Goal: Task Accomplishment & Management: Manage account settings

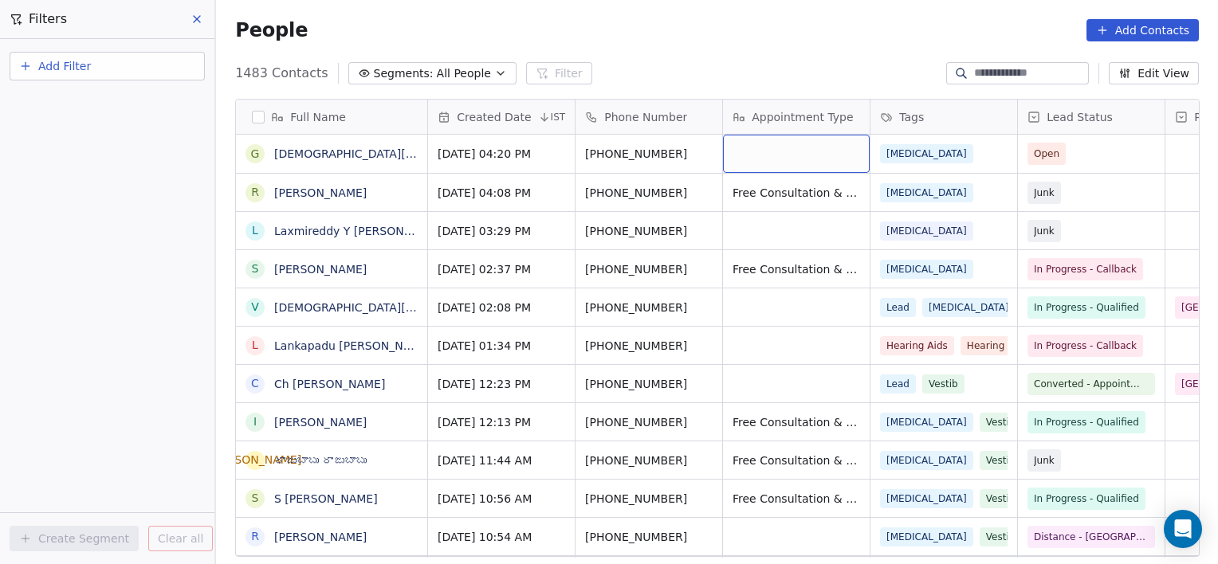
scroll to position [485, 990]
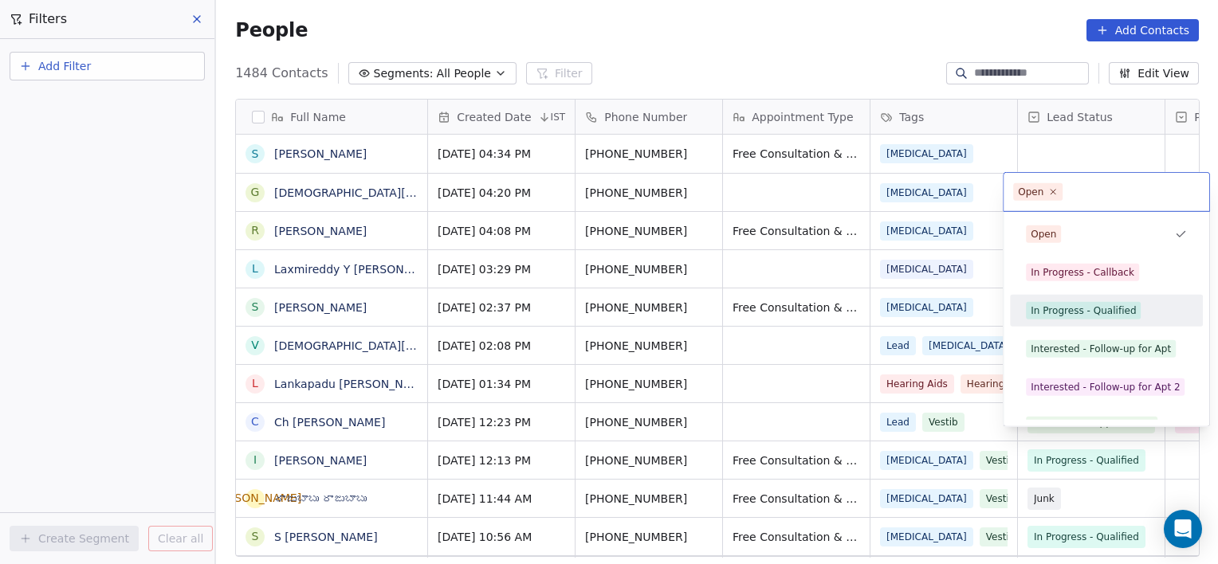
click at [1055, 311] on div "In Progress - Qualified" at bounding box center [1083, 311] width 105 height 14
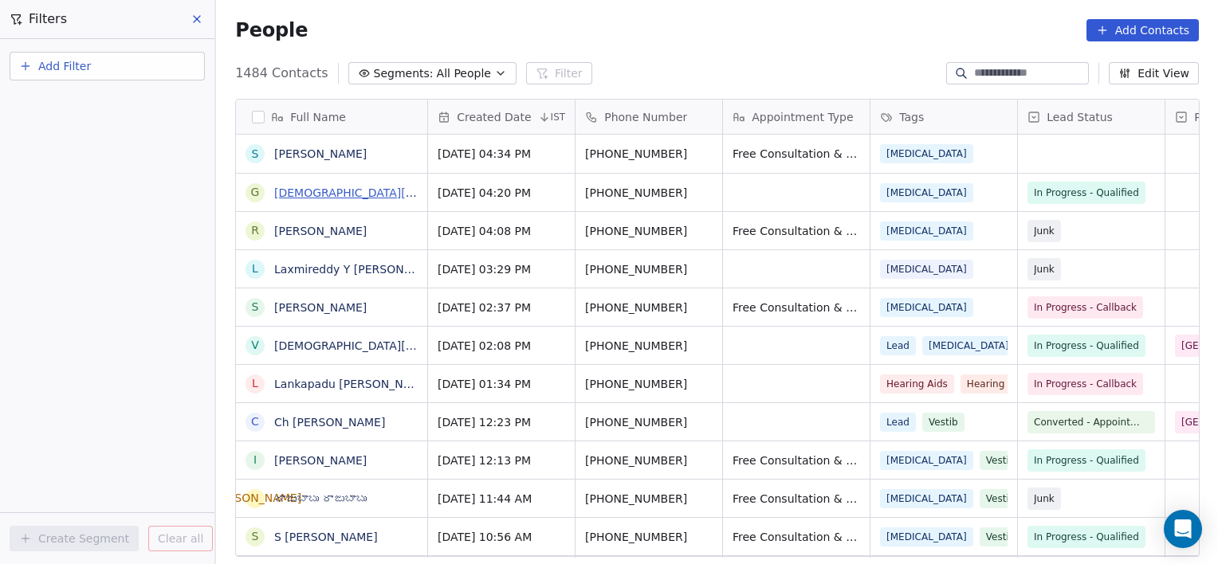
click at [295, 191] on link "[DEMOGRAPHIC_DATA][PERSON_NAME]" at bounding box center [383, 193] width 219 height 13
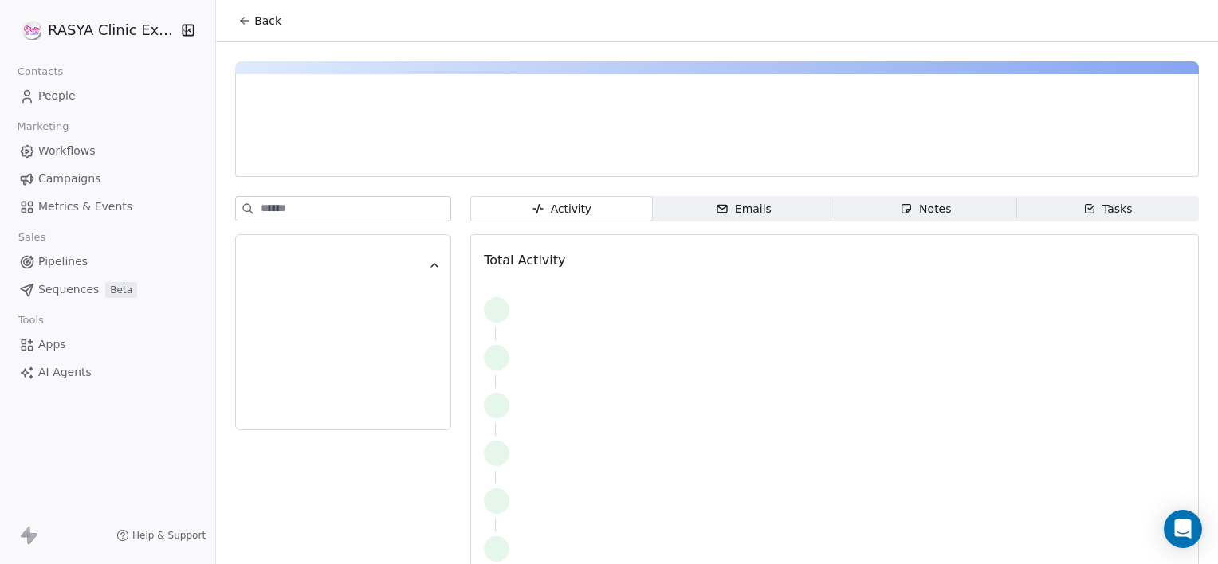
click at [883, 210] on span "Notes Notes" at bounding box center [926, 209] width 182 height 26
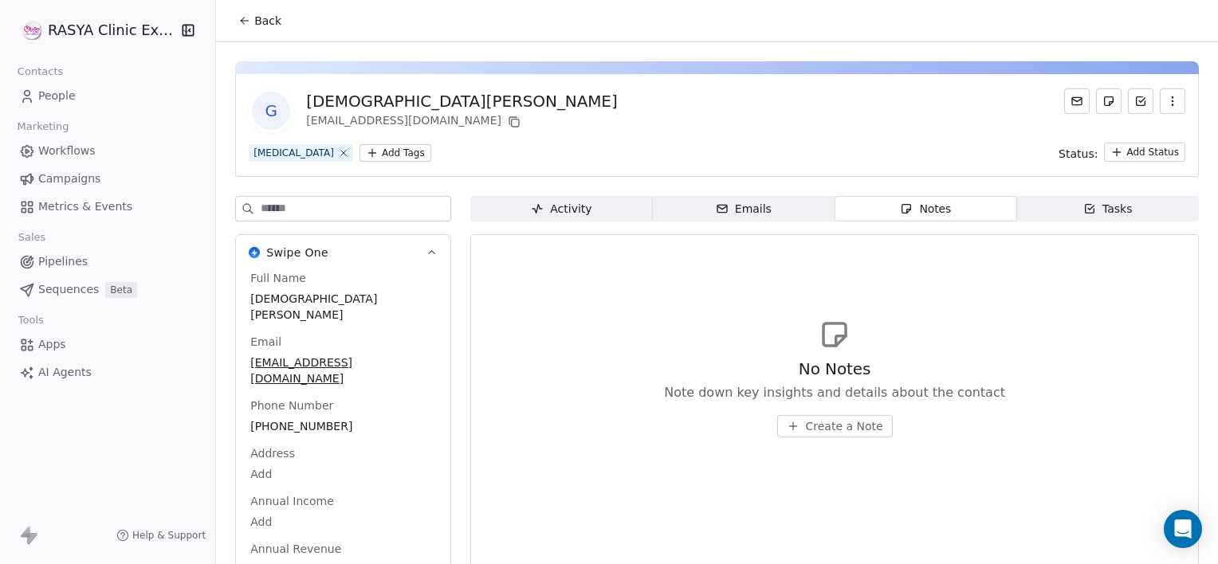
click at [823, 415] on button "Create a Note" at bounding box center [835, 426] width 116 height 22
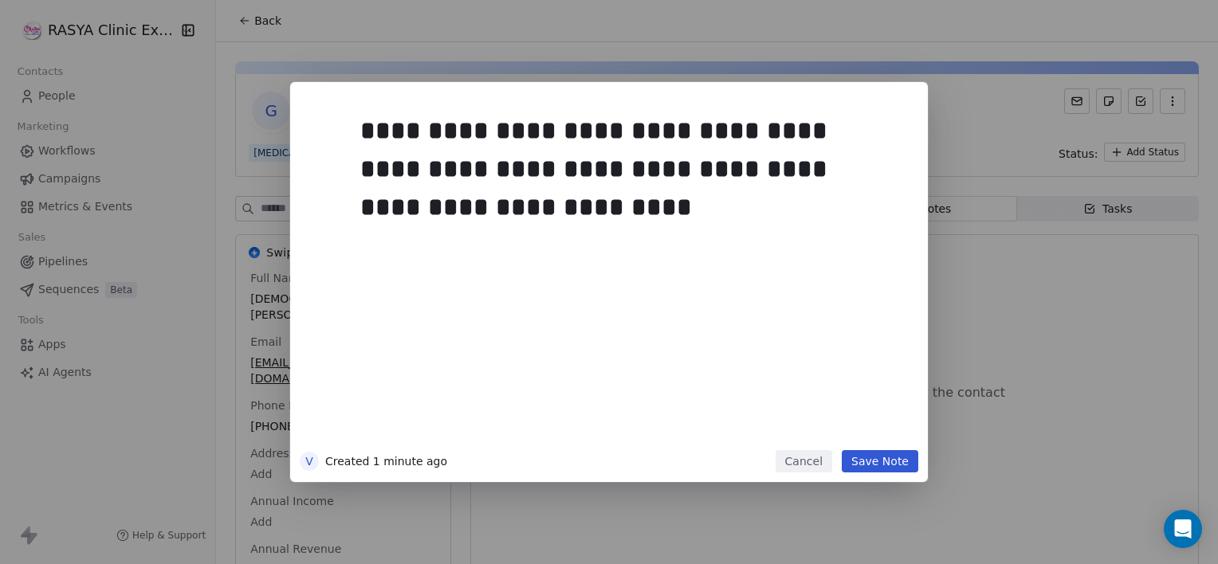
click at [863, 455] on button "Save Note" at bounding box center [880, 461] width 77 height 22
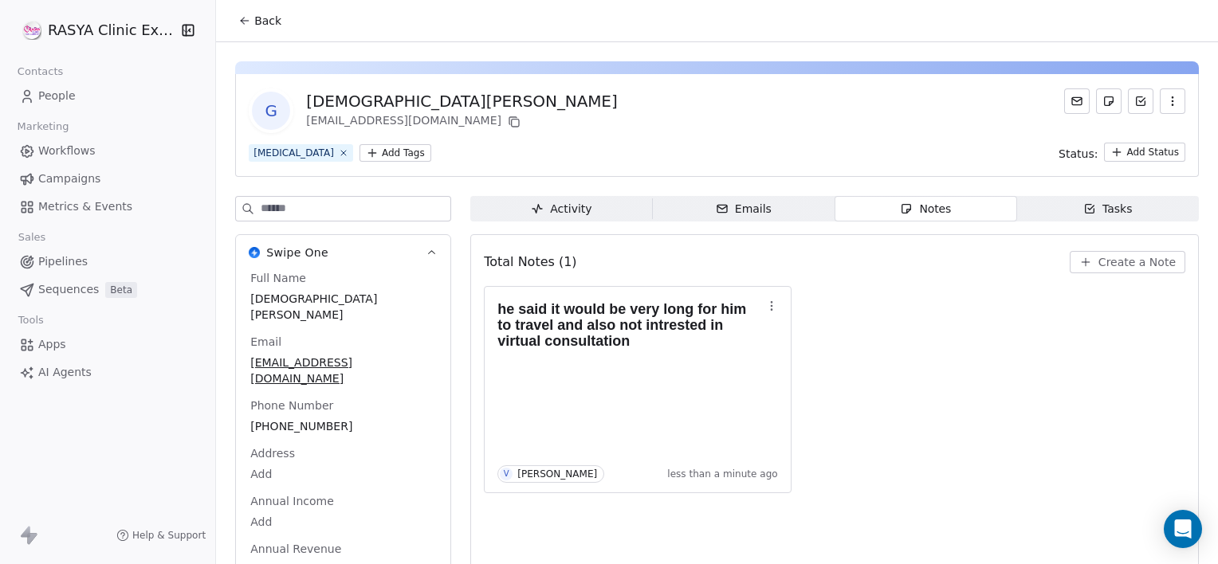
click at [254, 19] on span "Back" at bounding box center [267, 21] width 27 height 16
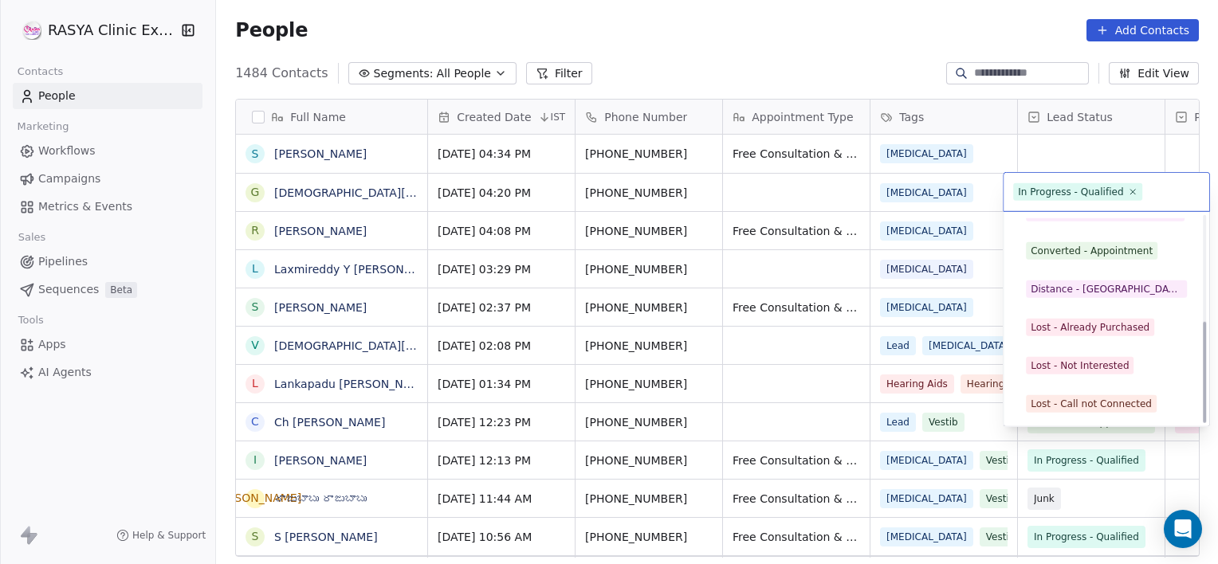
scroll to position [213, 0]
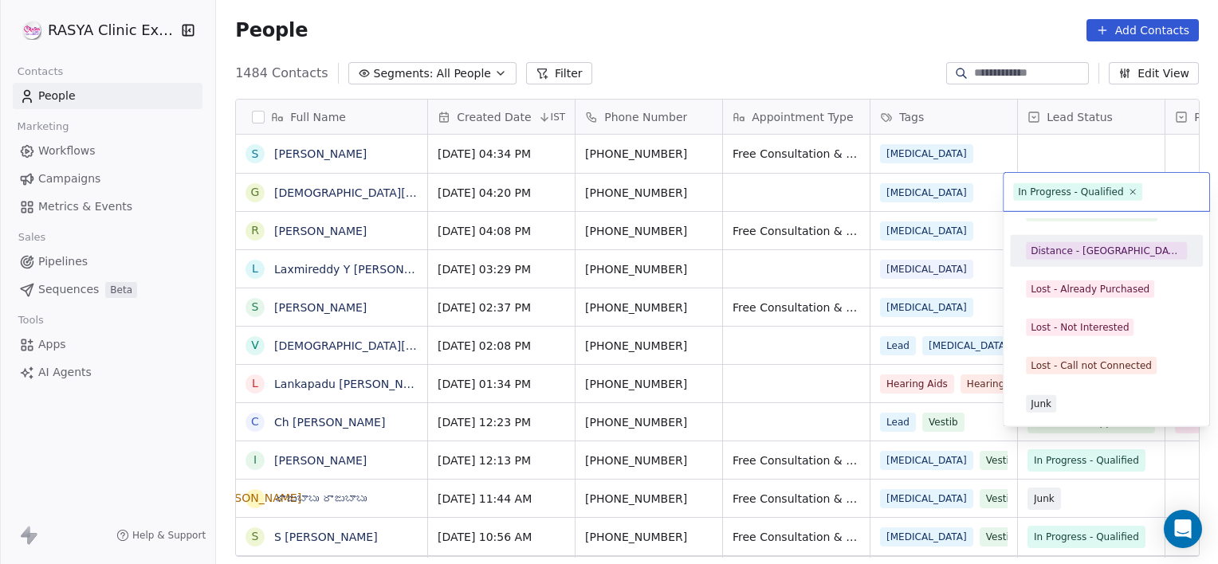
click at [1087, 254] on div "Distance - [GEOGRAPHIC_DATA]" at bounding box center [1106, 251] width 151 height 14
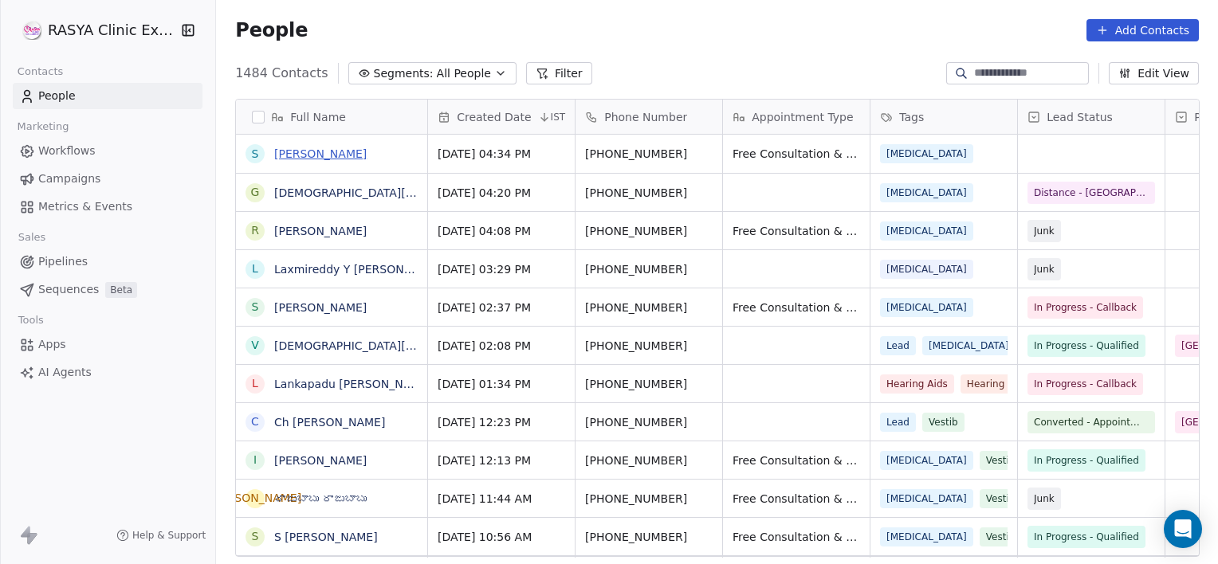
click at [296, 156] on link "[PERSON_NAME]" at bounding box center [320, 153] width 92 height 13
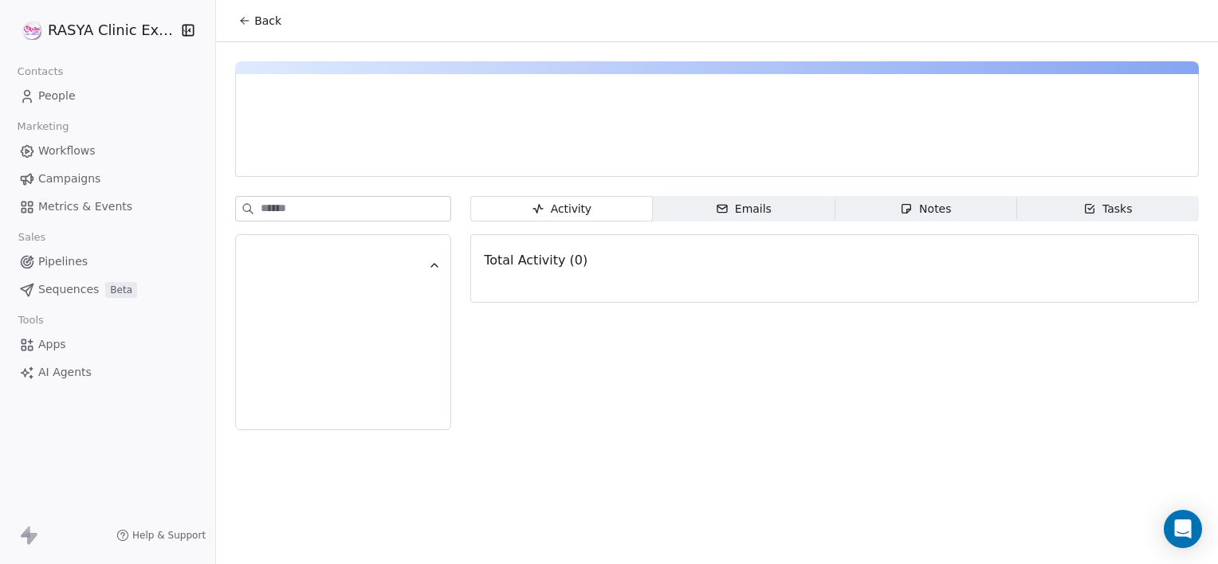
click at [883, 207] on span "Notes Notes" at bounding box center [926, 209] width 182 height 26
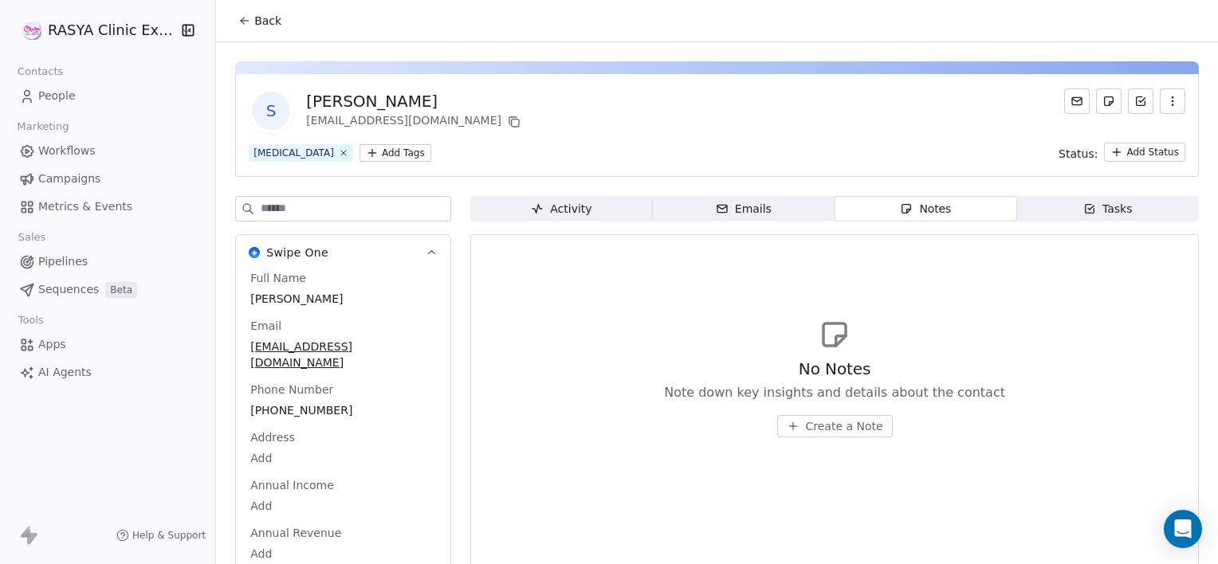
click at [276, 26] on span "Back" at bounding box center [267, 21] width 27 height 16
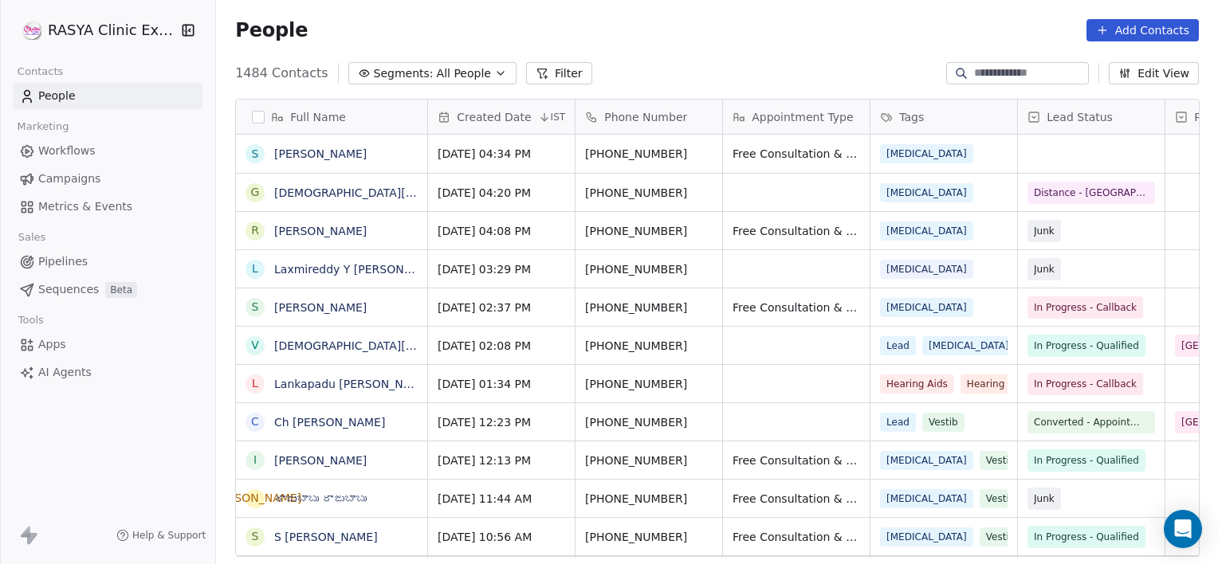
click at [276, 26] on span "People" at bounding box center [271, 30] width 73 height 24
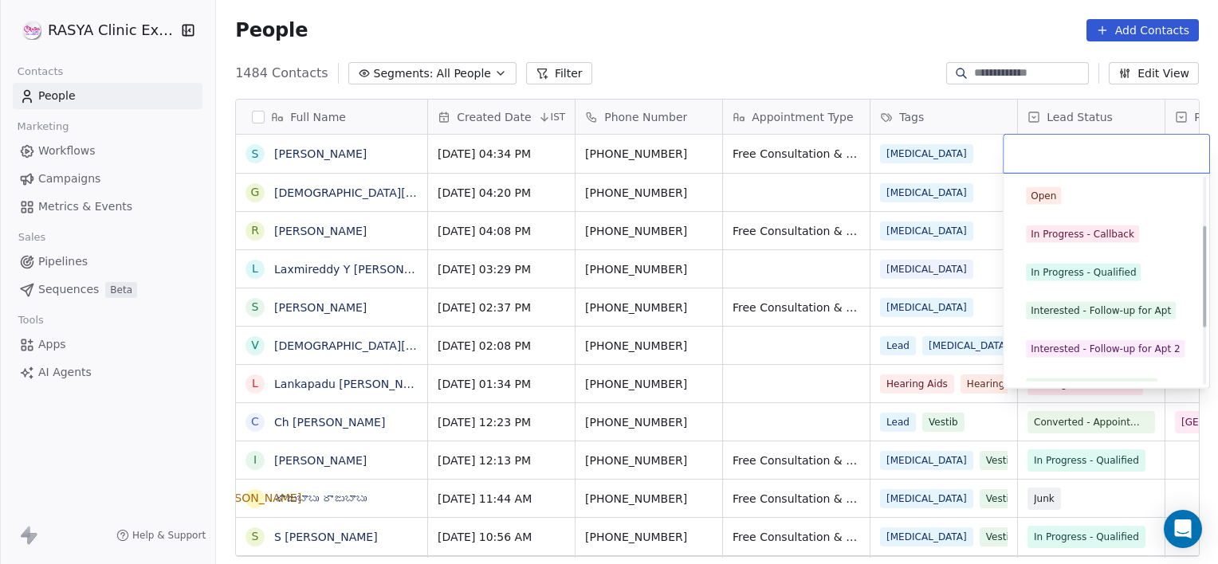
scroll to position [213, 0]
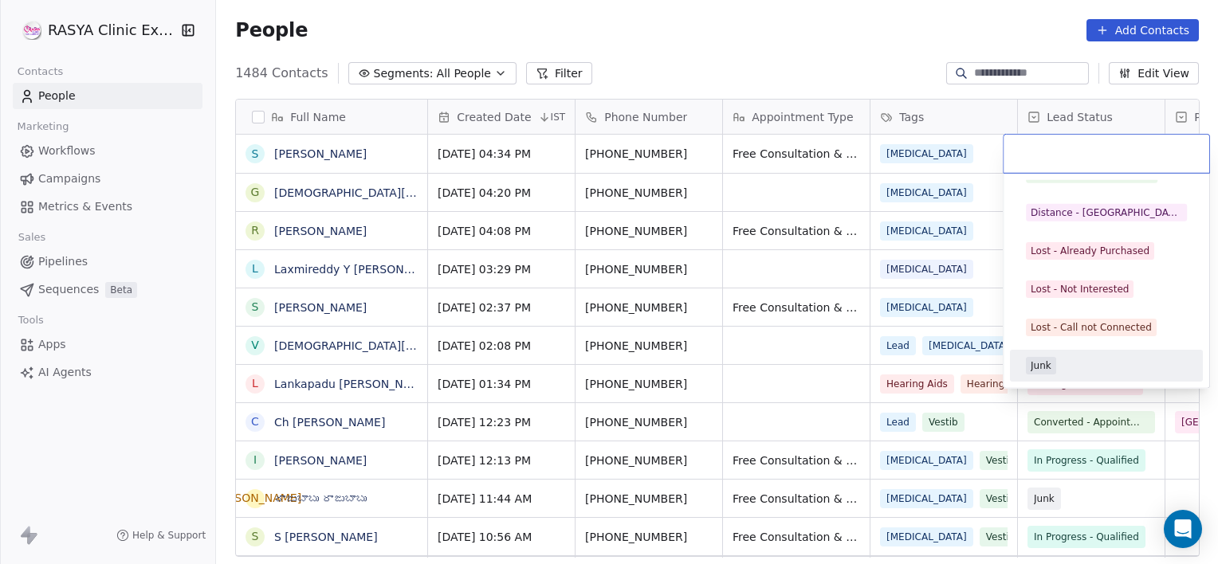
click at [1090, 364] on div "Junk" at bounding box center [1106, 366] width 161 height 18
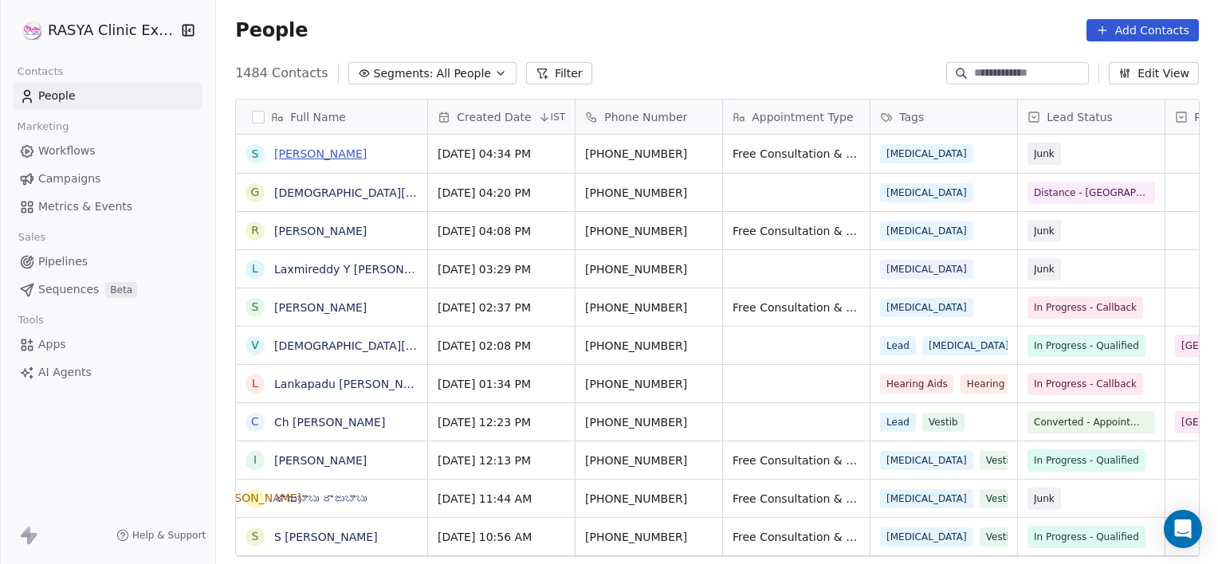
click at [293, 156] on link "[PERSON_NAME]" at bounding box center [320, 153] width 92 height 13
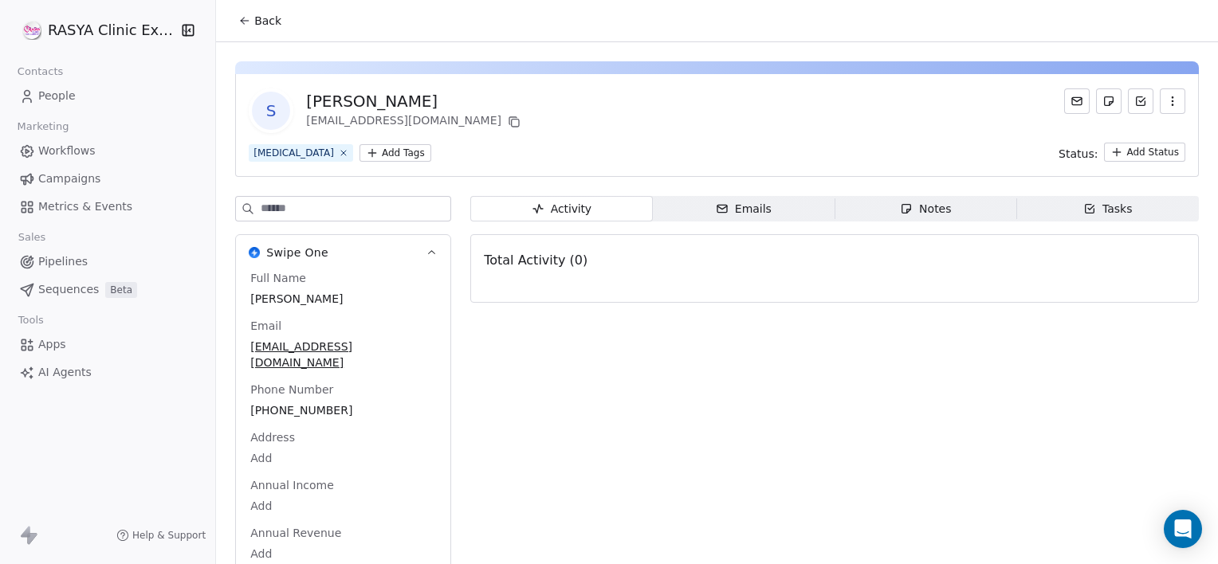
click at [873, 199] on span "Notes Notes" at bounding box center [926, 209] width 182 height 26
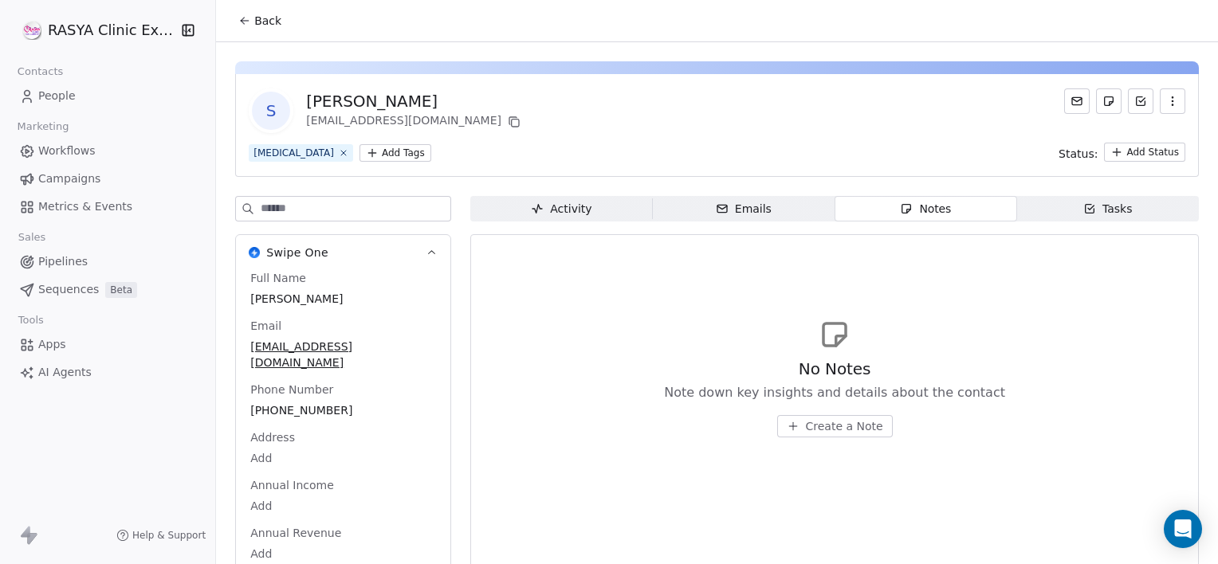
click at [859, 419] on span "Create a Note" at bounding box center [844, 427] width 77 height 16
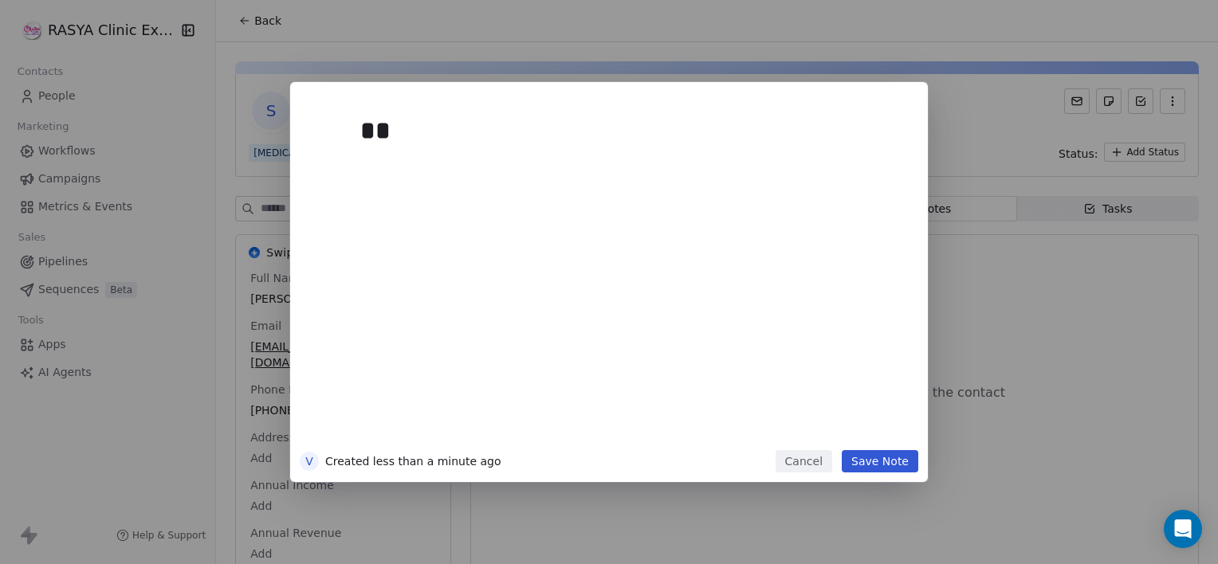
click at [861, 418] on div "**" at bounding box center [632, 275] width 545 height 340
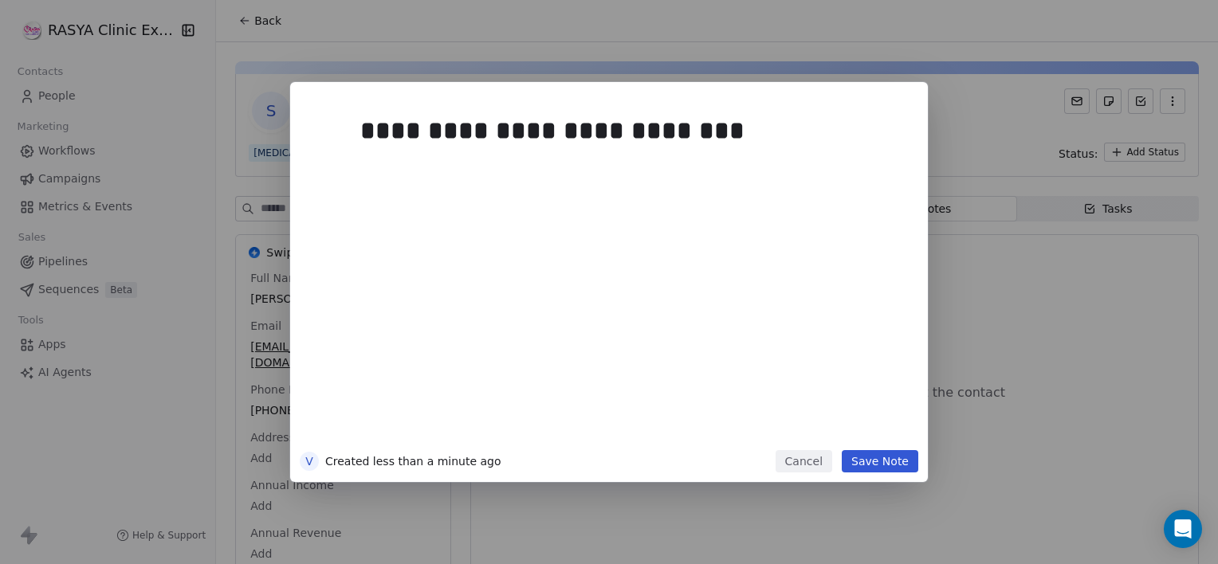
click at [893, 459] on button "Save Note" at bounding box center [880, 461] width 77 height 22
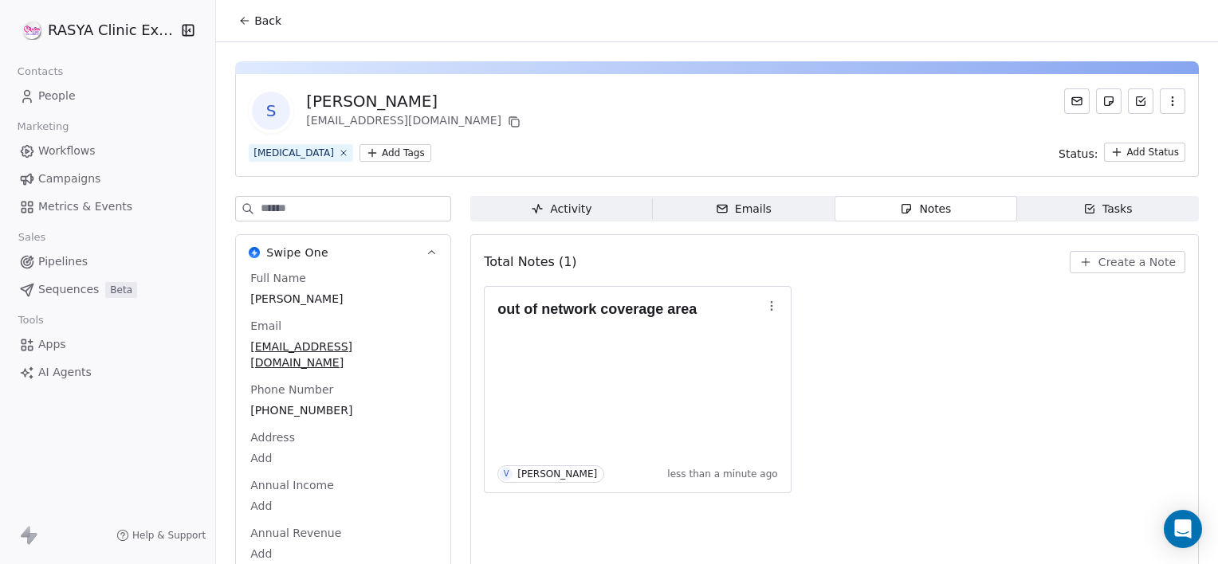
click at [273, 29] on button "Back" at bounding box center [260, 20] width 62 height 29
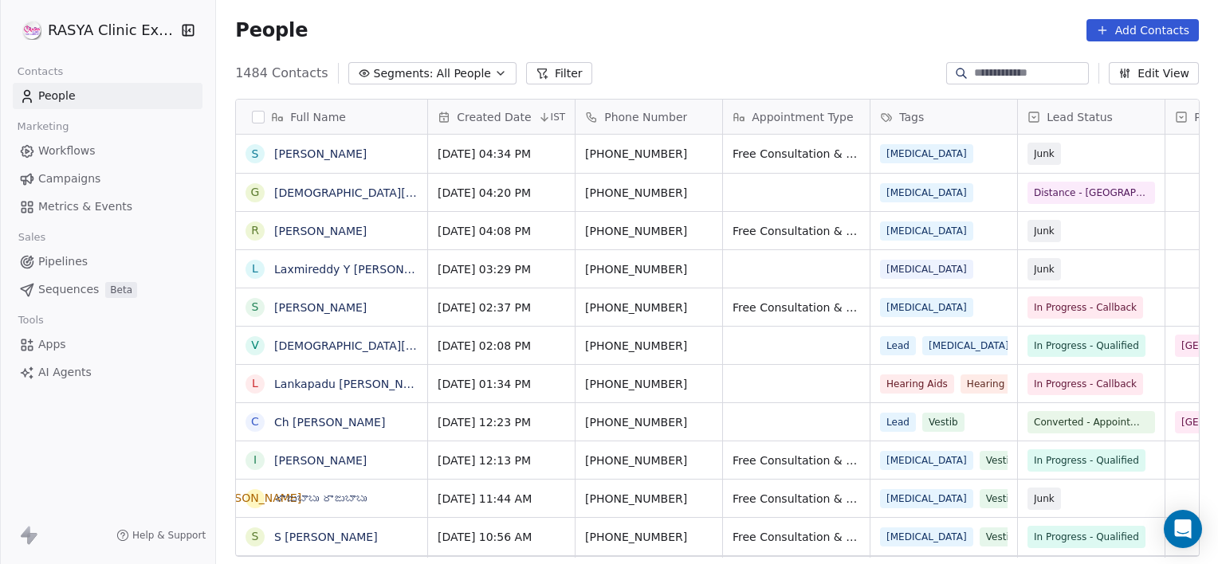
scroll to position [485, 990]
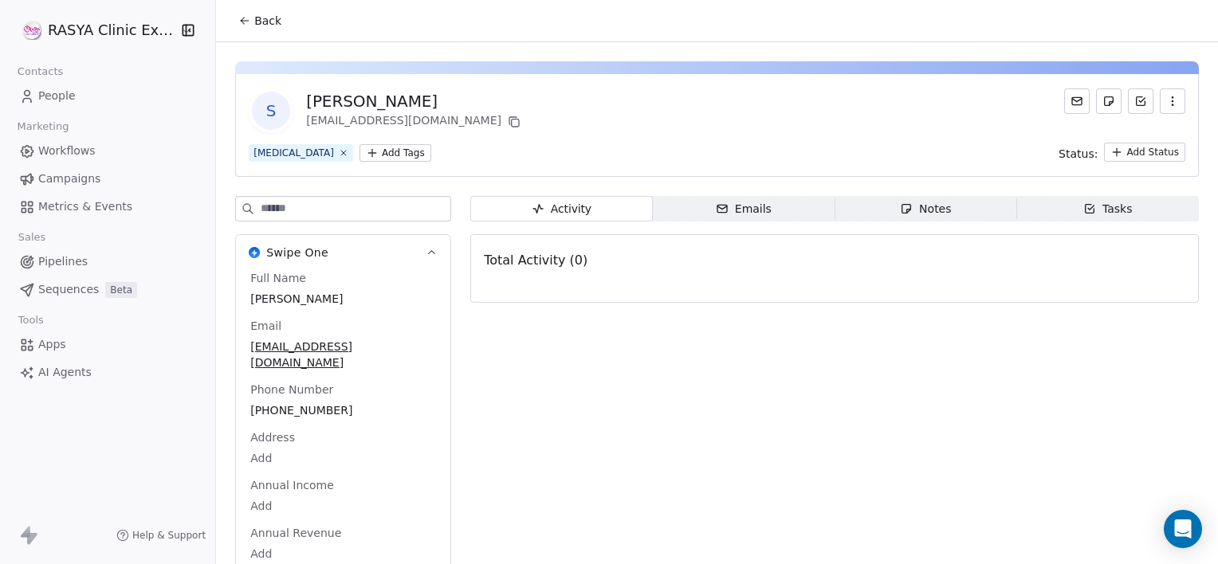
click at [254, 29] on button "Back" at bounding box center [260, 20] width 62 height 29
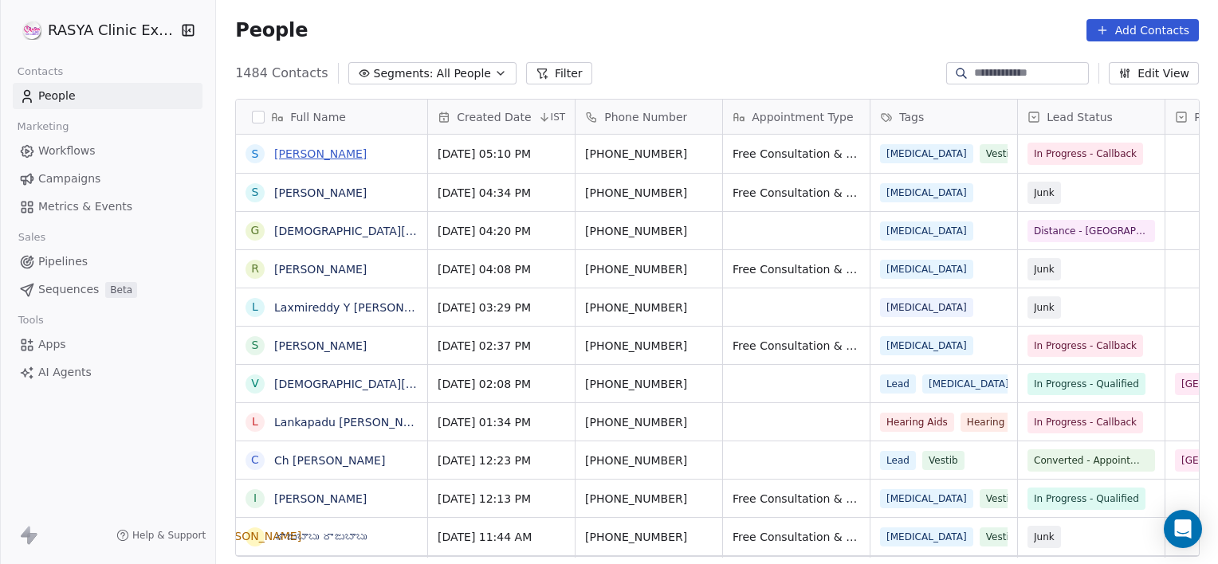
click at [289, 150] on link "[PERSON_NAME]" at bounding box center [320, 153] width 92 height 13
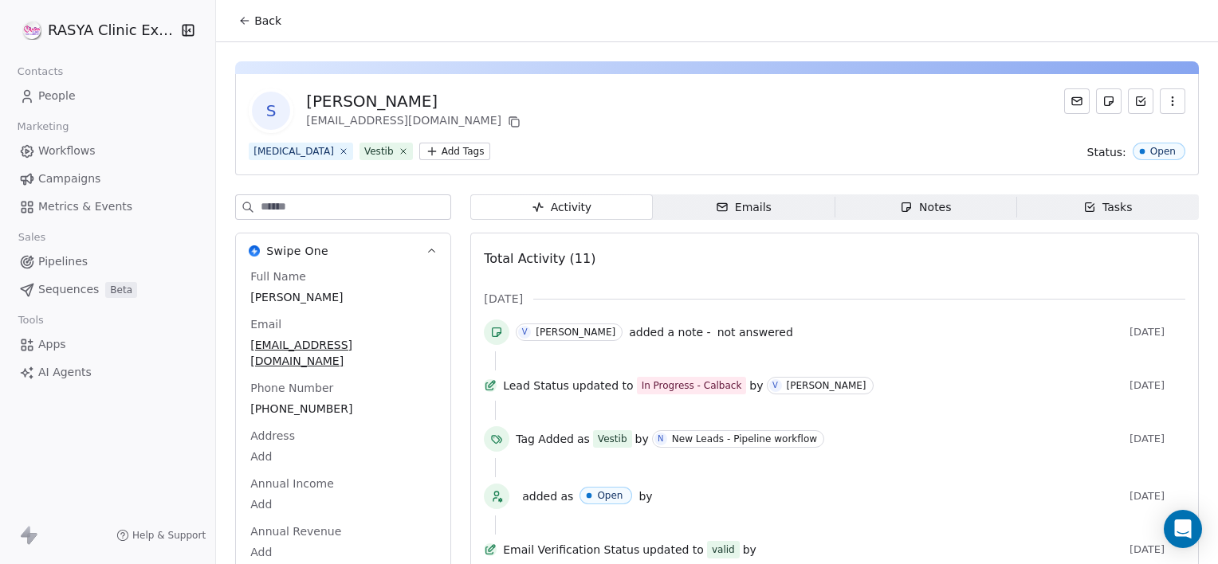
click at [877, 204] on span "Notes Notes" at bounding box center [926, 208] width 182 height 26
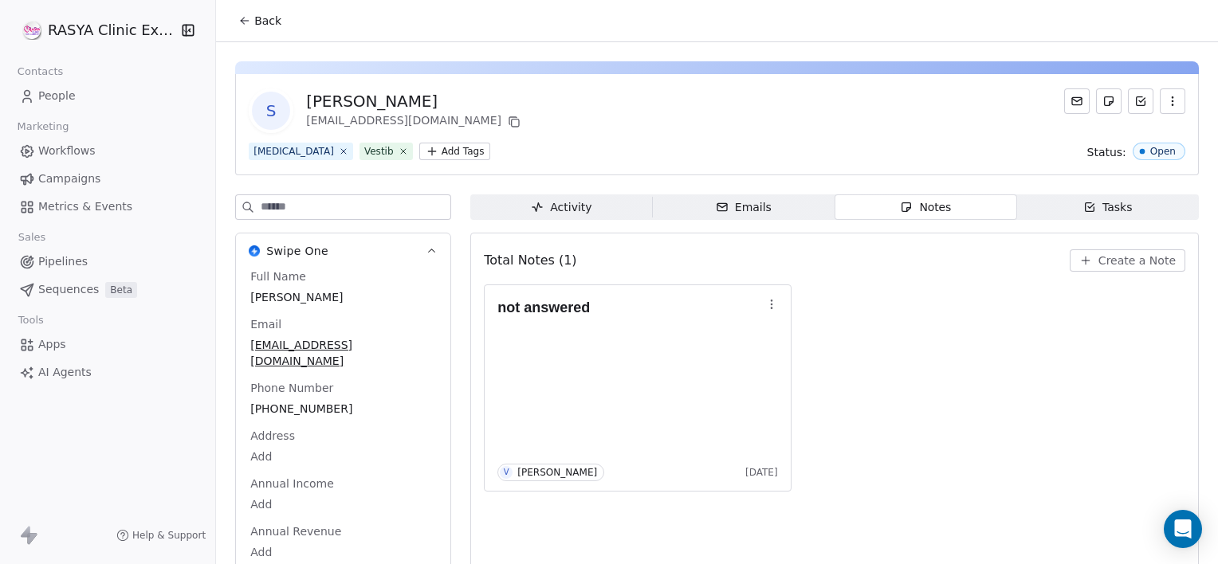
click at [260, 17] on span "Back" at bounding box center [267, 21] width 27 height 16
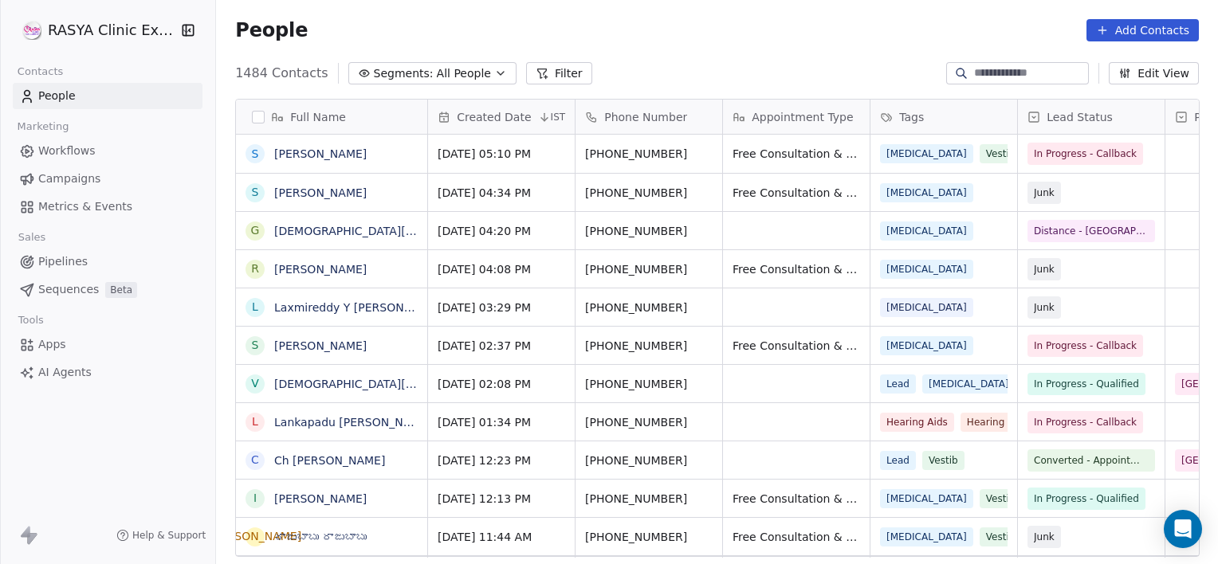
scroll to position [485, 990]
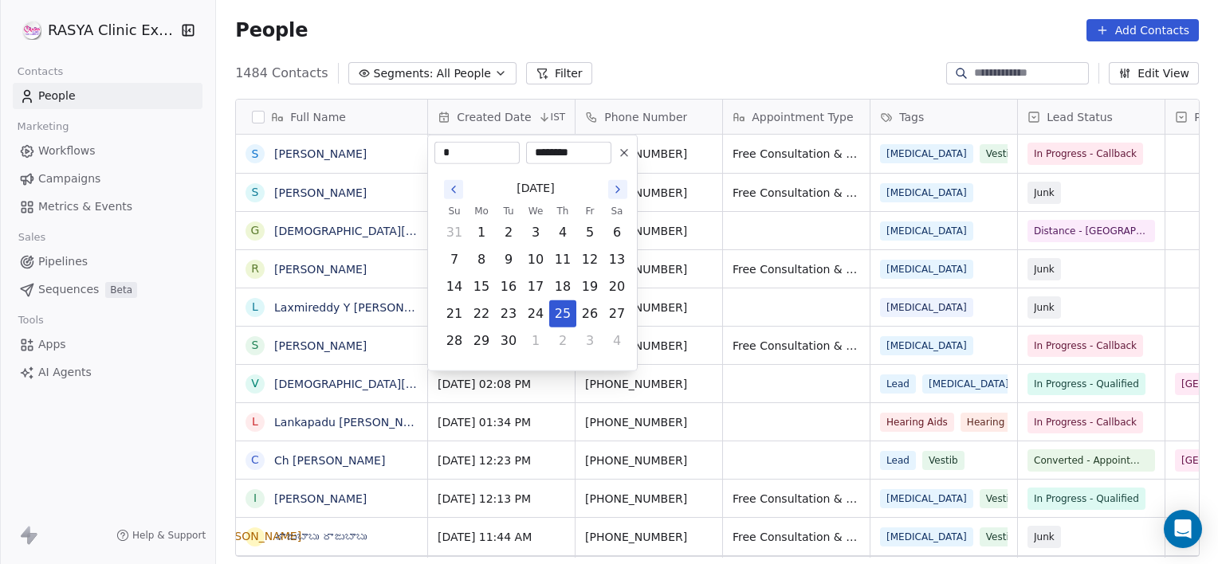
type input "**********"
click at [336, 151] on html "[PERSON_NAME] Clinic External Contacts People Marketing Workflows Campaigns Met…" at bounding box center [609, 282] width 1218 height 564
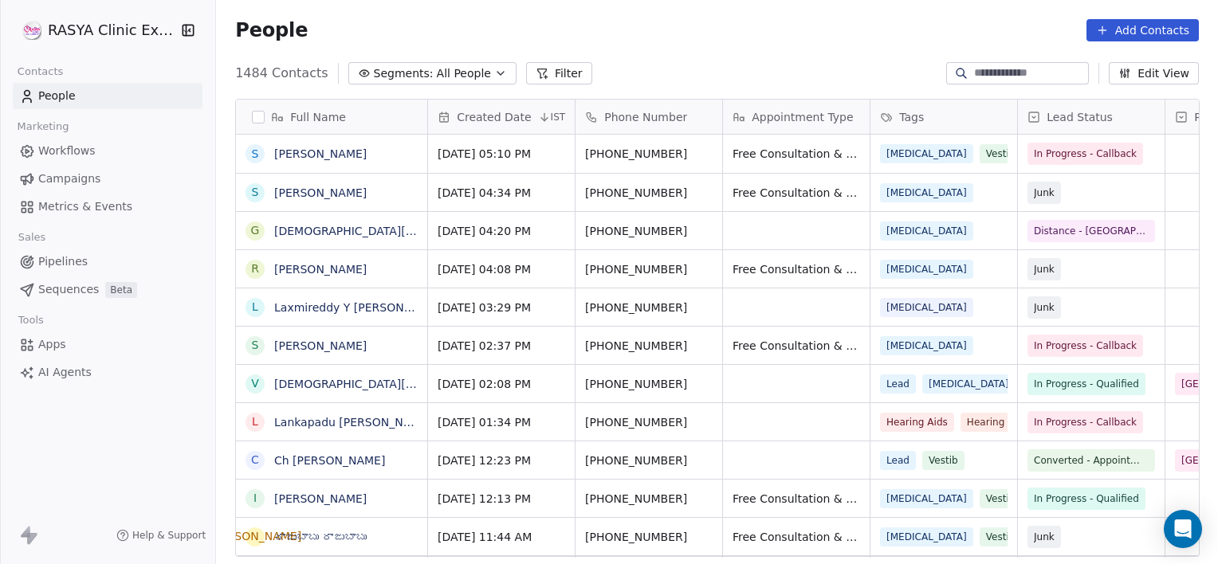
click at [1019, 75] on input at bounding box center [1030, 73] width 112 height 16
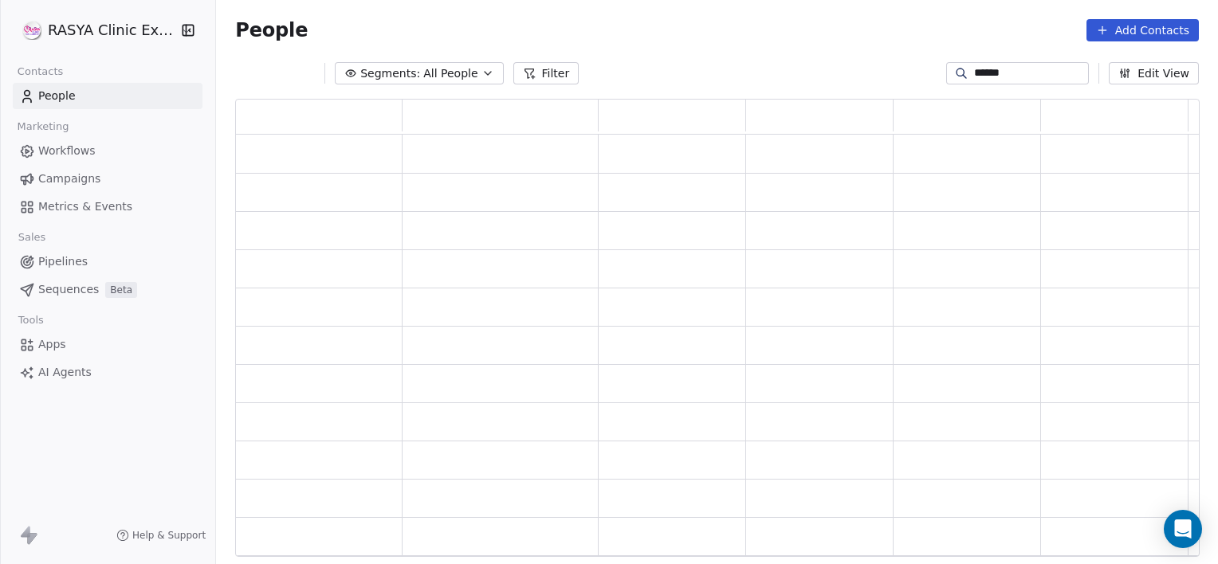
type input "******"
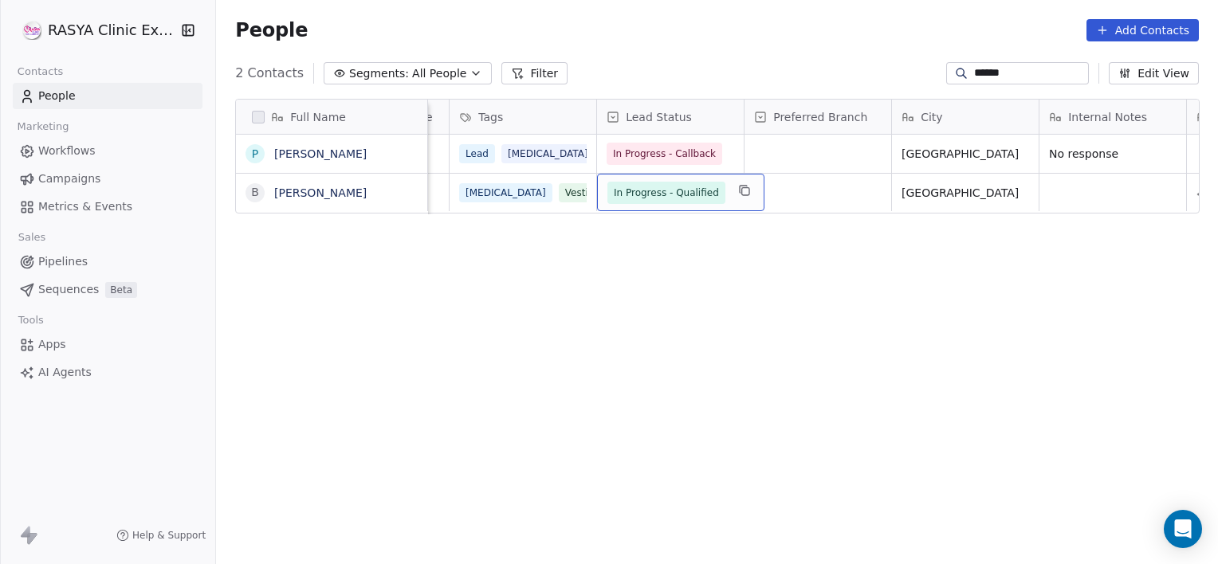
scroll to position [0, 0]
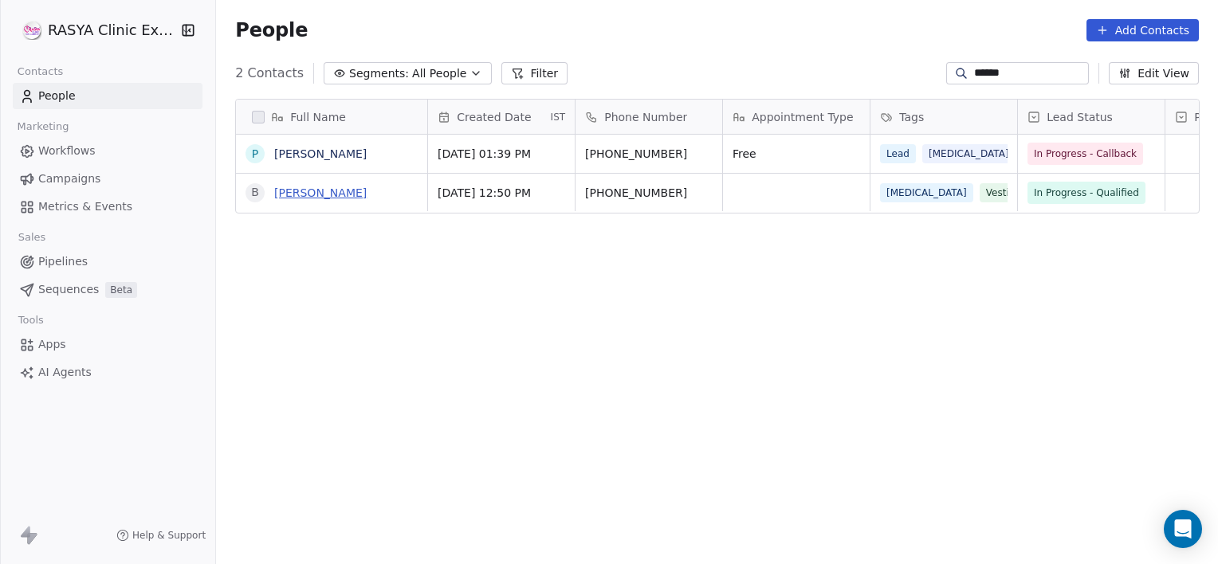
click at [314, 197] on link "[PERSON_NAME]" at bounding box center [320, 193] width 92 height 13
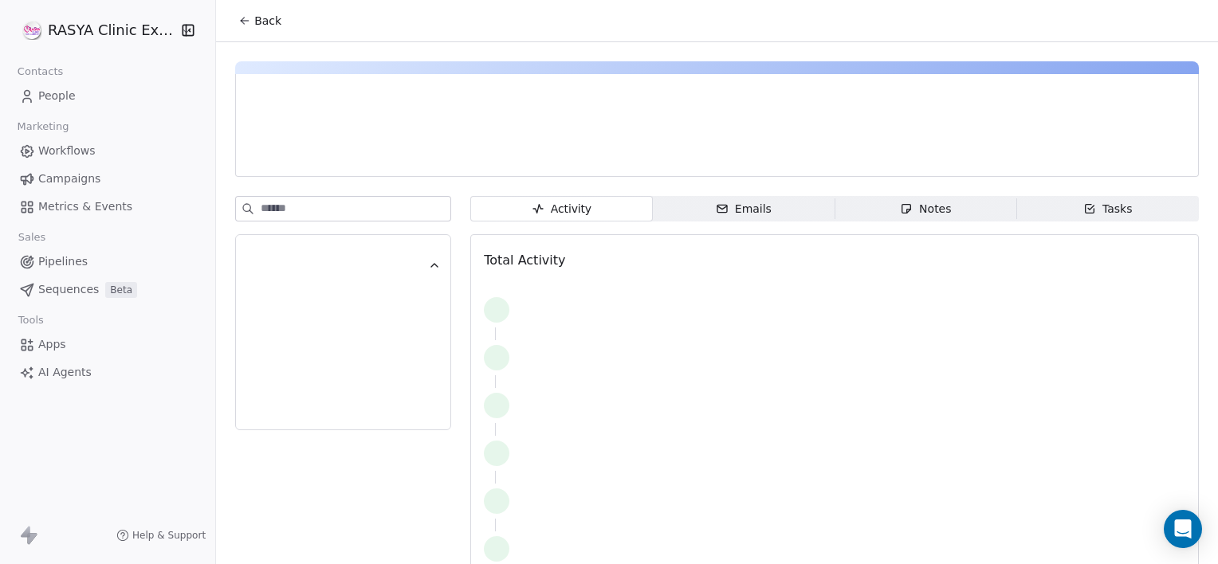
click at [874, 210] on span "Notes Notes" at bounding box center [926, 209] width 182 height 26
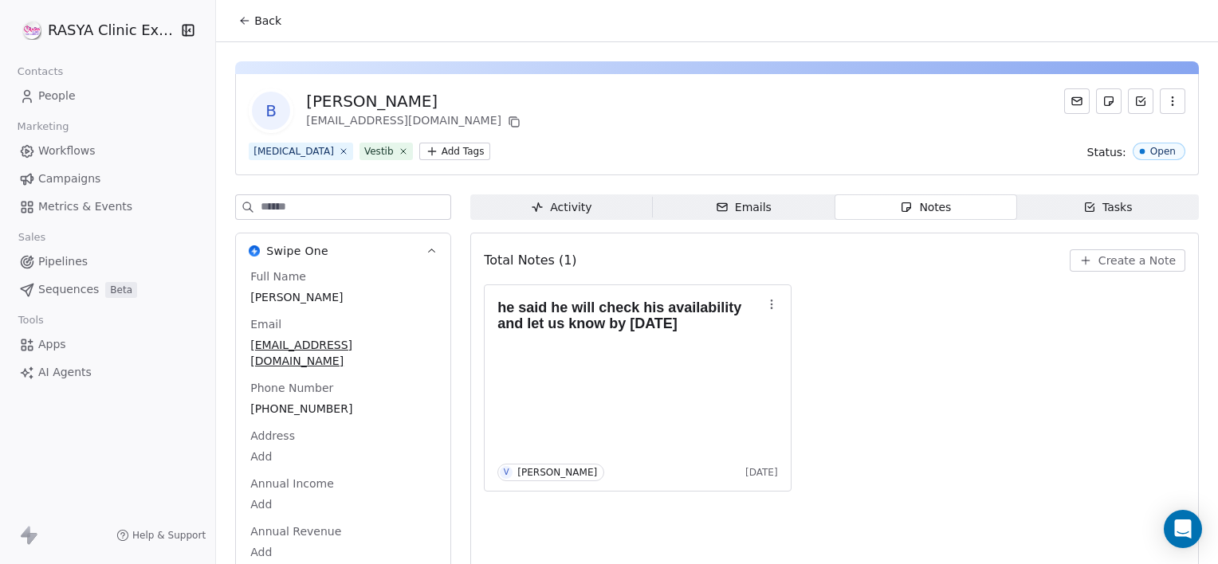
click at [257, 18] on span "Back" at bounding box center [267, 21] width 27 height 16
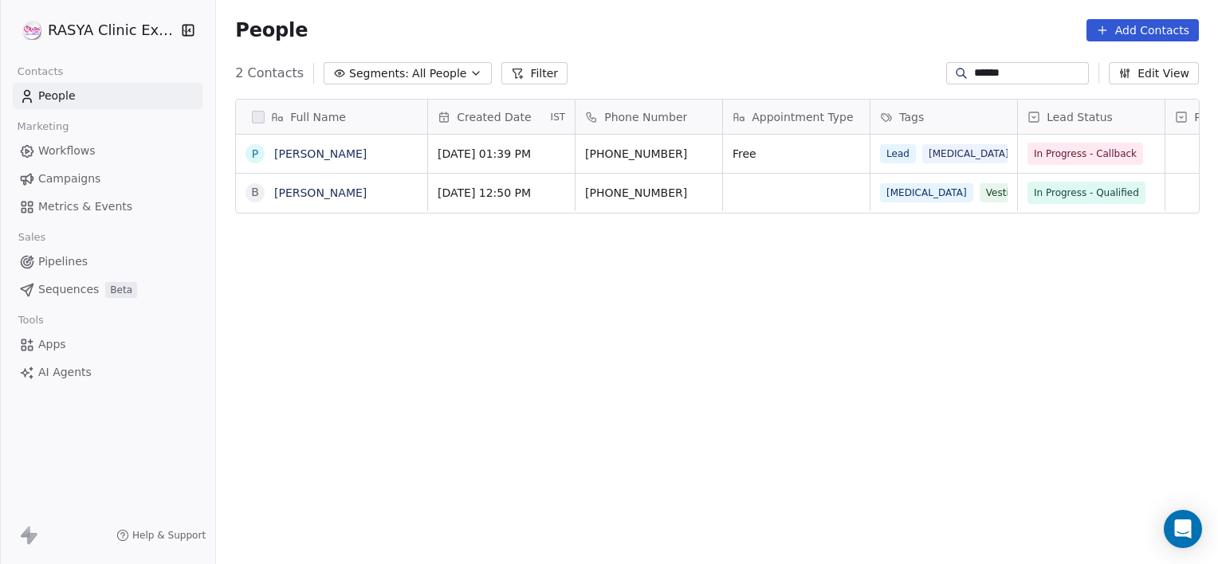
scroll to position [485, 990]
click at [301, 194] on link "[PERSON_NAME]" at bounding box center [320, 193] width 92 height 13
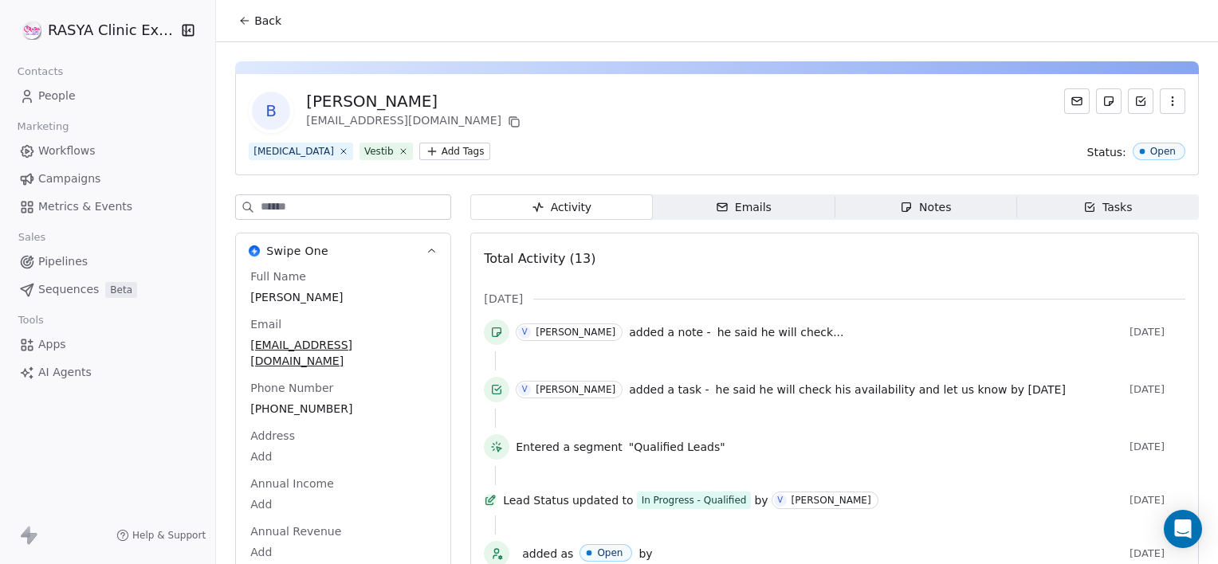
click at [875, 208] on span "Notes Notes" at bounding box center [926, 208] width 182 height 26
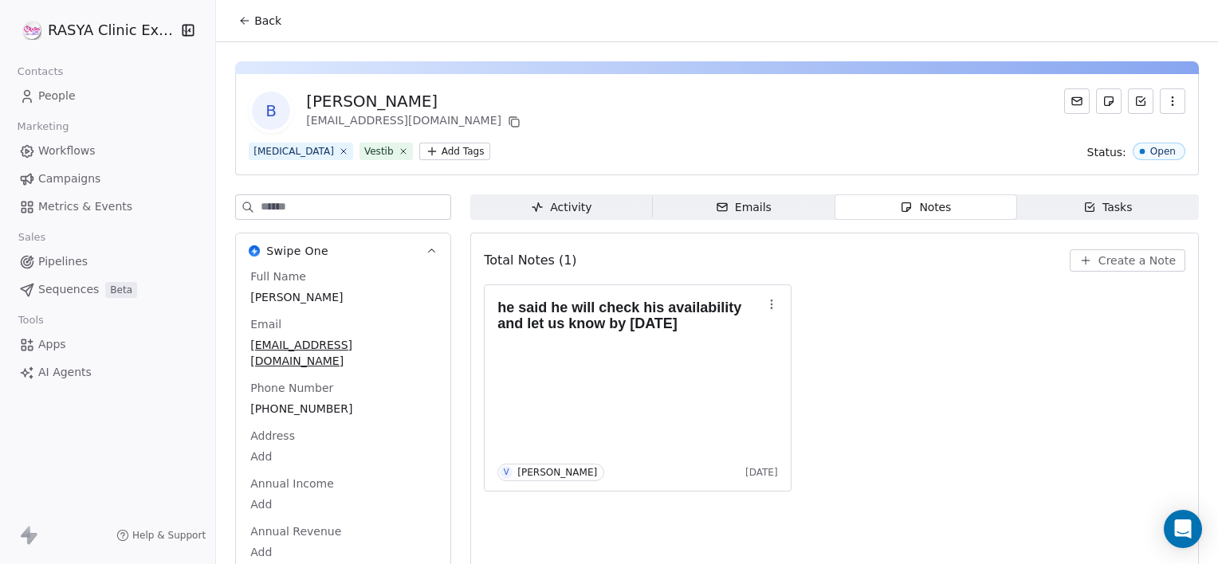
click at [1074, 268] on button "Create a Note" at bounding box center [1128, 261] width 116 height 22
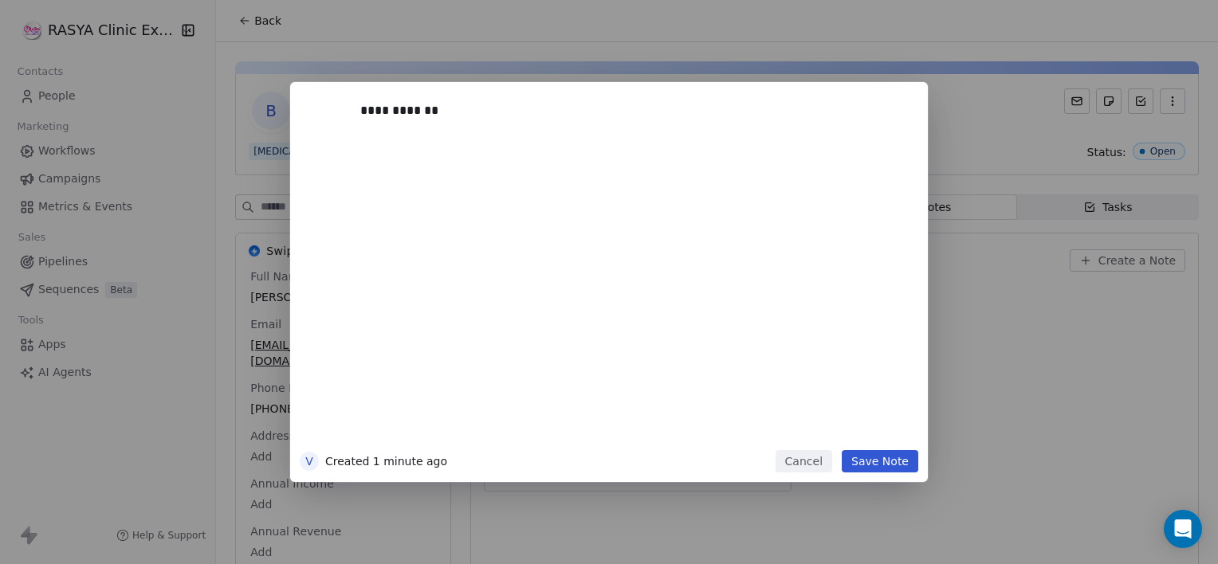
click at [880, 462] on button "Save Note" at bounding box center [880, 461] width 77 height 22
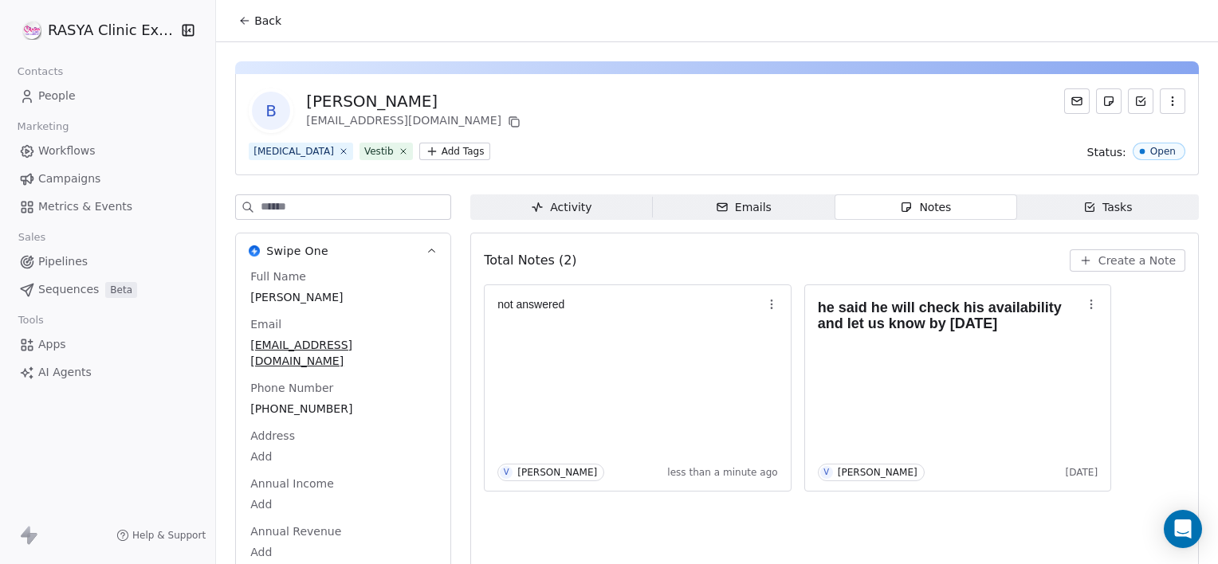
click at [261, 14] on span "Back" at bounding box center [267, 21] width 27 height 16
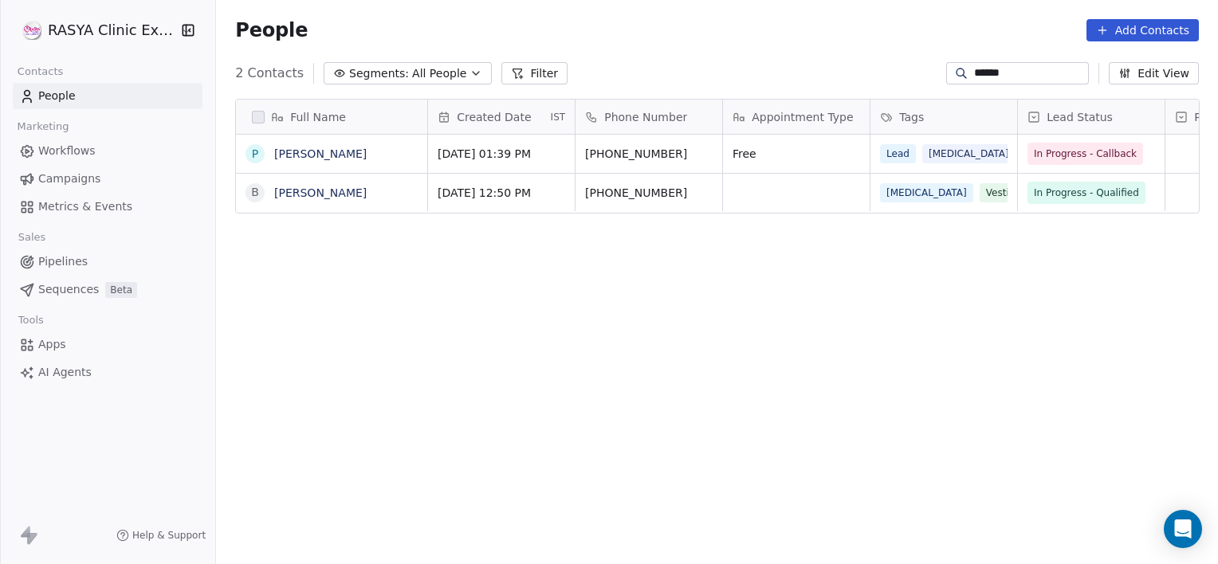
scroll to position [485, 990]
click at [1046, 77] on input "******" at bounding box center [1030, 73] width 112 height 16
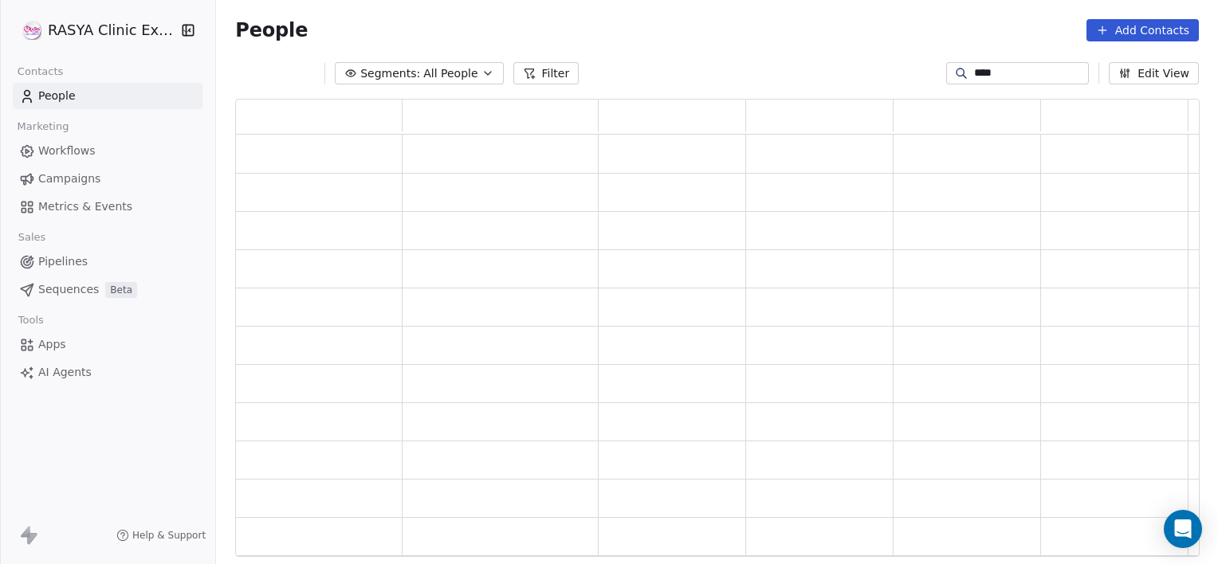
scroll to position [446, 952]
type input "******"
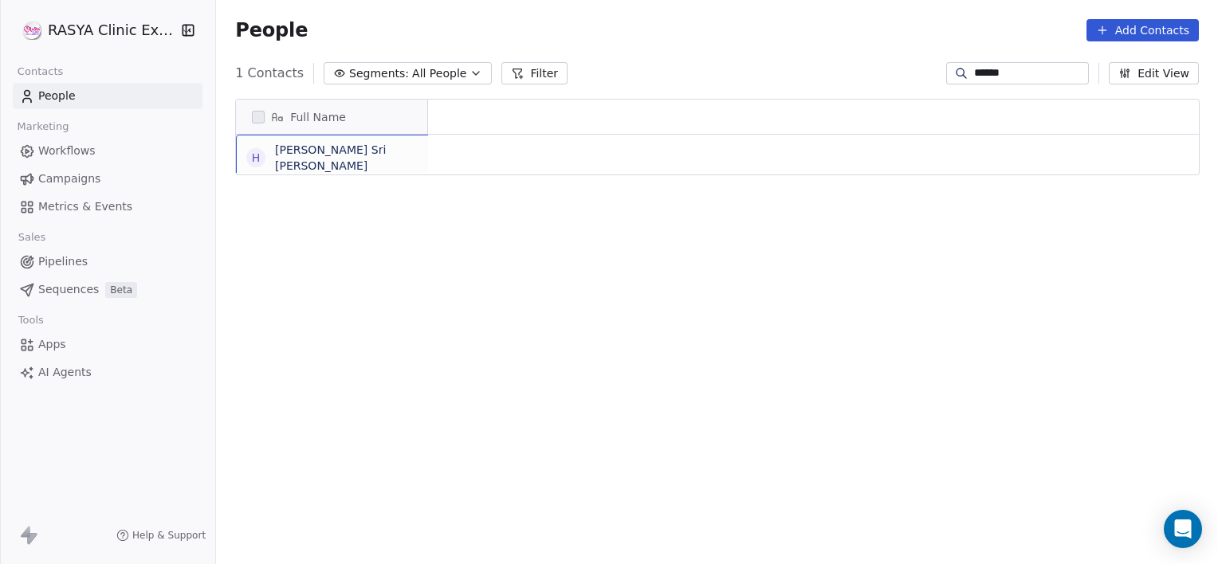
scroll to position [0, 0]
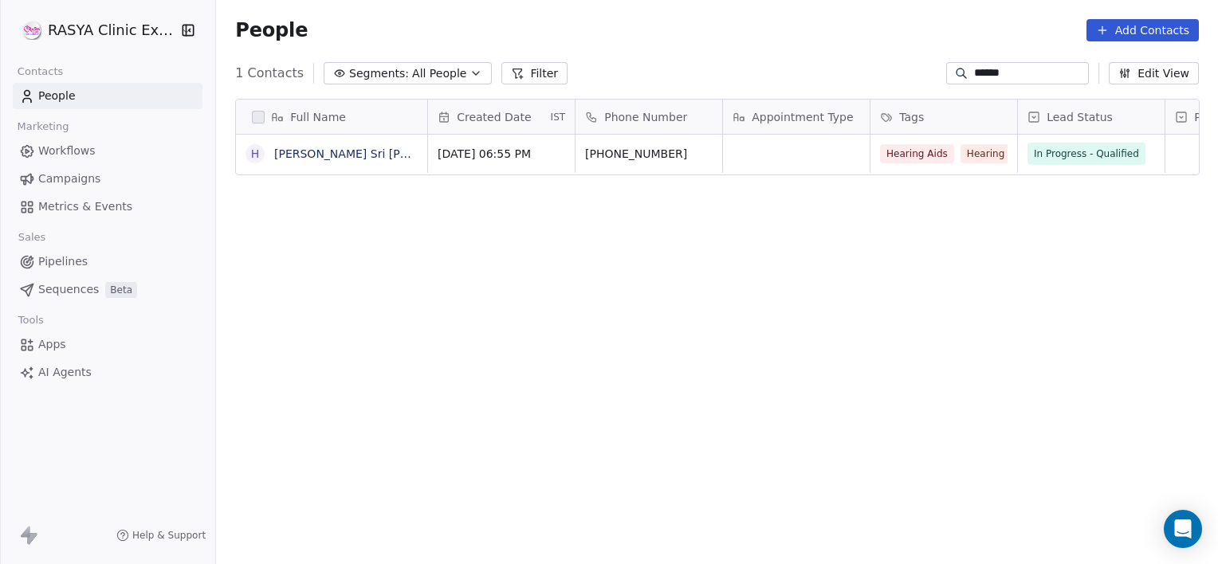
click at [335, 148] on link "[PERSON_NAME] Sri [PERSON_NAME]" at bounding box center [377, 153] width 207 height 13
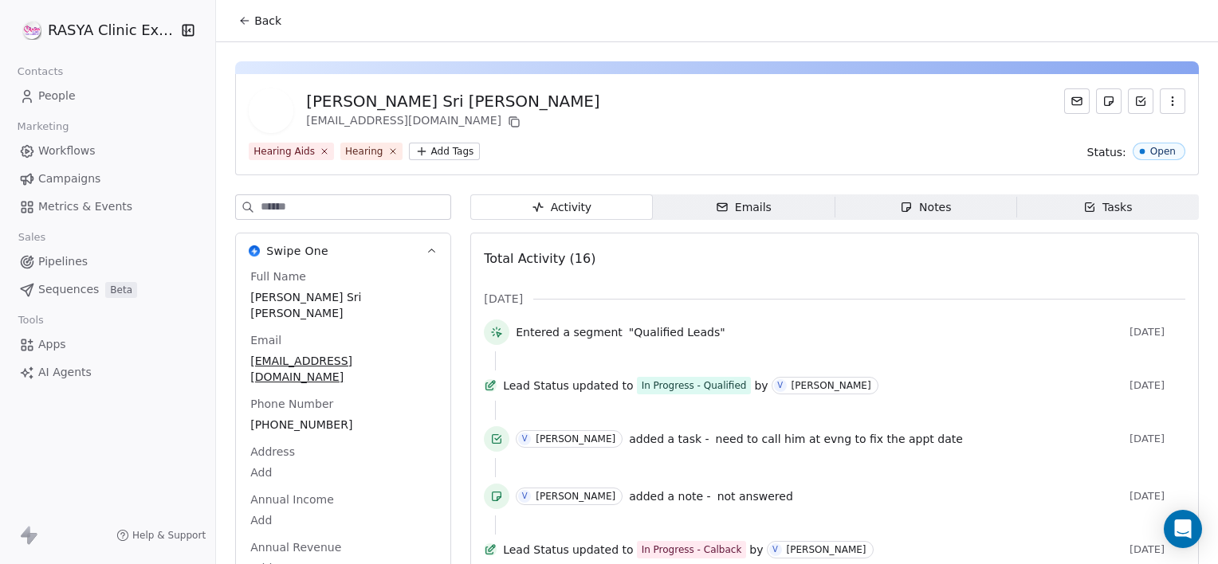
click at [855, 204] on span "Notes Notes" at bounding box center [926, 208] width 182 height 26
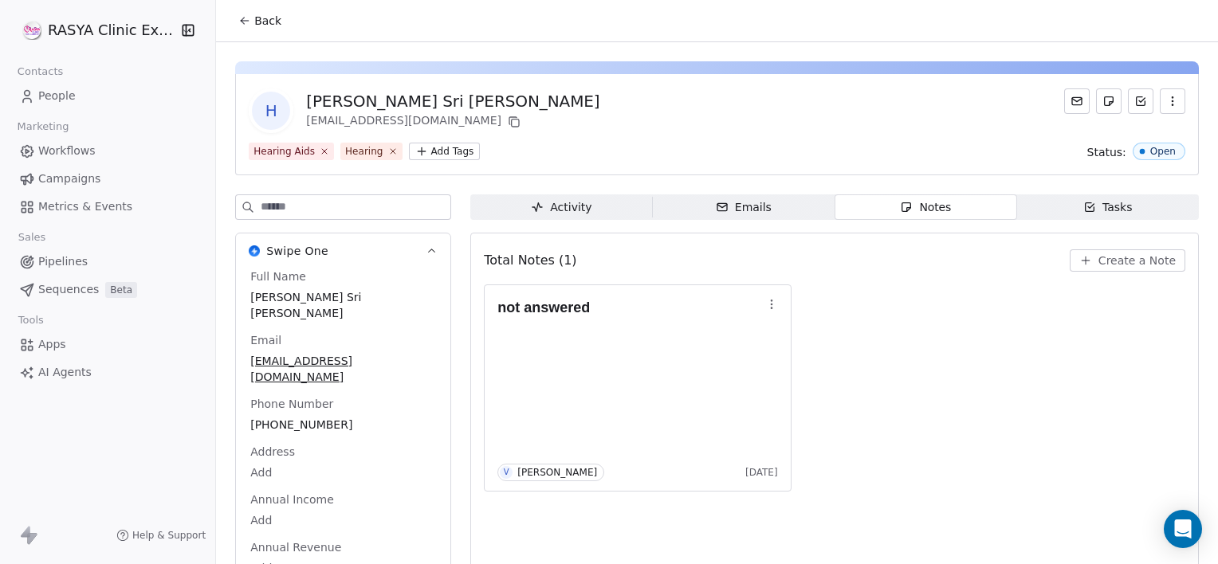
click at [1113, 261] on span "Create a Note" at bounding box center [1137, 261] width 77 height 16
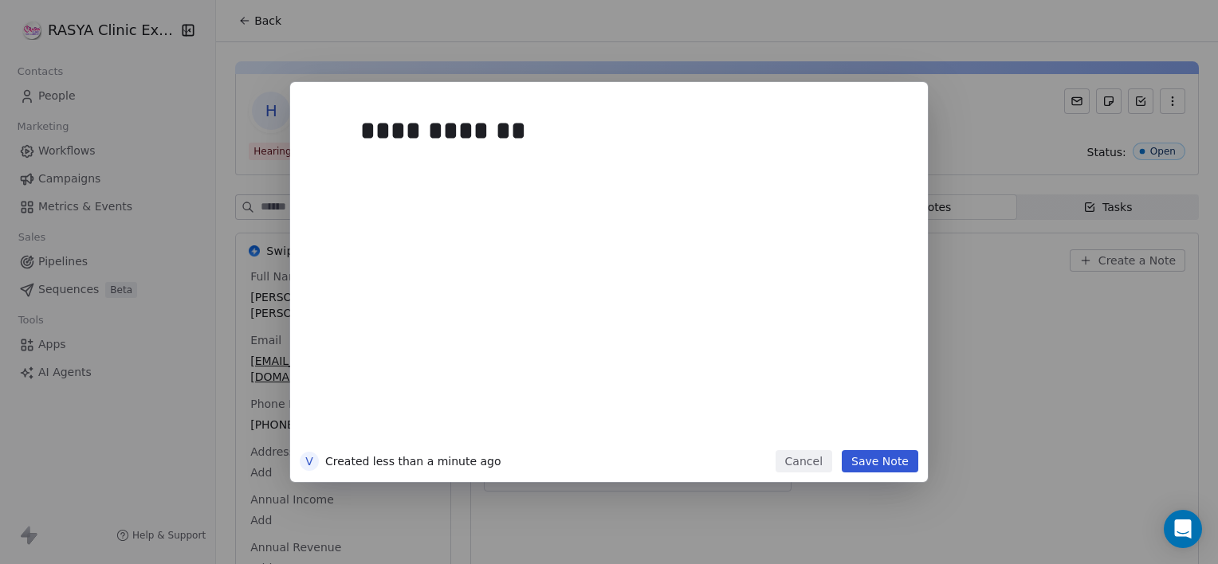
click at [863, 467] on button "Save Note" at bounding box center [880, 461] width 77 height 22
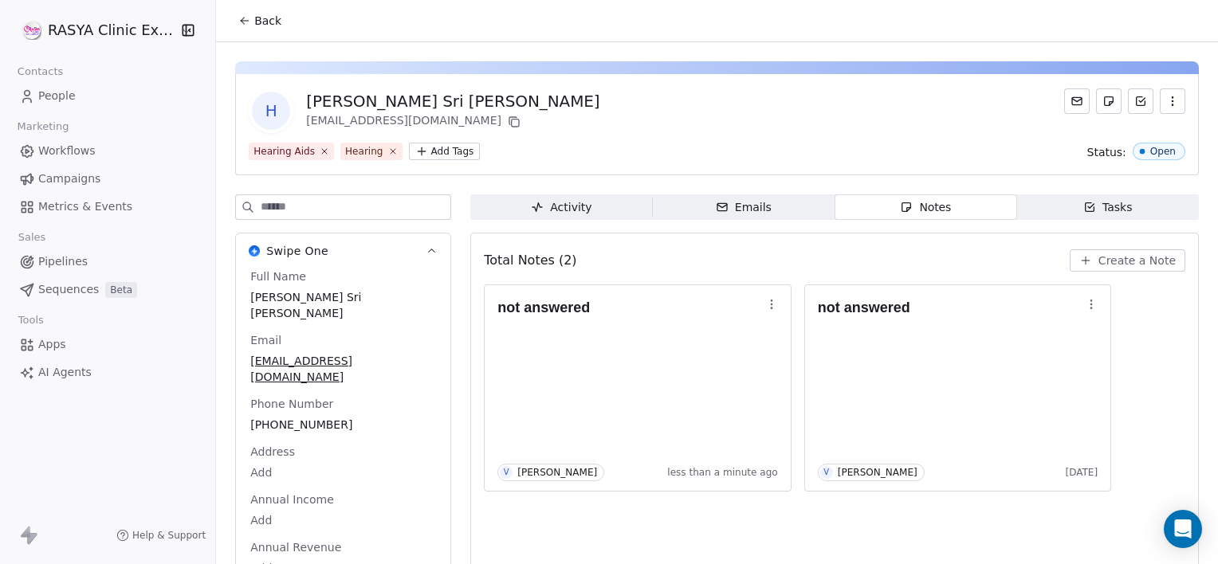
click at [249, 19] on icon at bounding box center [244, 20] width 13 height 13
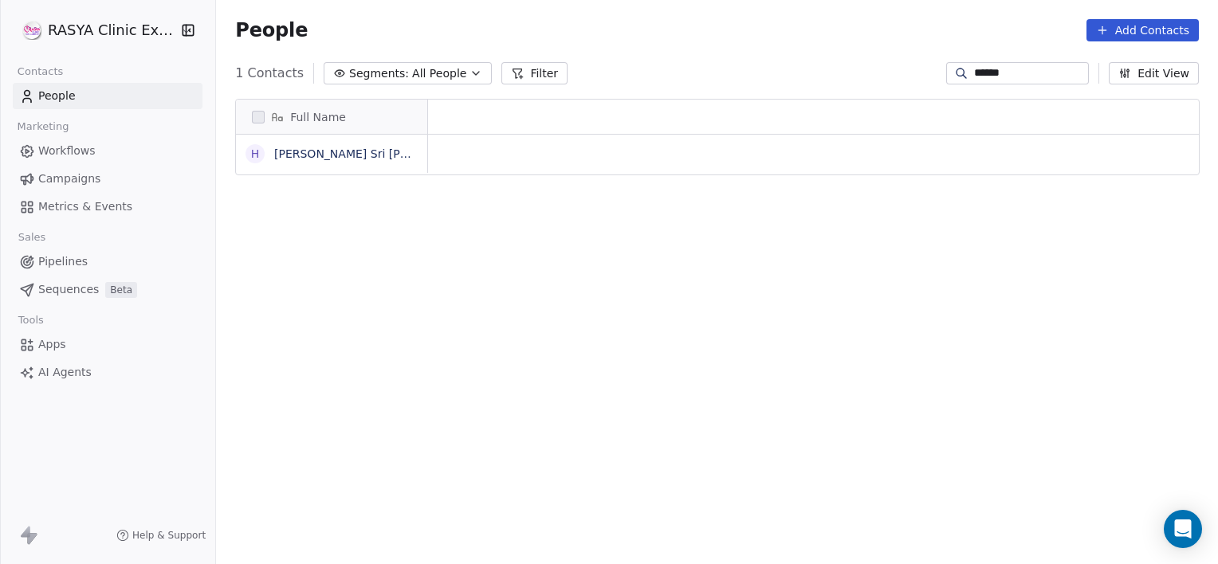
scroll to position [13, 13]
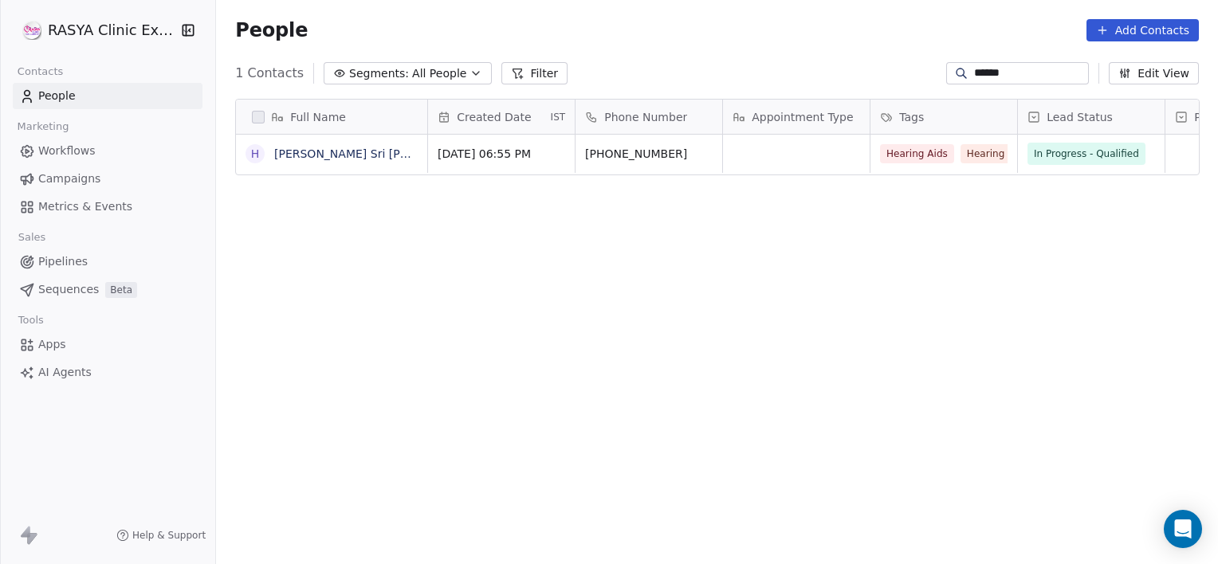
click at [1027, 67] on input "******" at bounding box center [1030, 73] width 112 height 16
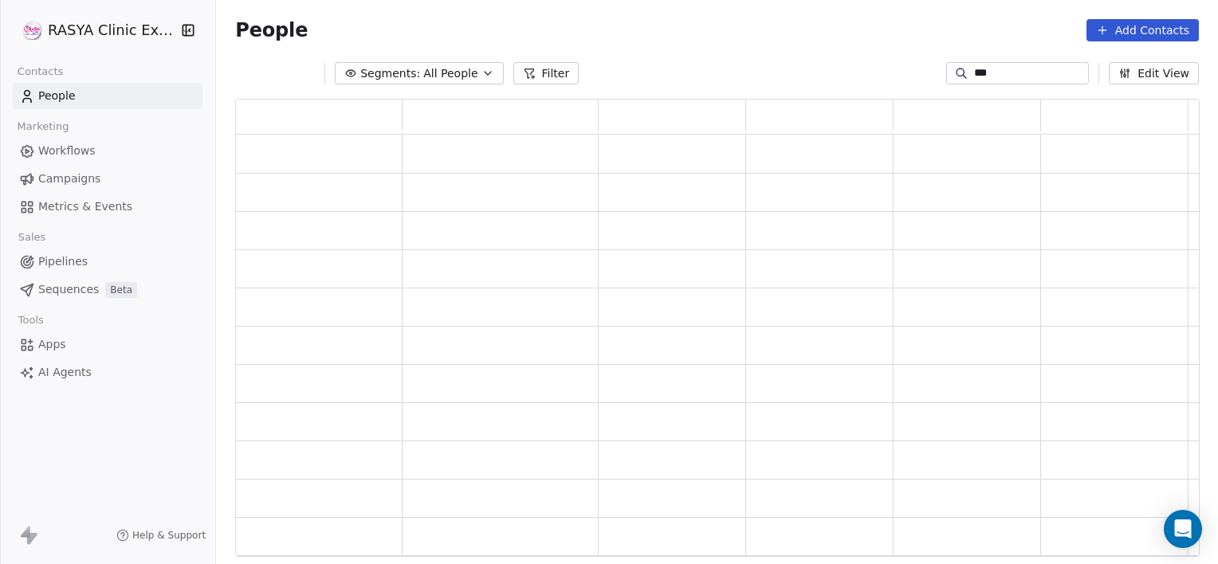
scroll to position [446, 952]
type input "******"
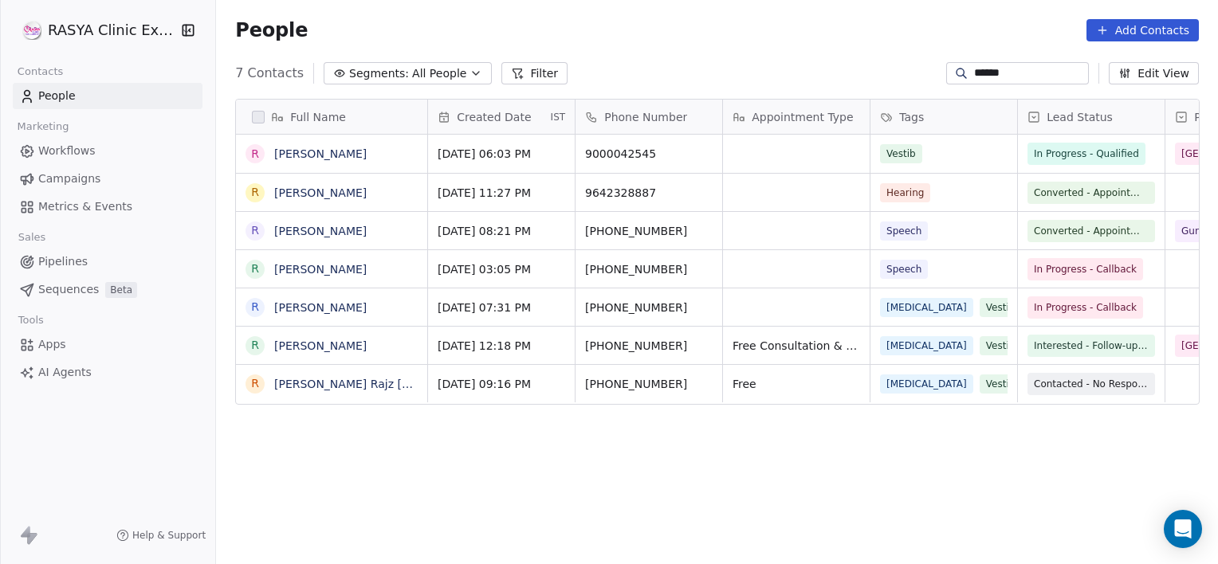
scroll to position [485, 990]
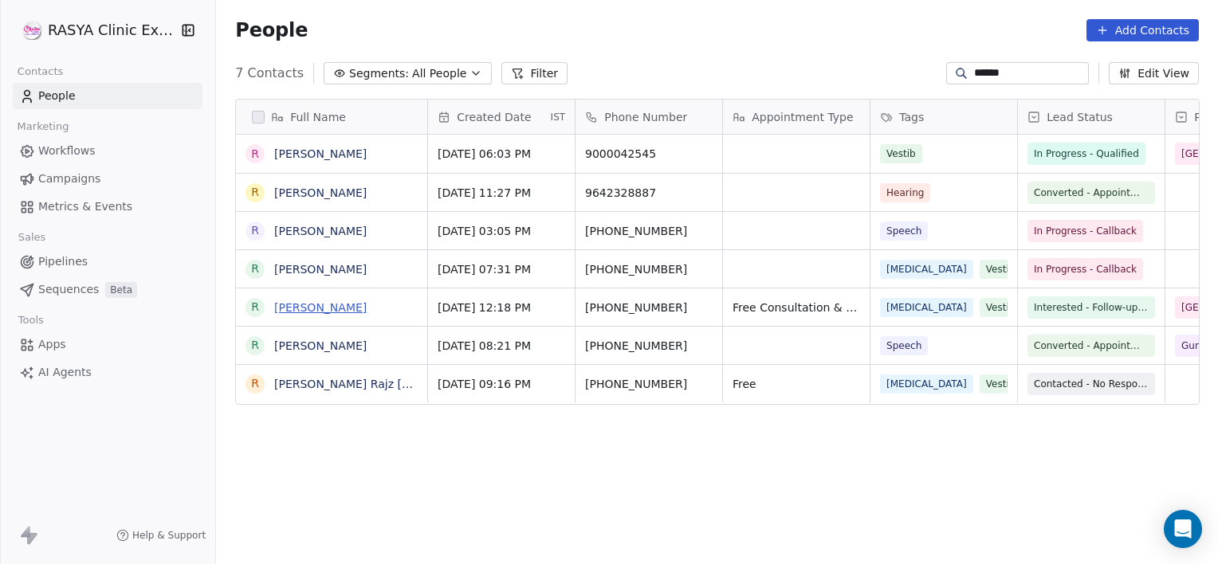
click at [313, 309] on link "[PERSON_NAME]" at bounding box center [320, 307] width 92 height 13
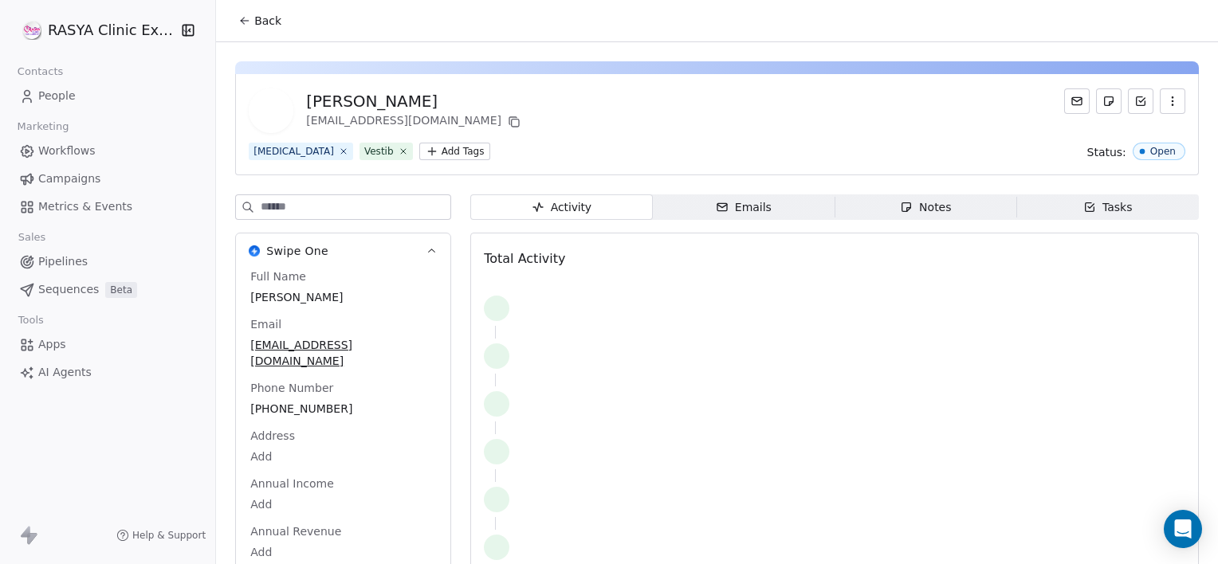
click at [890, 210] on span "Notes Notes" at bounding box center [926, 208] width 182 height 26
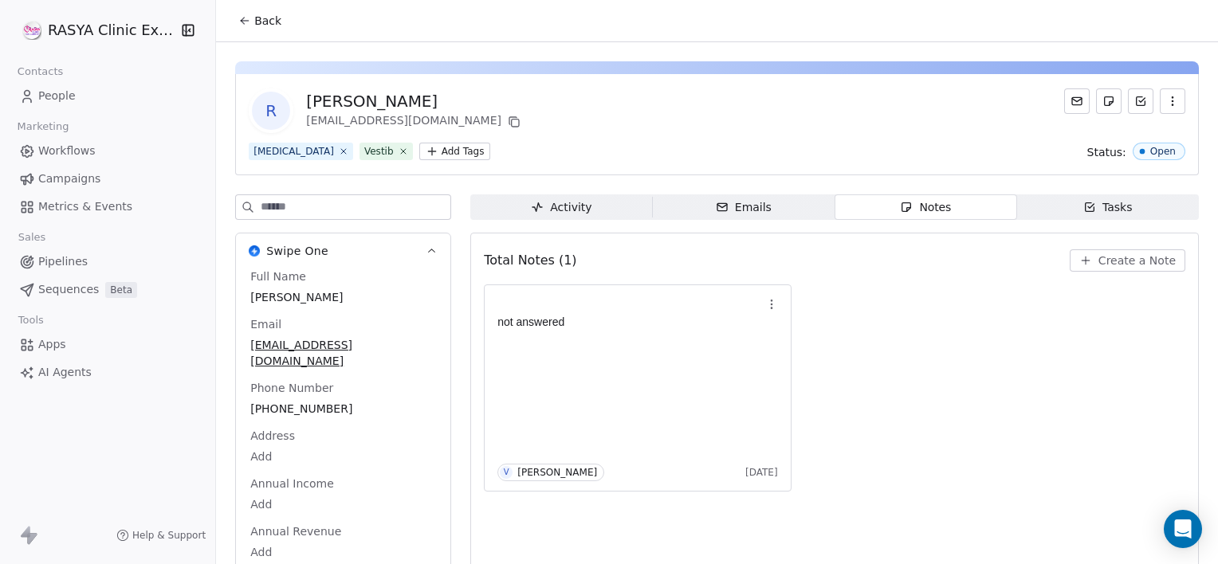
click at [267, 22] on span "Back" at bounding box center [267, 21] width 27 height 16
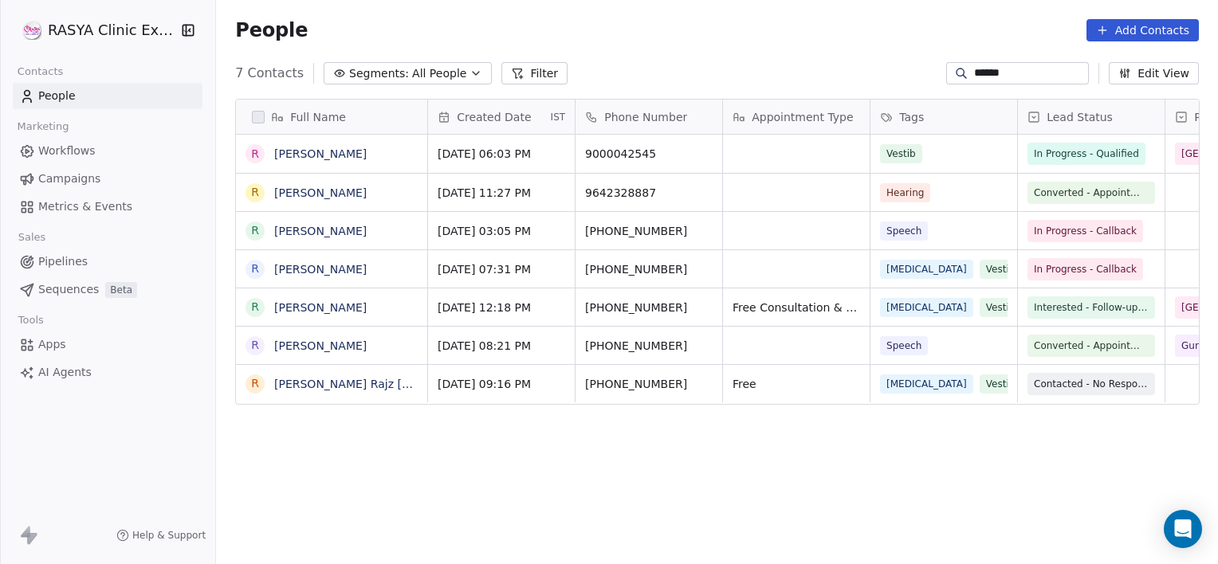
scroll to position [485, 990]
click at [301, 309] on link "[PERSON_NAME]" at bounding box center [320, 307] width 92 height 13
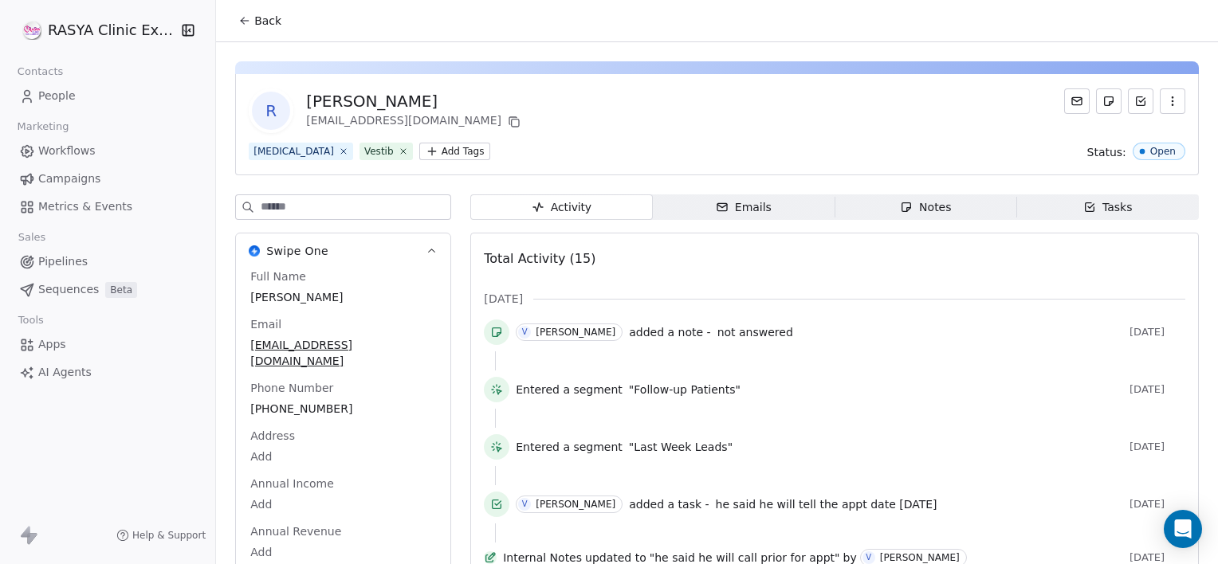
click at [1112, 210] on div "Tasks" at bounding box center [1107, 207] width 49 height 17
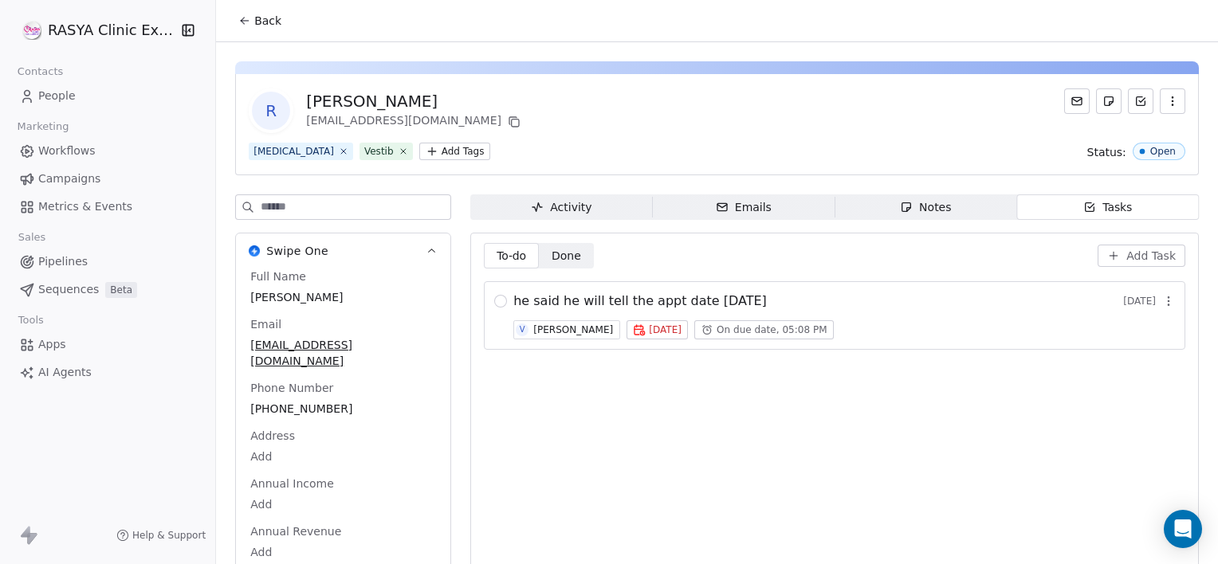
click at [1162, 306] on icon "button" at bounding box center [1168, 301] width 13 height 13
click at [1143, 334] on span "Edit" at bounding box center [1136, 335] width 22 height 16
click at [1143, 334] on div "**********" at bounding box center [609, 282] width 1218 height 564
click at [1162, 304] on icon "button" at bounding box center [1168, 301] width 13 height 13
click at [1130, 330] on span "Edit" at bounding box center [1136, 335] width 22 height 16
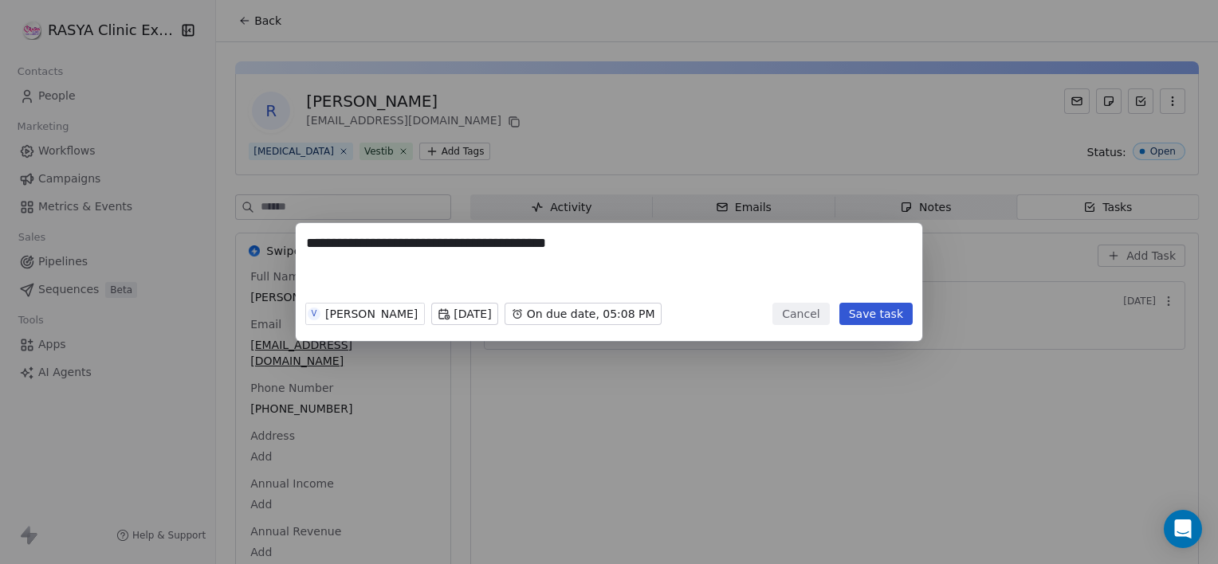
type textarea "**********"
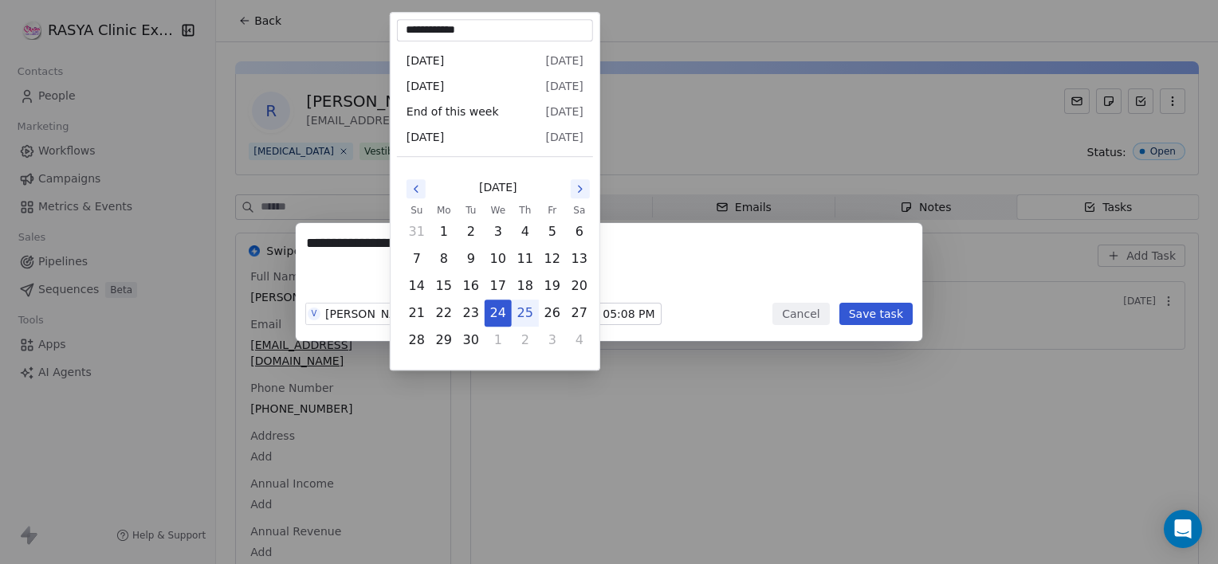
click at [478, 317] on body "**********" at bounding box center [609, 282] width 1218 height 564
click at [526, 309] on button "25" at bounding box center [526, 314] width 26 height 26
type input "**********"
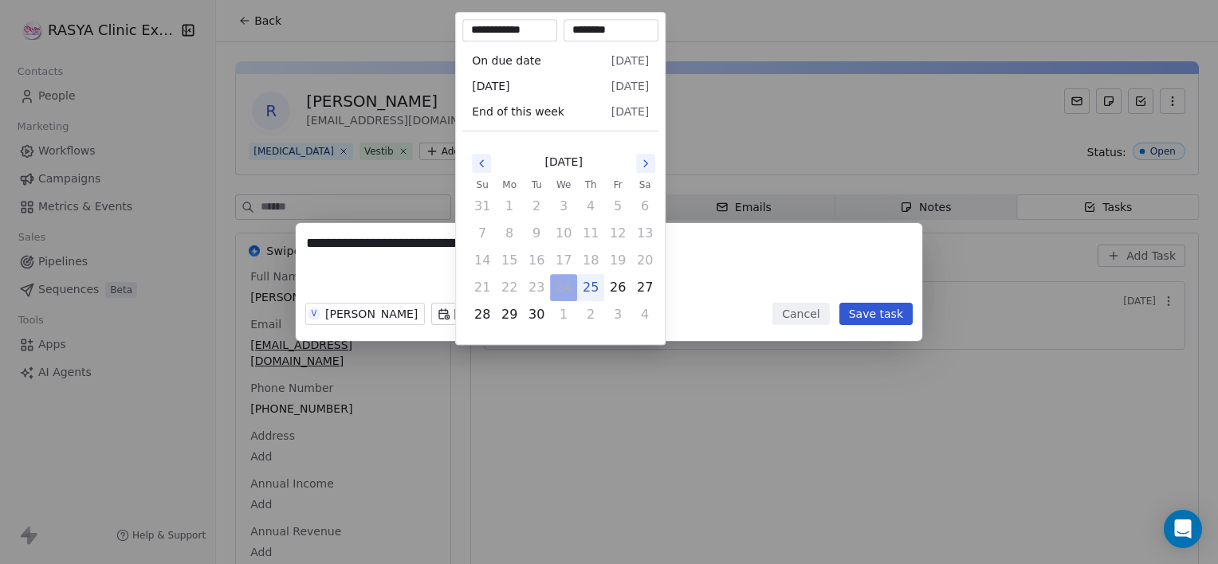
click at [537, 313] on body "**********" at bounding box center [609, 282] width 1218 height 564
click at [588, 289] on button "25" at bounding box center [591, 288] width 26 height 26
type input "**********"
click at [757, 282] on div "**********" at bounding box center [609, 282] width 1218 height 118
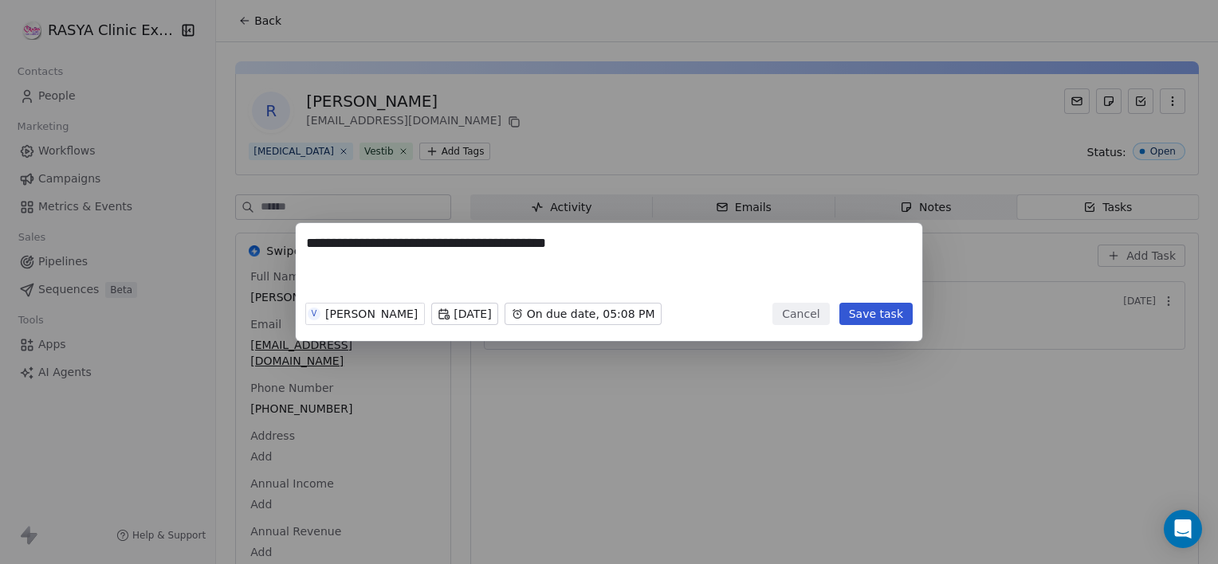
click at [422, 319] on body "**********" at bounding box center [609, 282] width 1218 height 564
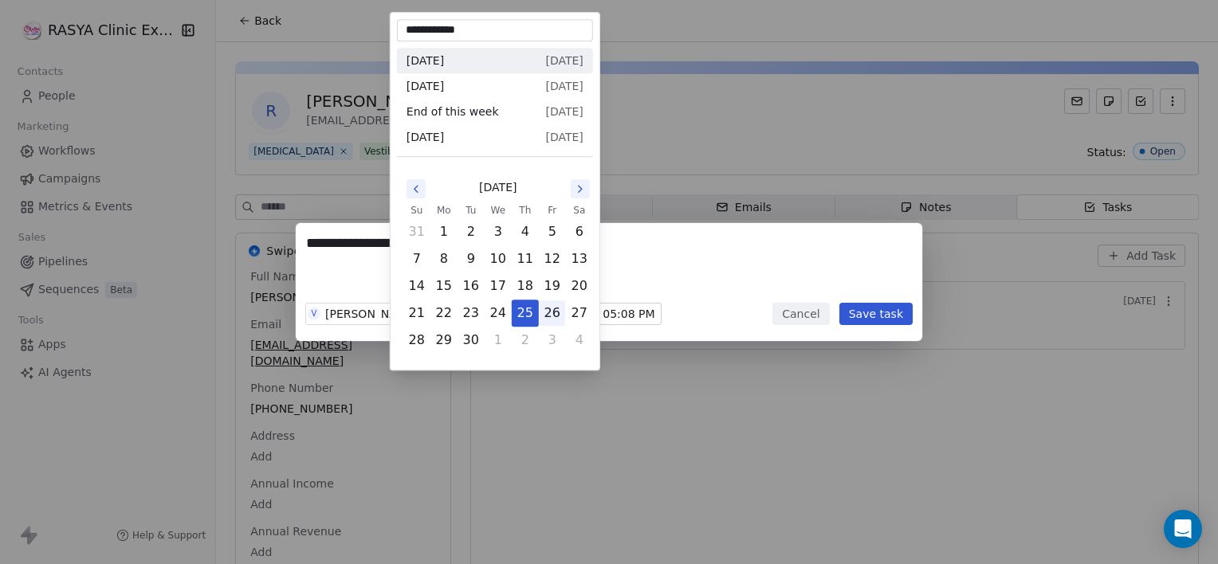
click at [552, 316] on button "26" at bounding box center [553, 314] width 26 height 26
type input "**********"
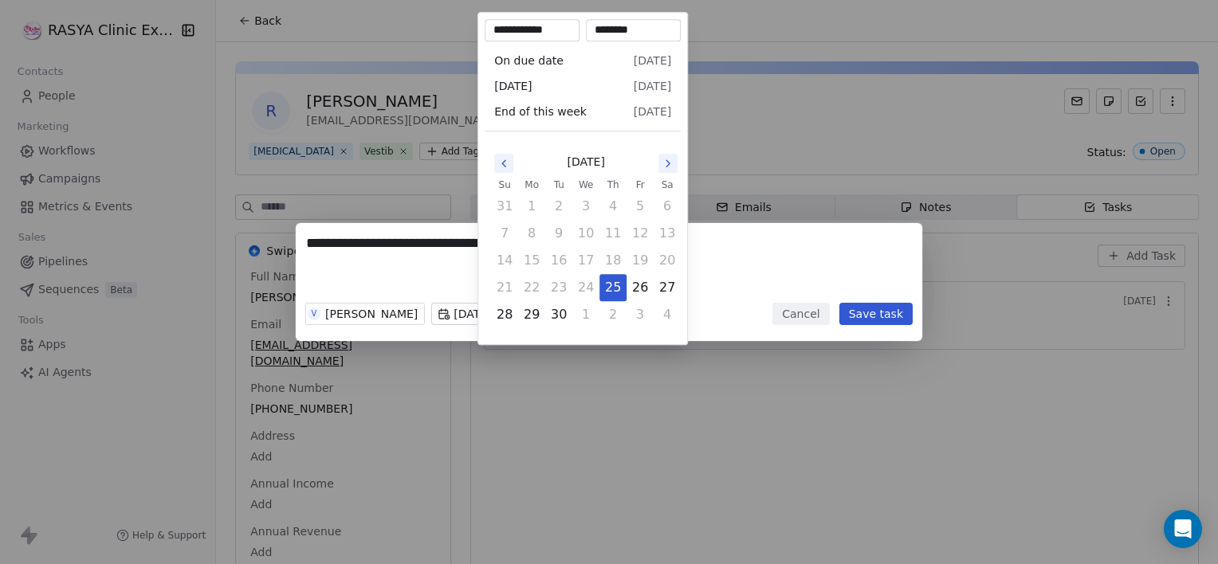
click at [552, 316] on body "**********" at bounding box center [609, 282] width 1218 height 564
click at [631, 285] on button "26" at bounding box center [640, 288] width 26 height 26
type input "**********"
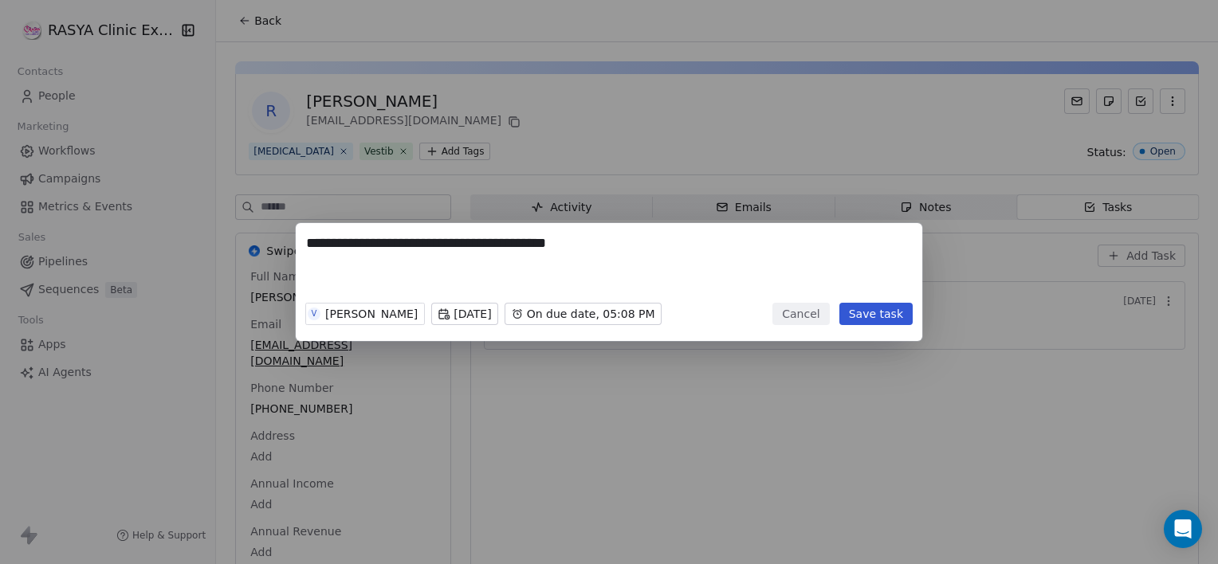
click at [891, 322] on div "**********" at bounding box center [609, 282] width 1218 height 118
click at [881, 315] on button "Save task" at bounding box center [875, 314] width 73 height 22
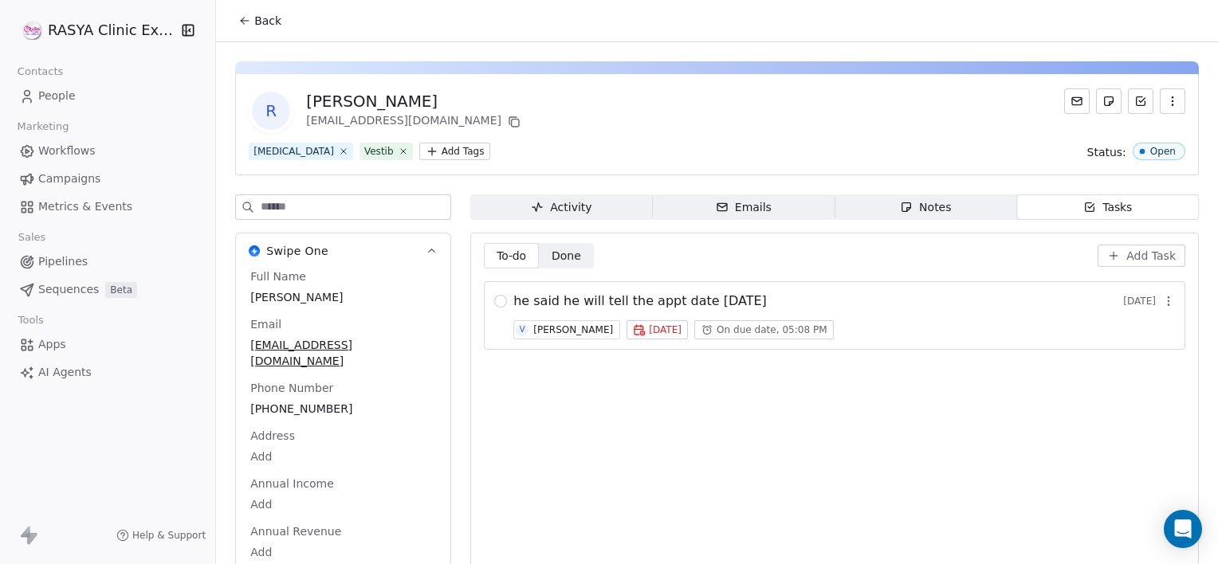
click at [260, 22] on span "Back" at bounding box center [267, 21] width 27 height 16
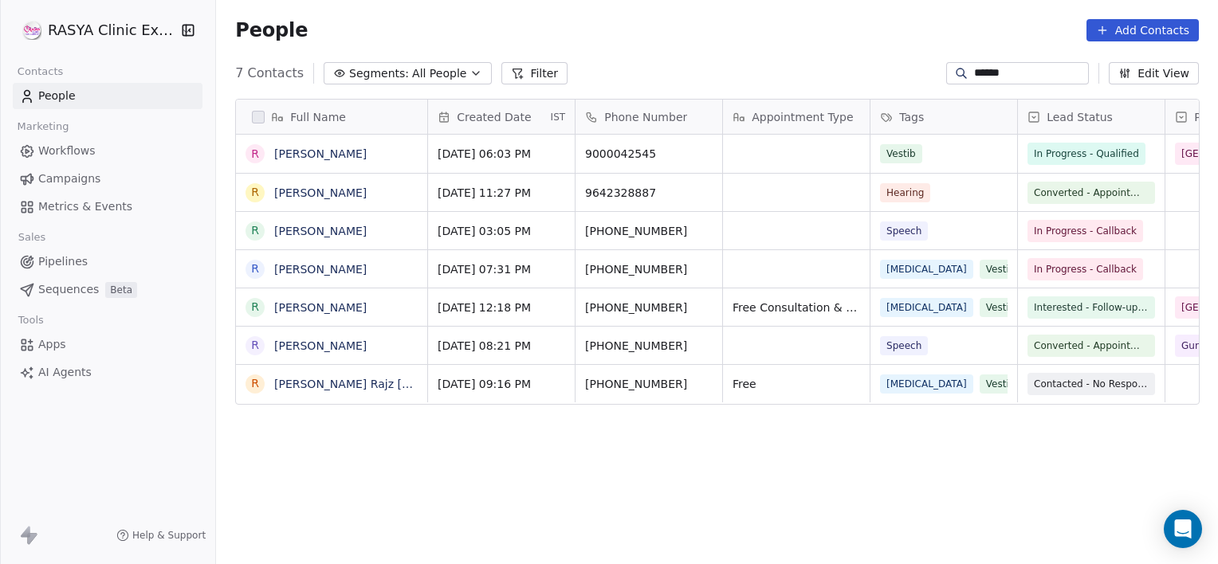
scroll to position [485, 990]
click at [1003, 74] on input "******" at bounding box center [1030, 73] width 112 height 16
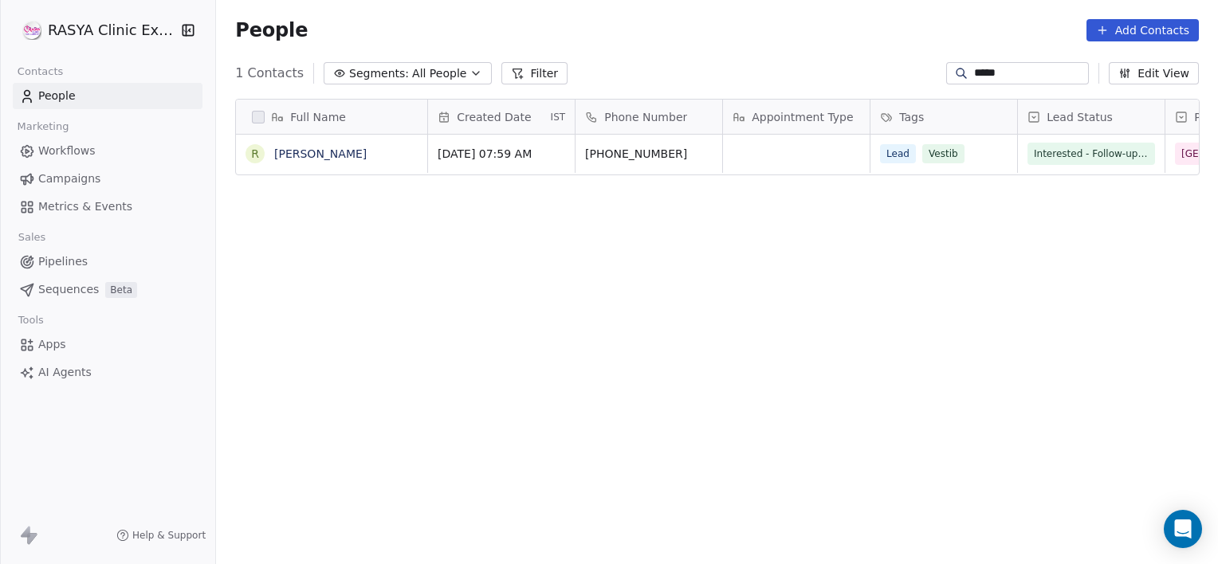
type input "*****"
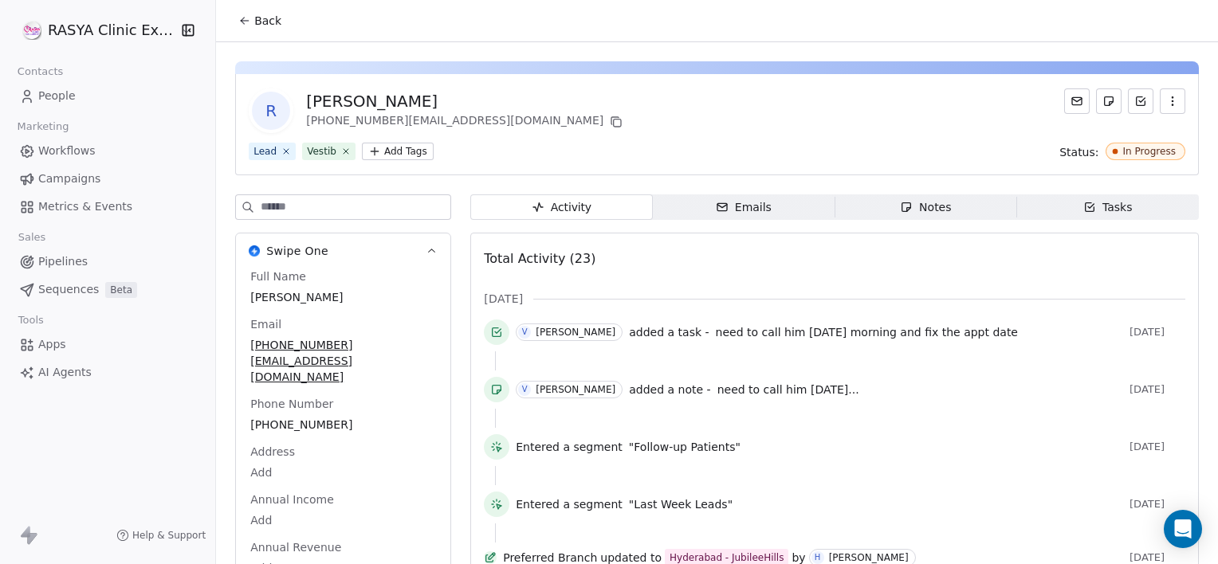
click at [887, 214] on span "Notes Notes" at bounding box center [926, 208] width 182 height 26
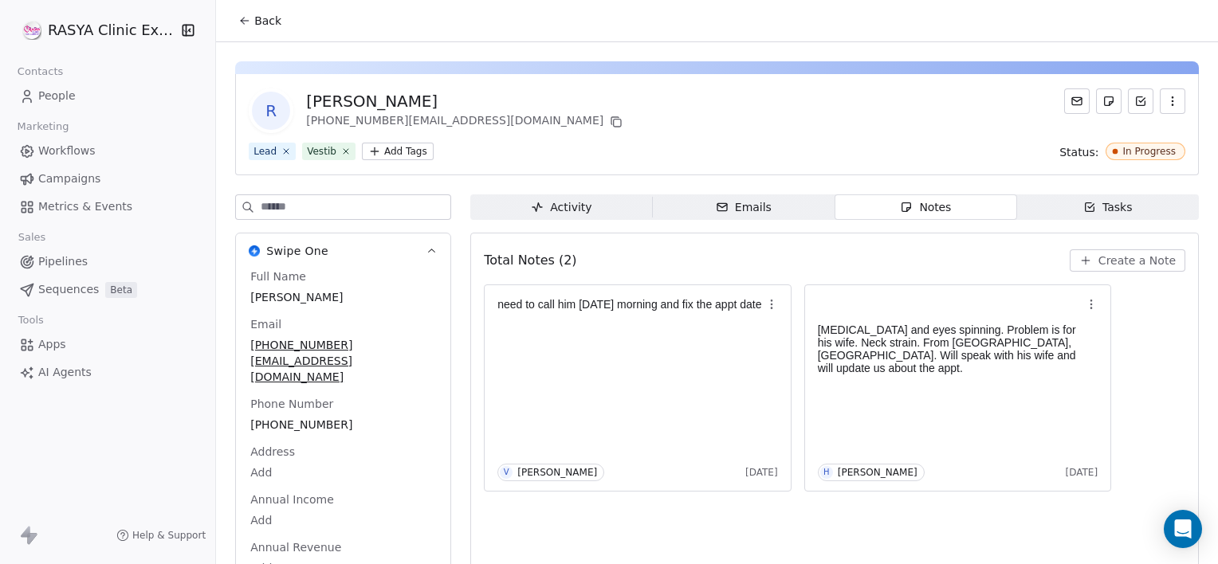
click at [263, 22] on span "Back" at bounding box center [267, 21] width 27 height 16
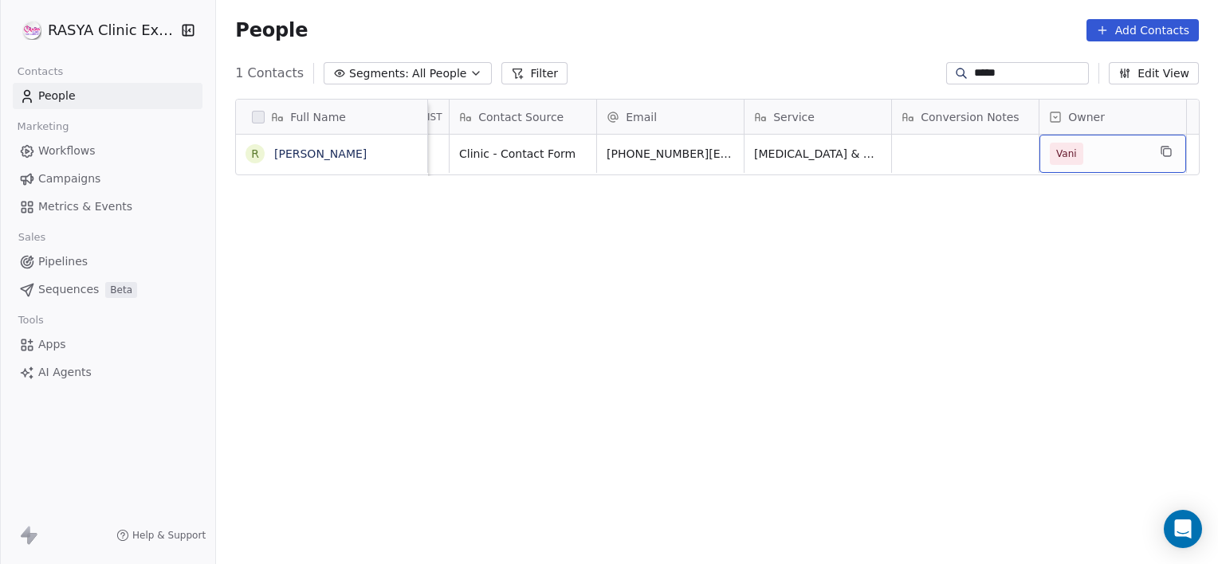
scroll to position [0, 1492]
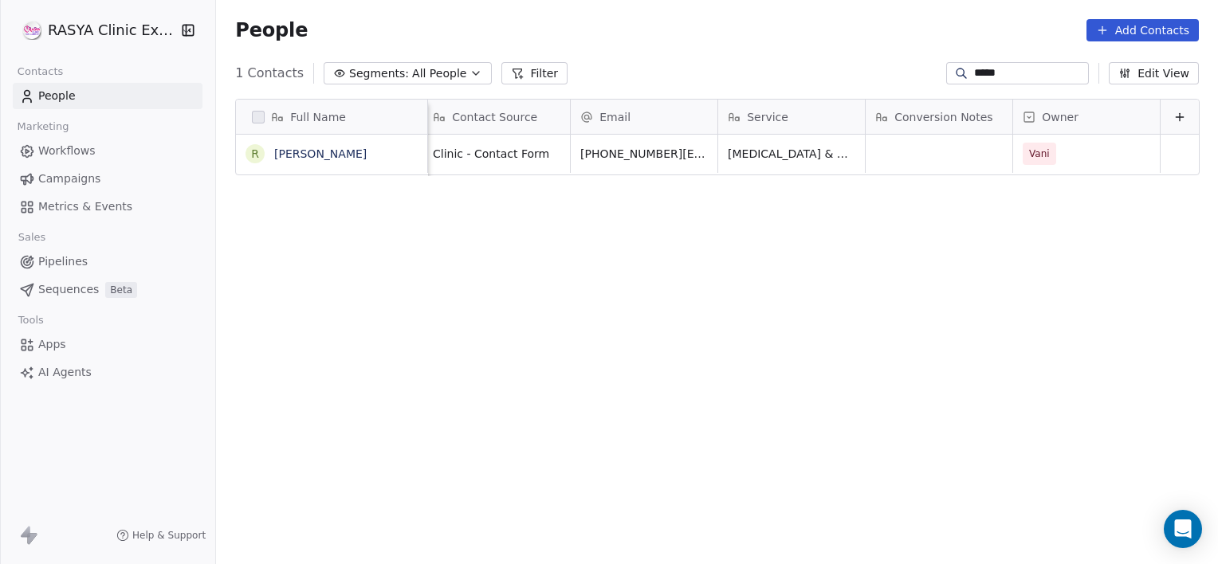
click at [533, 172] on div "VNG Test available at your hospital? Clinic - Contact Form [PHONE_NUMBER][EMAIL…" at bounding box center [73, 346] width 2250 height 423
click at [541, 155] on span "Clinic - Contact Form" at bounding box center [496, 154] width 116 height 16
click at [290, 151] on html "[PERSON_NAME] Clinic External Contacts People Marketing Workflows Campaigns Met…" at bounding box center [609, 282] width 1218 height 564
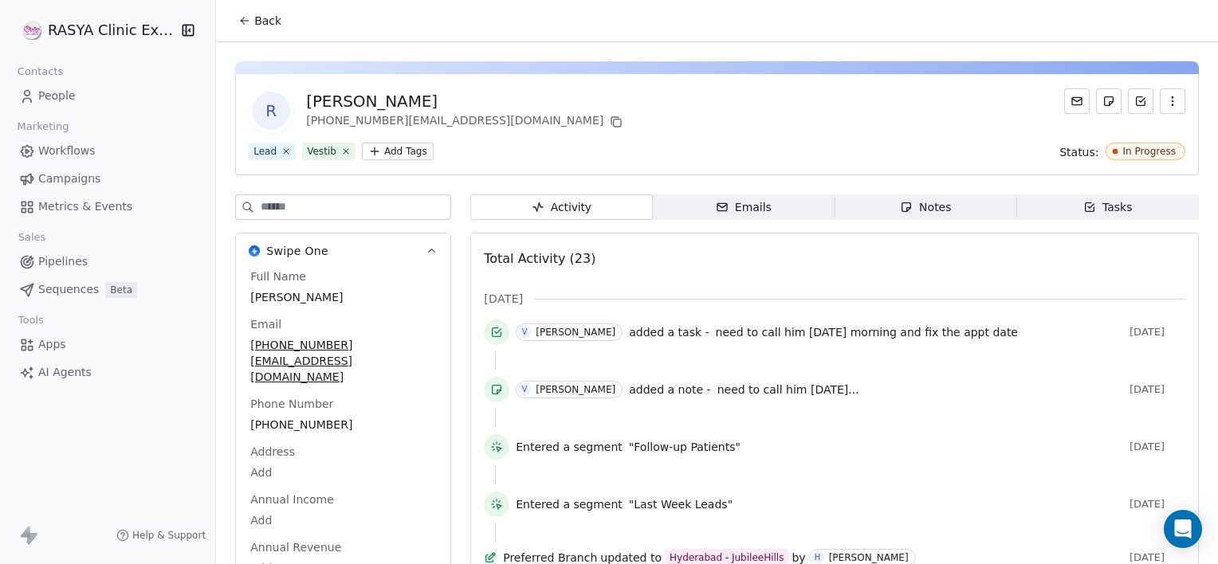
click at [977, 202] on span "Notes Notes" at bounding box center [926, 208] width 182 height 26
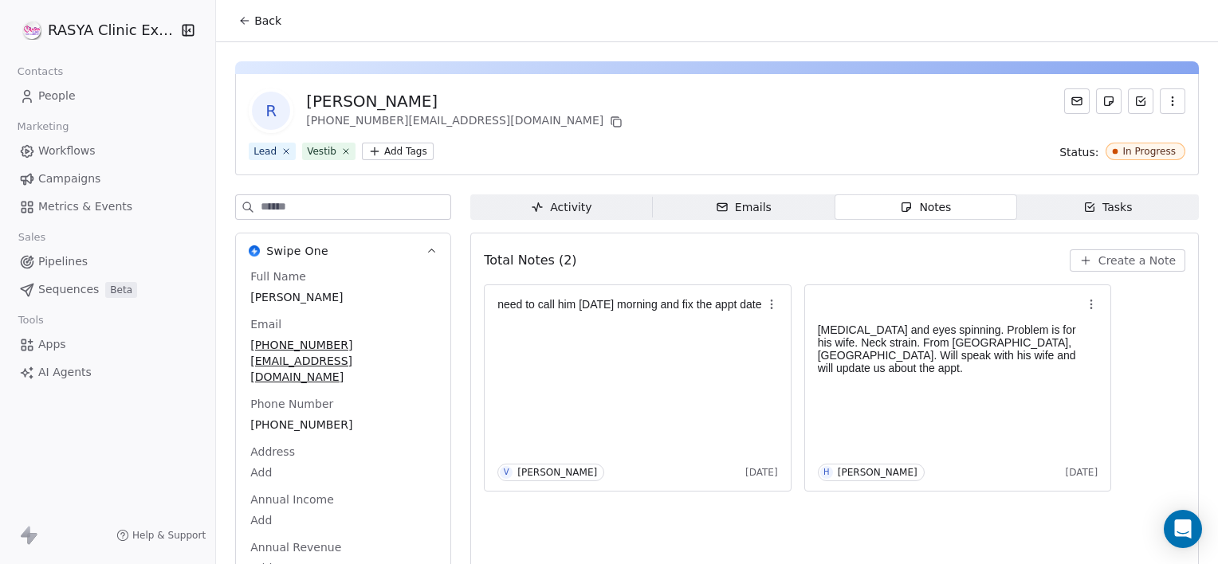
click at [1082, 261] on icon "button" at bounding box center [1085, 261] width 7 height 0
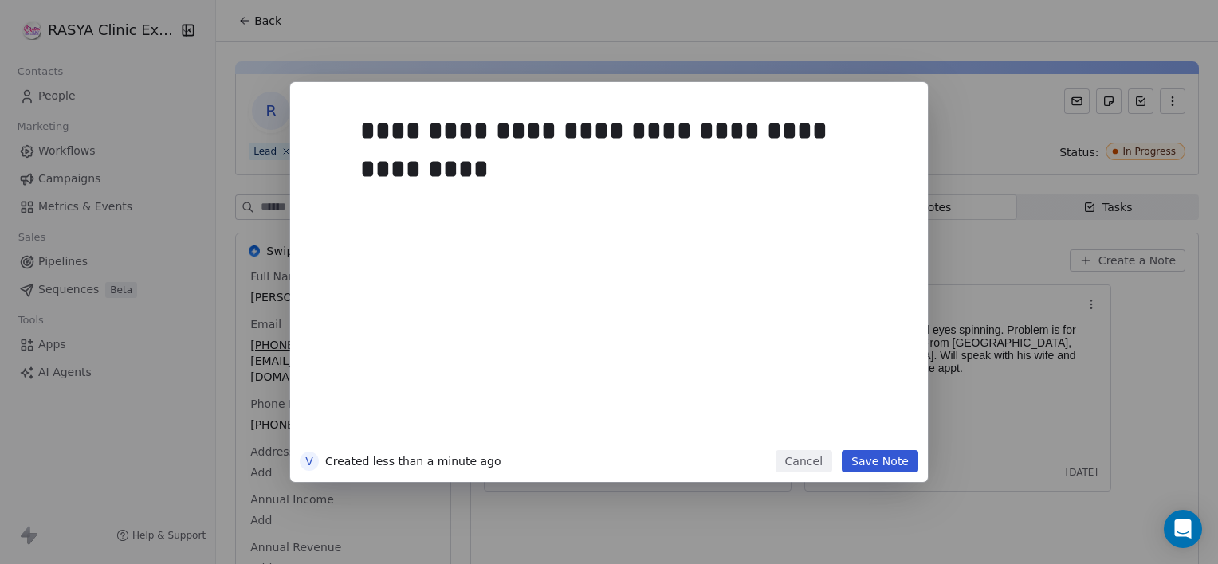
click at [904, 466] on button "Save Note" at bounding box center [880, 461] width 77 height 22
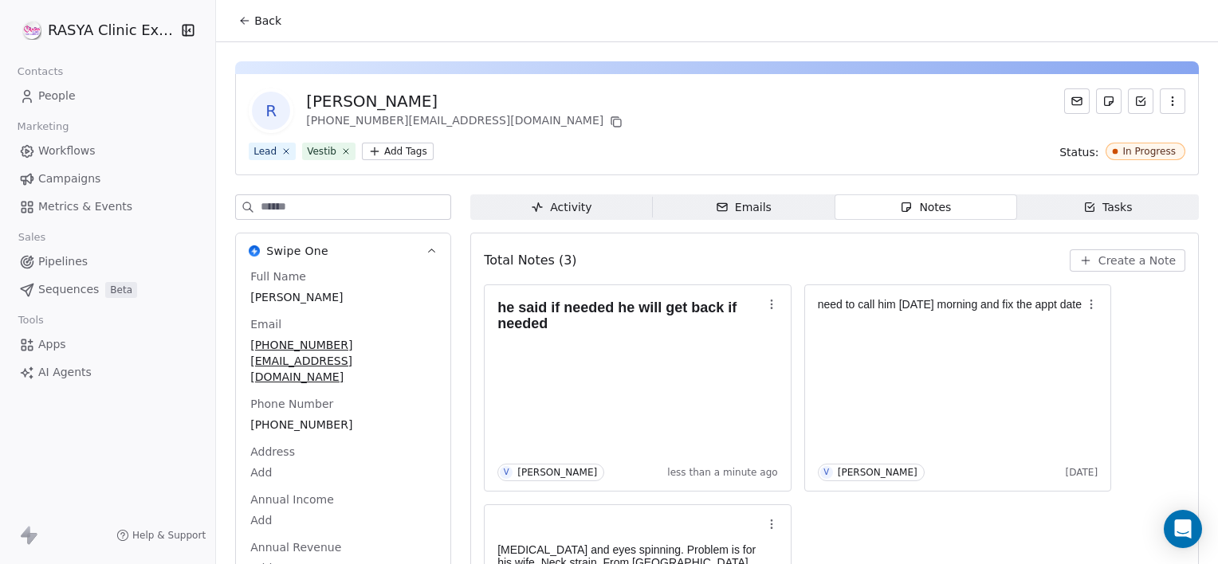
click at [254, 16] on span "Back" at bounding box center [267, 21] width 27 height 16
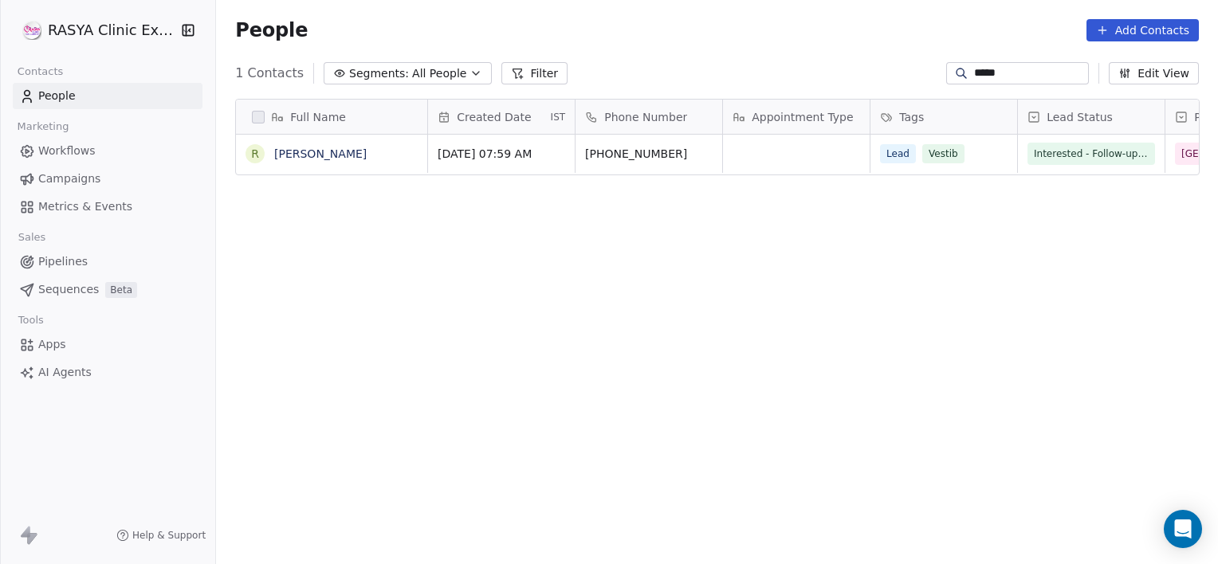
scroll to position [485, 990]
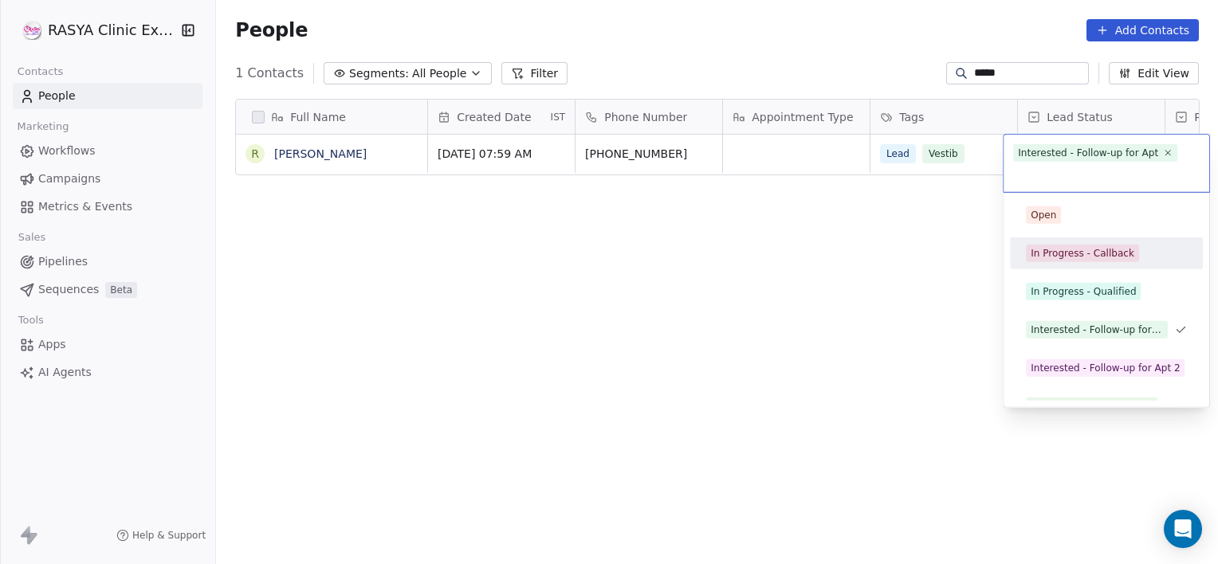
click at [1067, 250] on div "In Progress - Callback" at bounding box center [1083, 253] width 104 height 14
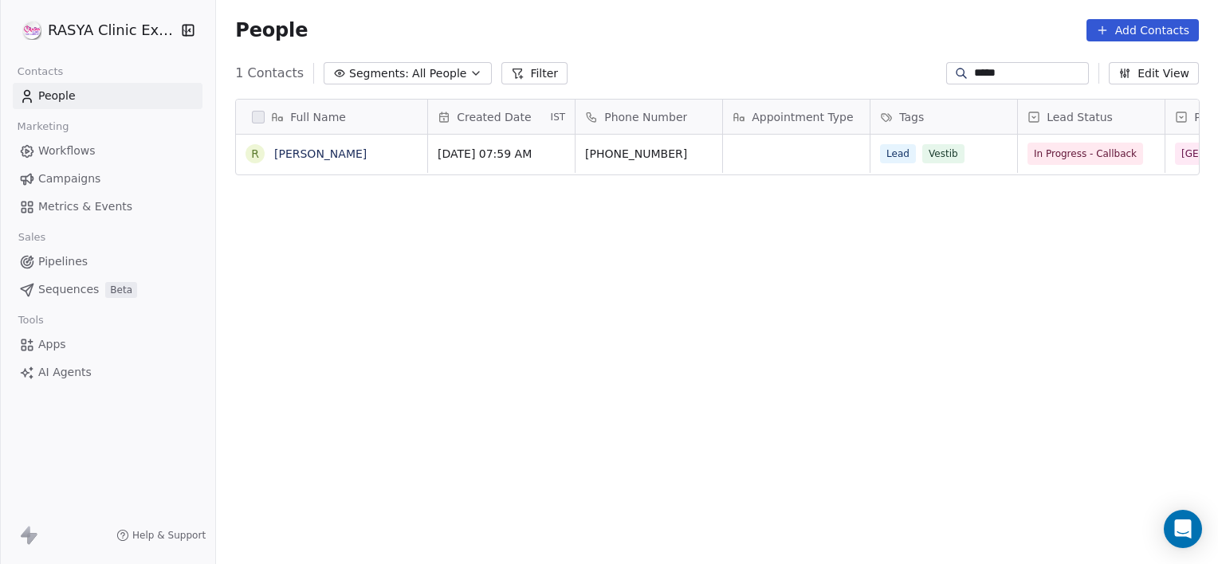
click at [997, 69] on input "*****" at bounding box center [1030, 73] width 112 height 16
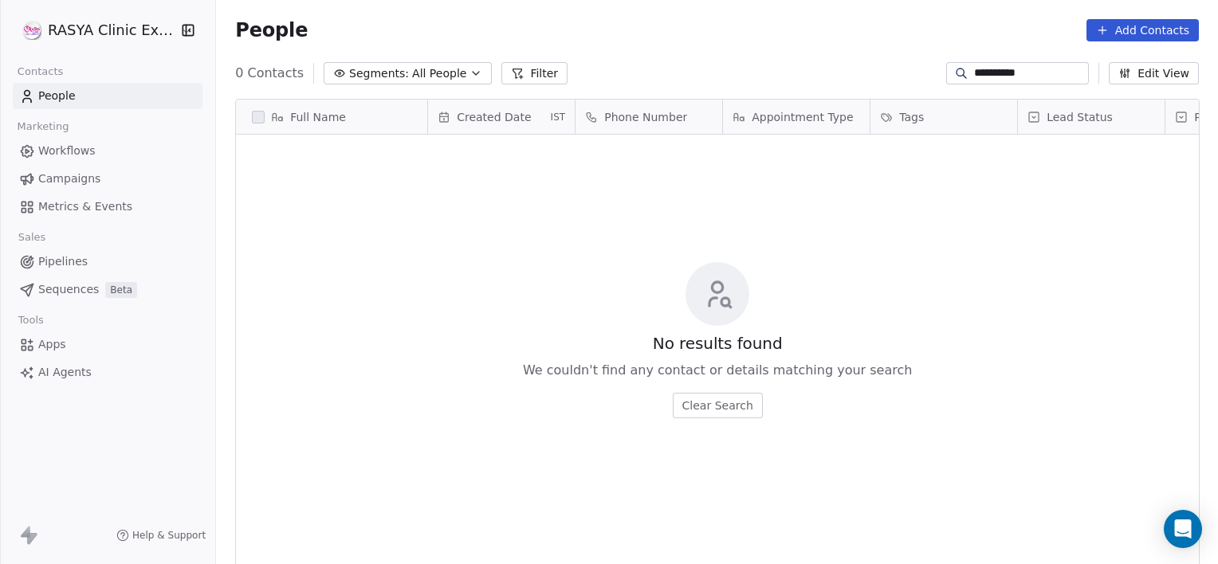
click at [995, 75] on input "**********" at bounding box center [1030, 73] width 112 height 16
type input "**********"
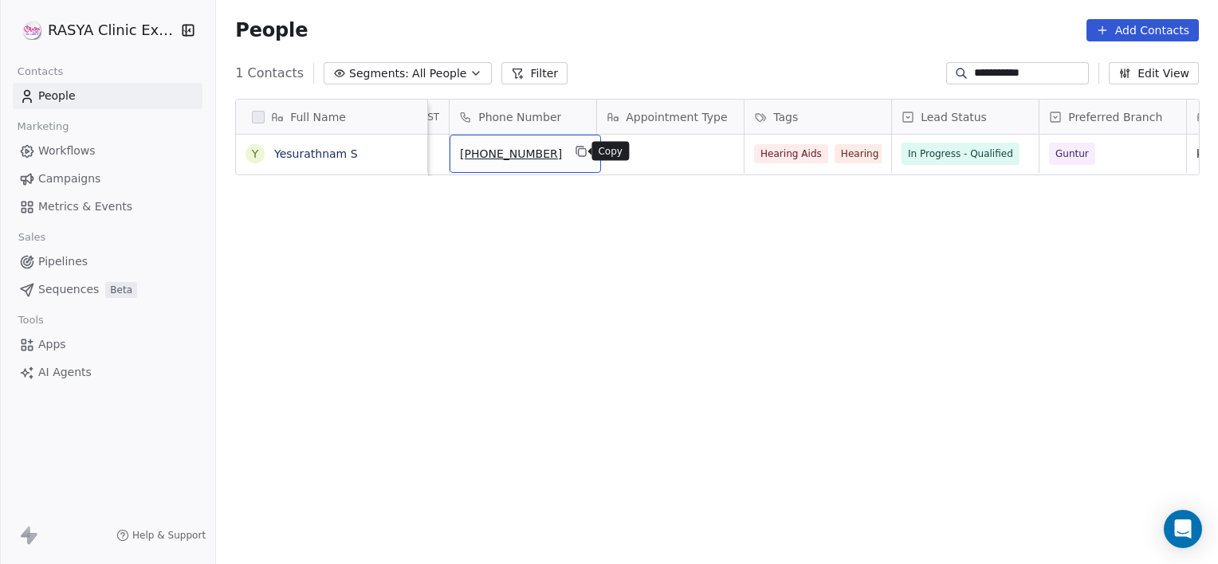
scroll to position [0, 0]
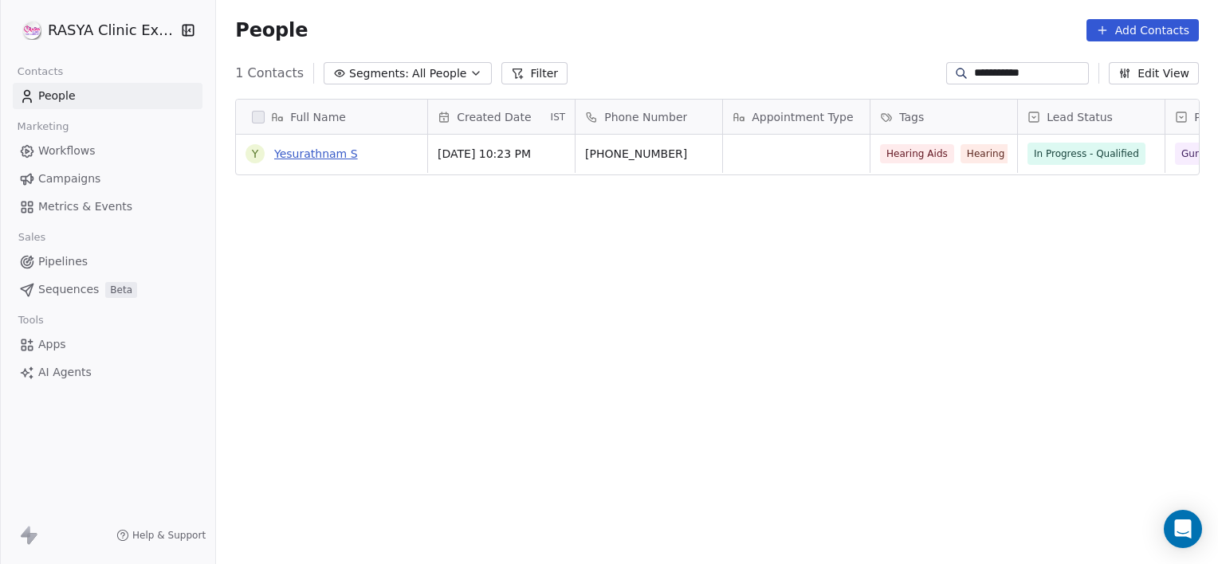
click at [325, 158] on link "Yesurathnam S" at bounding box center [316, 153] width 84 height 13
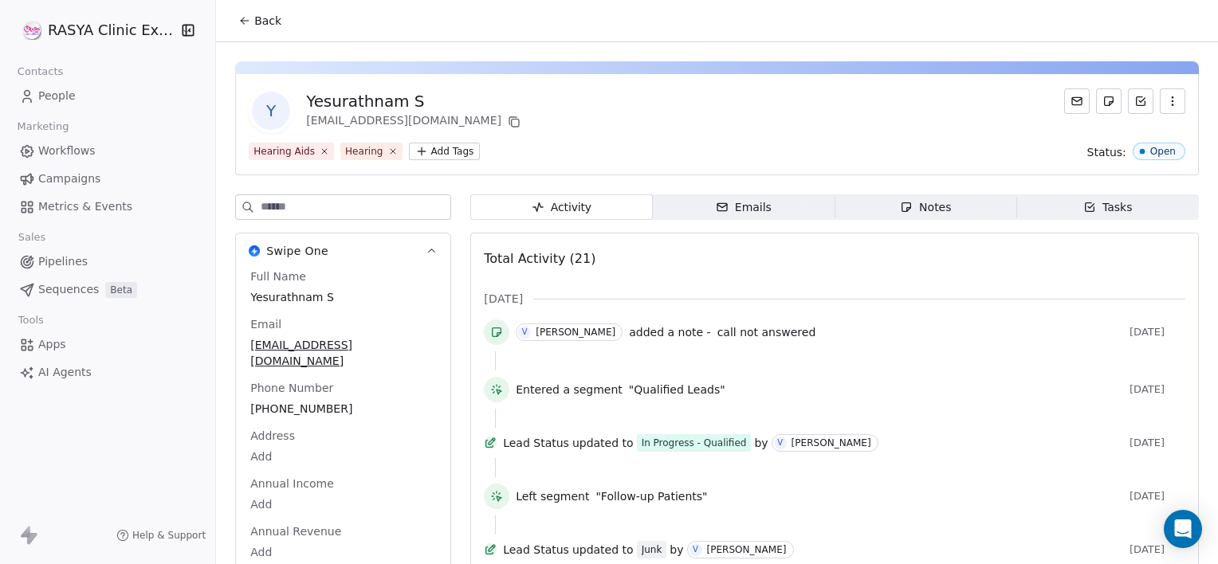
click at [839, 206] on span "Notes Notes" at bounding box center [926, 208] width 182 height 26
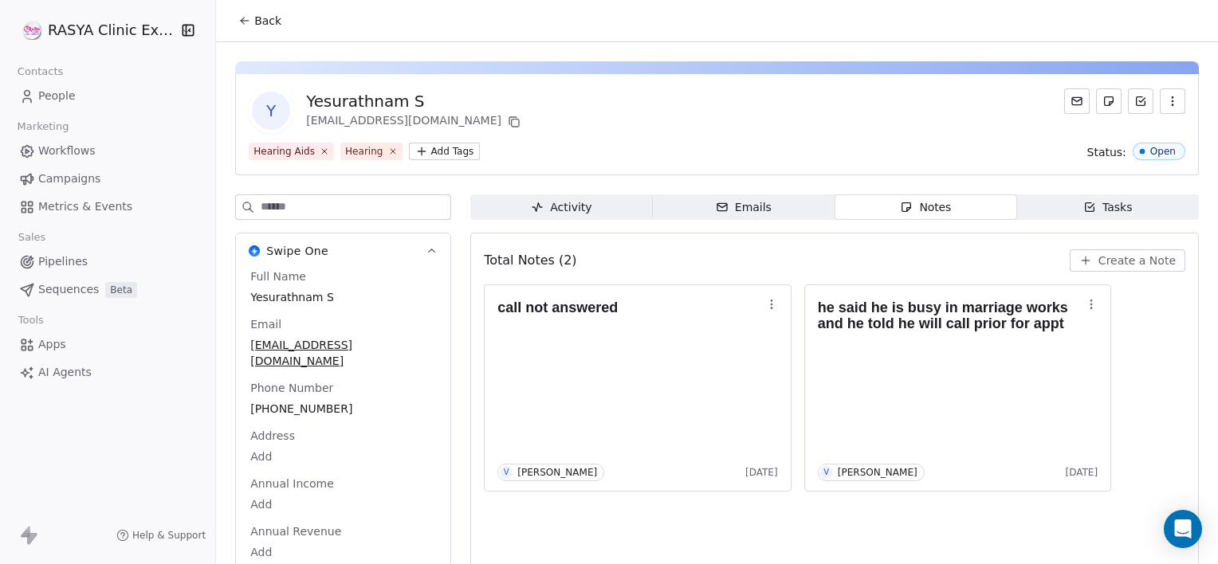
click at [275, 19] on span "Back" at bounding box center [267, 21] width 27 height 16
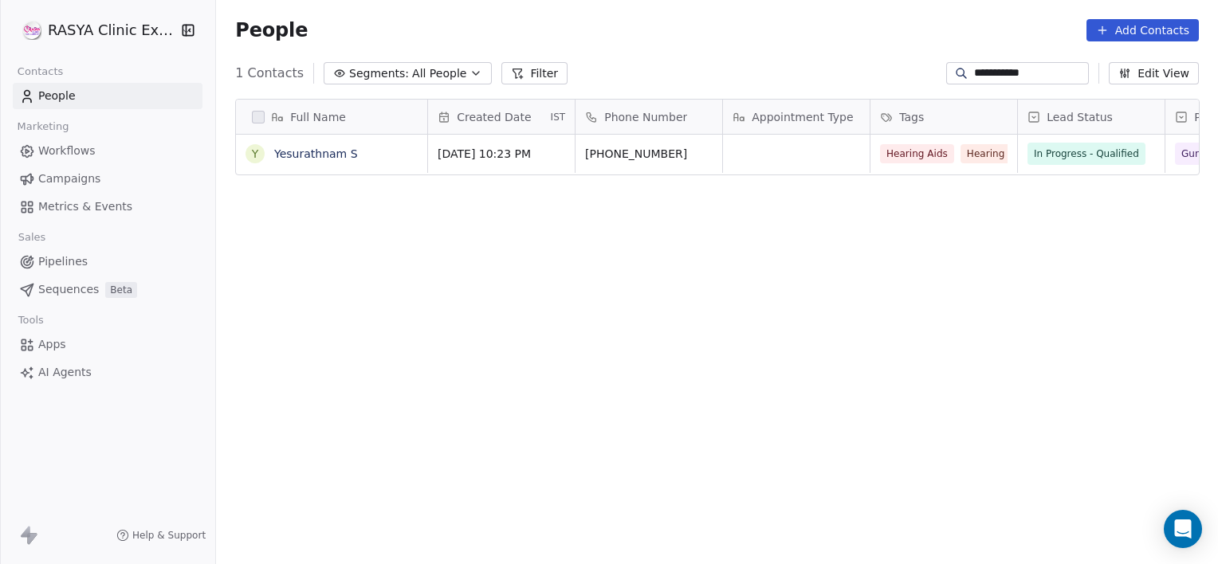
scroll to position [485, 990]
click at [1033, 70] on input "**********" at bounding box center [1030, 73] width 112 height 16
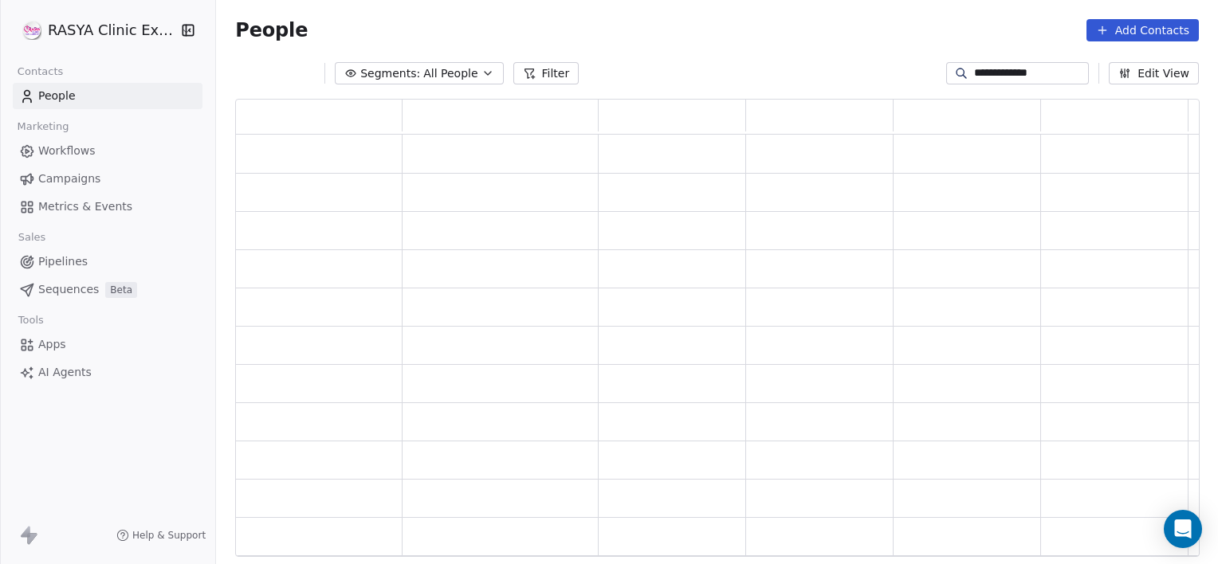
scroll to position [446, 952]
type input "*"
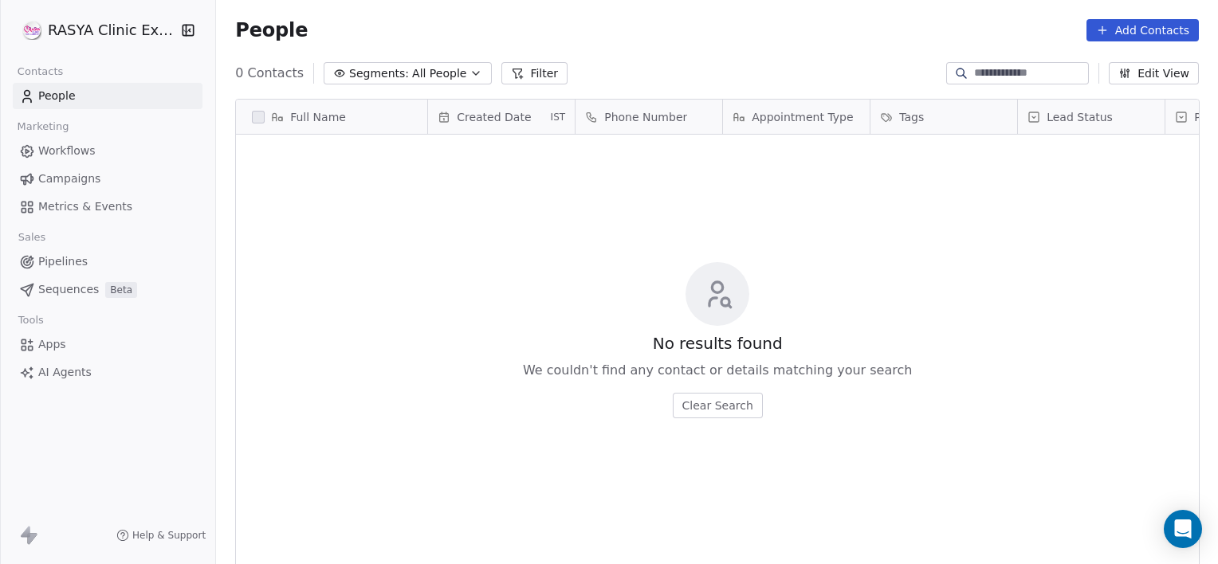
type input "*"
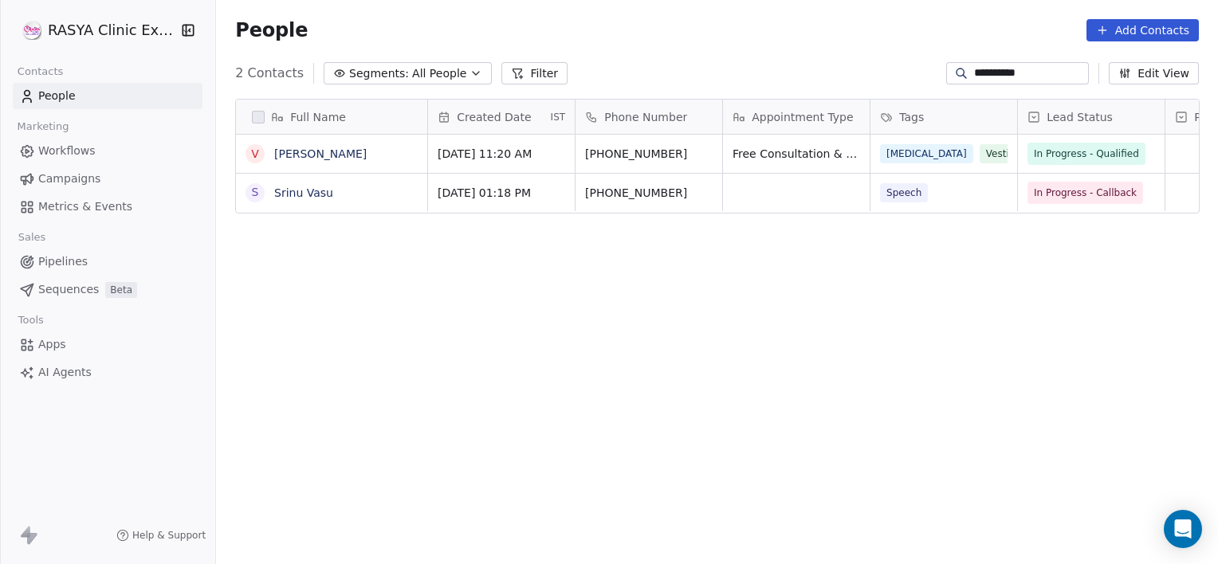
scroll to position [485, 990]
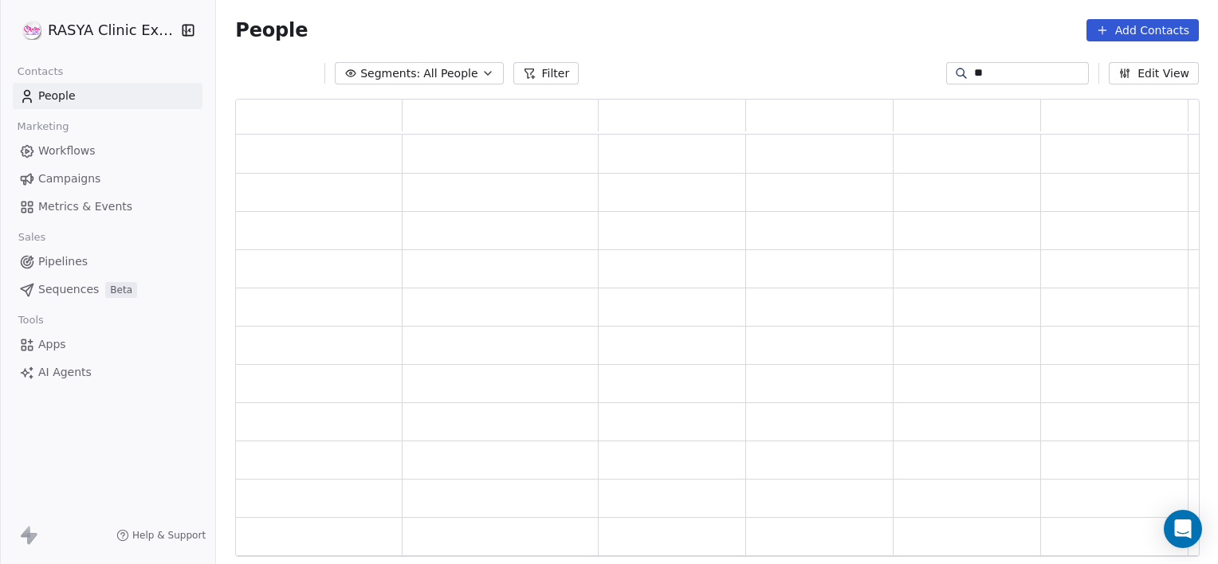
type input "*"
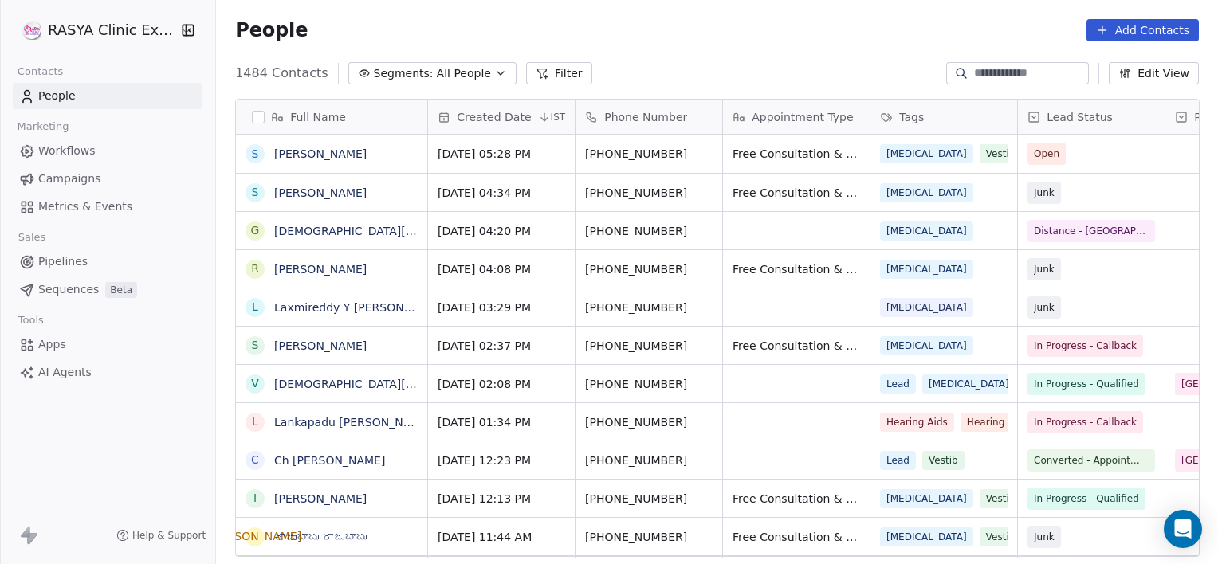
paste input "**********"
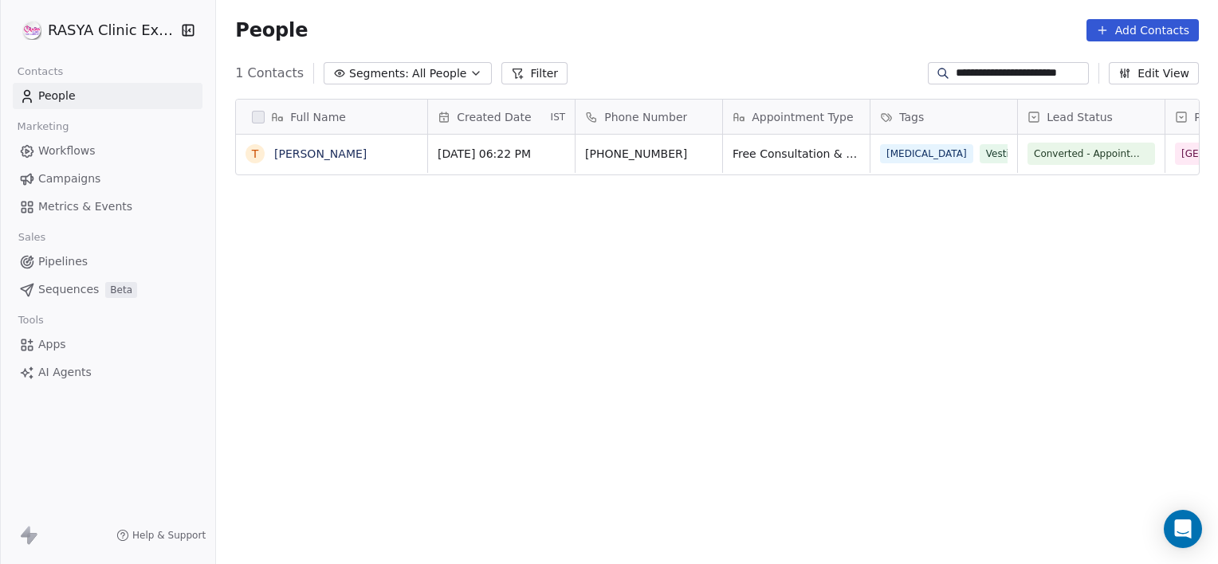
scroll to position [0, 0]
click at [975, 70] on input "**********" at bounding box center [1021, 73] width 130 height 16
click at [973, 58] on div "People Add Contacts" at bounding box center [717, 30] width 1002 height 61
click at [959, 77] on input "**********" at bounding box center [1021, 73] width 130 height 16
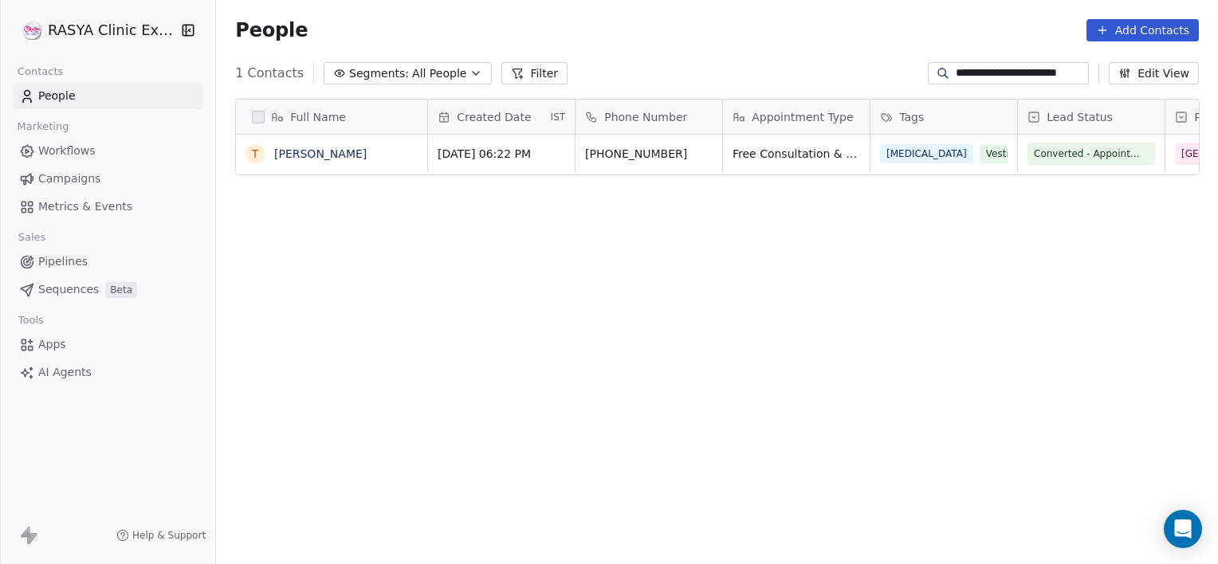
click at [1049, 71] on input "**********" at bounding box center [1021, 73] width 130 height 16
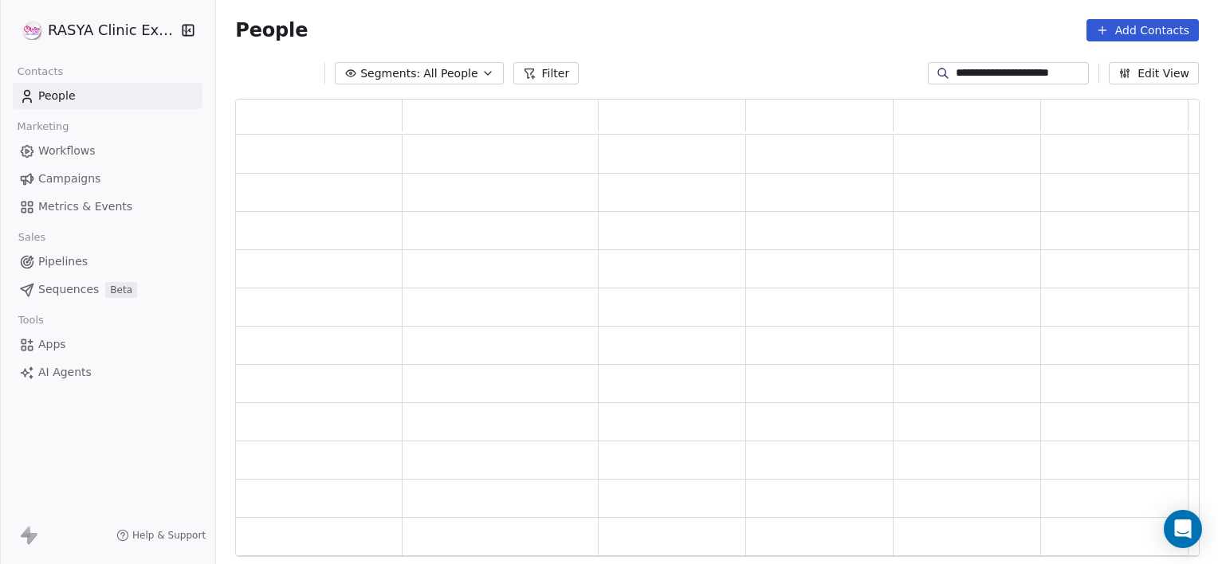
scroll to position [446, 952]
type input "*"
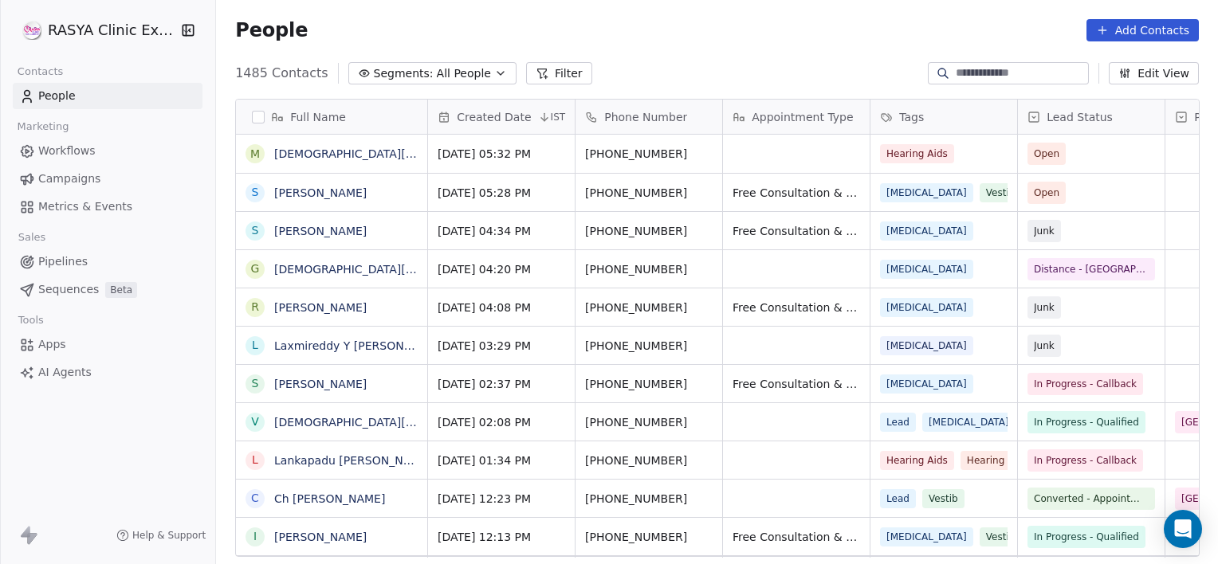
scroll to position [485, 990]
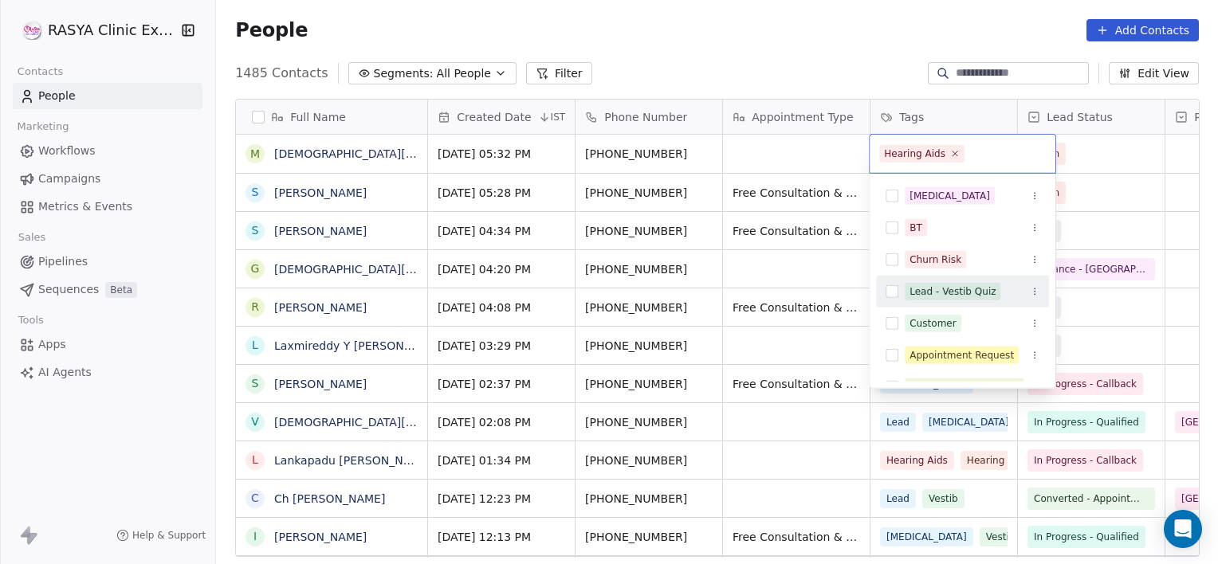
click at [769, 162] on html "[PERSON_NAME] Clinic External Contacts People Marketing Workflows Campaigns Met…" at bounding box center [609, 282] width 1218 height 564
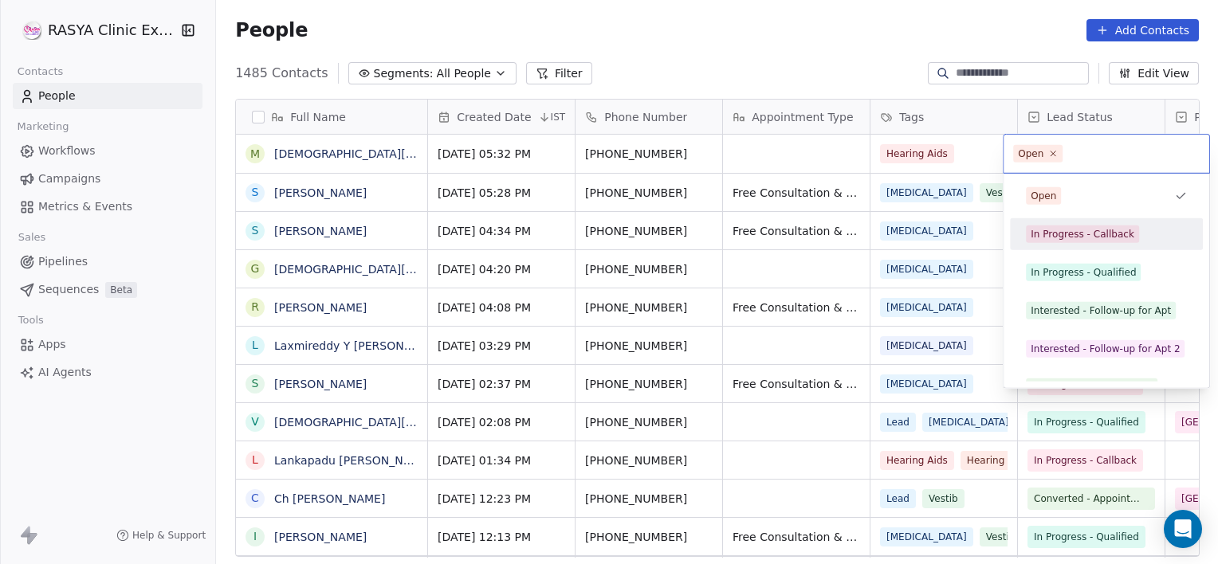
click at [1075, 243] on div "In Progress - Callback" at bounding box center [1106, 235] width 180 height 26
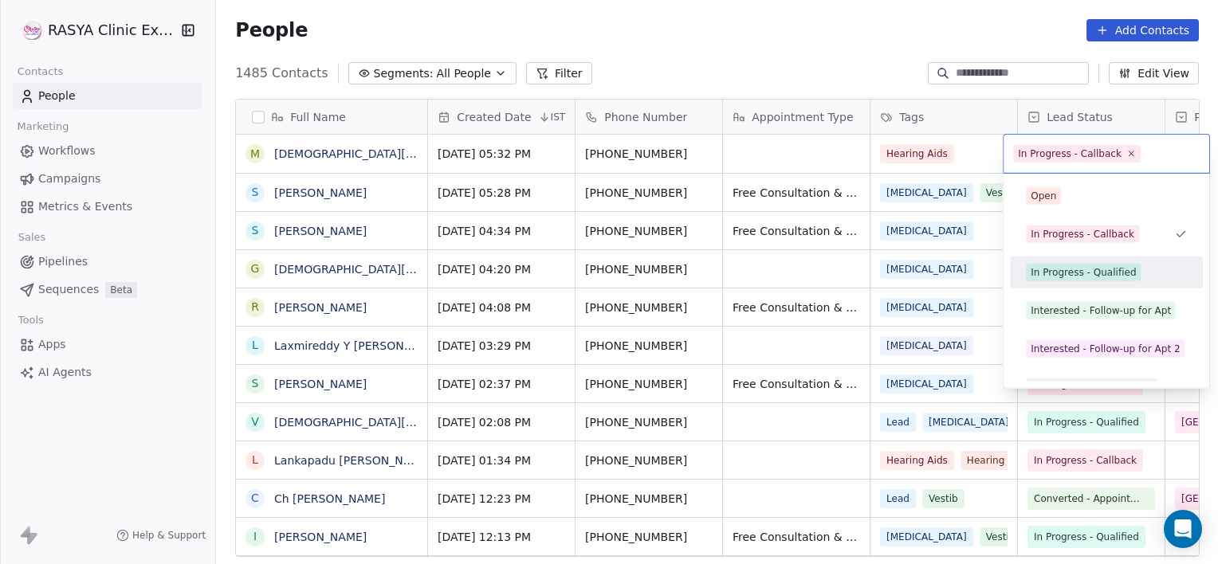
click at [1081, 274] on div "In Progress - Qualified" at bounding box center [1083, 272] width 105 height 14
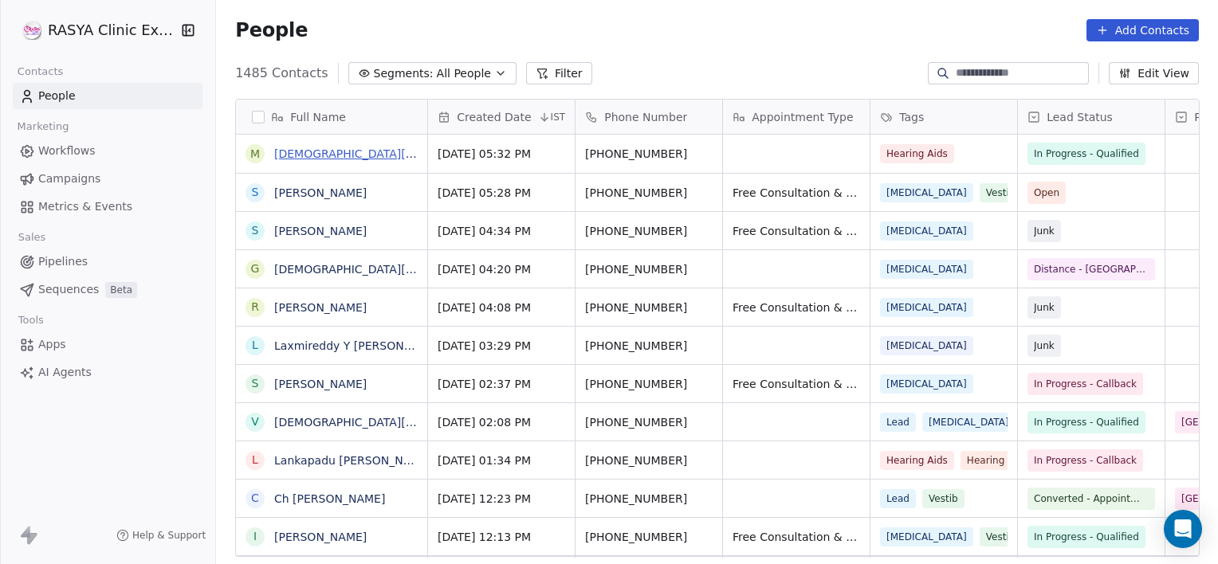
click at [395, 154] on link "[DEMOGRAPHIC_DATA][PERSON_NAME]" at bounding box center [383, 153] width 219 height 13
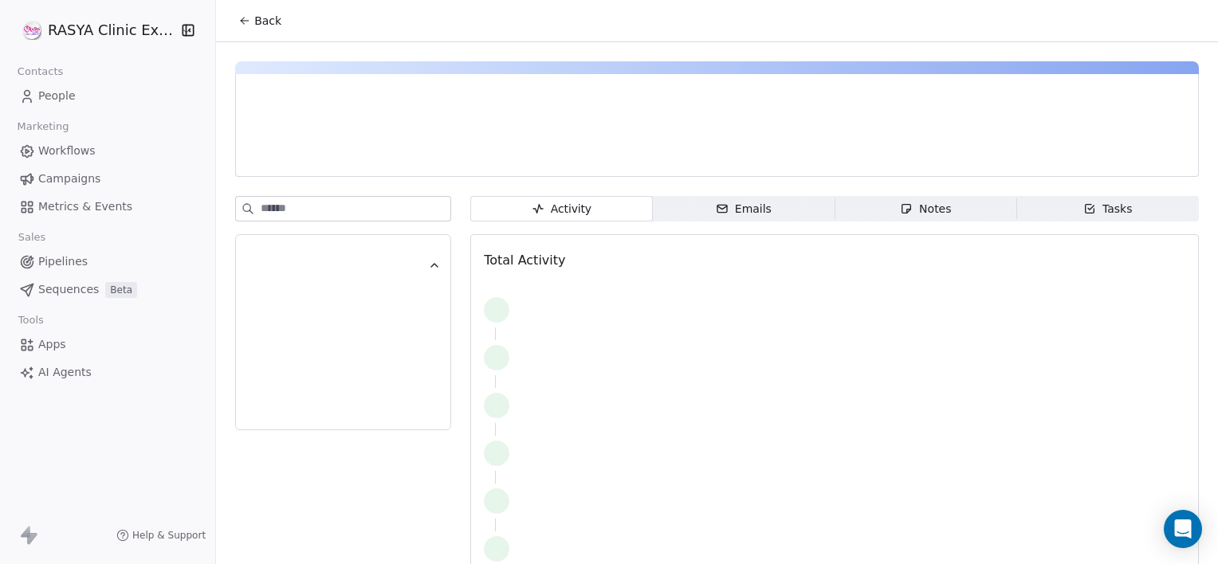
click at [395, 154] on div at bounding box center [418, 154] width 338 height 16
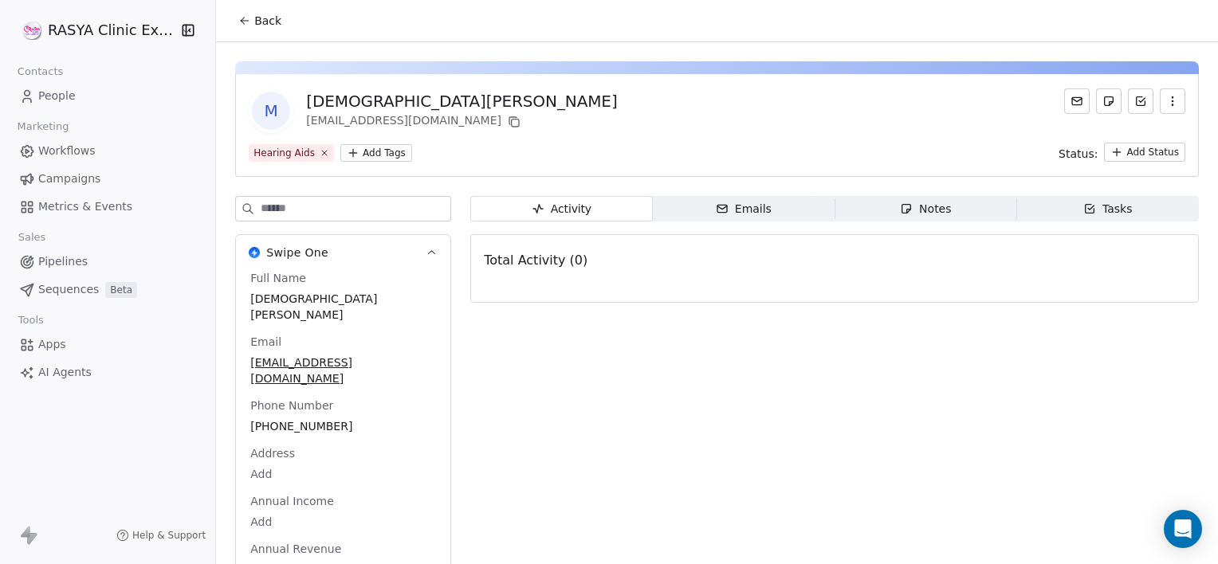
click at [395, 154] on html "[PERSON_NAME] Clinic External Contacts People Marketing Workflows Campaigns Met…" at bounding box center [609, 282] width 1218 height 564
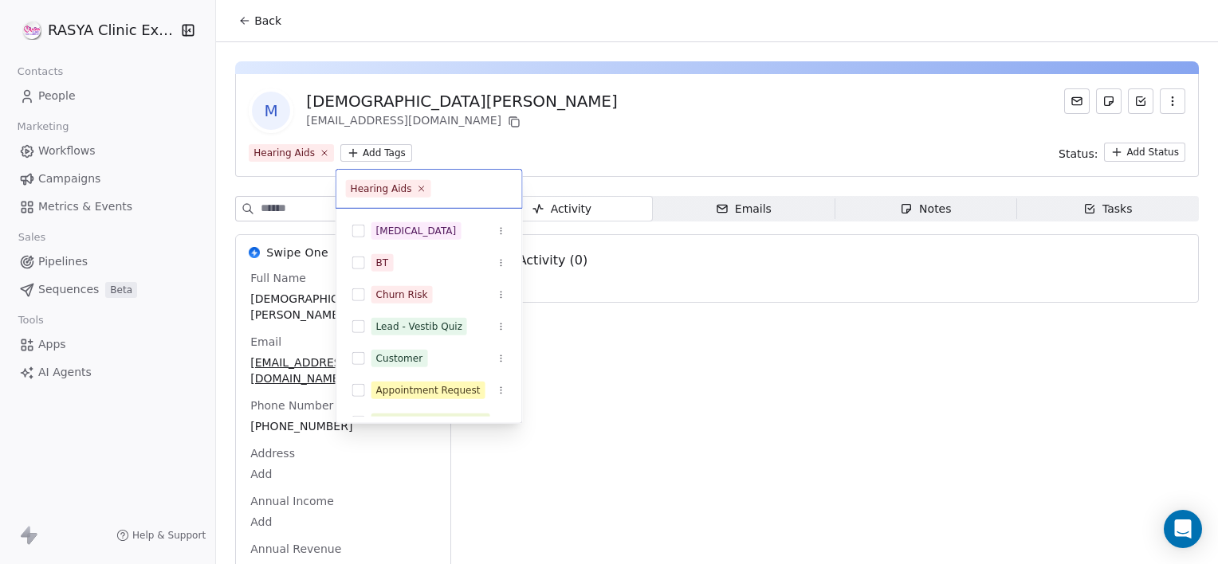
click at [925, 207] on html "[PERSON_NAME] Clinic External Contacts People Marketing Workflows Campaigns Met…" at bounding box center [609, 282] width 1218 height 564
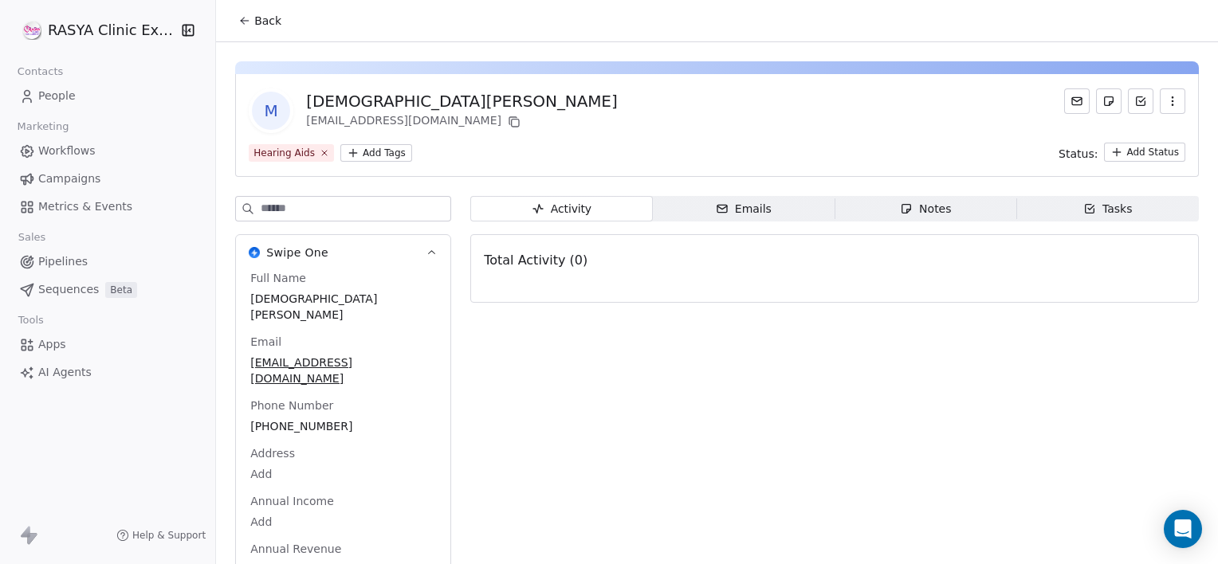
click at [926, 206] on div "Notes" at bounding box center [925, 209] width 51 height 17
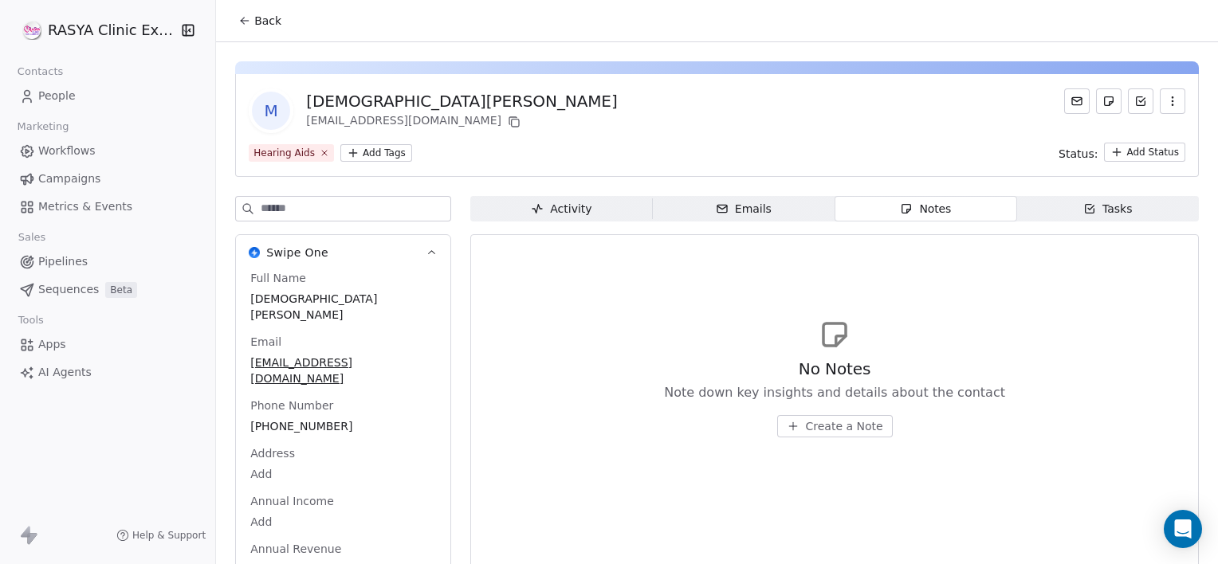
click at [819, 428] on span "Create a Note" at bounding box center [844, 427] width 77 height 16
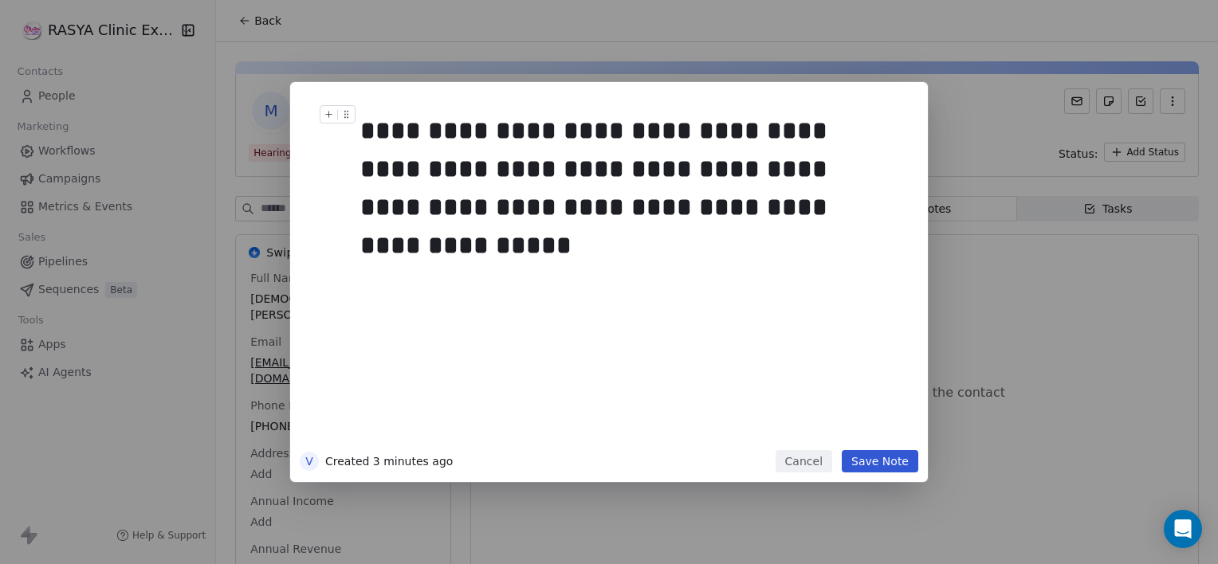
click at [642, 129] on div "**********" at bounding box center [626, 169] width 533 height 115
click at [675, 181] on div "**********" at bounding box center [626, 169] width 533 height 115
click at [775, 207] on div "**********" at bounding box center [626, 169] width 533 height 115
click at [872, 457] on button "Save Note" at bounding box center [880, 461] width 77 height 22
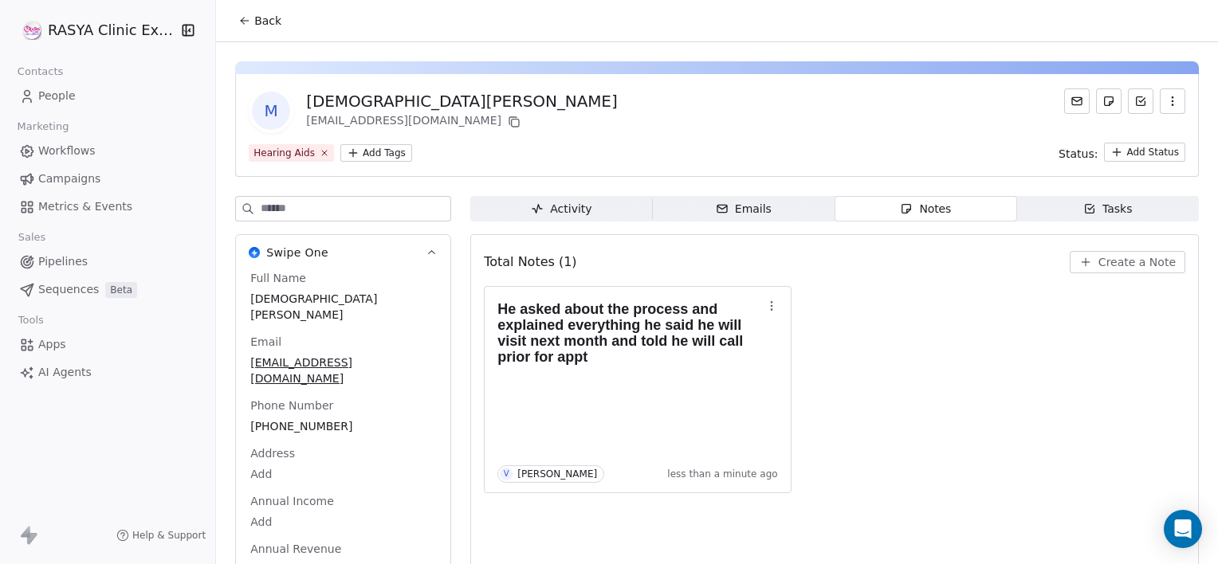
click at [270, 18] on span "Back" at bounding box center [267, 21] width 27 height 16
click at [271, 18] on span "Back" at bounding box center [267, 21] width 27 height 16
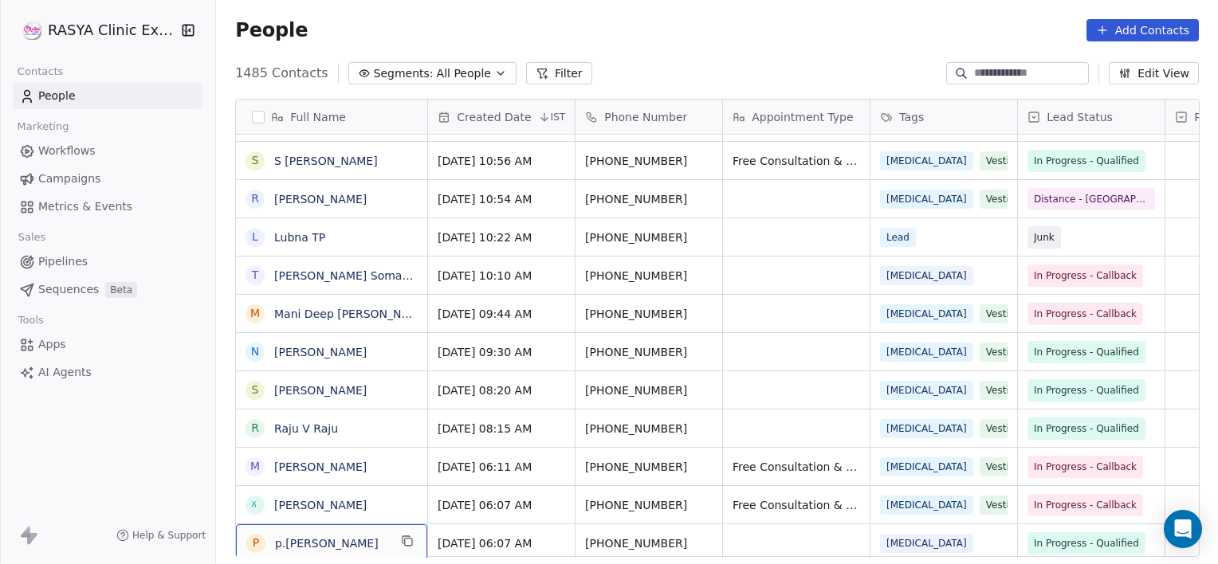
scroll to position [529, 0]
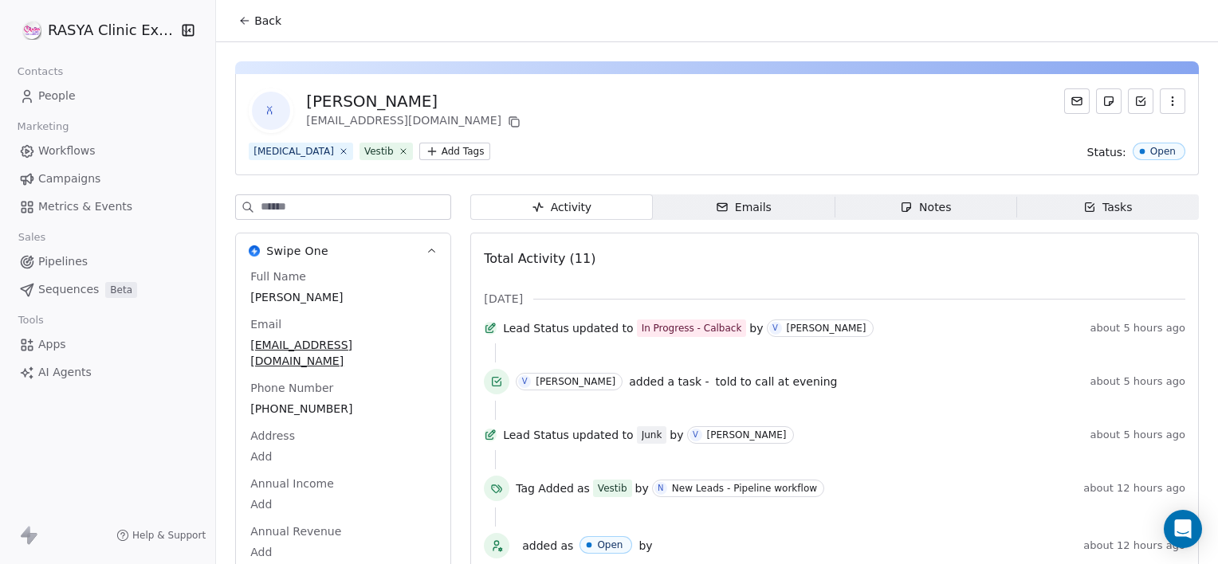
click at [858, 209] on span "Notes Notes" at bounding box center [926, 208] width 182 height 26
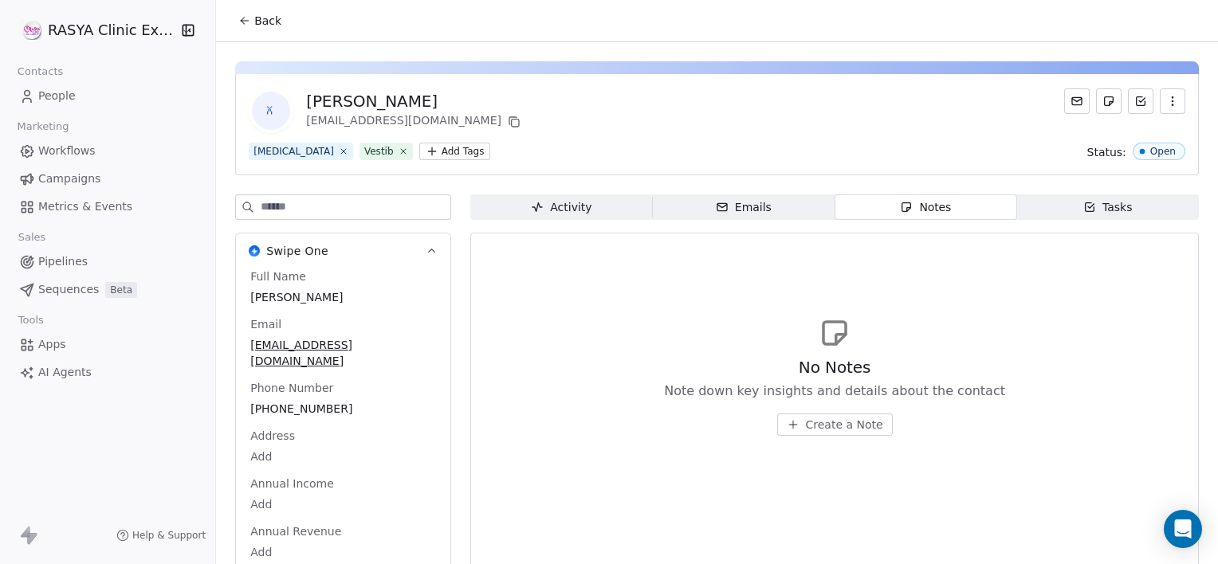
click at [273, 21] on span "Back" at bounding box center [267, 21] width 27 height 16
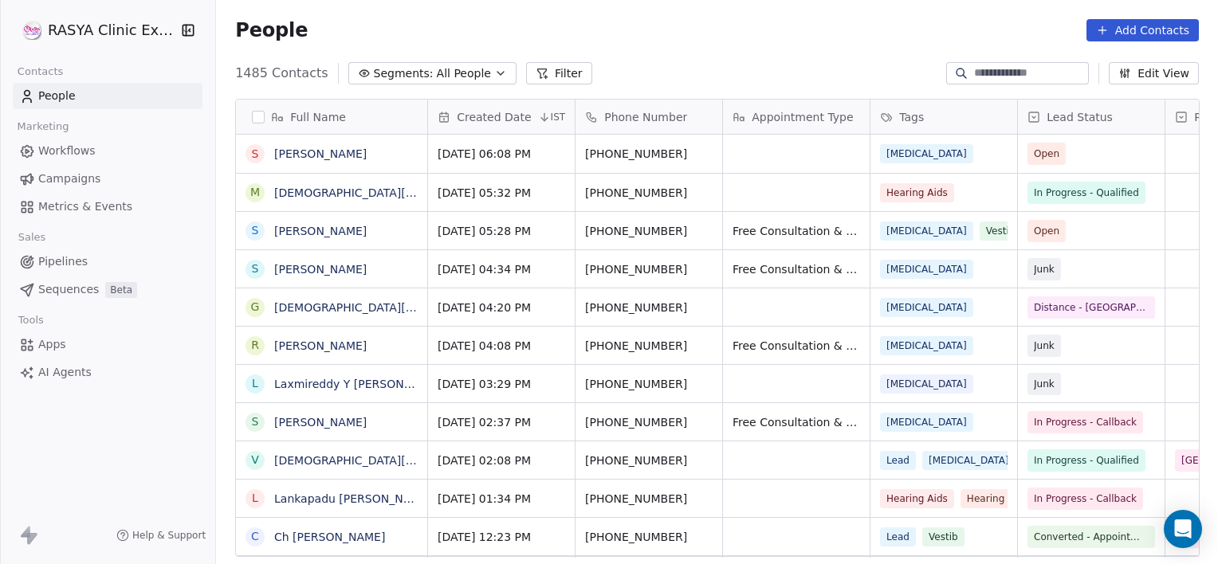
scroll to position [529, 0]
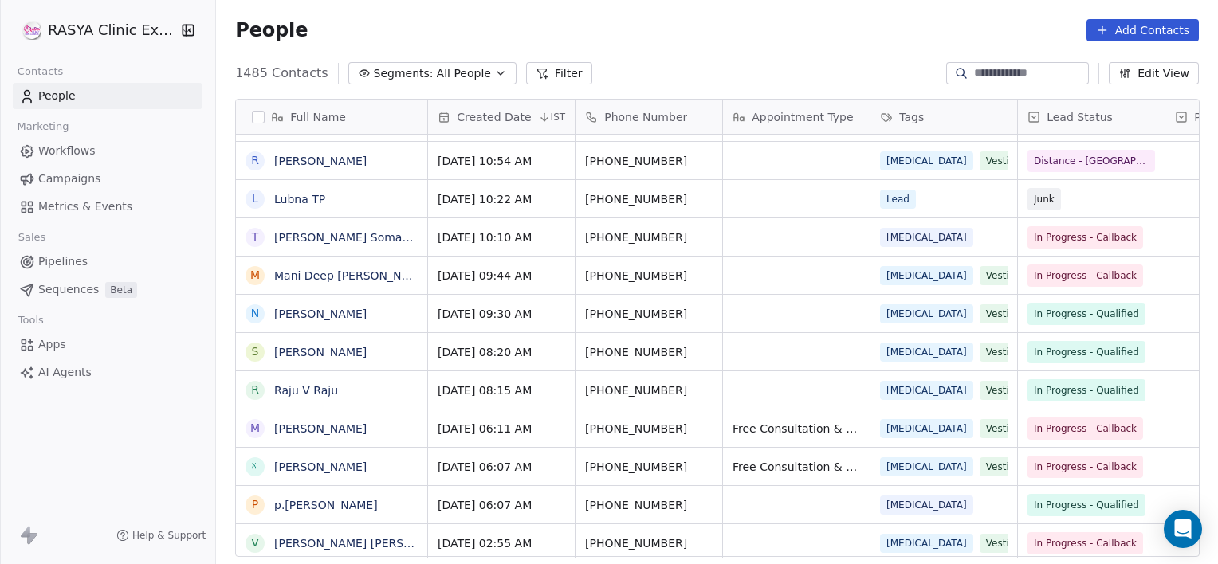
click at [985, 73] on input at bounding box center [1030, 73] width 112 height 16
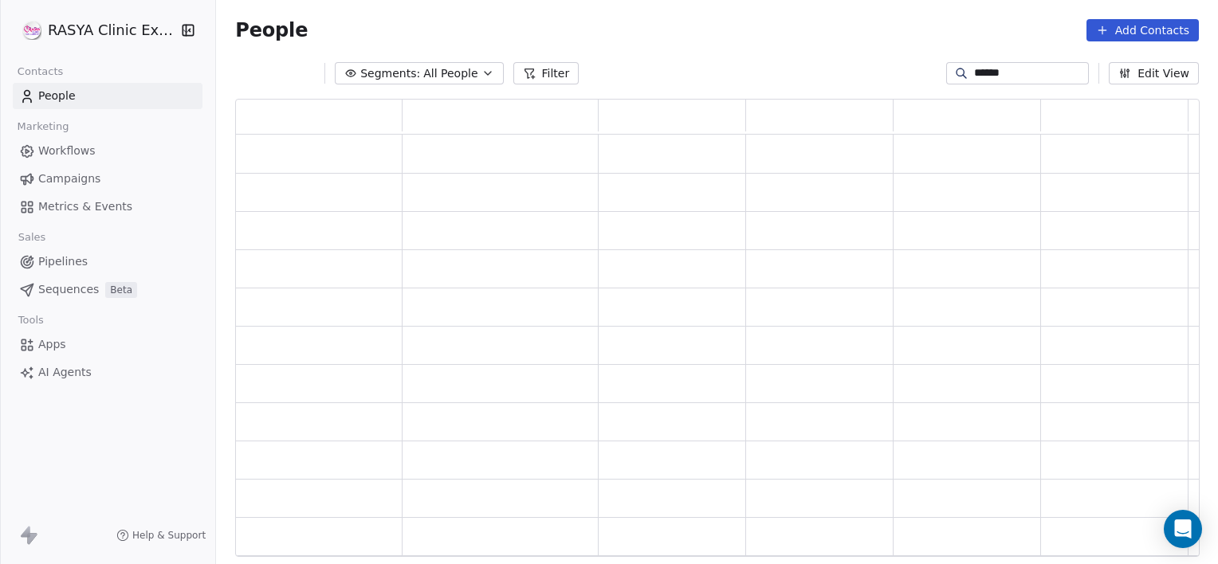
type input "******"
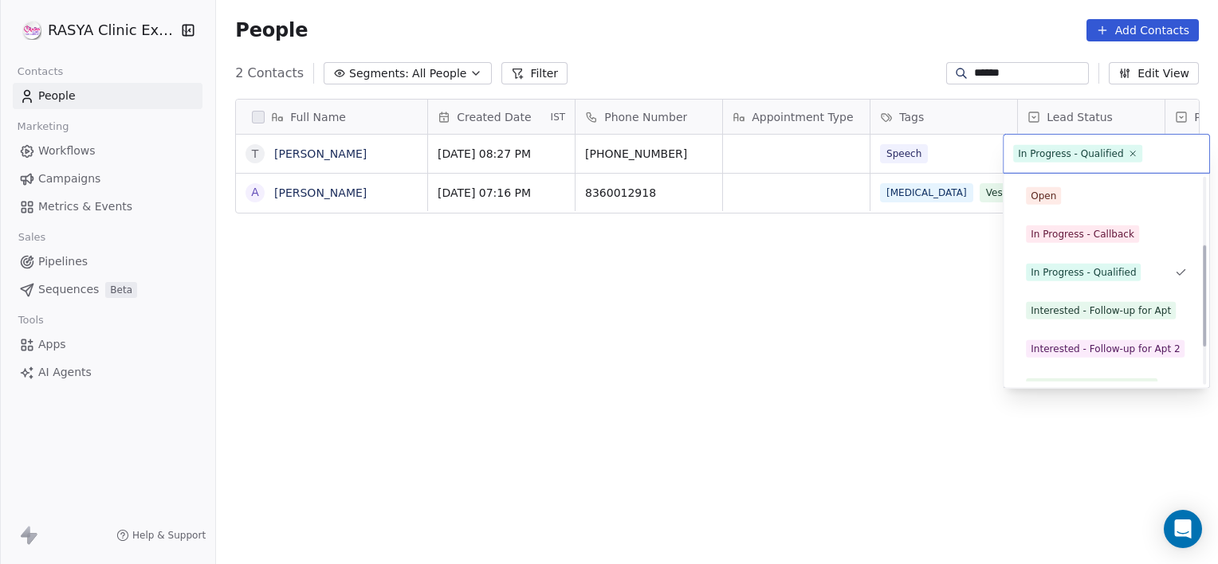
scroll to position [213, 0]
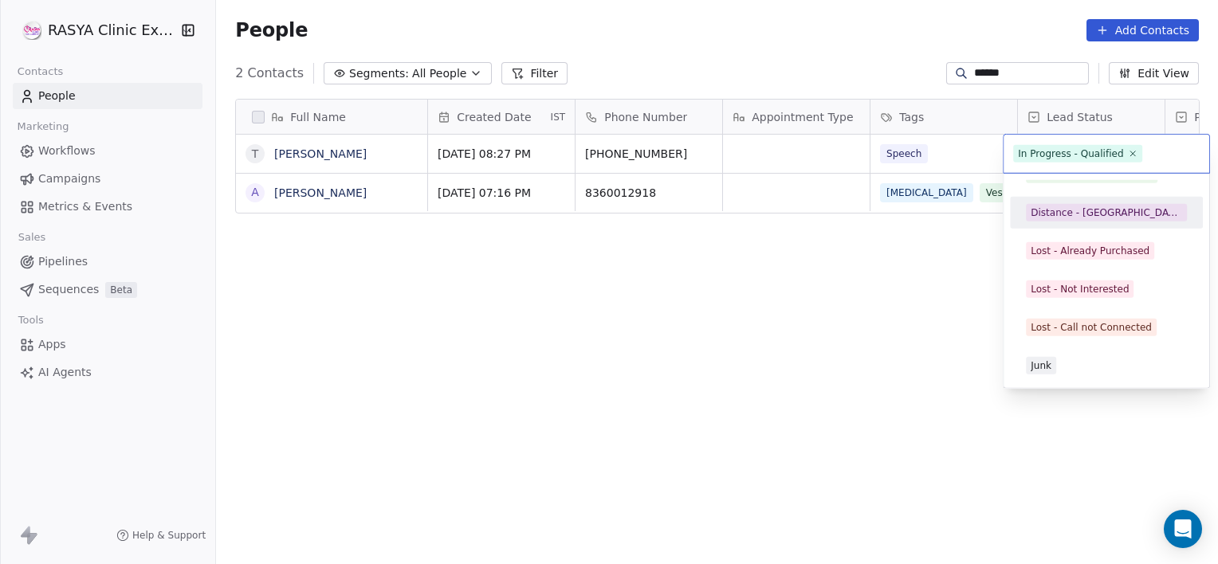
click at [1078, 208] on div "Distance - [GEOGRAPHIC_DATA]" at bounding box center [1106, 213] width 151 height 14
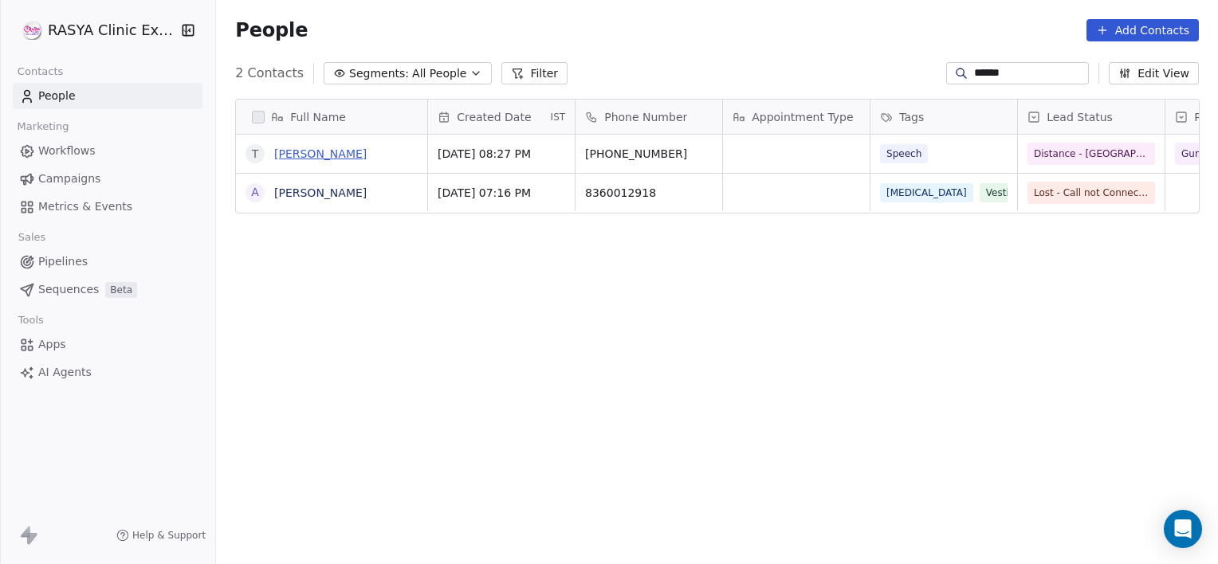
click at [328, 155] on link "[PERSON_NAME]" at bounding box center [320, 153] width 92 height 13
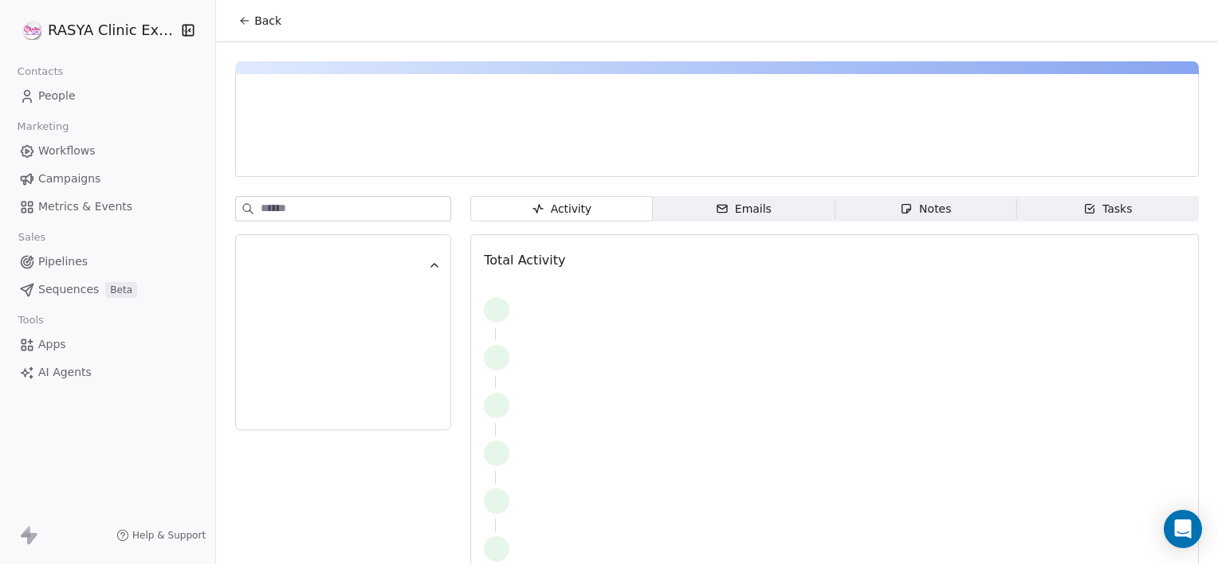
click at [936, 214] on div "Notes" at bounding box center [925, 209] width 51 height 17
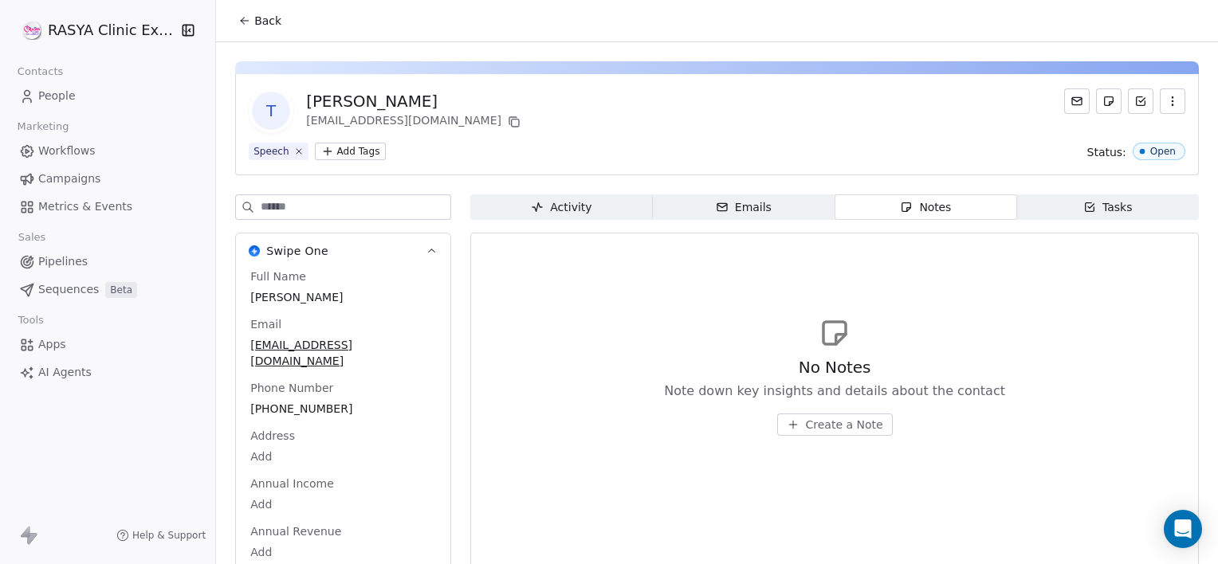
click at [812, 418] on span "Create a Note" at bounding box center [844, 425] width 77 height 16
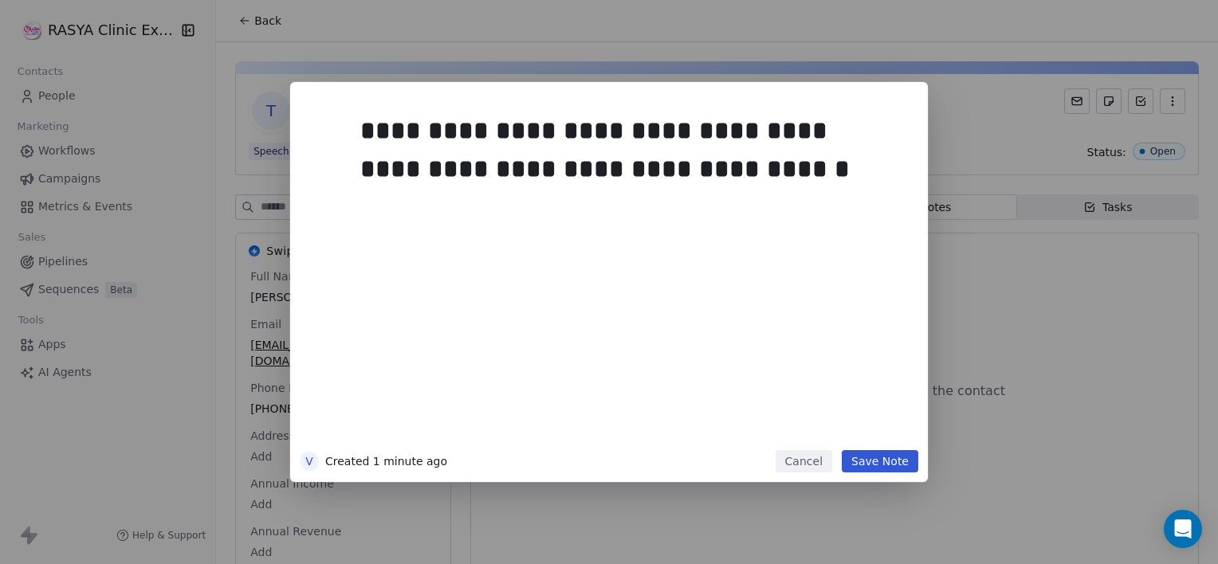
click at [882, 469] on button "Save Note" at bounding box center [880, 461] width 77 height 22
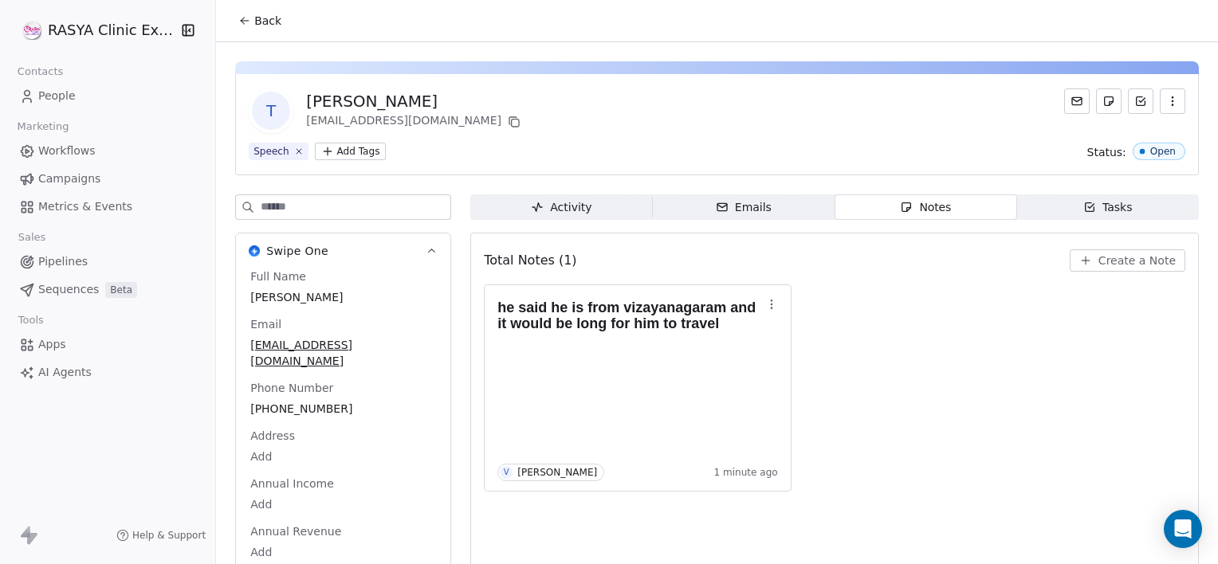
click at [268, 11] on button "Back" at bounding box center [260, 20] width 62 height 29
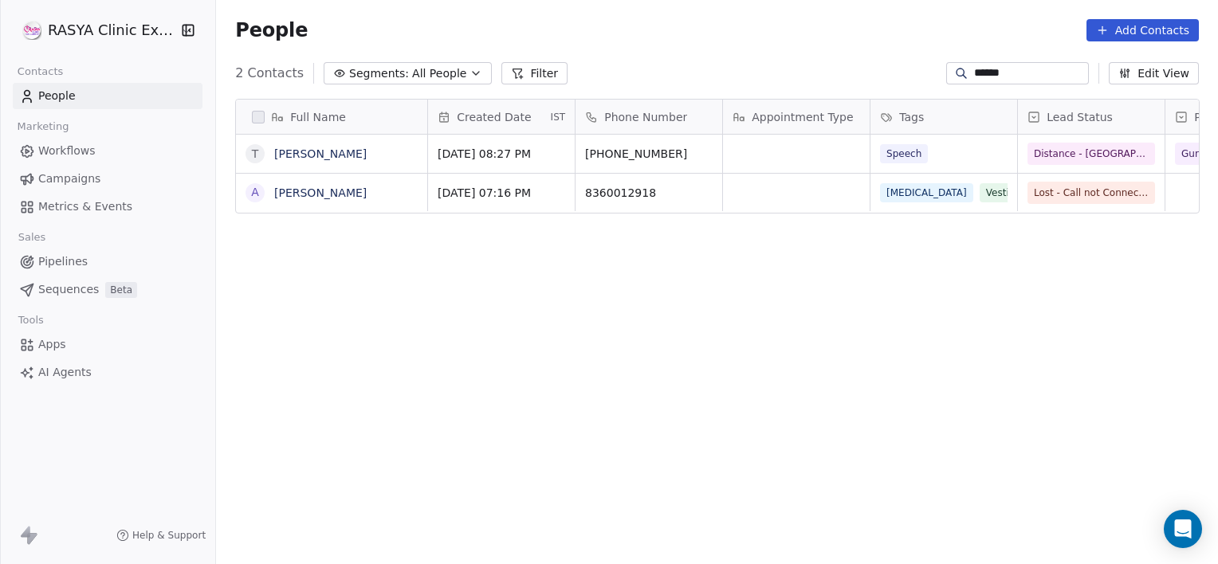
scroll to position [485, 990]
click at [1044, 73] on input "******" at bounding box center [1030, 73] width 112 height 16
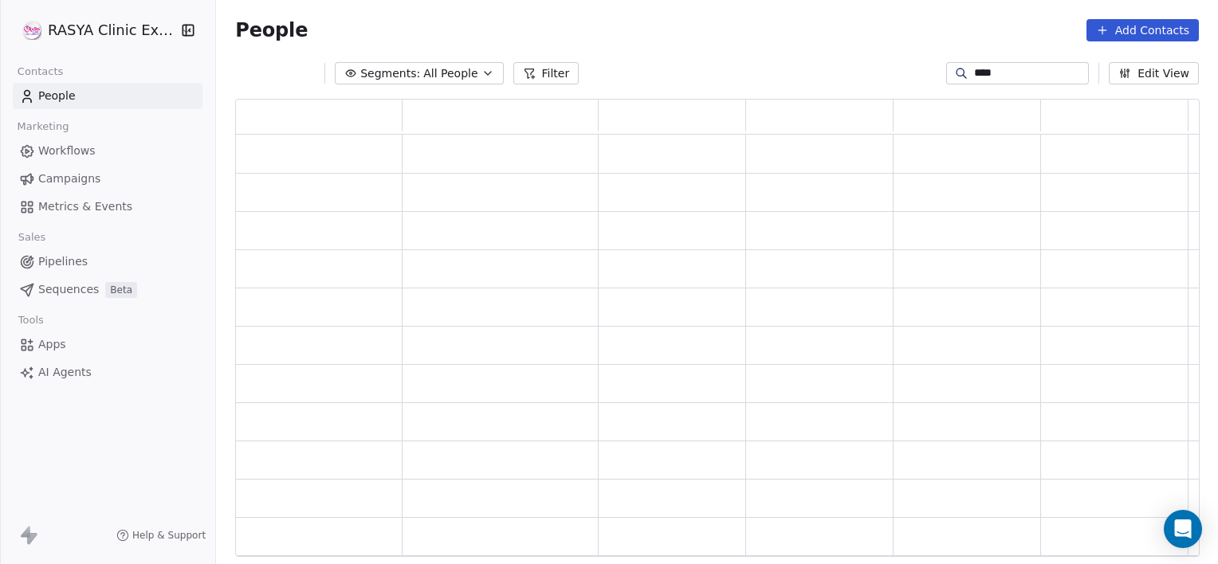
scroll to position [446, 952]
type input "*******"
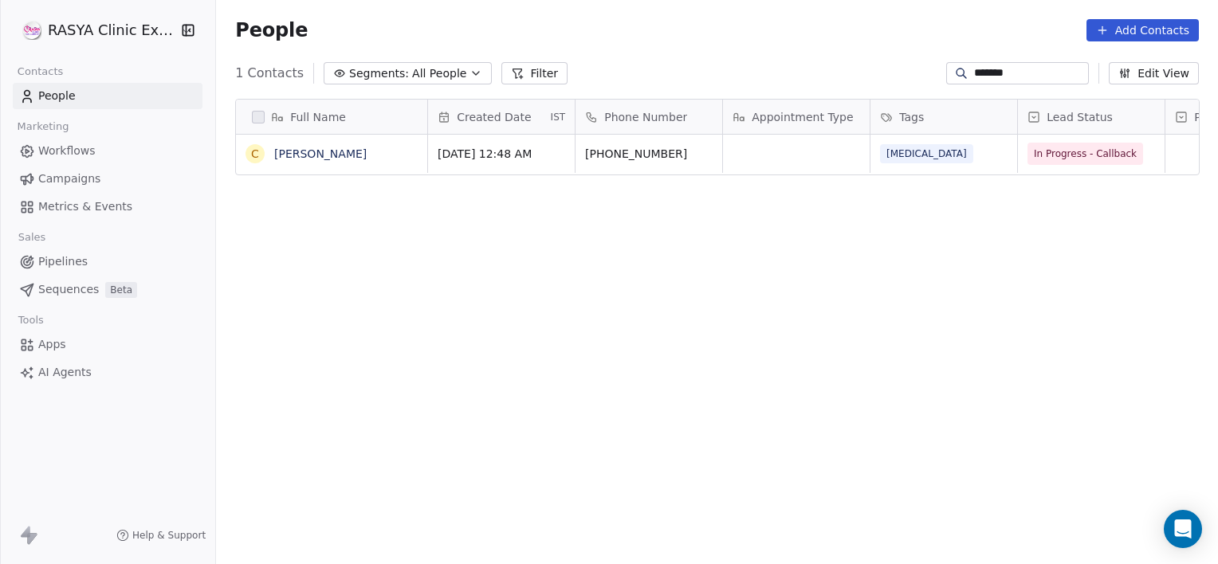
scroll to position [485, 990]
click at [332, 159] on link "[PERSON_NAME]" at bounding box center [320, 153] width 92 height 13
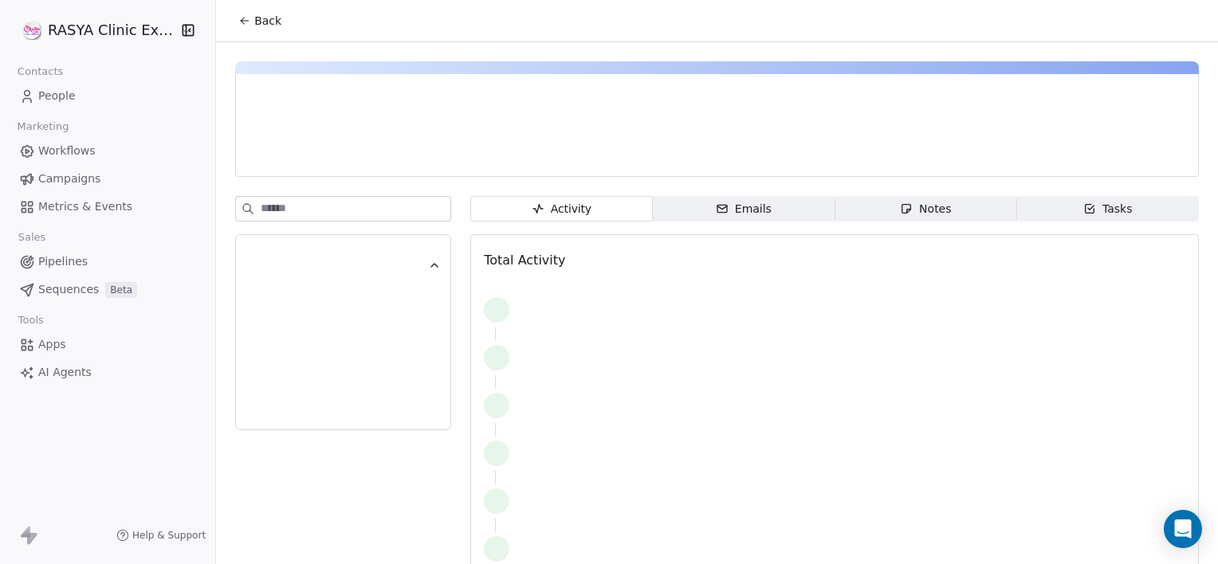
click at [1100, 218] on span "Tasks Tasks" at bounding box center [1108, 209] width 182 height 26
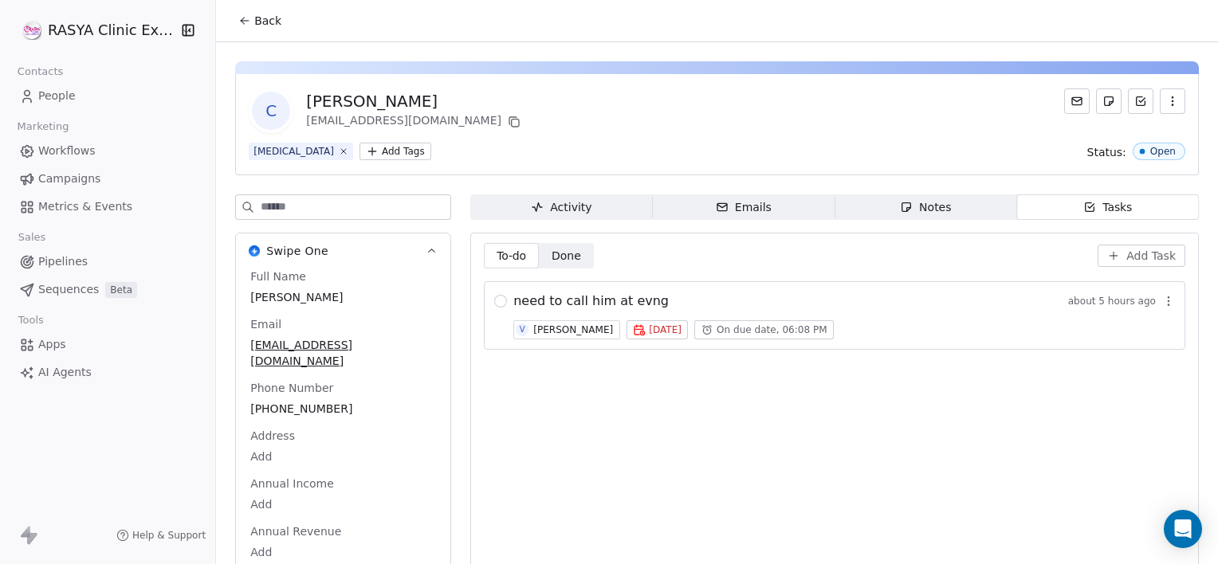
click at [919, 195] on span "Notes Notes" at bounding box center [926, 208] width 182 height 26
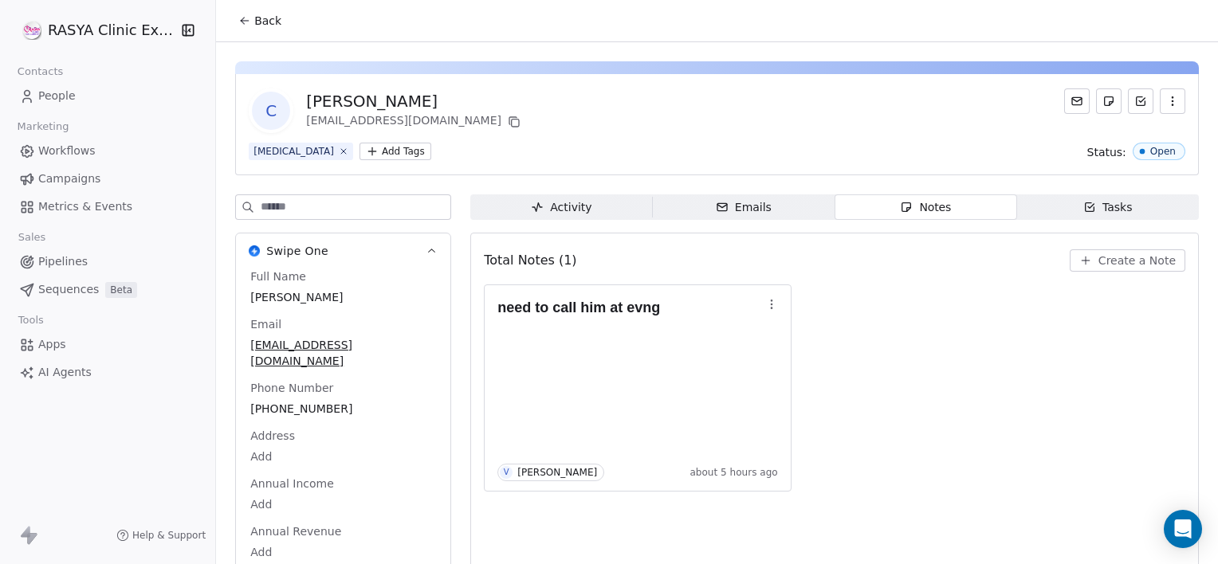
click at [1102, 261] on span "Create a Note" at bounding box center [1137, 261] width 77 height 16
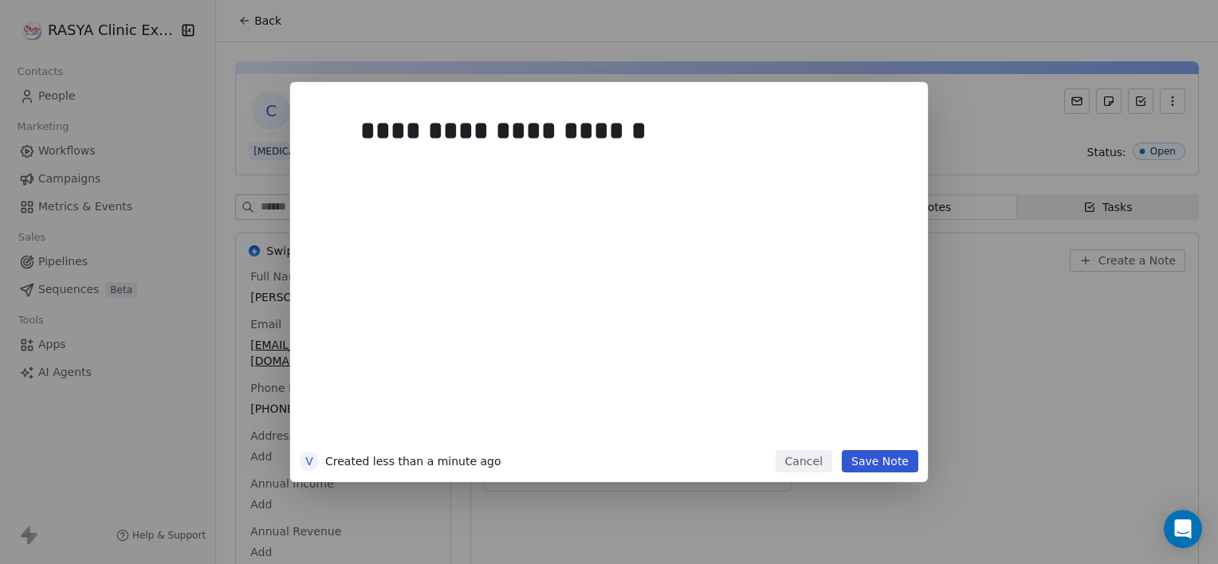
click at [886, 456] on button "Save Note" at bounding box center [880, 461] width 77 height 22
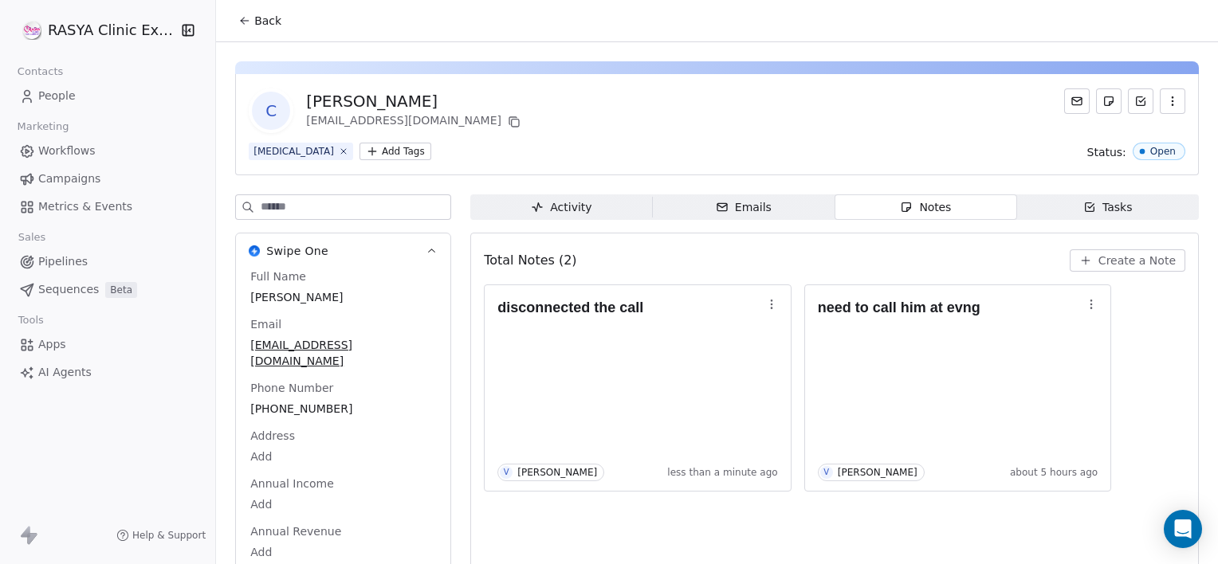
click at [261, 14] on span "Back" at bounding box center [267, 21] width 27 height 16
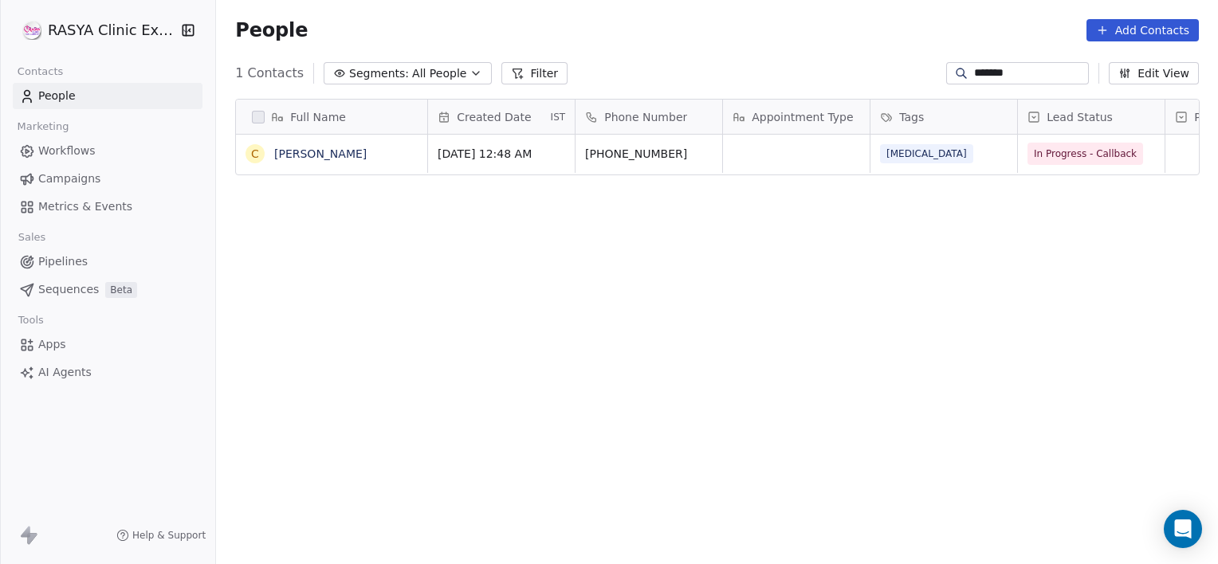
scroll to position [13, 13]
click at [1011, 69] on input "*******" at bounding box center [1030, 73] width 112 height 16
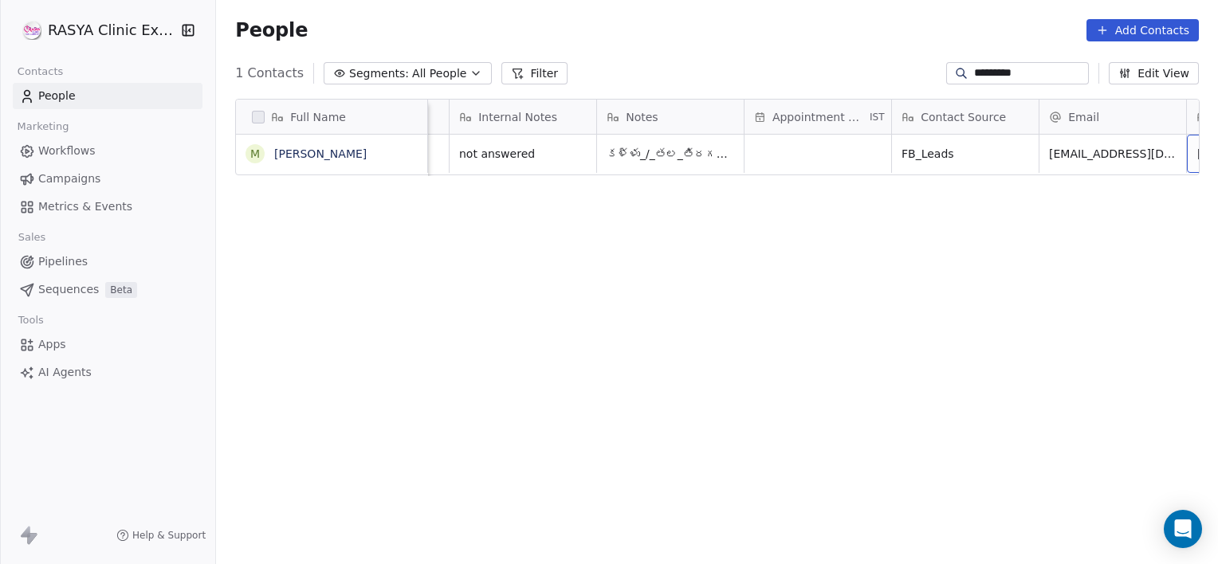
scroll to position [0, 1158]
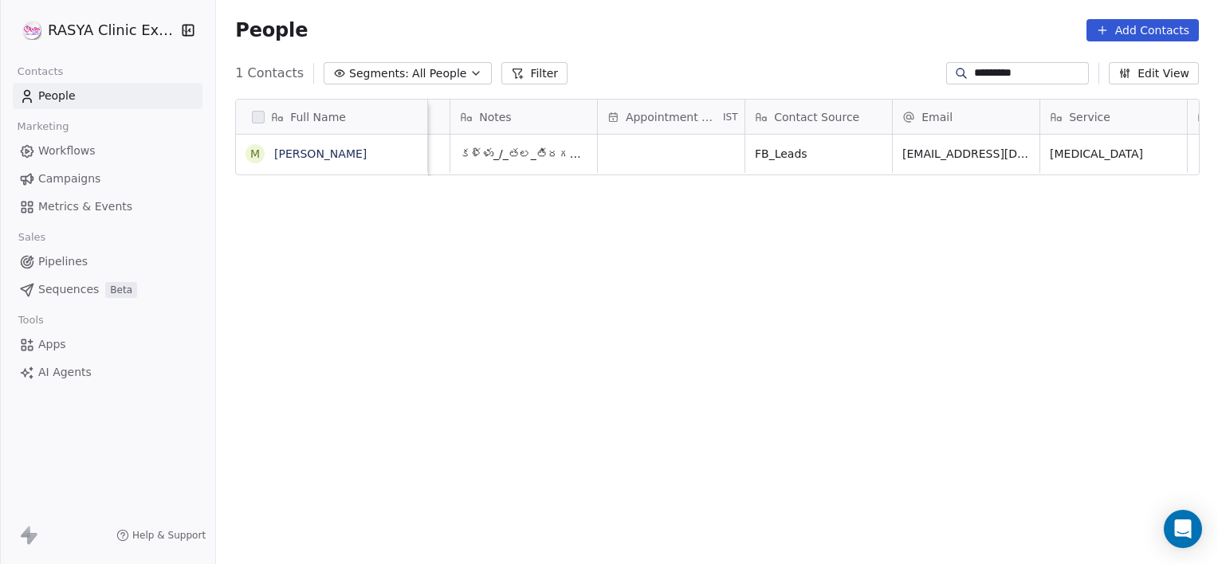
click at [1012, 75] on input "*********" at bounding box center [1030, 73] width 112 height 16
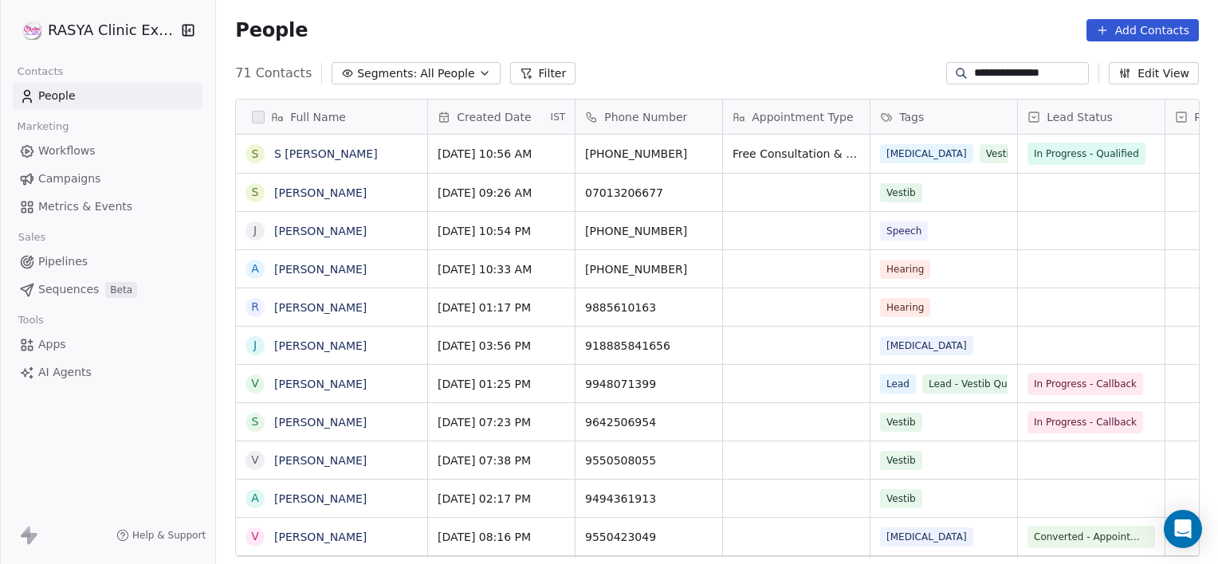
scroll to position [485, 990]
type input "**********"
click at [332, 149] on link "S [PERSON_NAME]" at bounding box center [326, 153] width 104 height 13
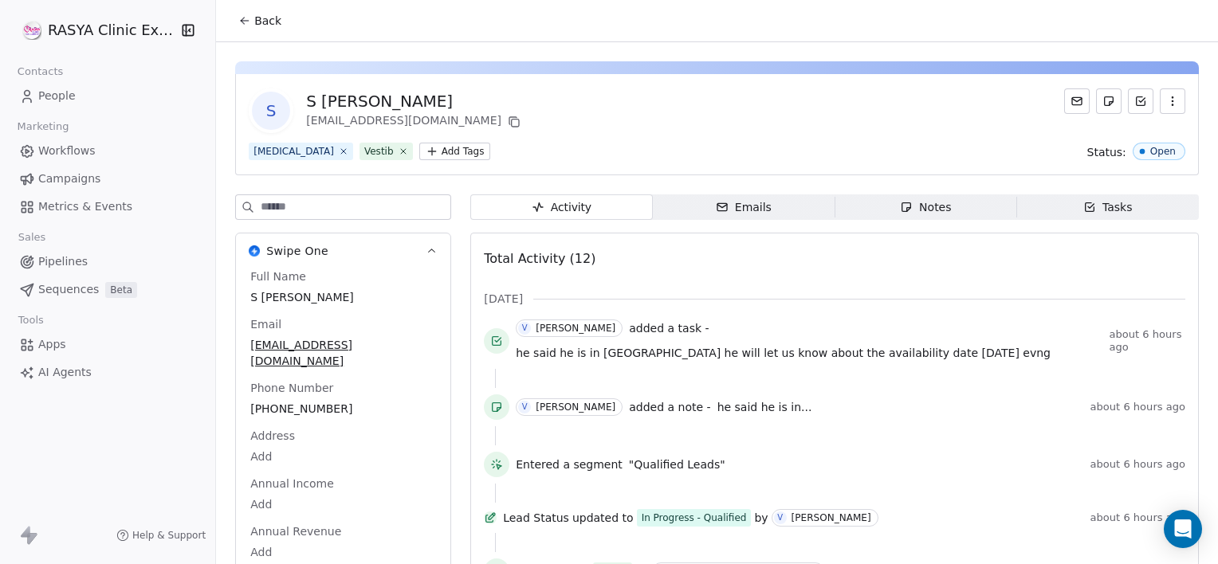
click at [923, 210] on div "Notes" at bounding box center [925, 207] width 51 height 17
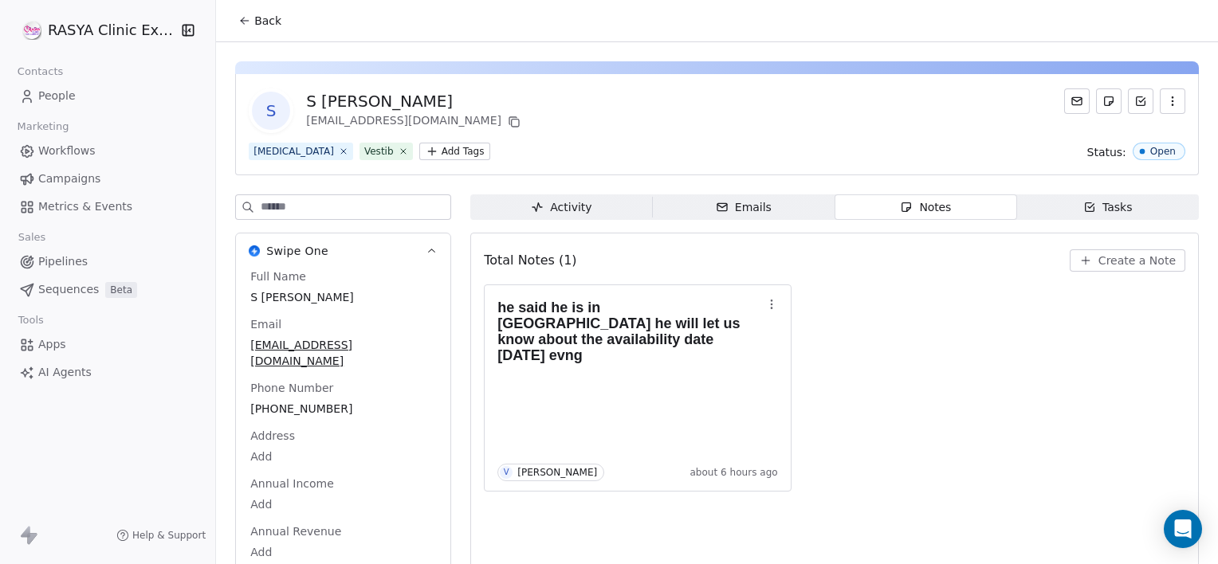
click at [1121, 262] on span "Create a Note" at bounding box center [1137, 261] width 77 height 16
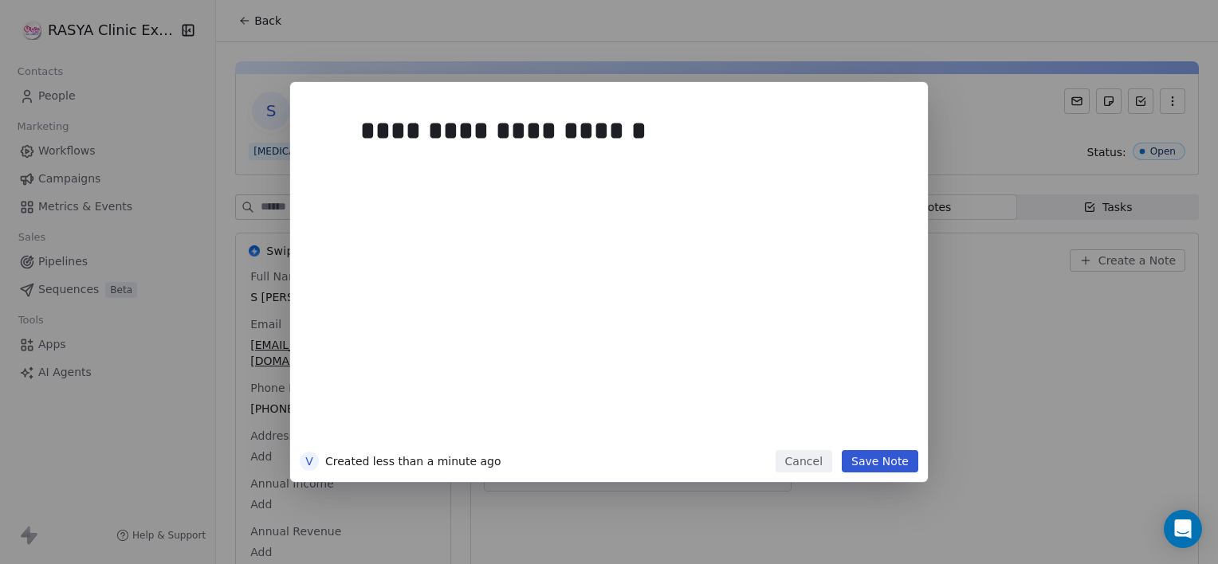
click at [874, 458] on button "Save Note" at bounding box center [880, 461] width 77 height 22
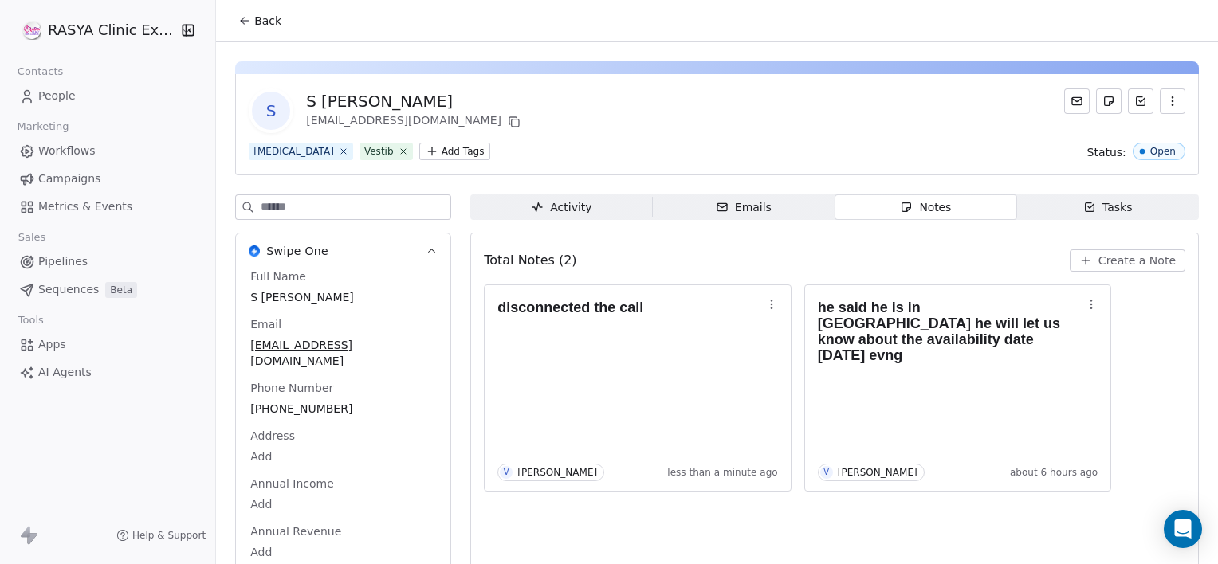
click at [259, 29] on button "Back" at bounding box center [260, 20] width 62 height 29
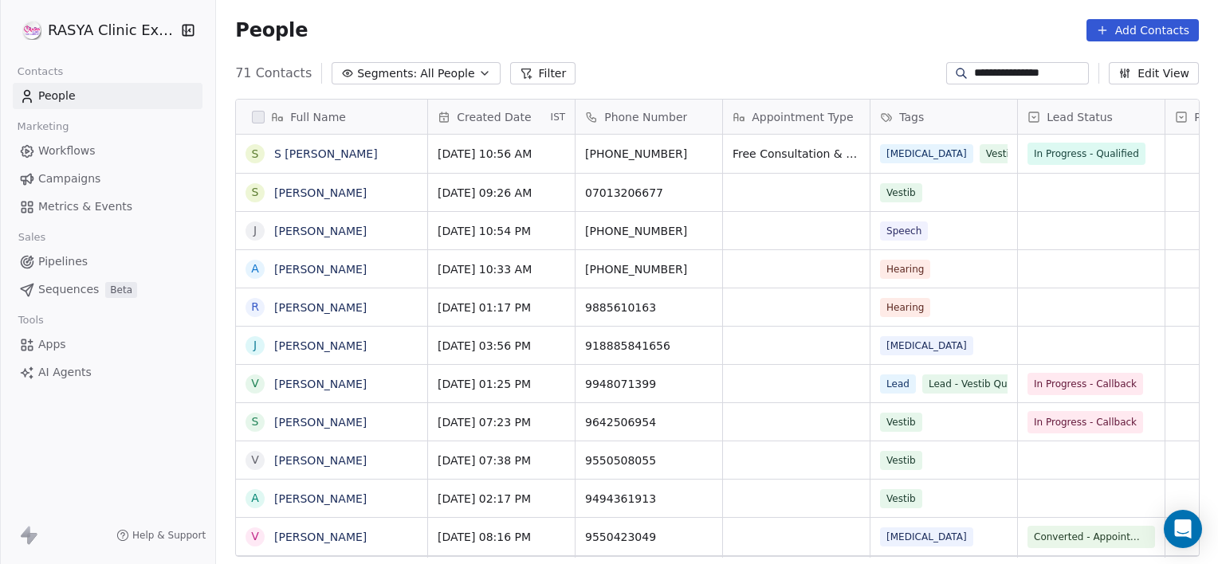
scroll to position [485, 990]
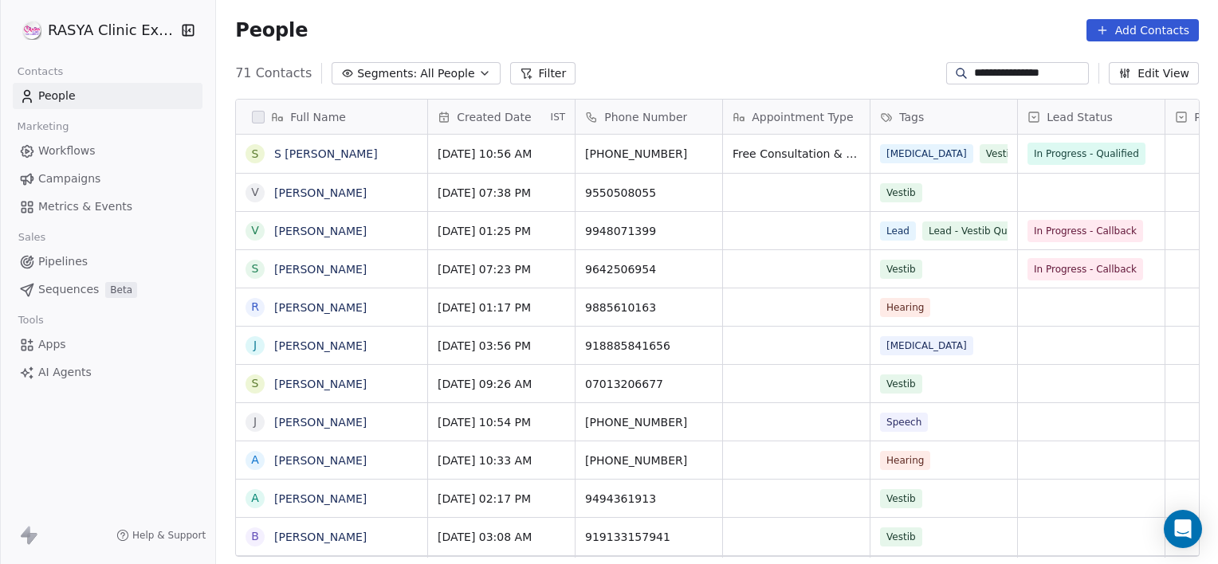
click at [1062, 67] on input "**********" at bounding box center [1030, 73] width 112 height 16
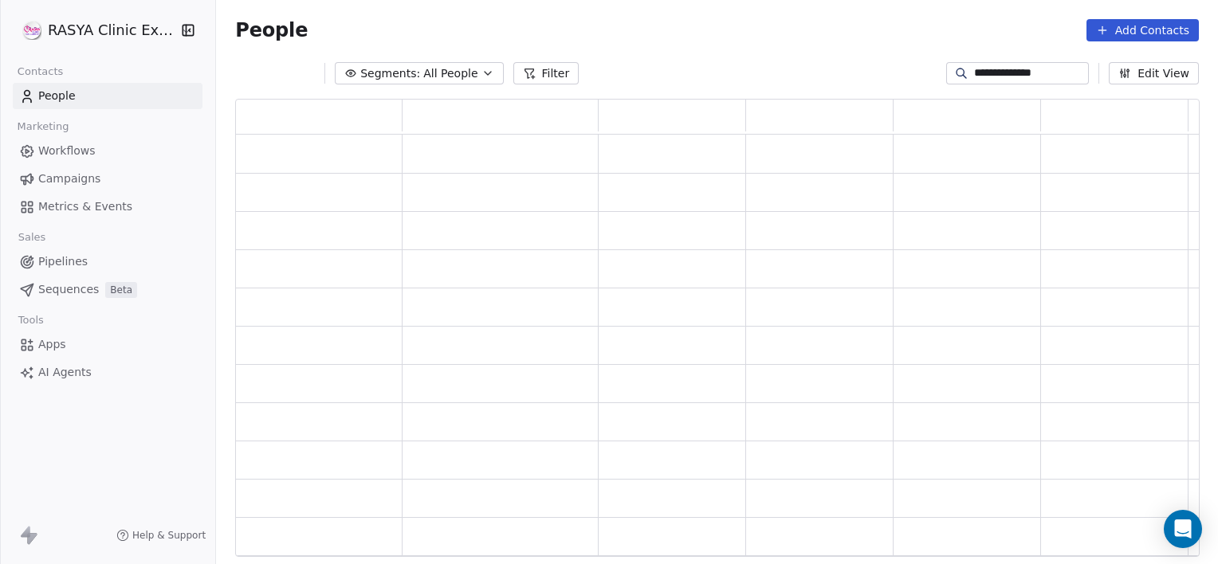
scroll to position [446, 952]
type input "*"
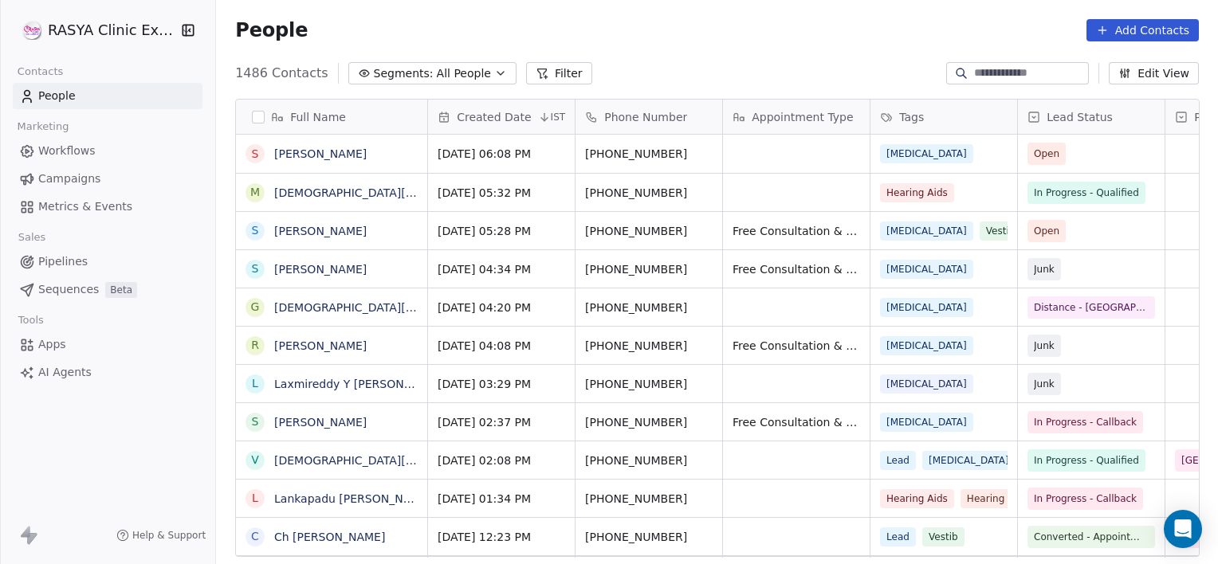
scroll to position [485, 990]
click at [1034, 76] on input at bounding box center [1030, 73] width 112 height 16
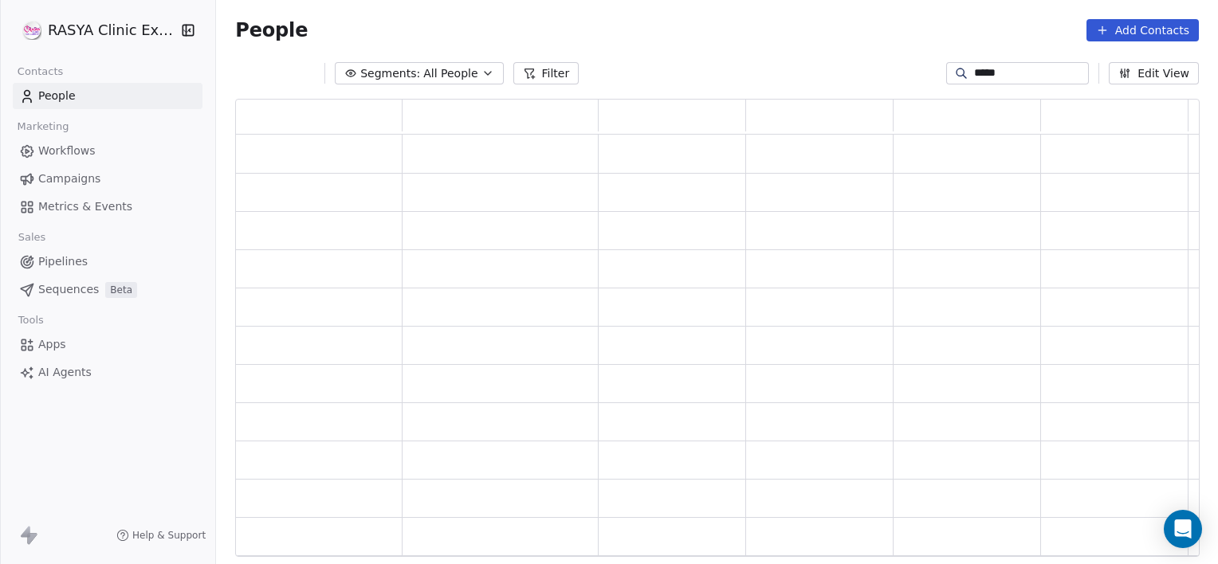
type input "*****"
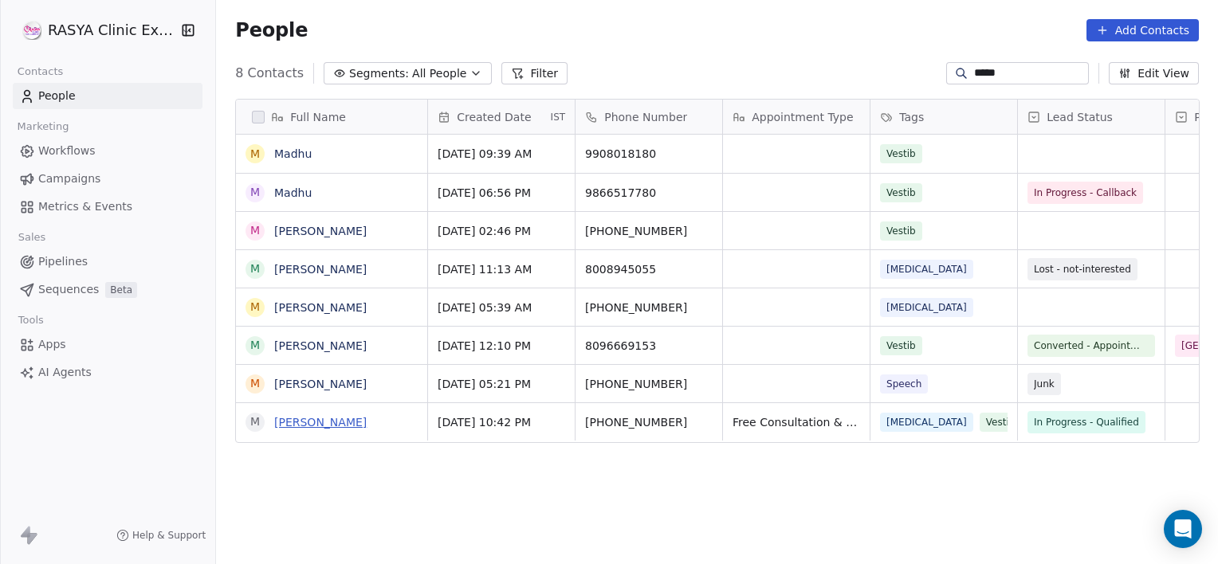
click at [307, 427] on link "[PERSON_NAME]" at bounding box center [320, 422] width 92 height 13
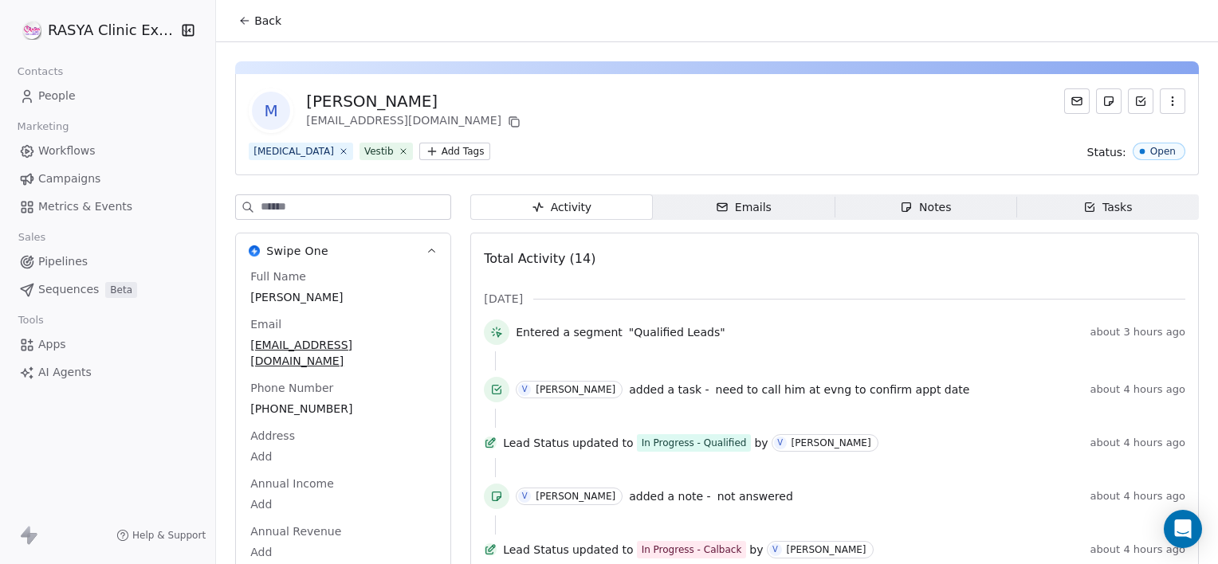
click at [900, 212] on icon "button" at bounding box center [906, 207] width 13 height 13
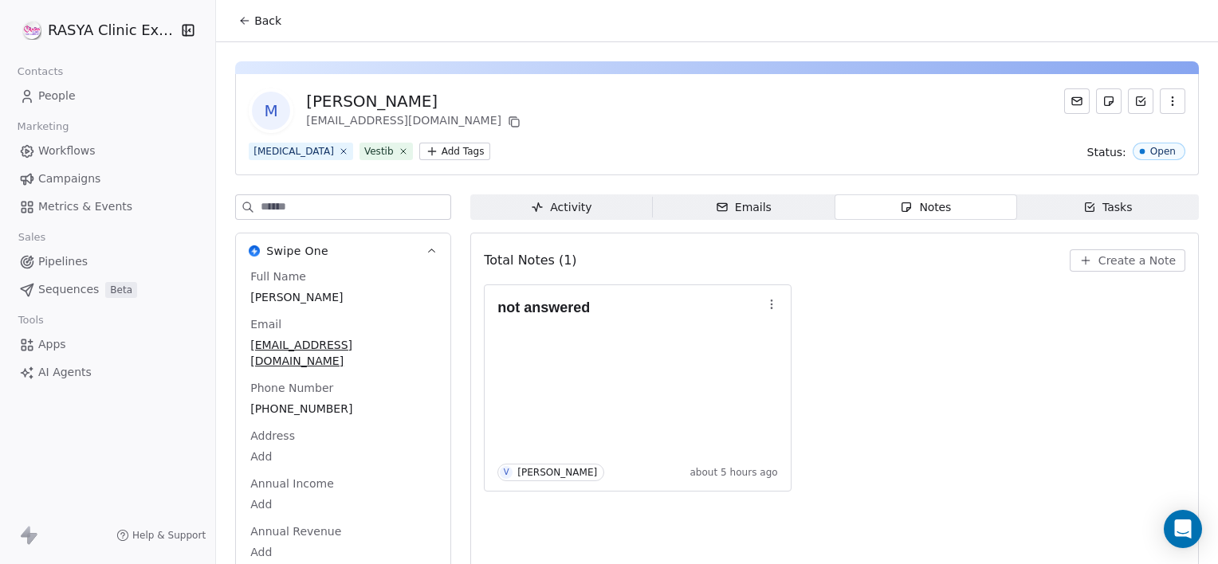
click at [1103, 266] on span "Create a Note" at bounding box center [1137, 261] width 77 height 16
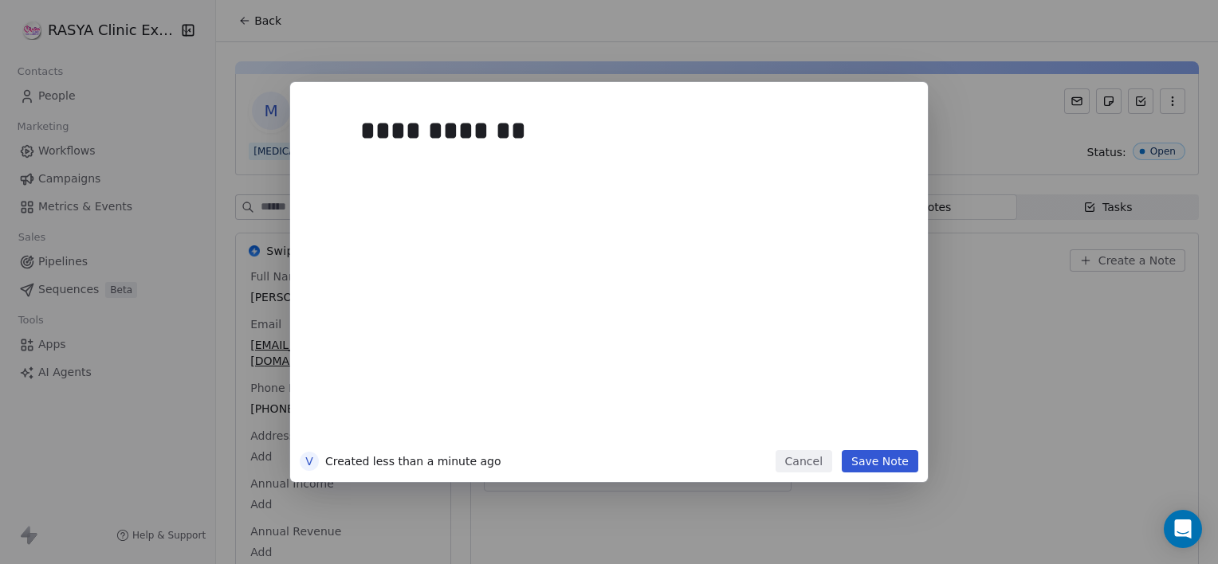
click at [888, 466] on button "Save Note" at bounding box center [880, 461] width 77 height 22
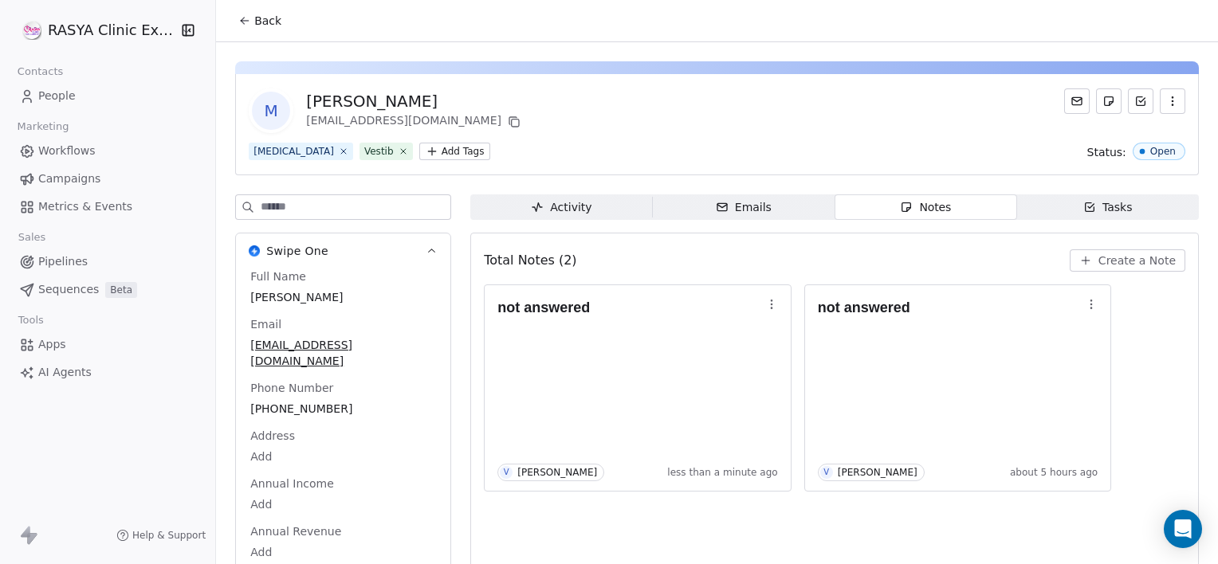
click at [268, 28] on span "Back" at bounding box center [267, 21] width 27 height 16
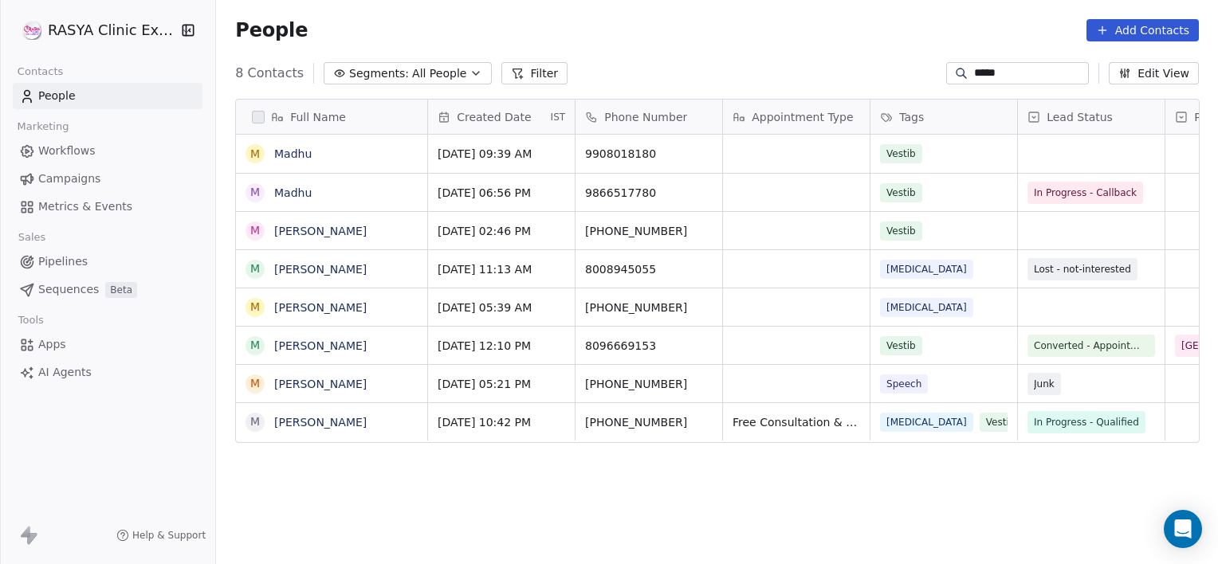
scroll to position [485, 990]
click at [1036, 77] on input "*****" at bounding box center [1030, 73] width 112 height 16
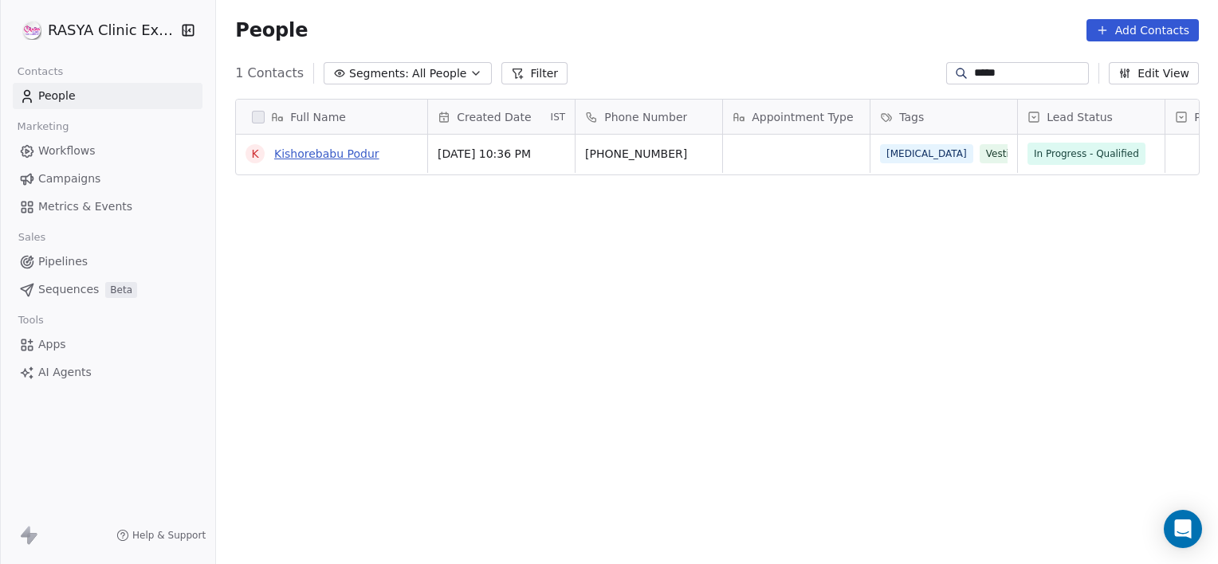
type input "*****"
click at [316, 156] on link "Kishorebabu Podur" at bounding box center [326, 153] width 105 height 13
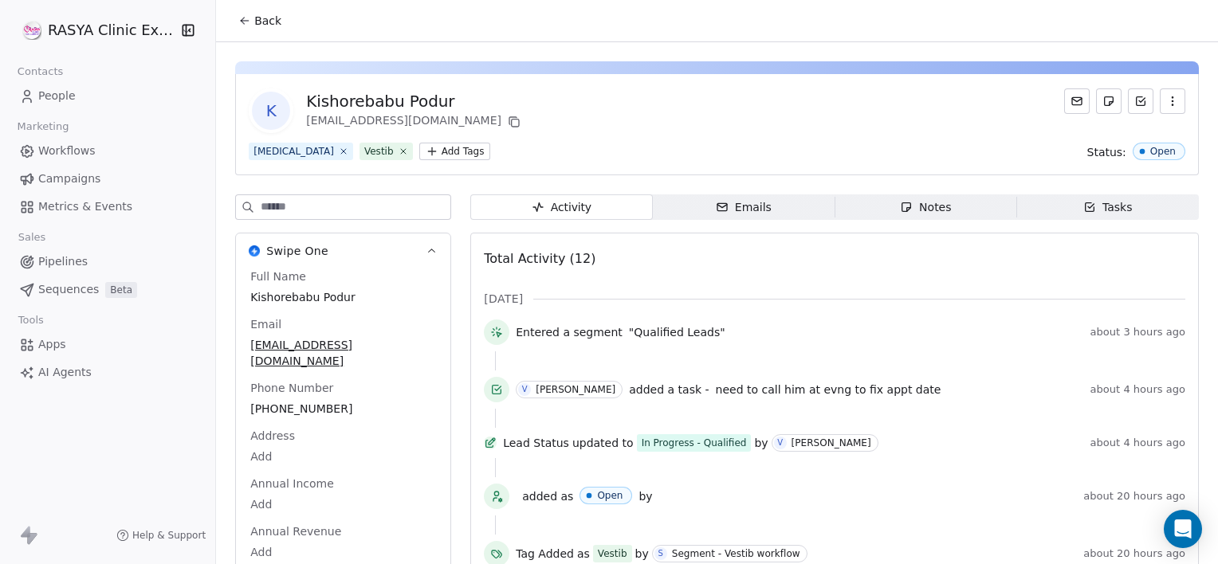
click at [1068, 198] on span "Tasks Tasks" at bounding box center [1108, 208] width 182 height 26
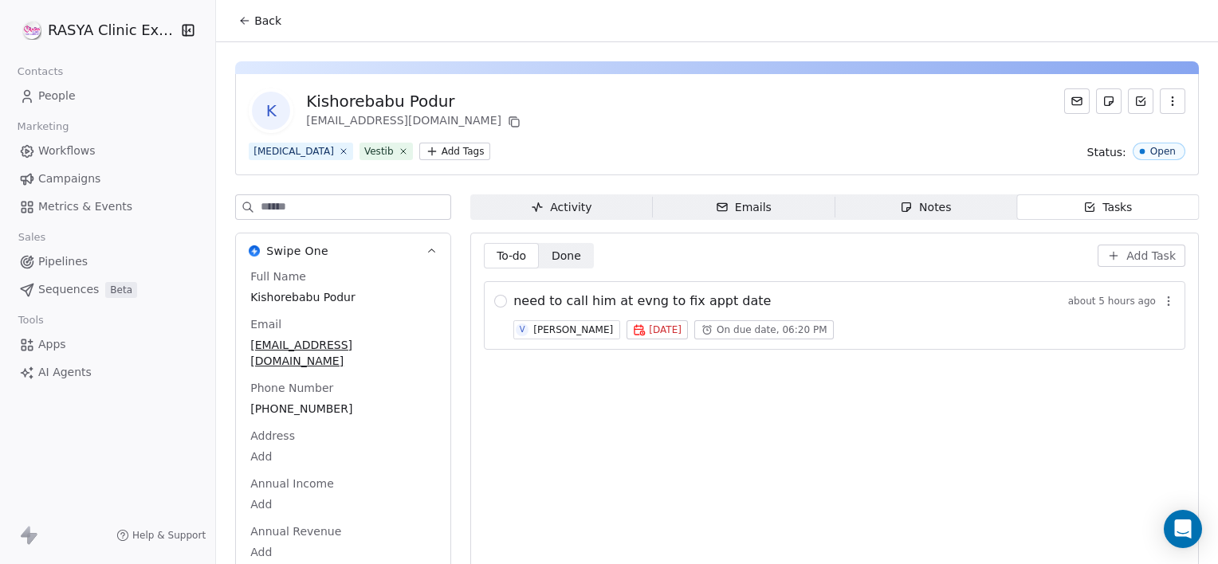
click at [917, 213] on div "Notes" at bounding box center [925, 207] width 51 height 17
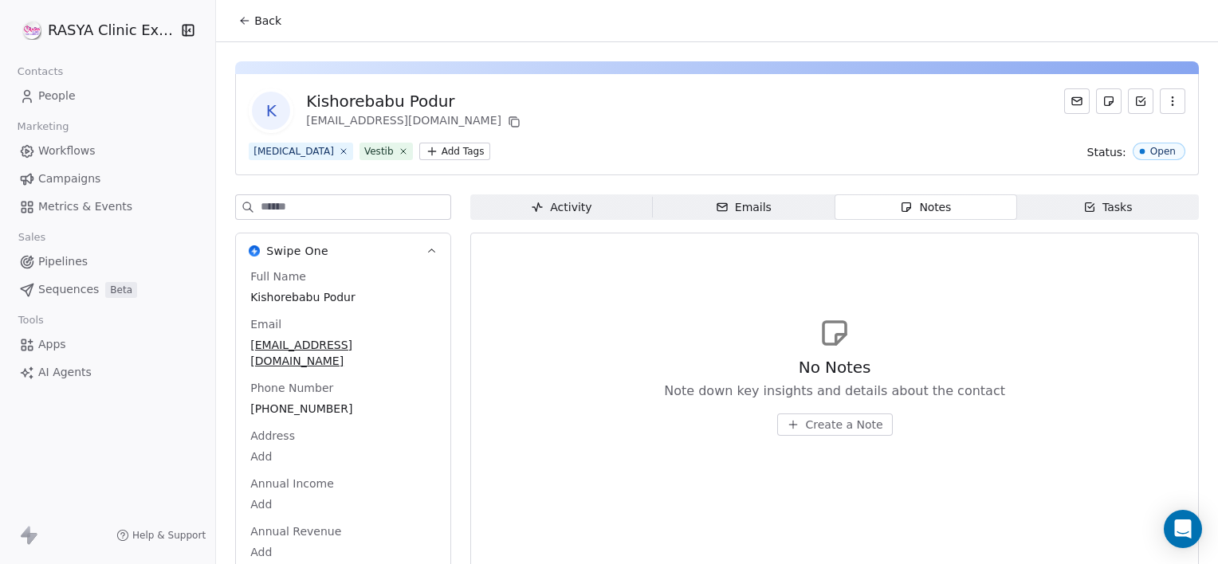
click at [1071, 201] on span "Tasks Tasks" at bounding box center [1108, 208] width 182 height 26
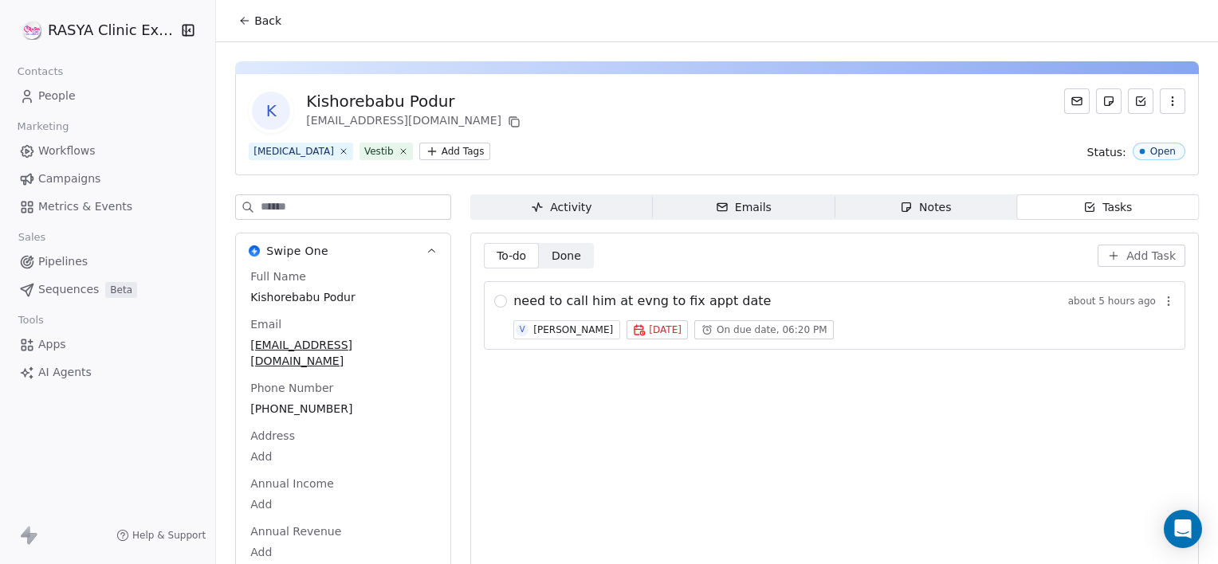
click at [963, 206] on span "Notes Notes" at bounding box center [926, 208] width 182 height 26
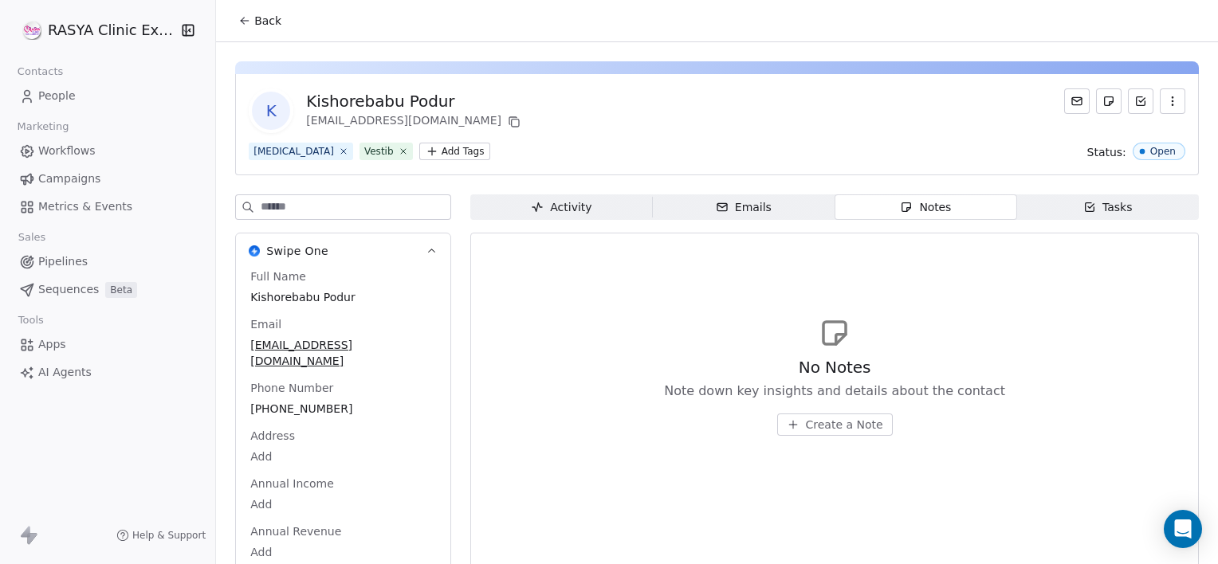
click at [272, 12] on button "Back" at bounding box center [260, 20] width 62 height 29
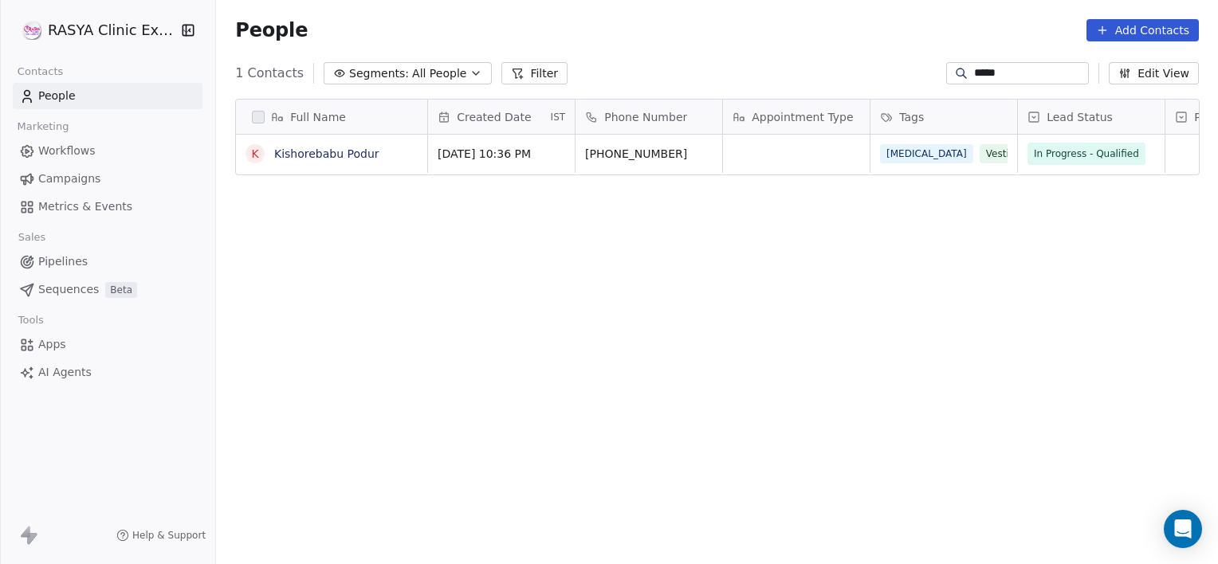
scroll to position [485, 990]
click at [272, 12] on div "People Add Contacts" at bounding box center [717, 30] width 1002 height 61
click at [1016, 81] on input "*****" at bounding box center [1030, 73] width 112 height 16
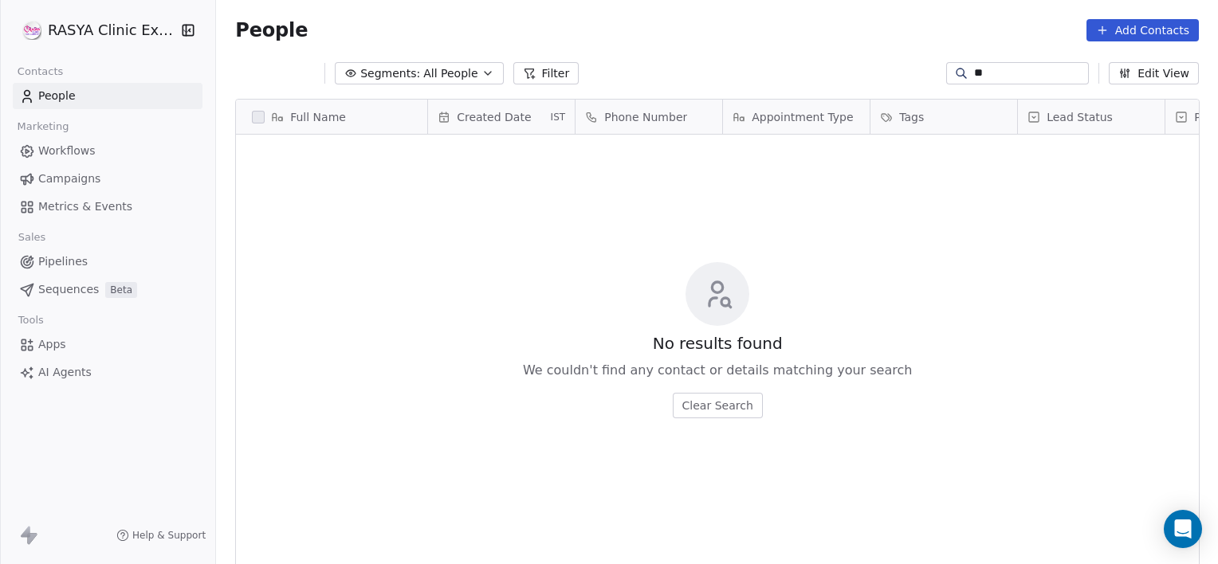
type input "*"
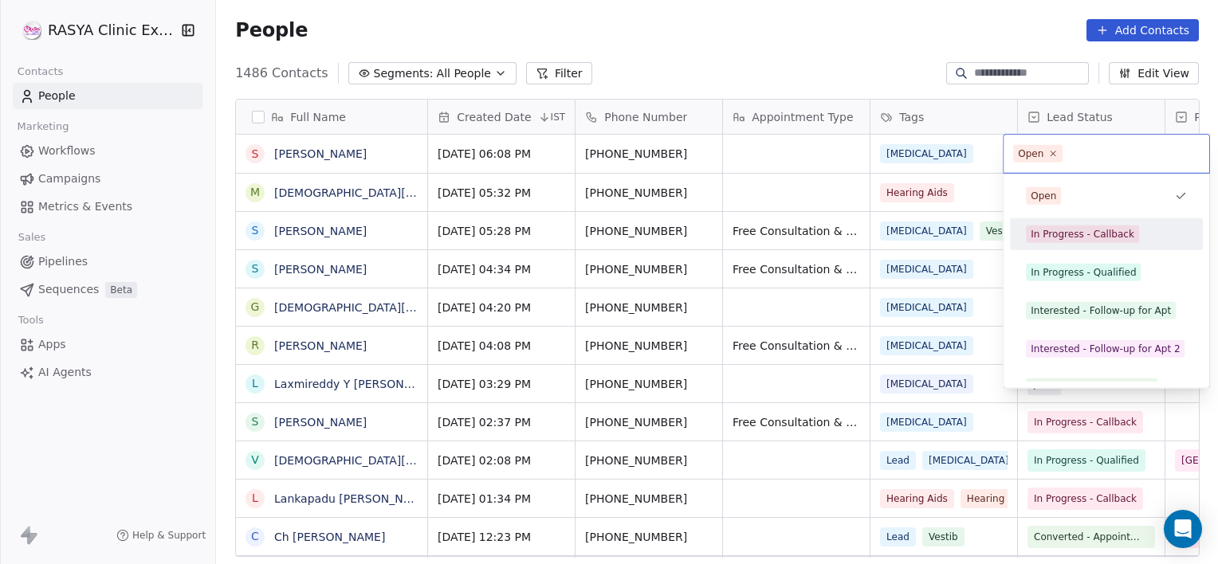
click at [1081, 233] on div "In Progress - Callback" at bounding box center [1083, 234] width 104 height 14
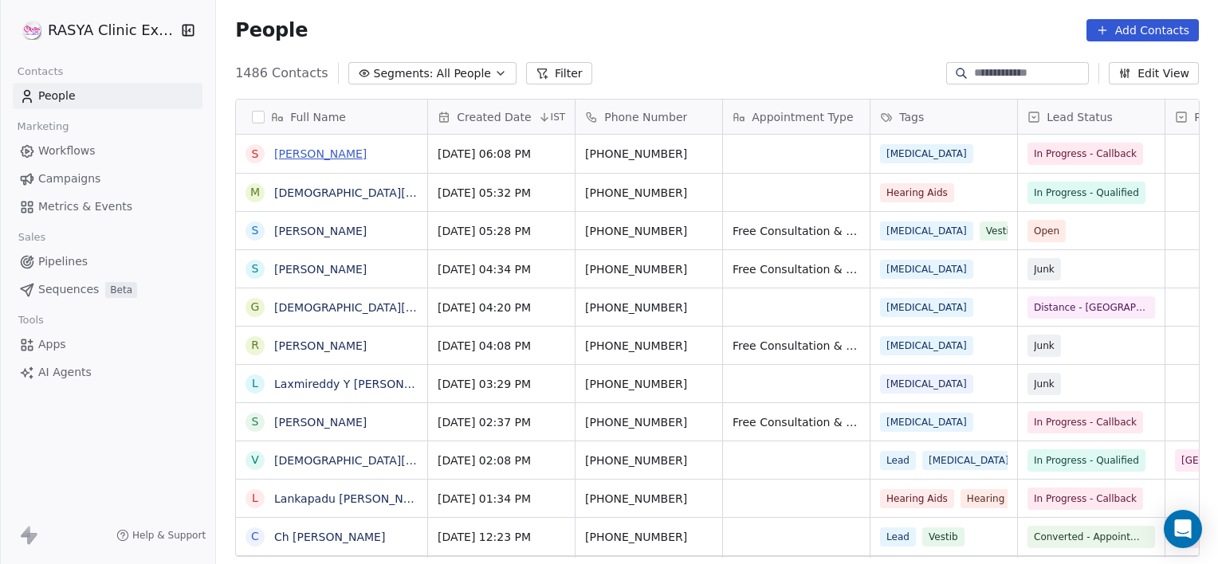
click at [332, 150] on link "[PERSON_NAME]" at bounding box center [320, 153] width 92 height 13
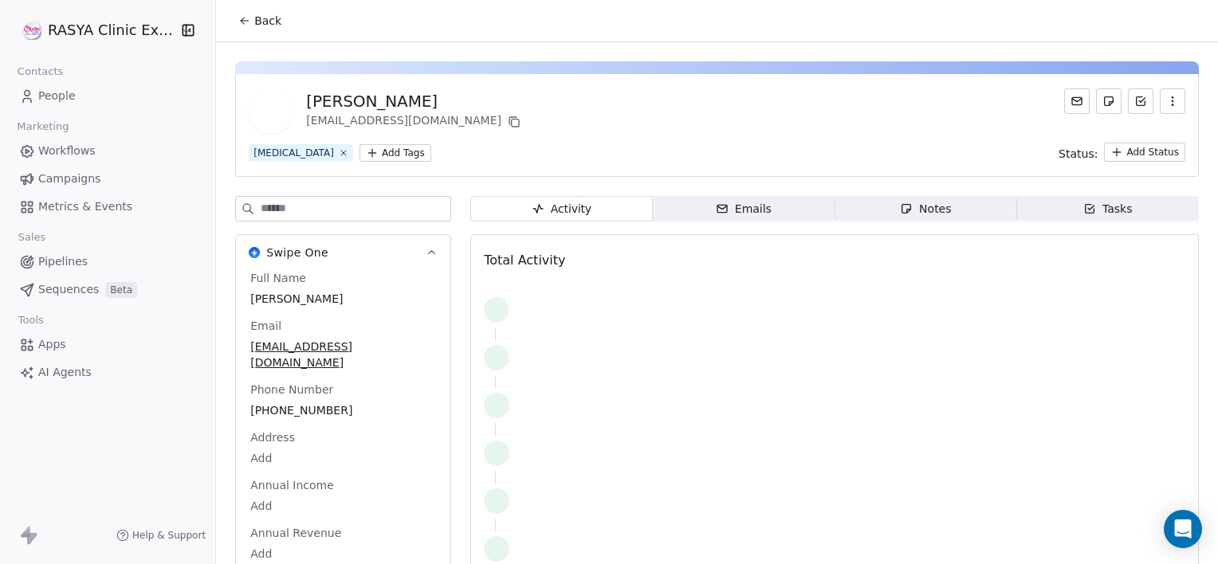
click at [938, 203] on div "Notes" at bounding box center [925, 209] width 51 height 17
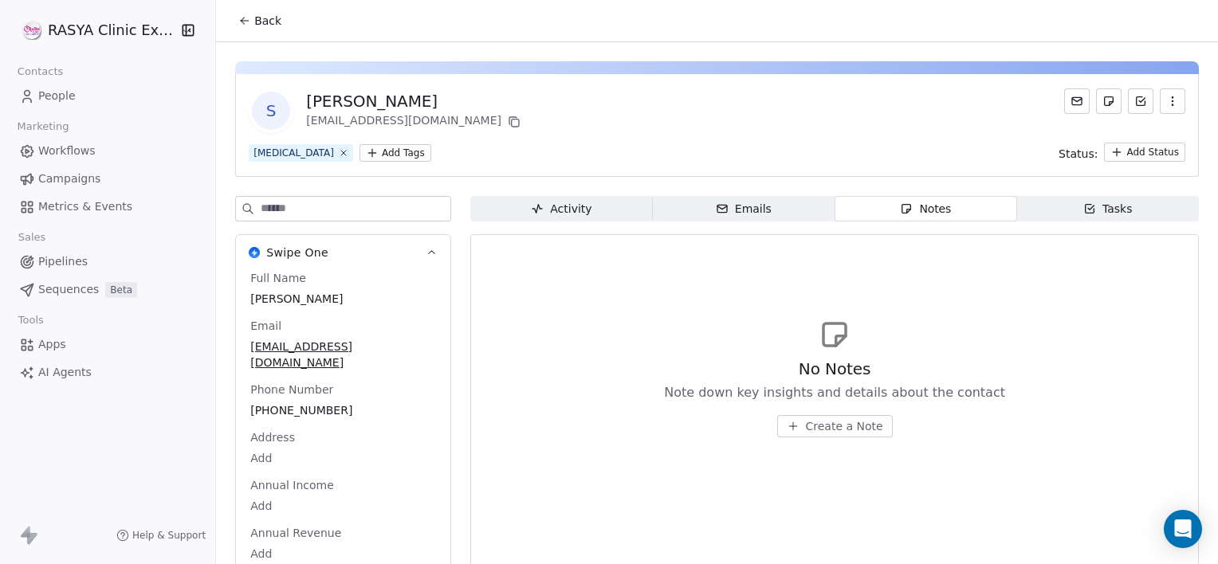
click at [832, 432] on span "Create a Note" at bounding box center [844, 427] width 77 height 16
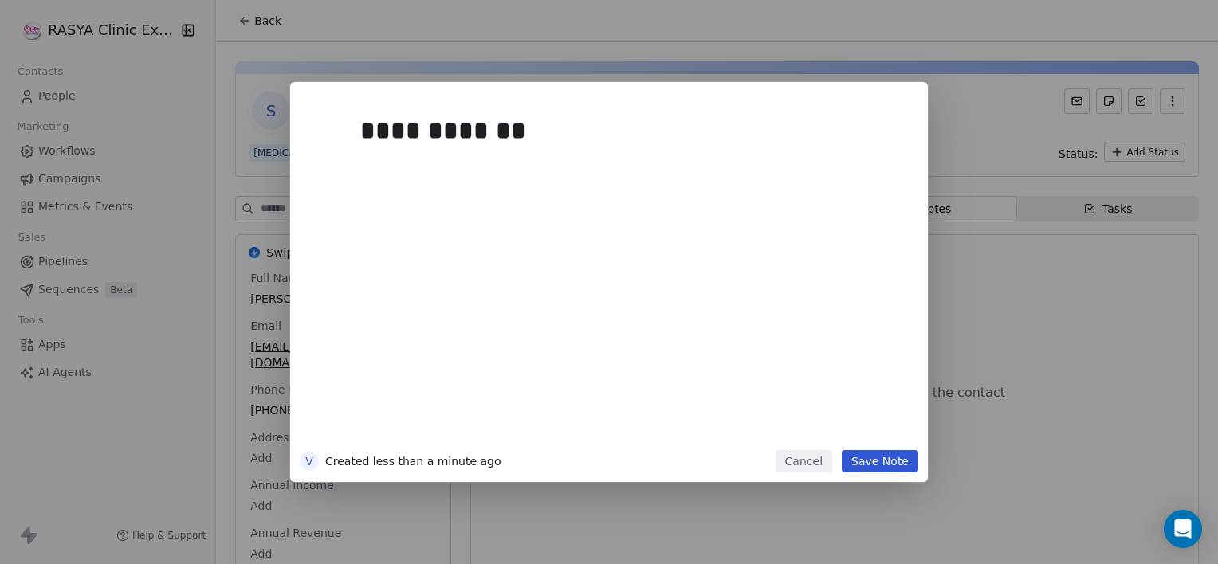
click at [879, 462] on button "Save Note" at bounding box center [880, 461] width 77 height 22
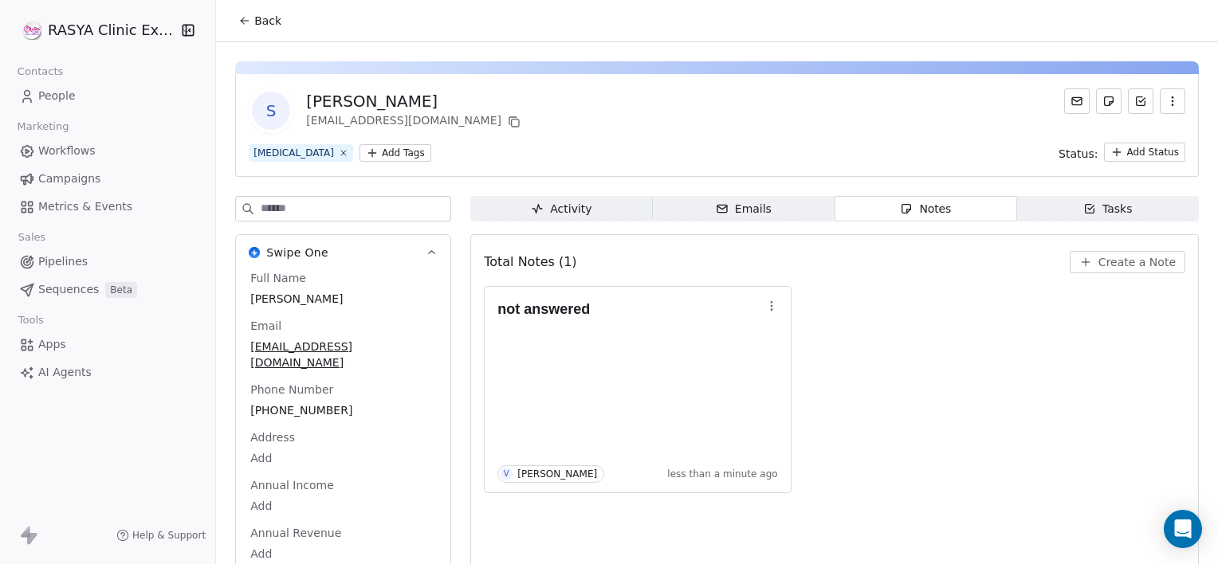
click at [273, 32] on button "Back" at bounding box center [260, 20] width 62 height 29
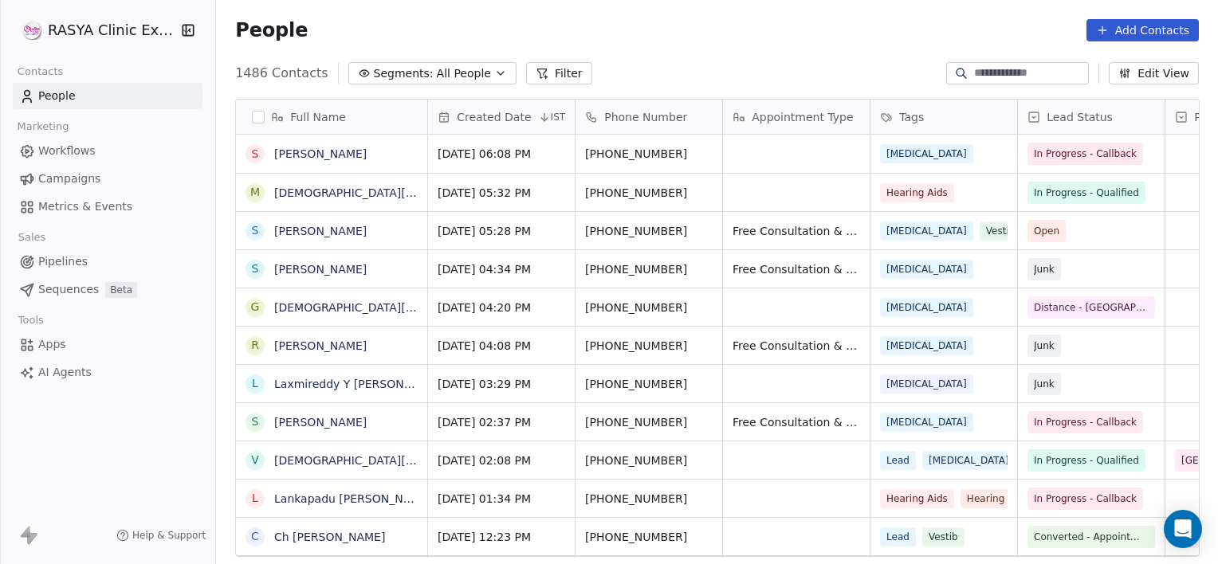
scroll to position [485, 990]
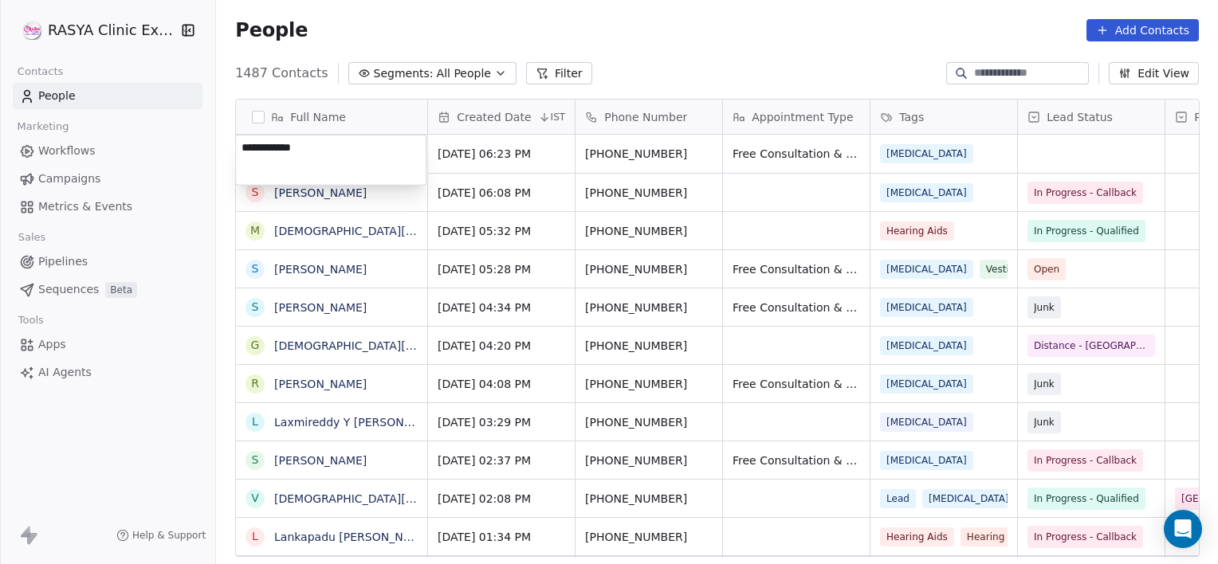
click at [373, 159] on textarea "**********" at bounding box center [331, 160] width 190 height 49
click at [255, 147] on textarea "**********" at bounding box center [331, 160] width 190 height 49
type textarea "**********"
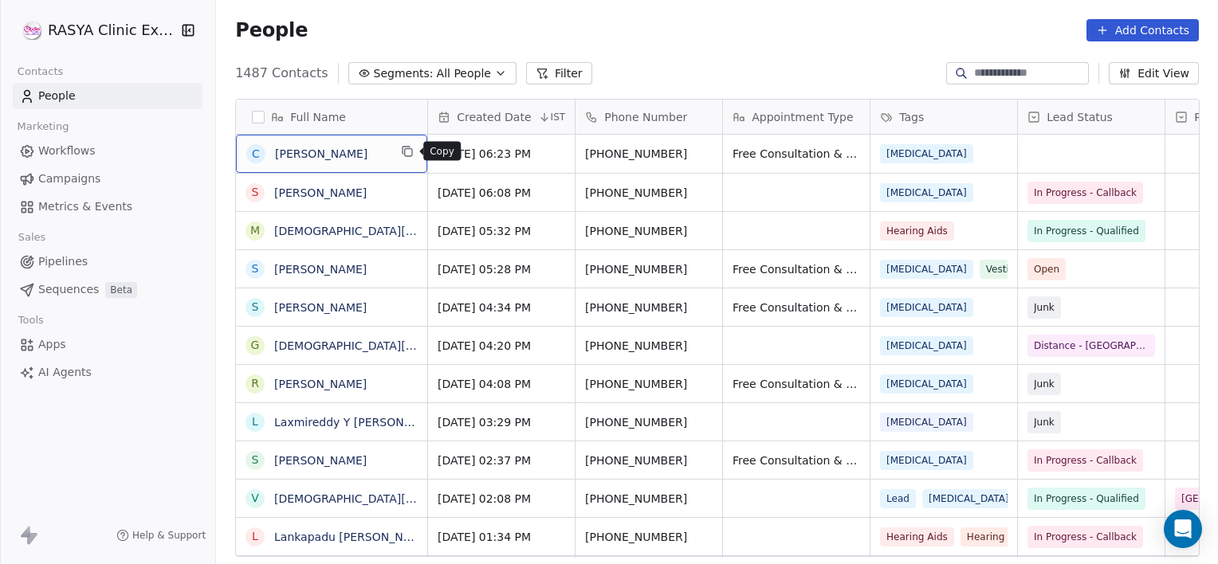
click at [411, 149] on icon "grid" at bounding box center [408, 152] width 7 height 7
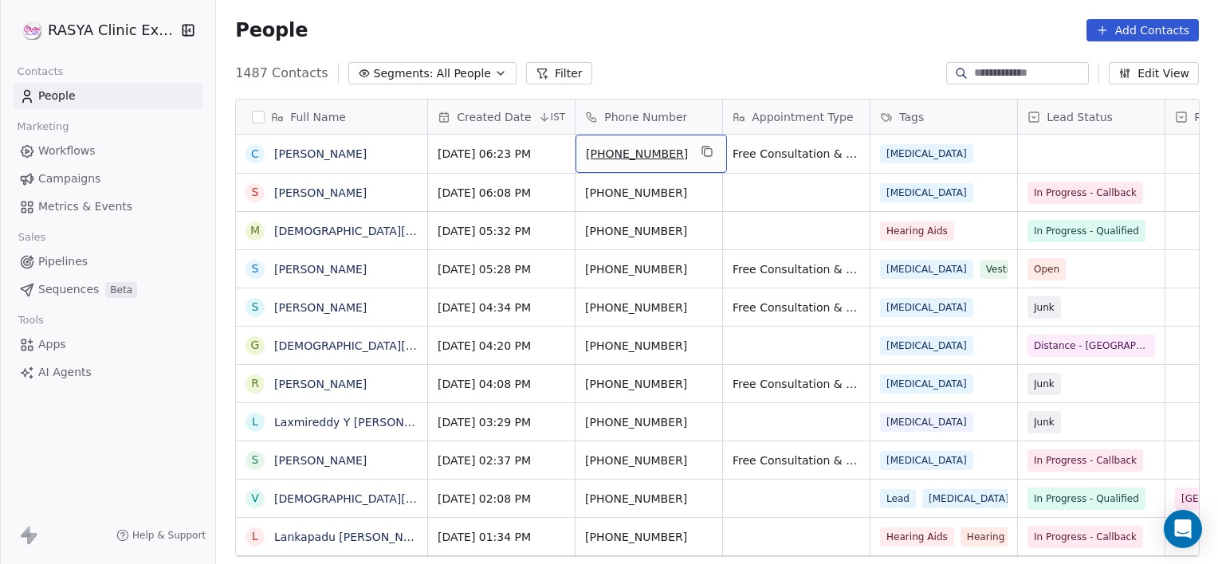
drag, startPoint x: 679, startPoint y: 156, endPoint x: 704, endPoint y: 163, distance: 25.5
click at [705, 152] on icon "grid" at bounding box center [707, 151] width 13 height 13
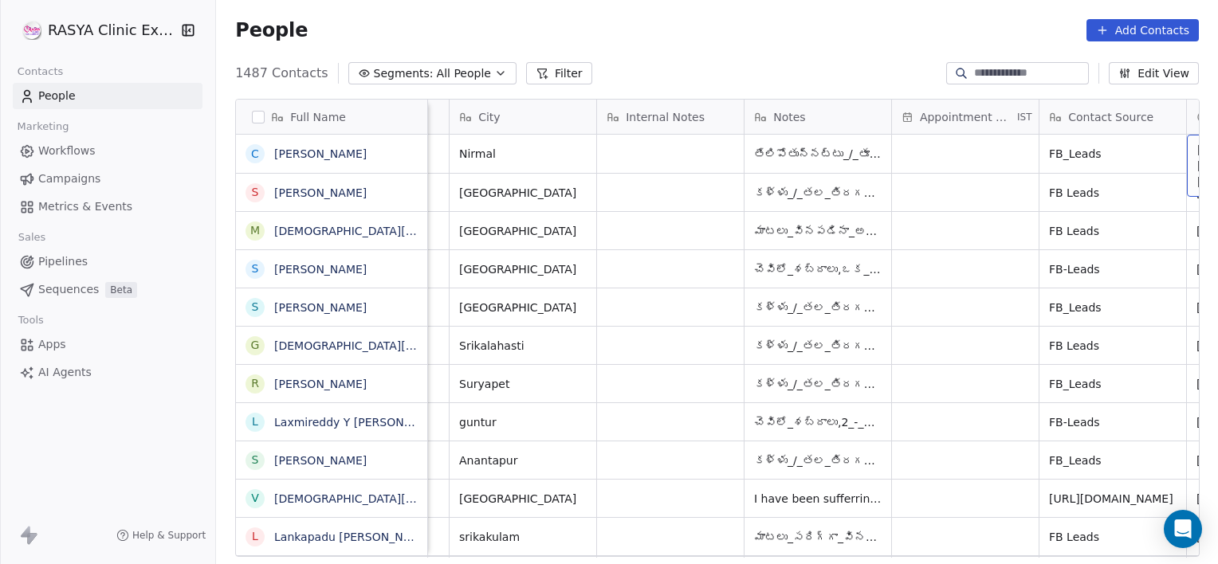
scroll to position [0, 1011]
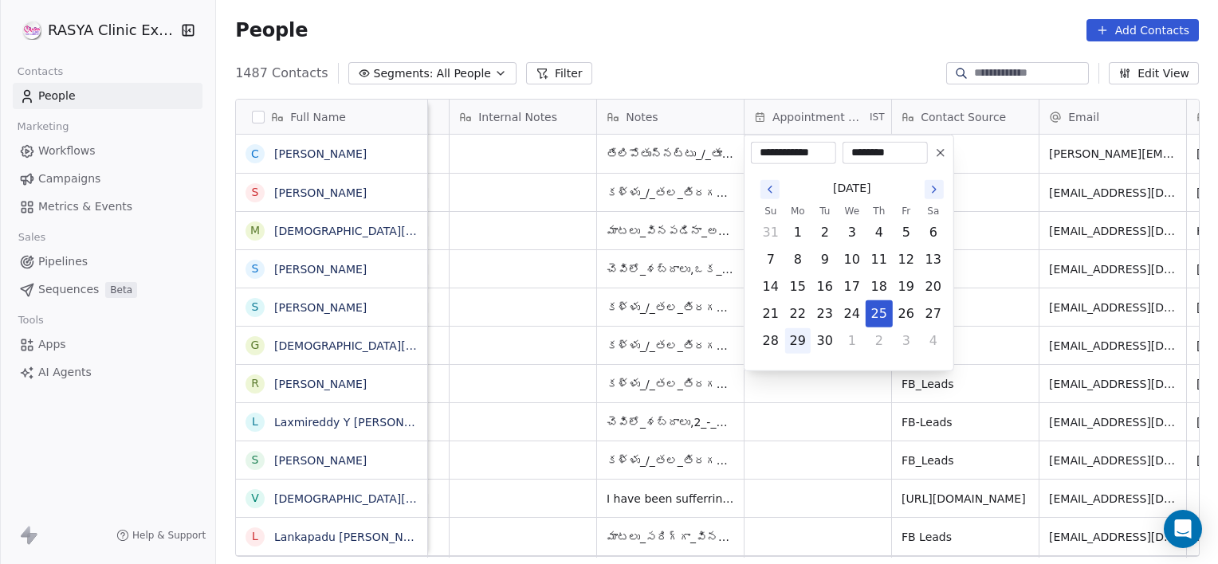
click at [794, 345] on button "29" at bounding box center [798, 341] width 26 height 26
type input "**********"
click at [517, 166] on html "[PERSON_NAME] Clinic External Contacts People Marketing Workflows Campaigns Met…" at bounding box center [609, 282] width 1218 height 564
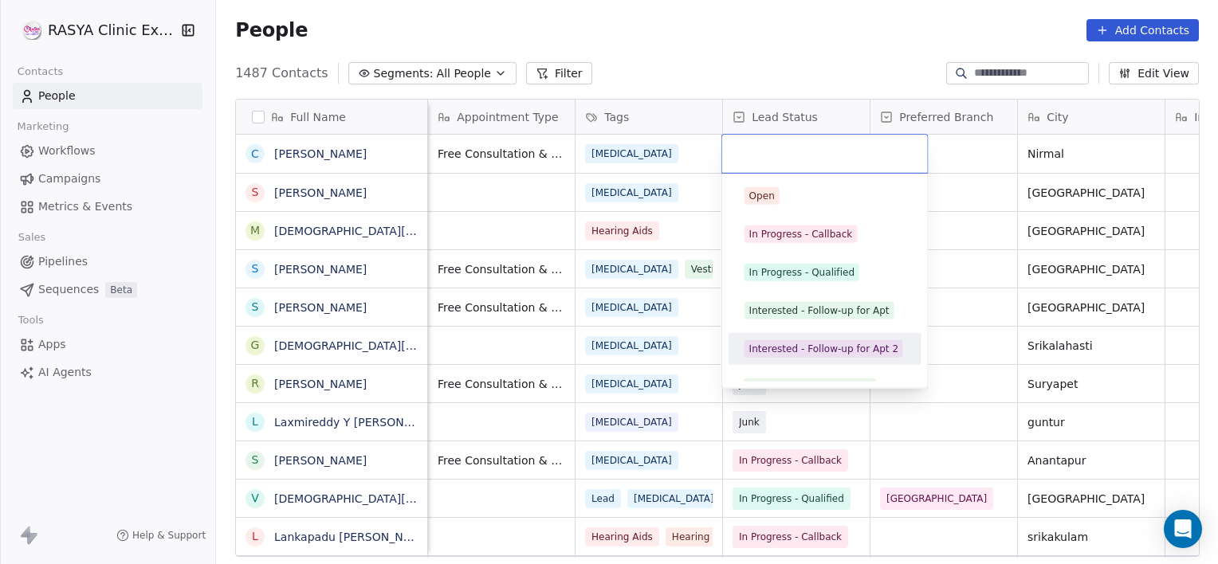
scroll to position [60, 0]
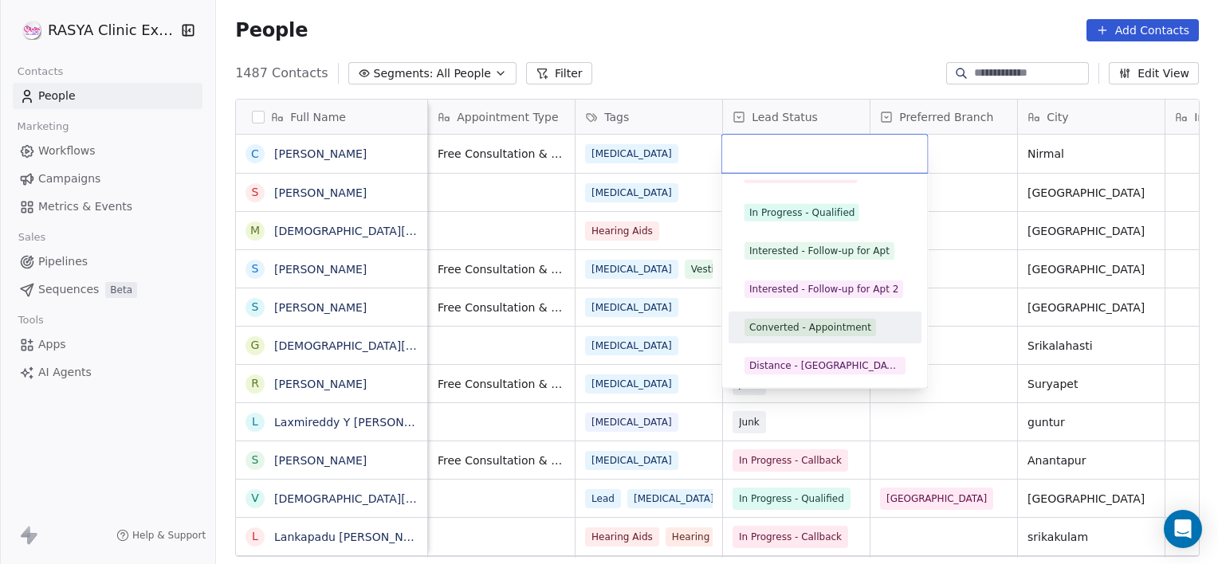
click at [792, 335] on span "Converted - Appointment" at bounding box center [811, 328] width 132 height 18
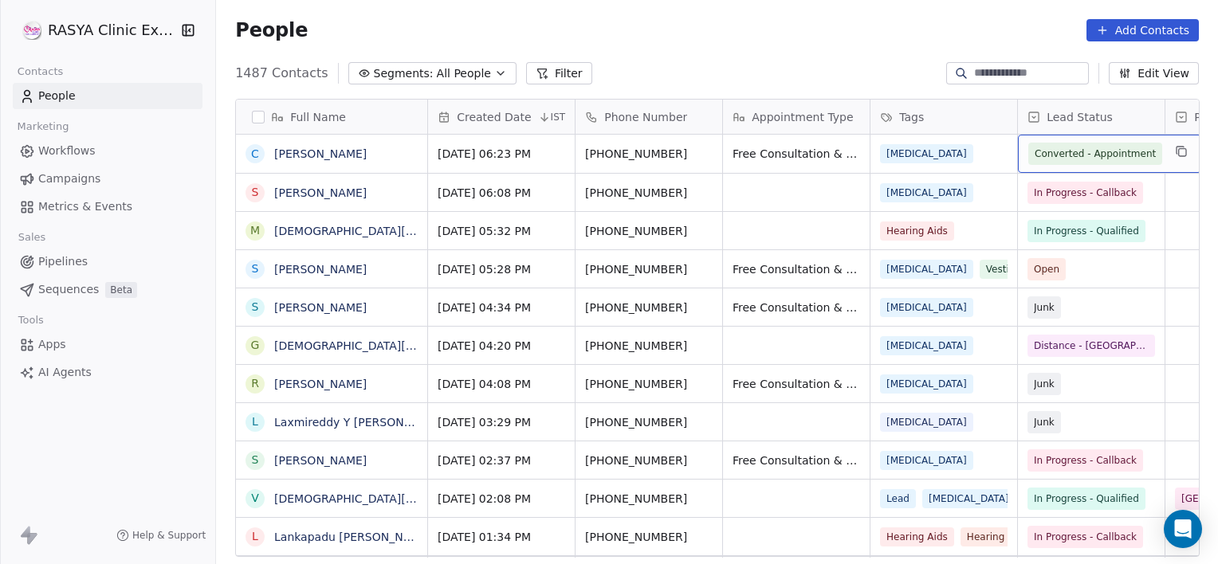
scroll to position [0, 126]
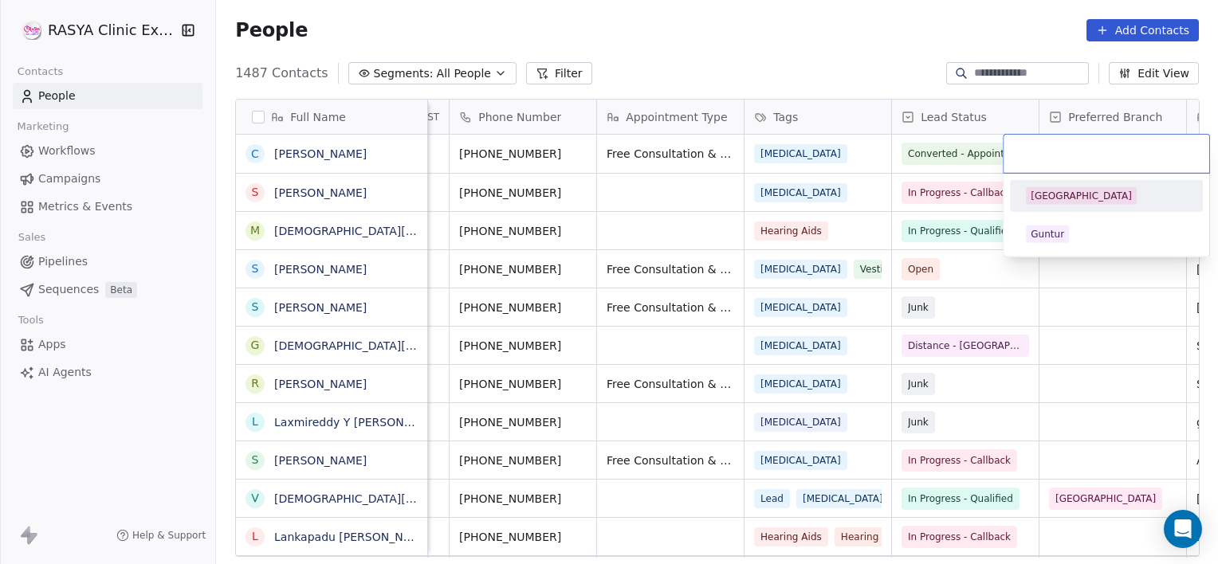
click at [1060, 199] on div "[GEOGRAPHIC_DATA]" at bounding box center [1081, 196] width 101 height 14
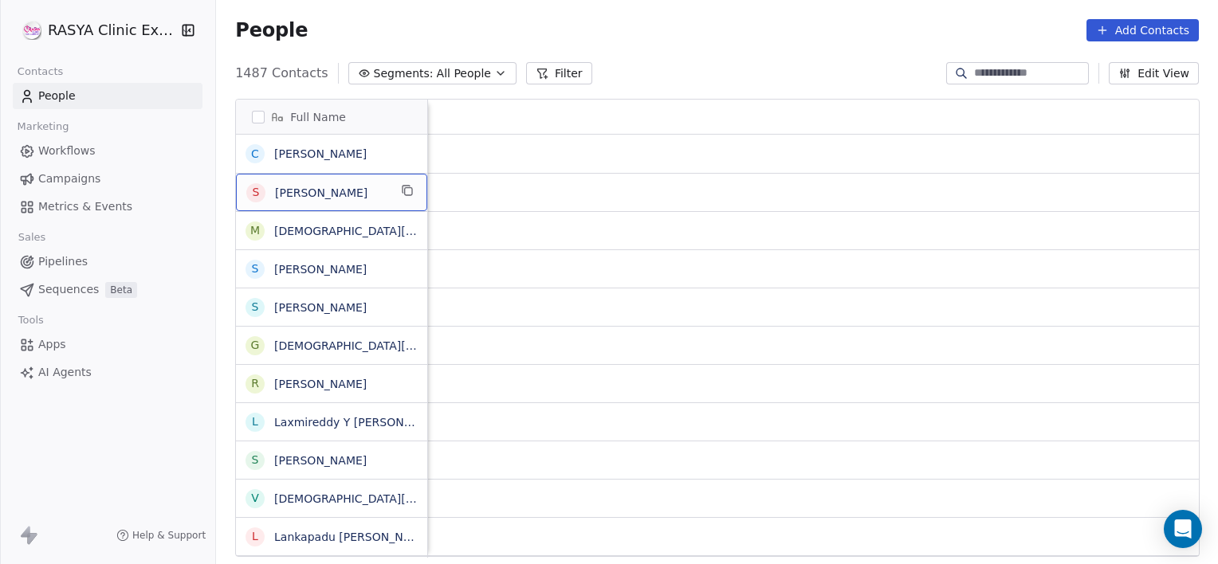
scroll to position [0, 1492]
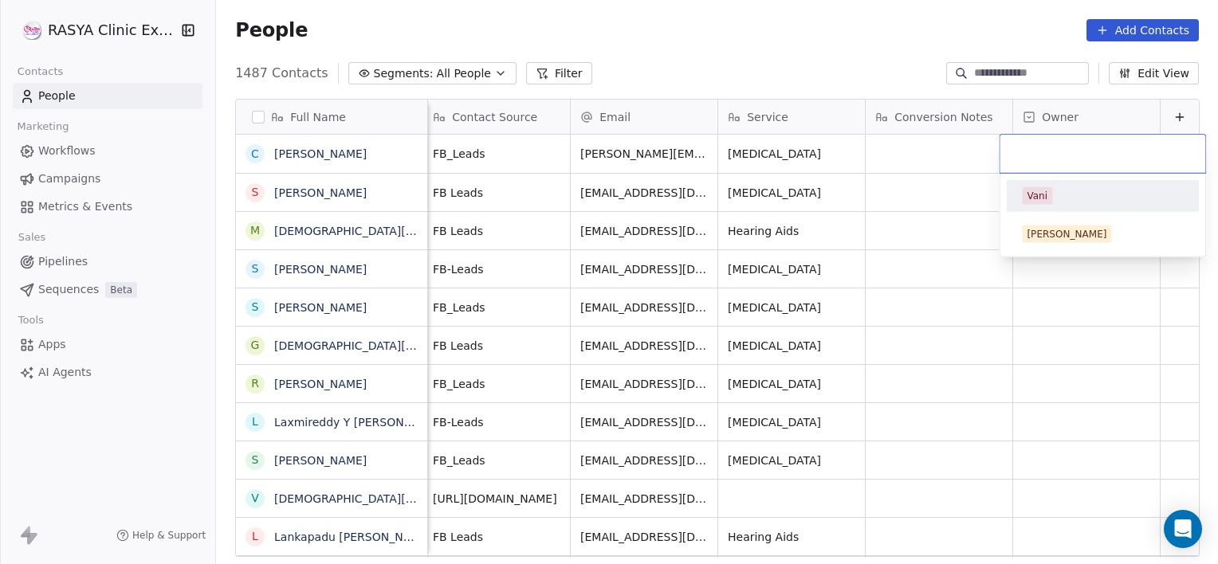
click at [1059, 201] on div "Vani" at bounding box center [1102, 196] width 161 height 18
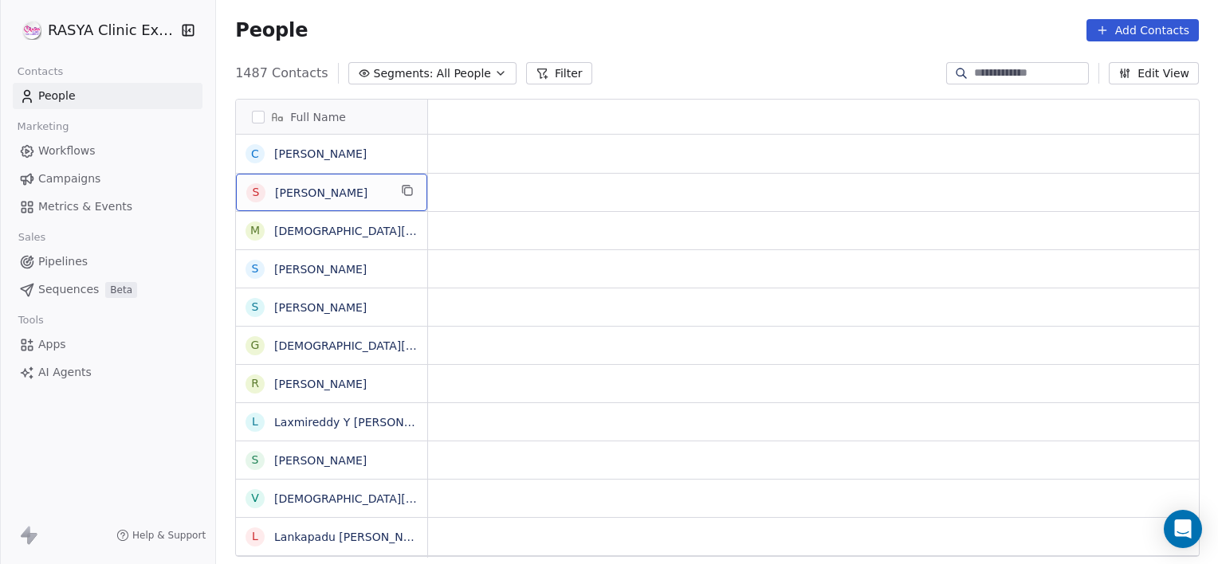
scroll to position [0, 0]
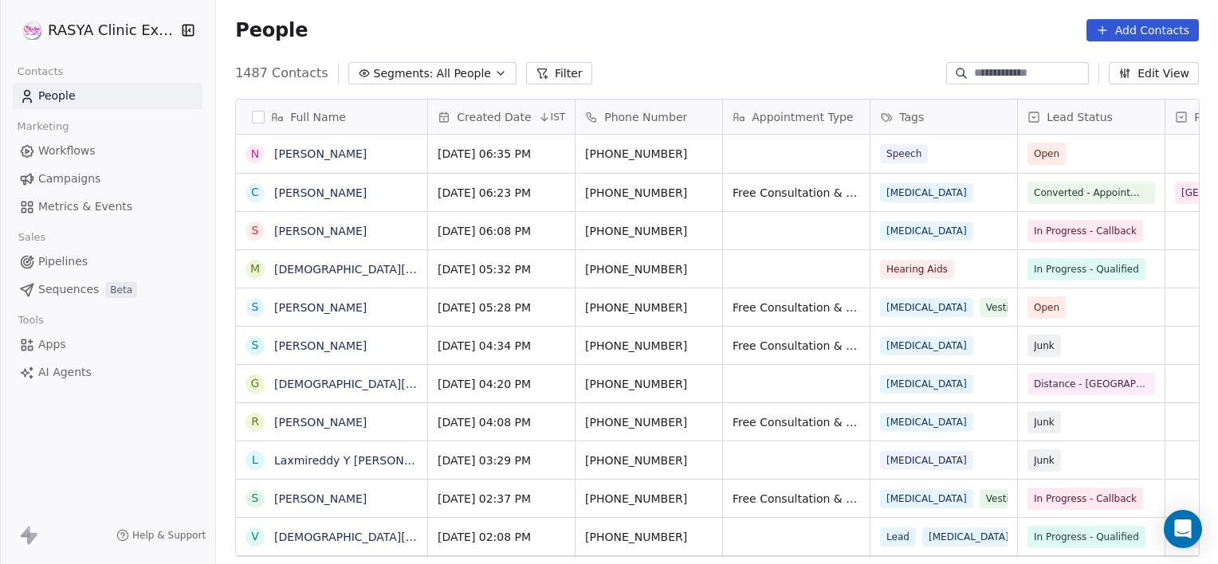
click at [1036, 78] on input at bounding box center [1030, 73] width 112 height 16
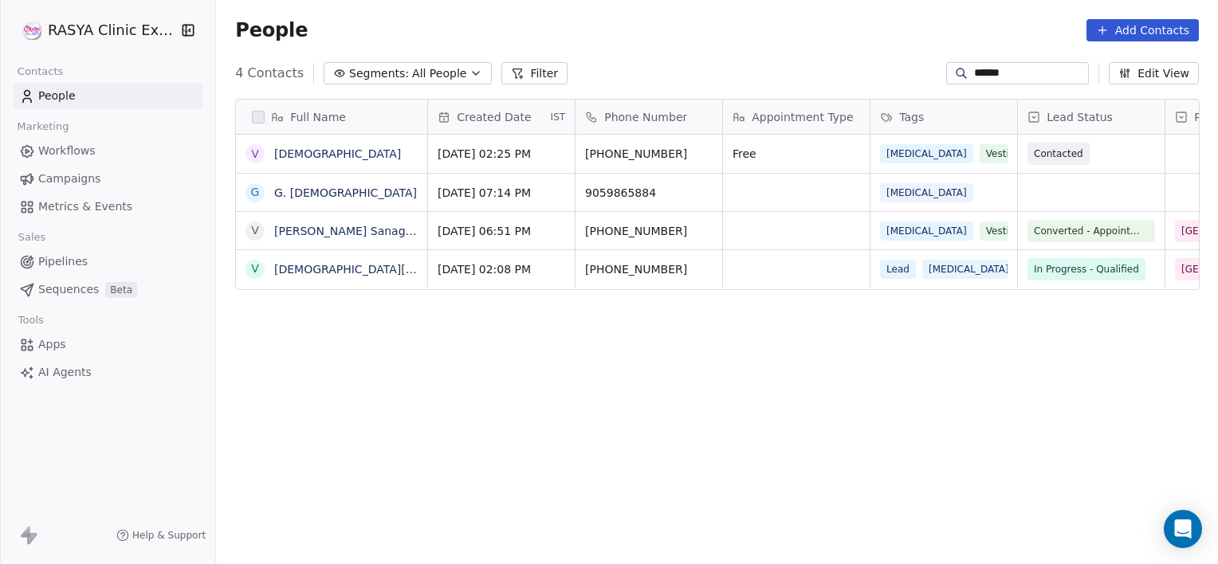
scroll to position [485, 990]
click at [1030, 75] on input "******" at bounding box center [1030, 73] width 112 height 16
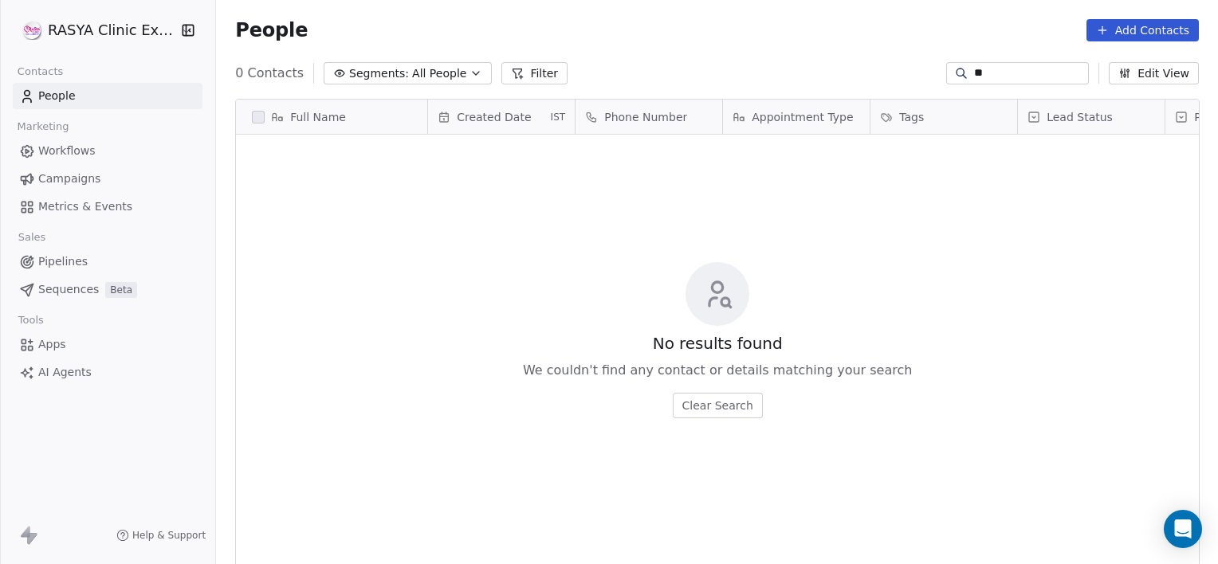
type input "*"
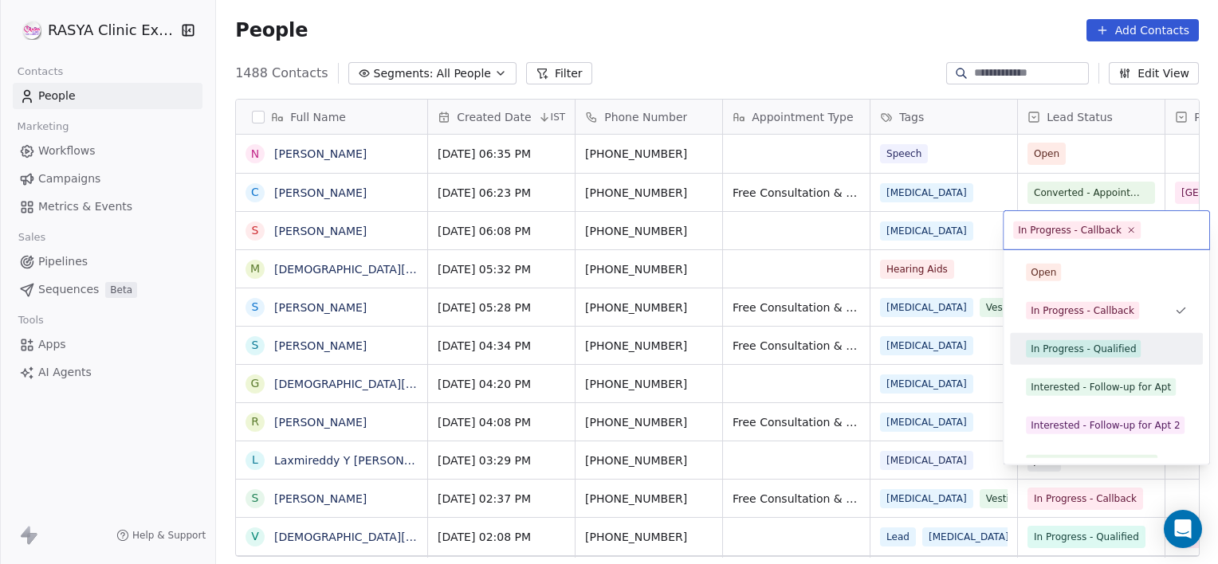
click at [1052, 345] on div "In Progress - Qualified" at bounding box center [1083, 349] width 105 height 14
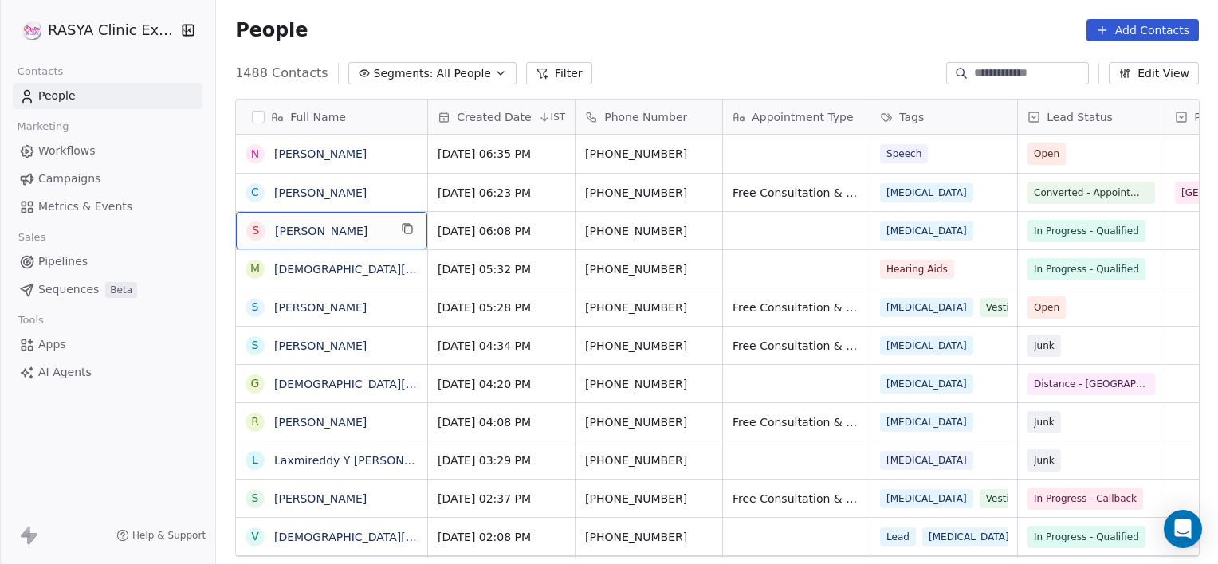
click at [384, 218] on div "S [PERSON_NAME]" at bounding box center [331, 230] width 191 height 37
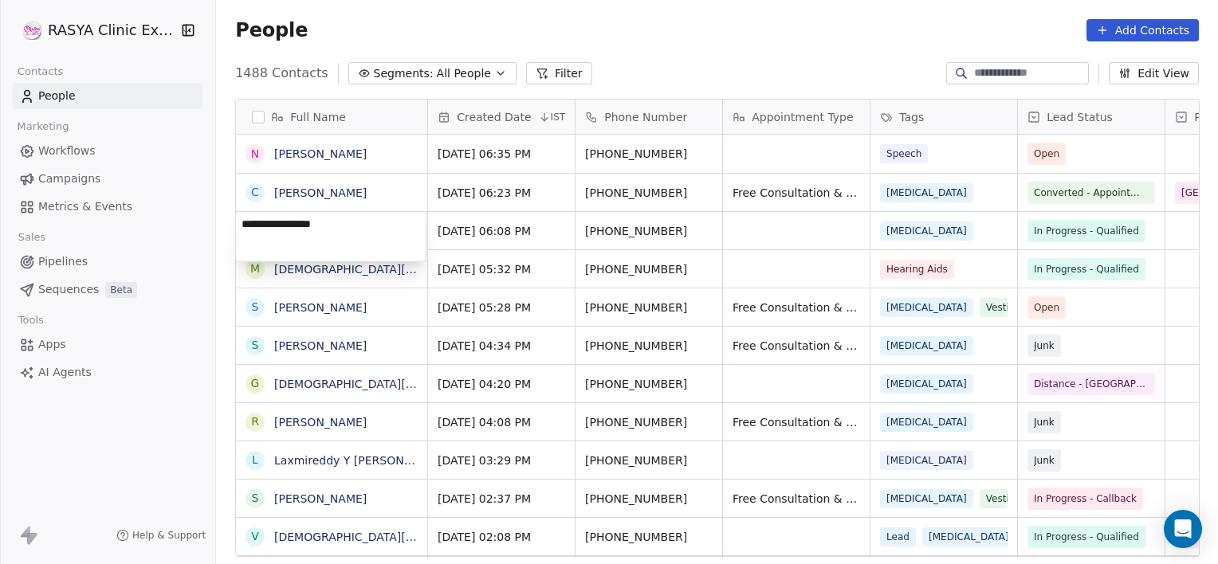
type textarea "**********"
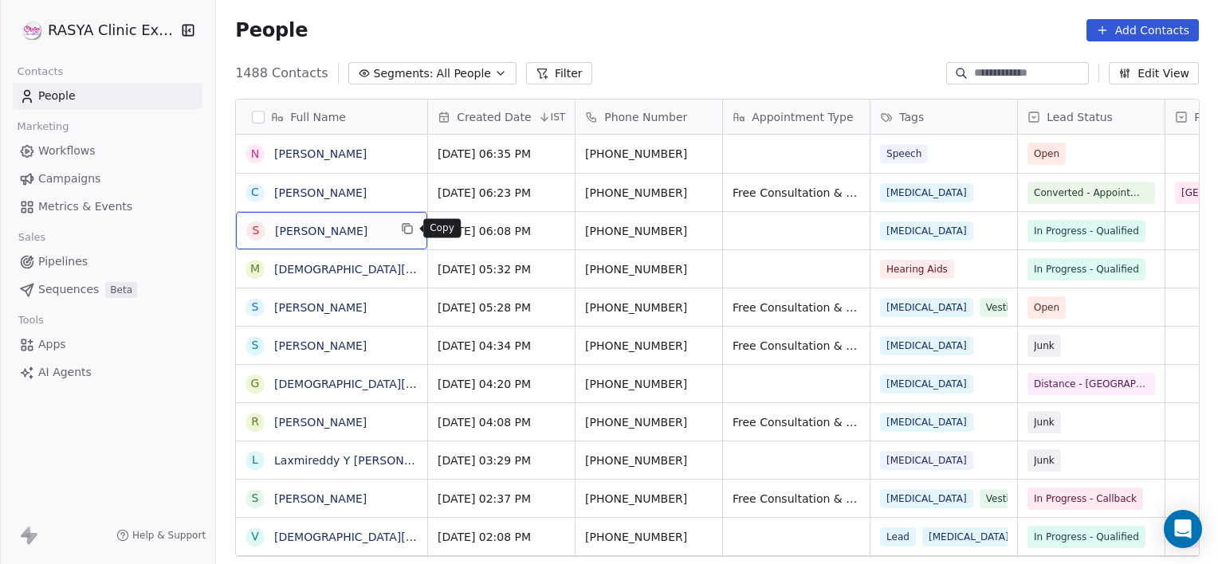
click at [411, 223] on icon "grid" at bounding box center [407, 228] width 13 height 13
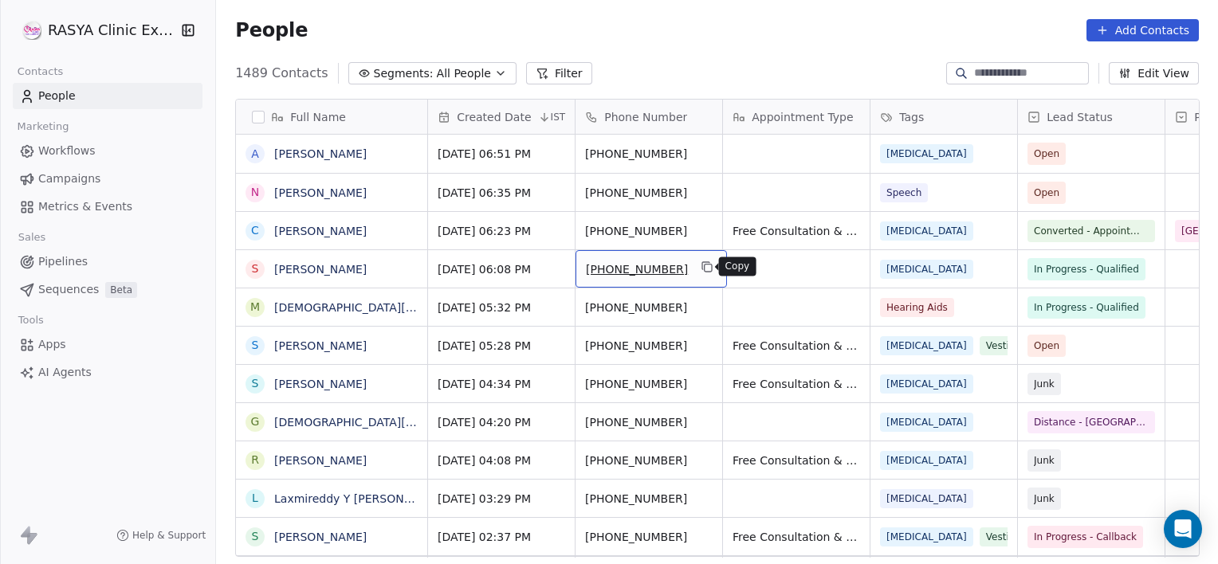
click at [710, 273] on button "grid" at bounding box center [707, 266] width 19 height 19
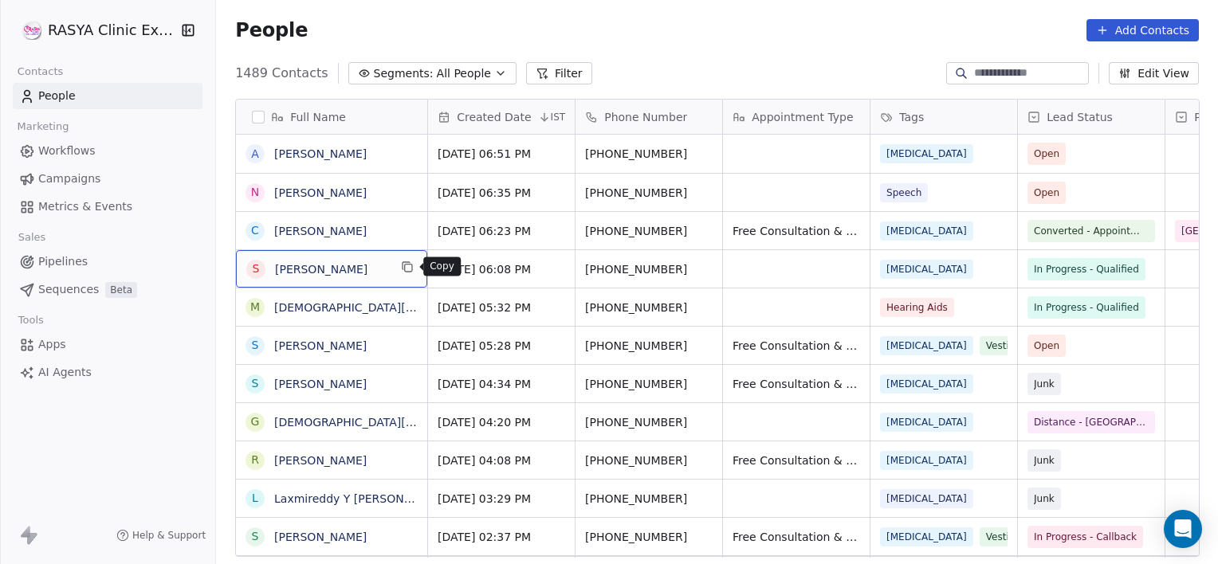
click at [411, 268] on icon "grid" at bounding box center [408, 268] width 7 height 7
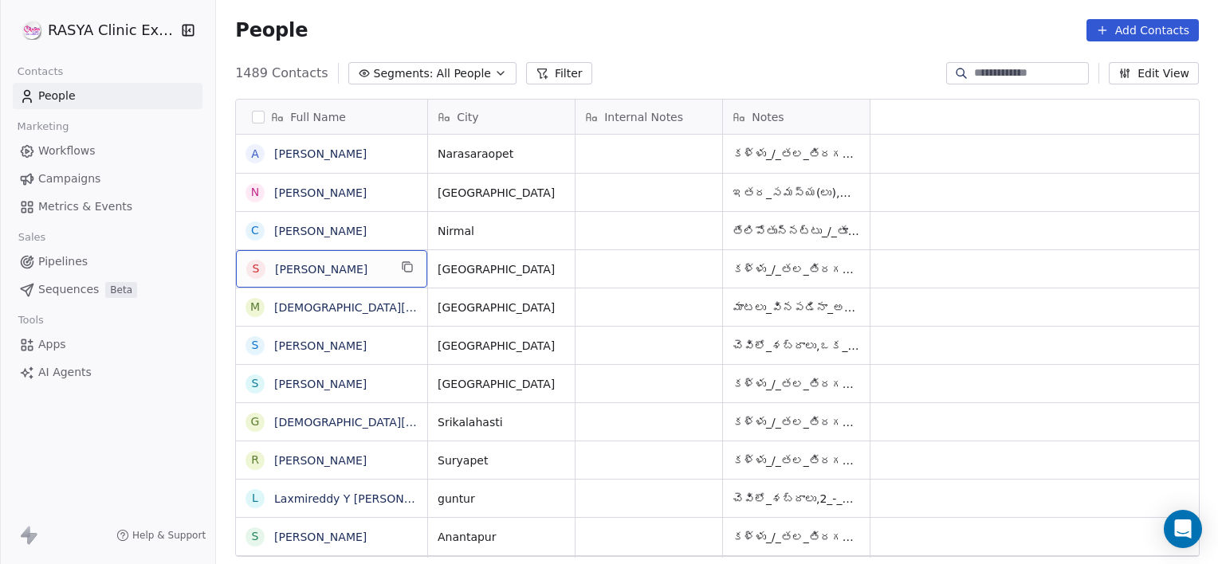
scroll to position [0, 0]
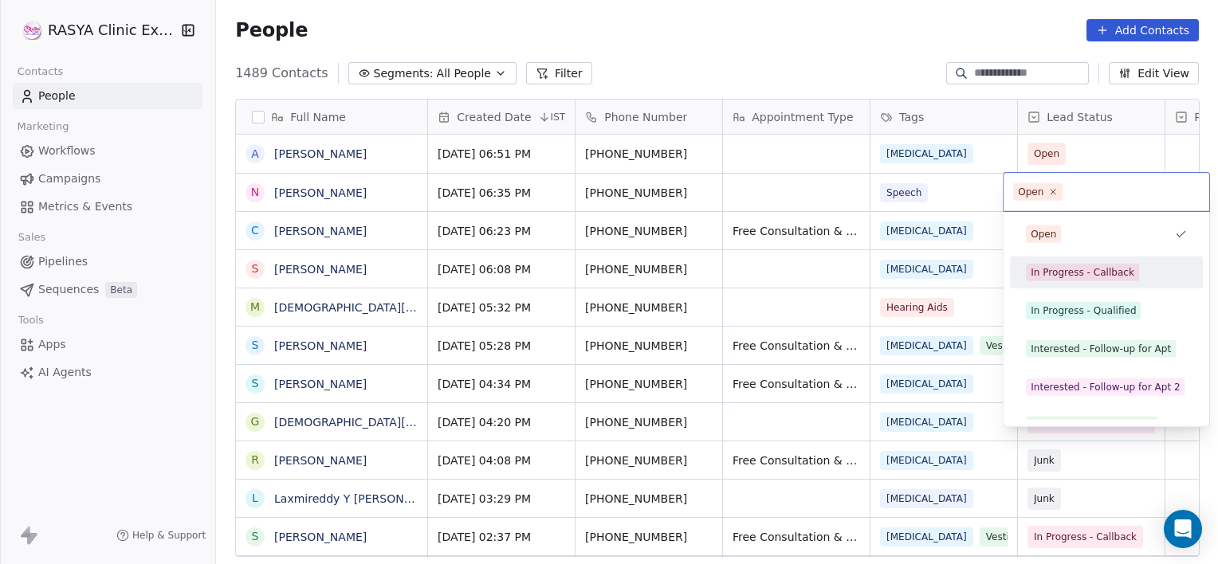
click at [1039, 265] on div "In Progress - Callback" at bounding box center [1083, 272] width 104 height 14
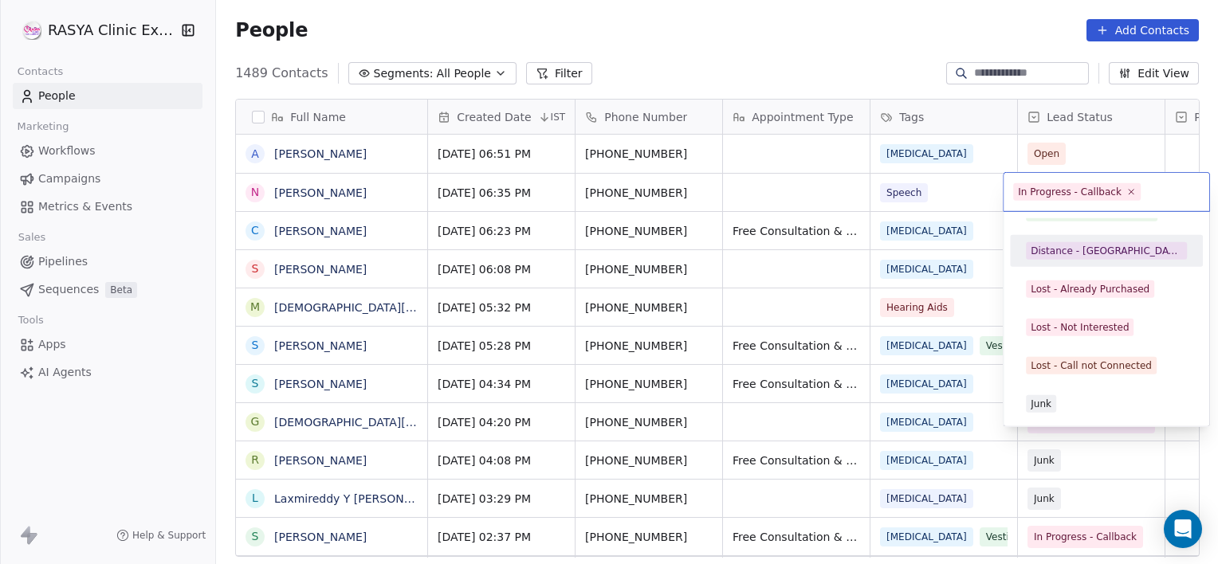
click at [1107, 242] on span "Distance - [GEOGRAPHIC_DATA]" at bounding box center [1106, 251] width 161 height 18
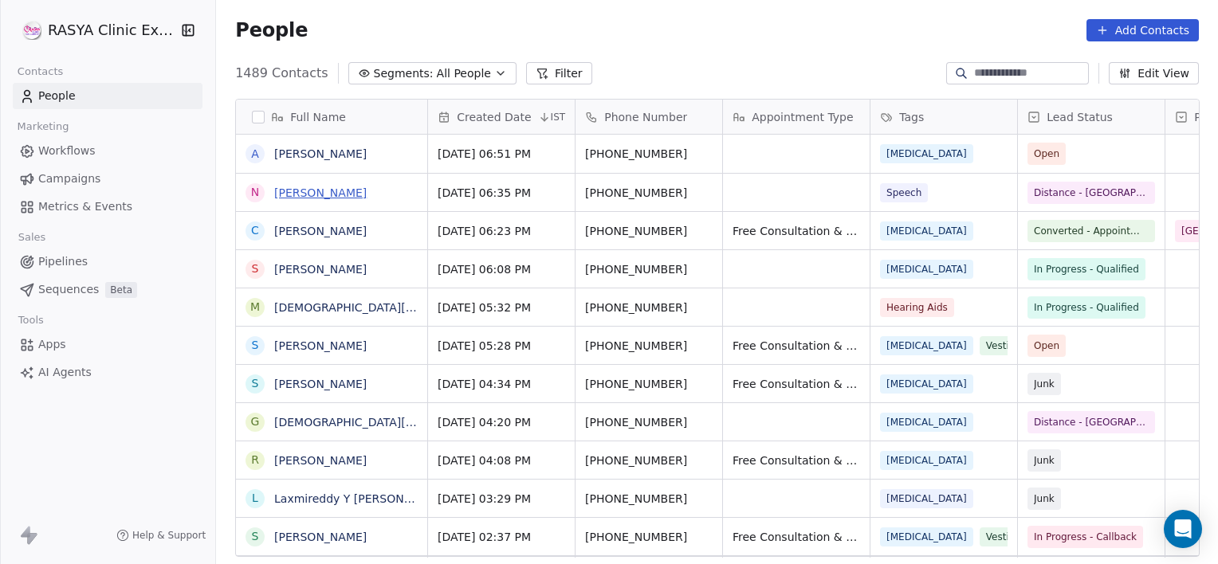
click at [313, 190] on link "[PERSON_NAME]" at bounding box center [320, 193] width 92 height 13
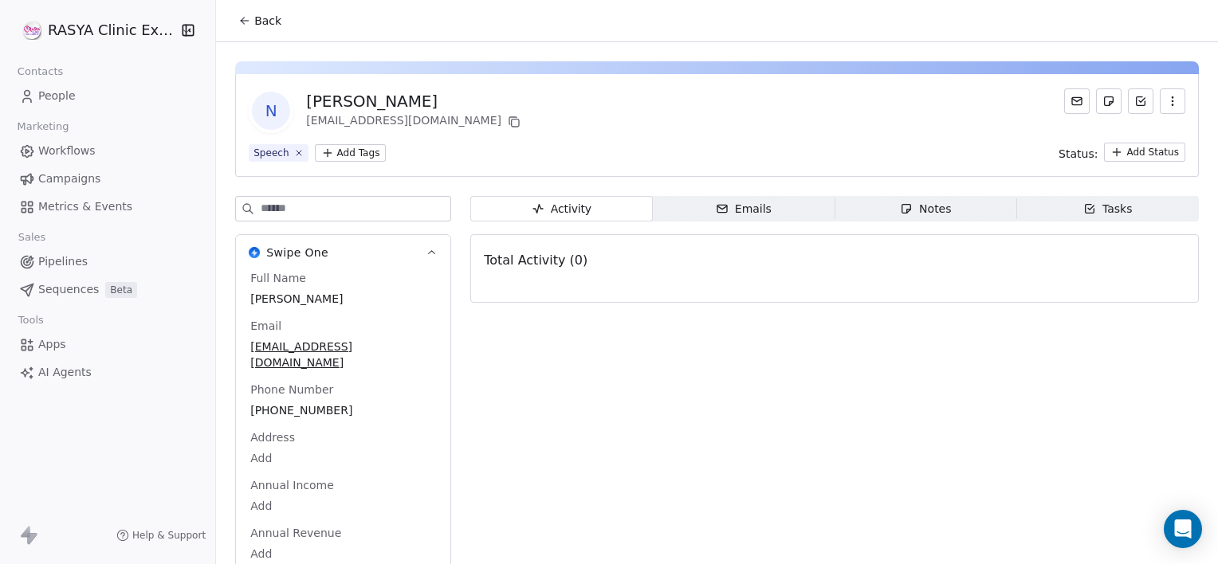
click at [950, 207] on span "Notes Notes" at bounding box center [926, 209] width 182 height 26
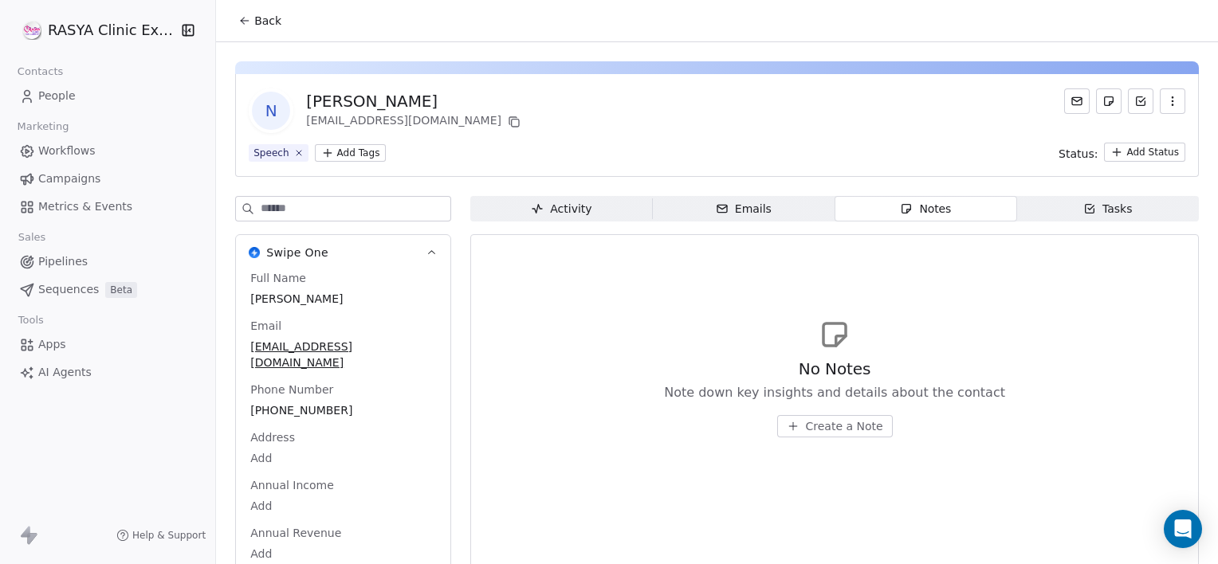
click at [827, 434] on button "Create a Note" at bounding box center [835, 426] width 116 height 22
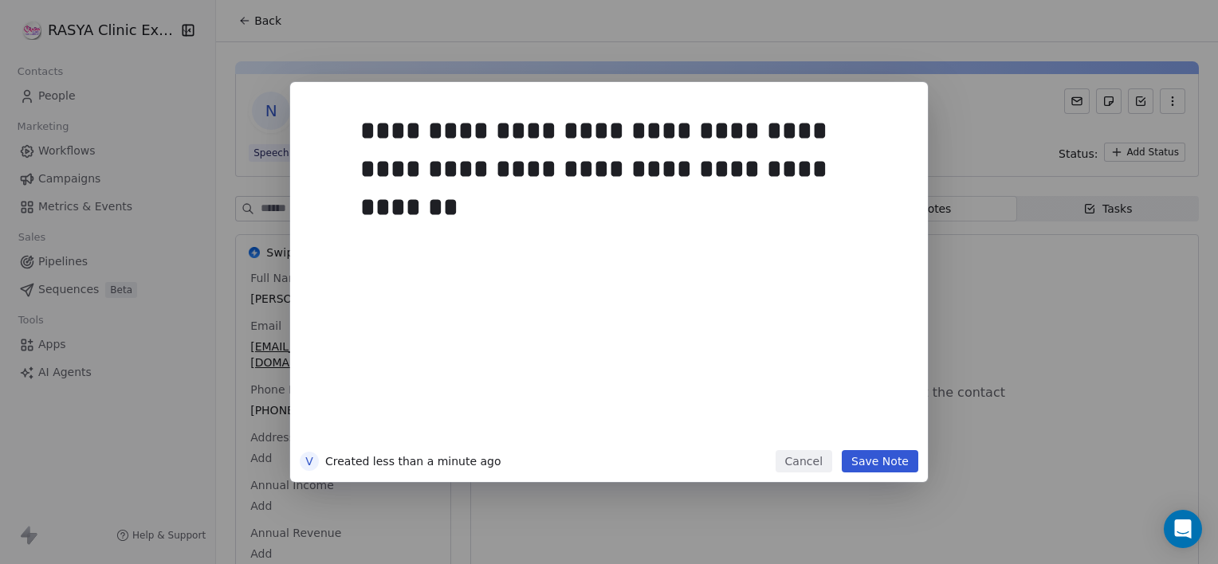
click at [880, 460] on button "Save Note" at bounding box center [880, 461] width 77 height 22
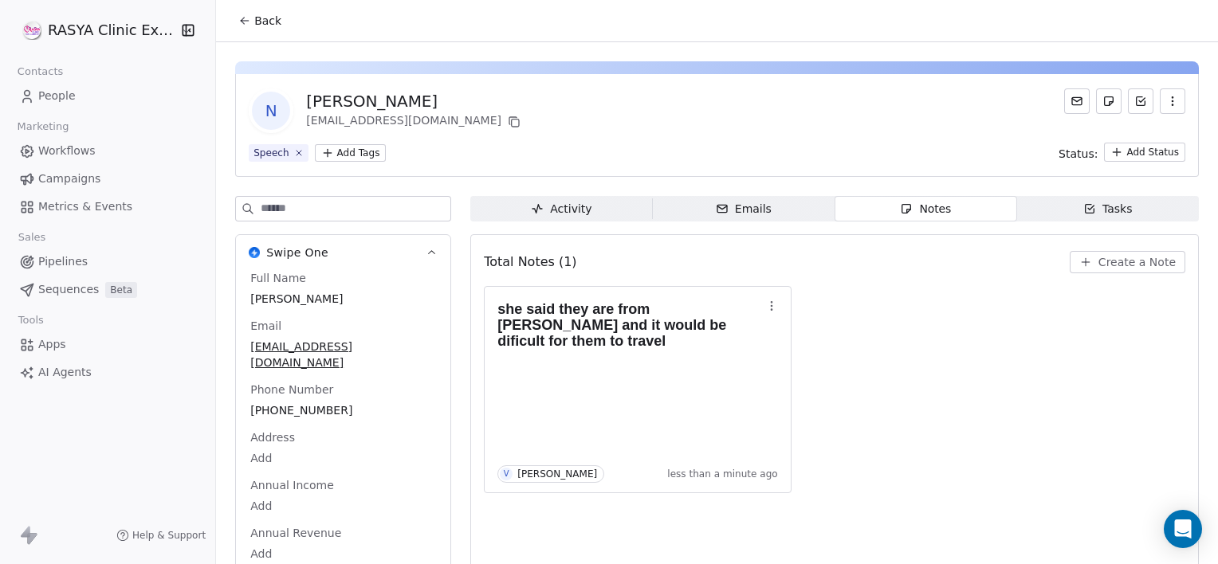
click at [281, 23] on button "Back" at bounding box center [260, 20] width 62 height 29
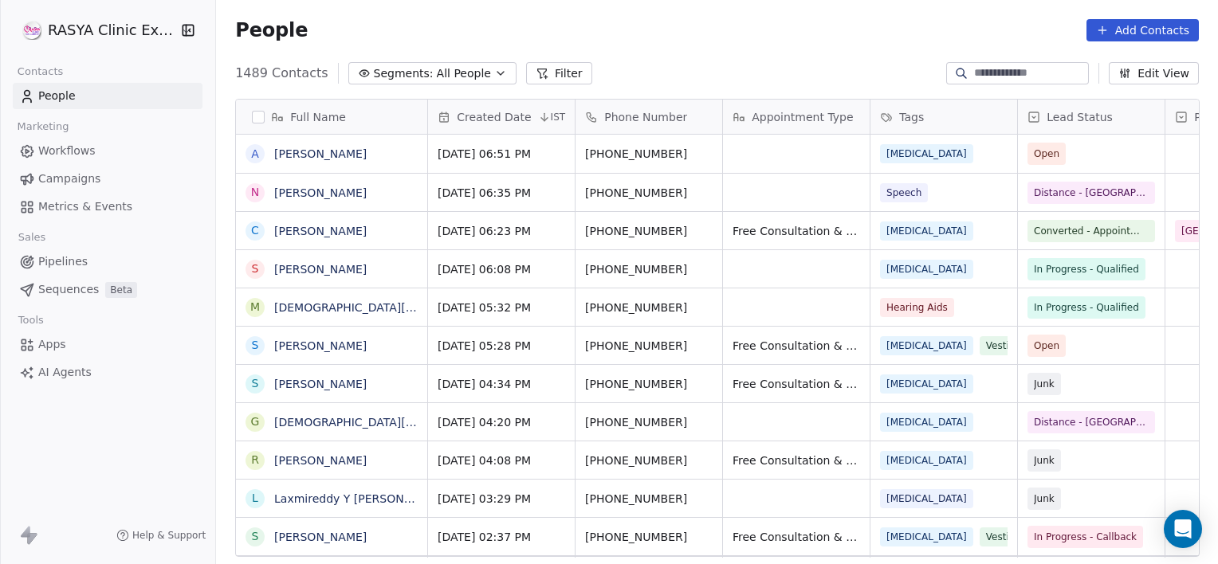
scroll to position [485, 990]
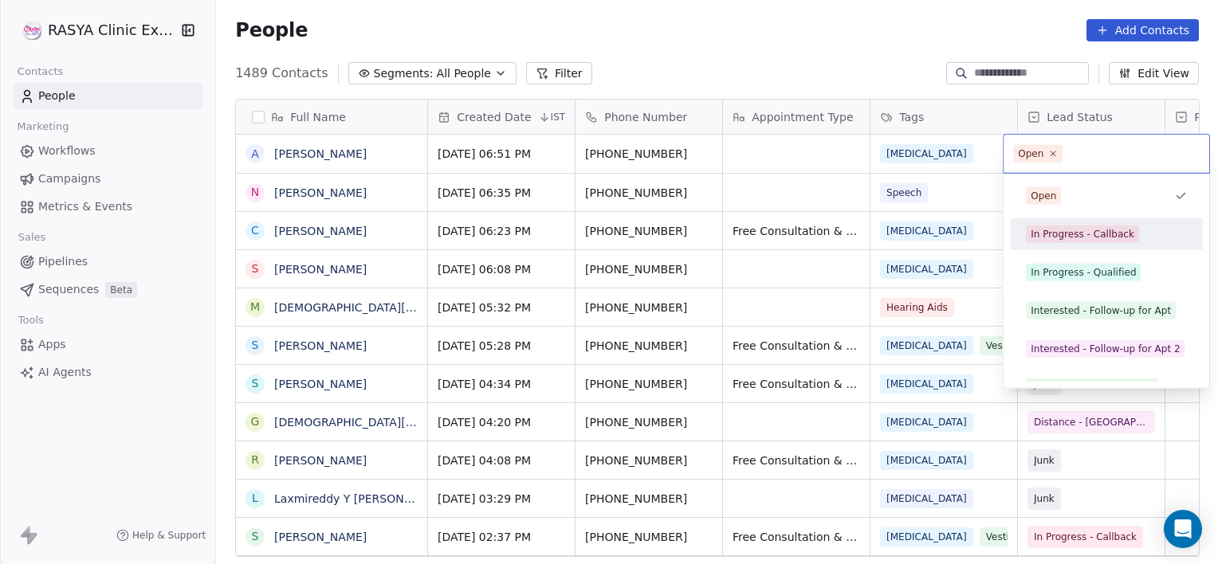
click at [1077, 240] on div "In Progress - Callback" at bounding box center [1083, 234] width 104 height 14
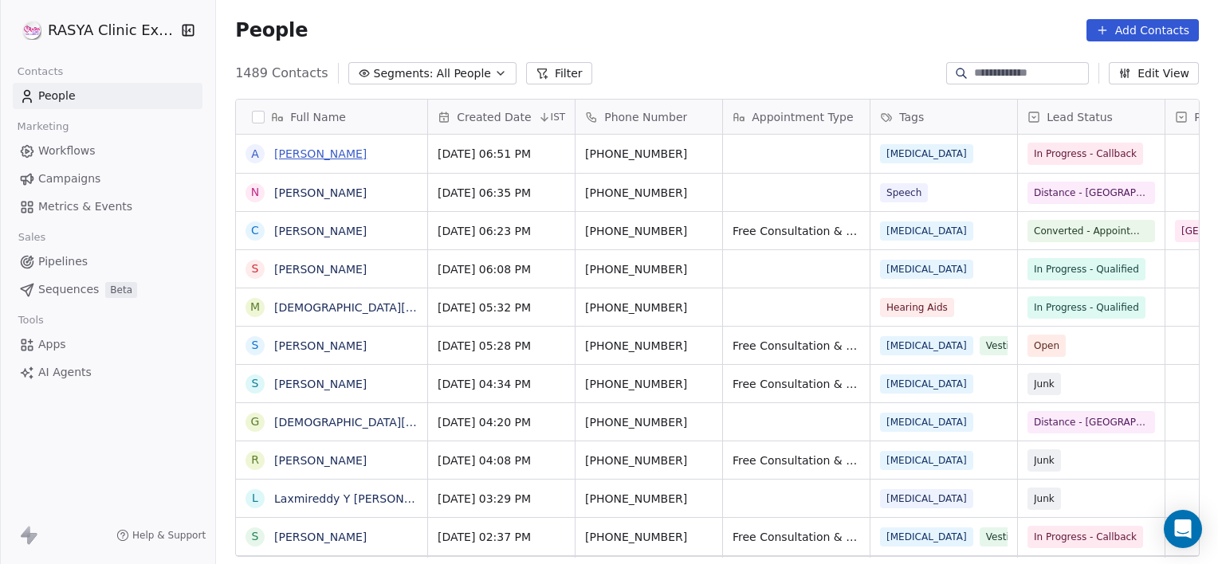
click at [314, 147] on link "[PERSON_NAME]" at bounding box center [320, 153] width 92 height 13
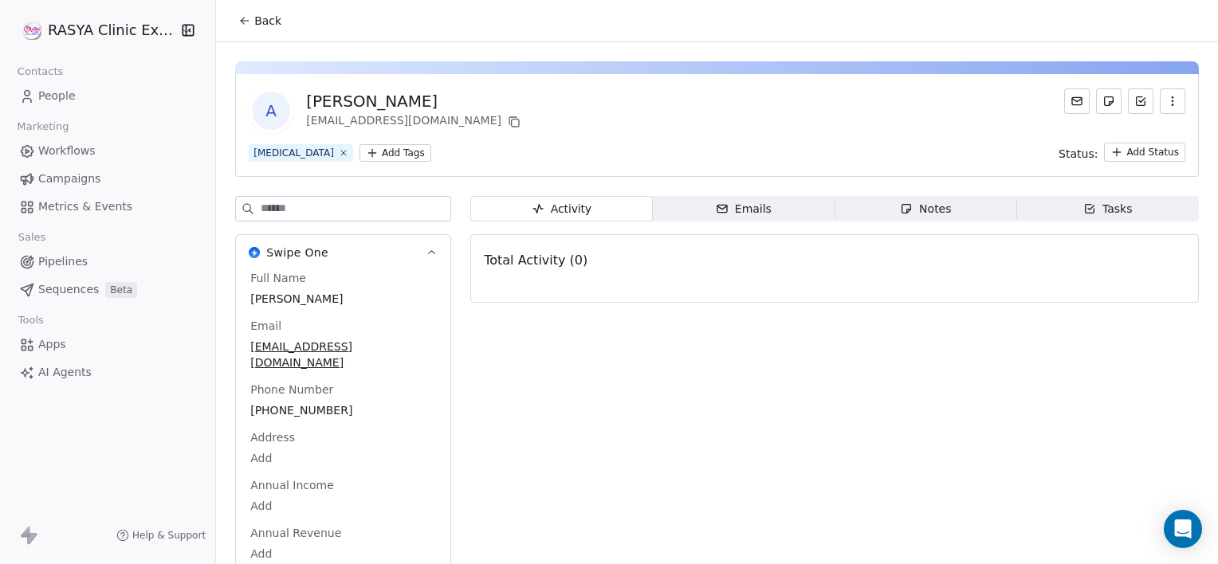
click at [910, 204] on div "Notes" at bounding box center [925, 209] width 51 height 17
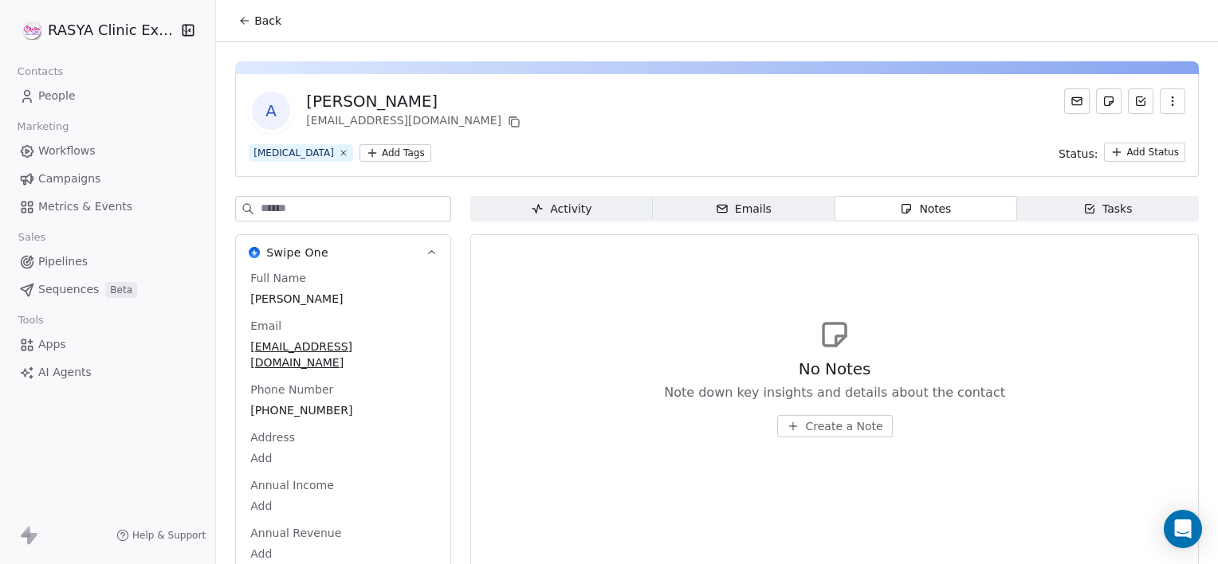
click at [839, 429] on span "Create a Note" at bounding box center [844, 427] width 77 height 16
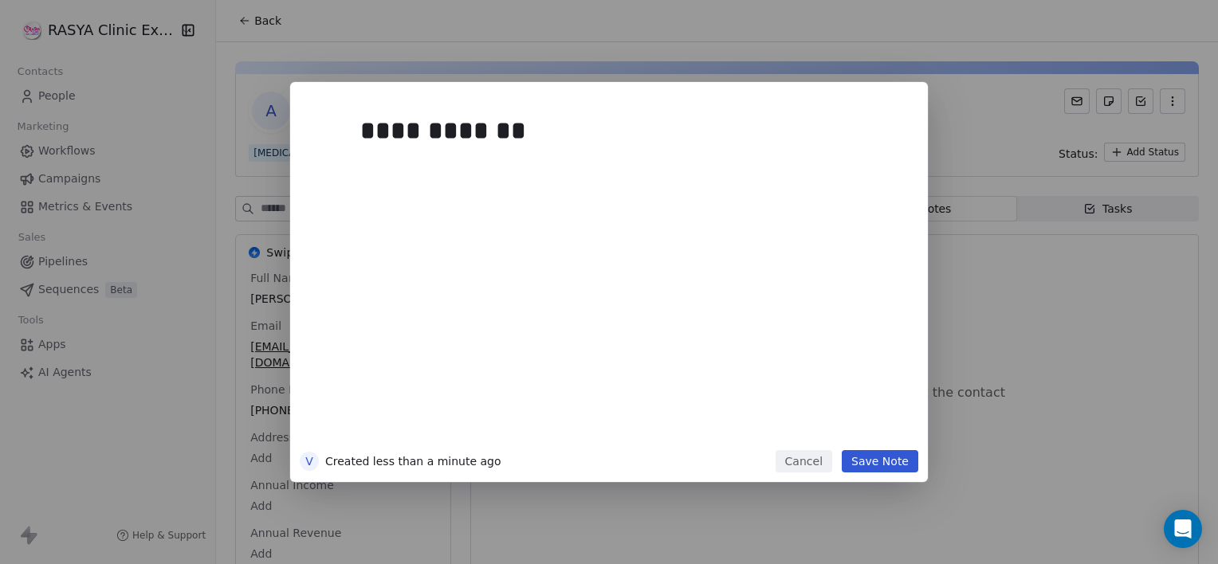
click at [896, 462] on button "Save Note" at bounding box center [880, 461] width 77 height 22
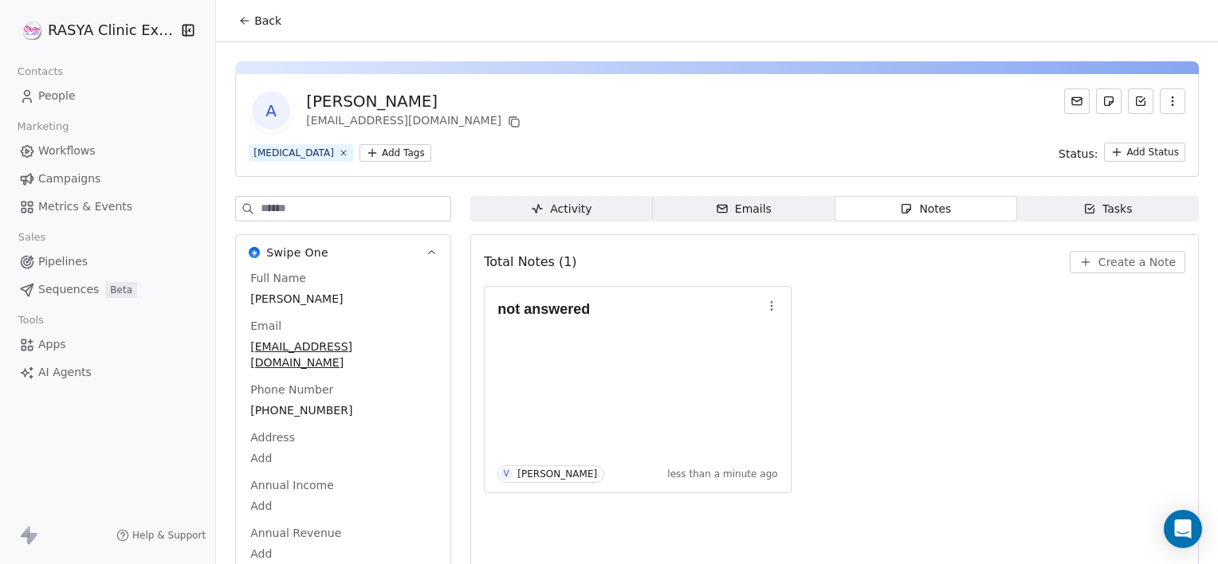
click at [259, 24] on span "Back" at bounding box center [267, 21] width 27 height 16
